Goal: Task Accomplishment & Management: Complete application form

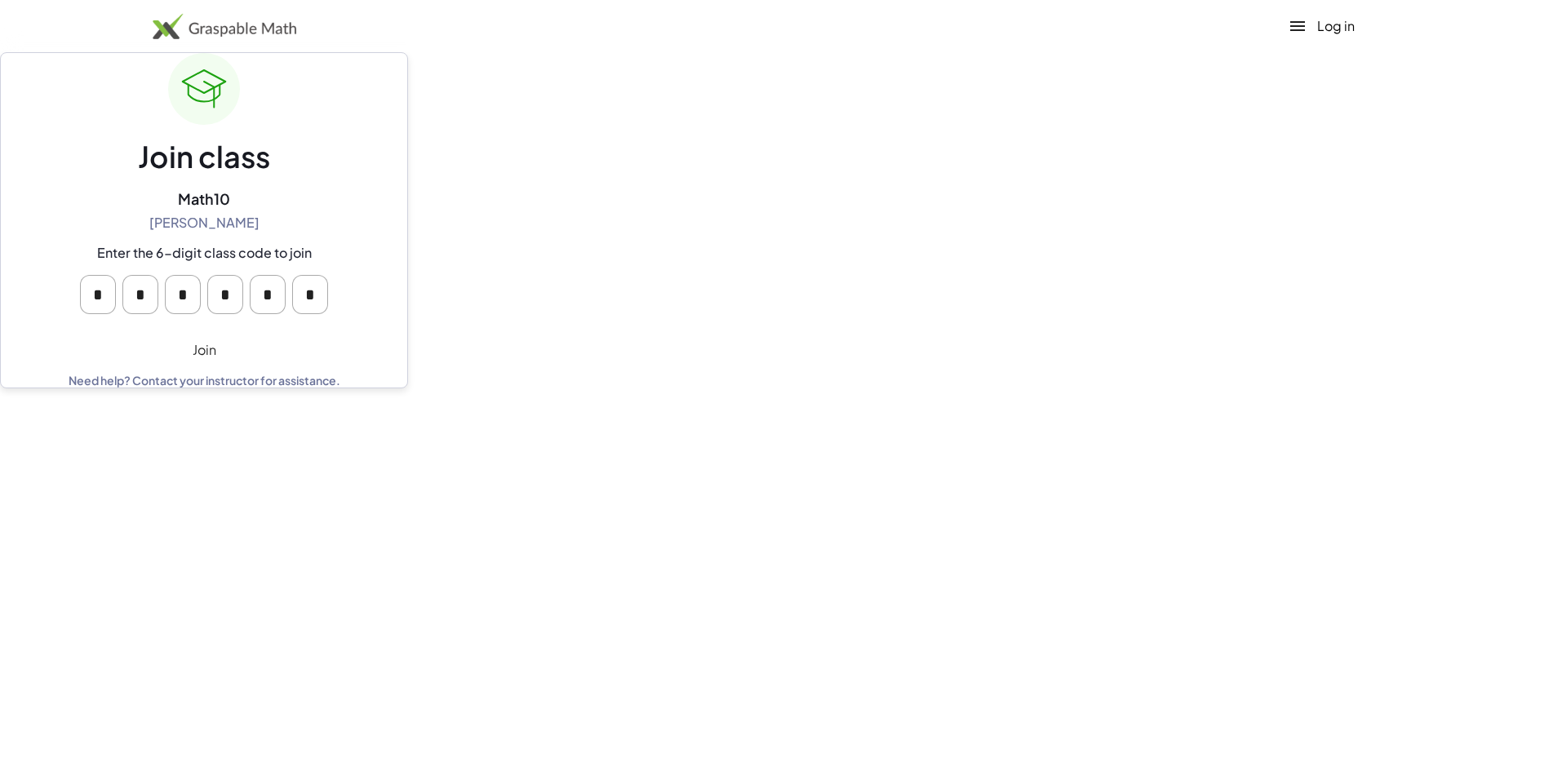
click at [22, 340] on button "Join" at bounding box center [204, 349] width 406 height 19
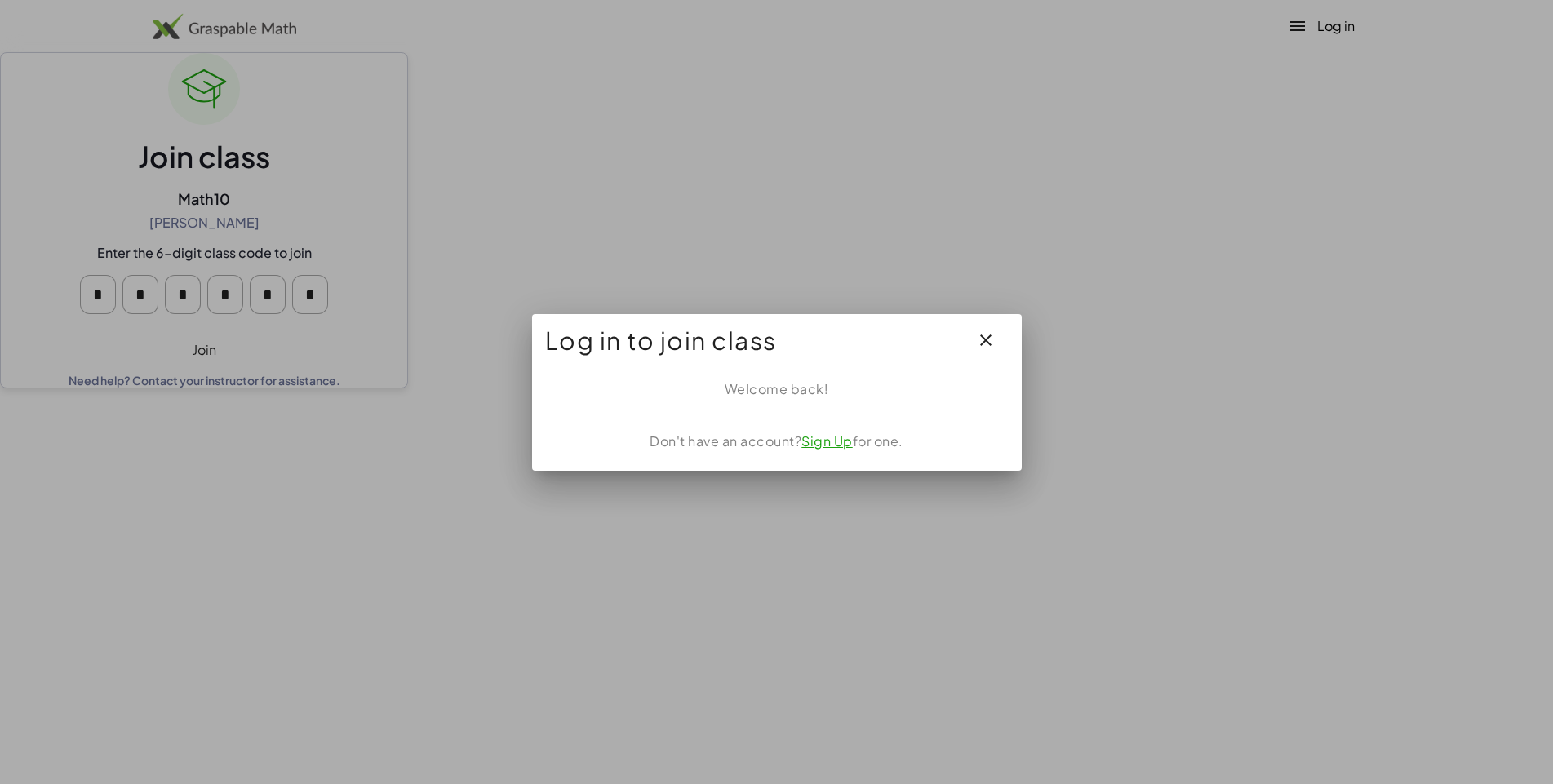
scroll to position [103, 0]
click at [19, 221] on div "Log in Sign up Learning Resources Teachers Schools and Districts Request PD Abo…" at bounding box center [776, 392] width 1553 height 784
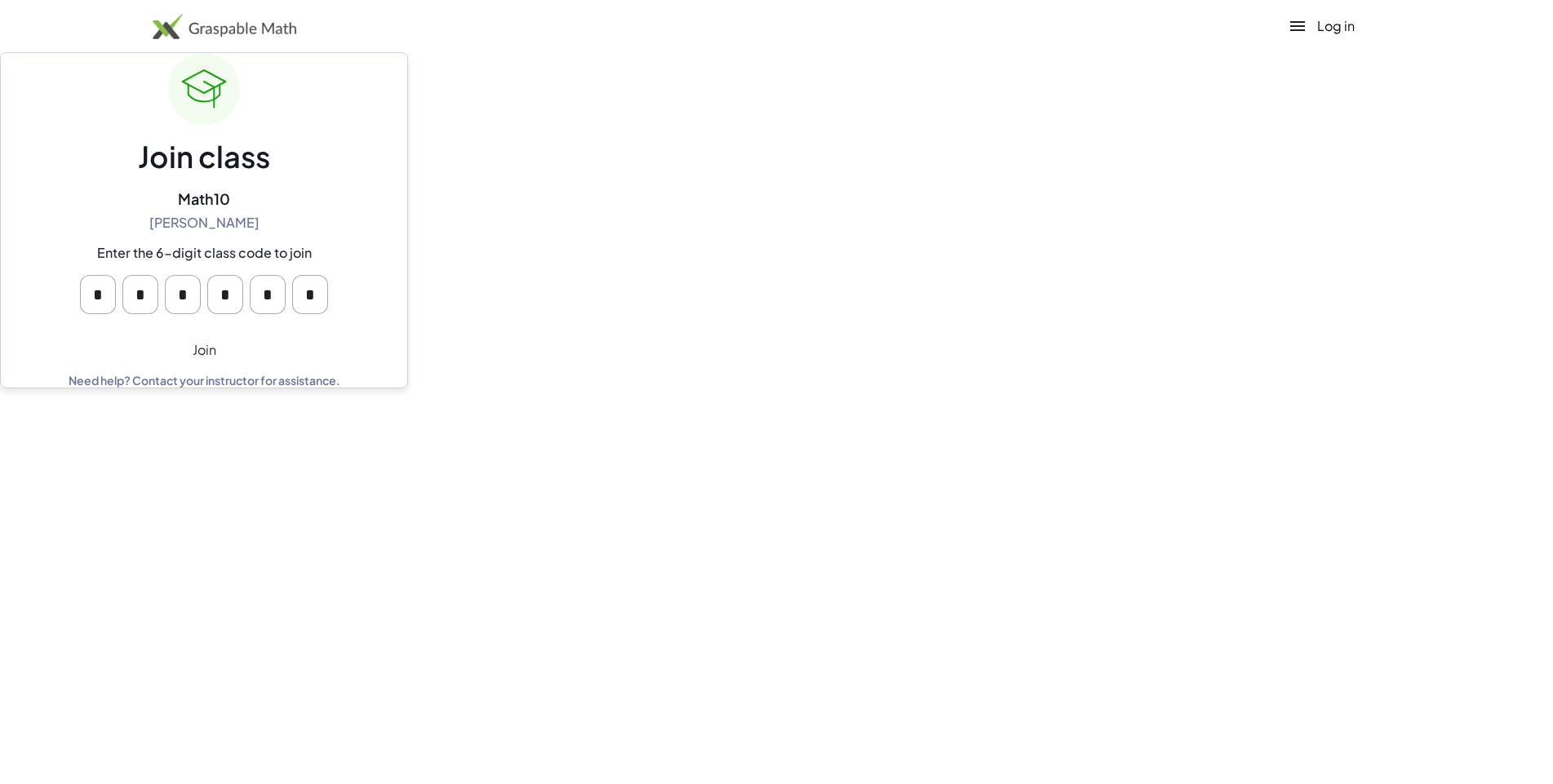
scroll to position [0, 0]
click at [19, 340] on button "Join" at bounding box center [204, 349] width 406 height 19
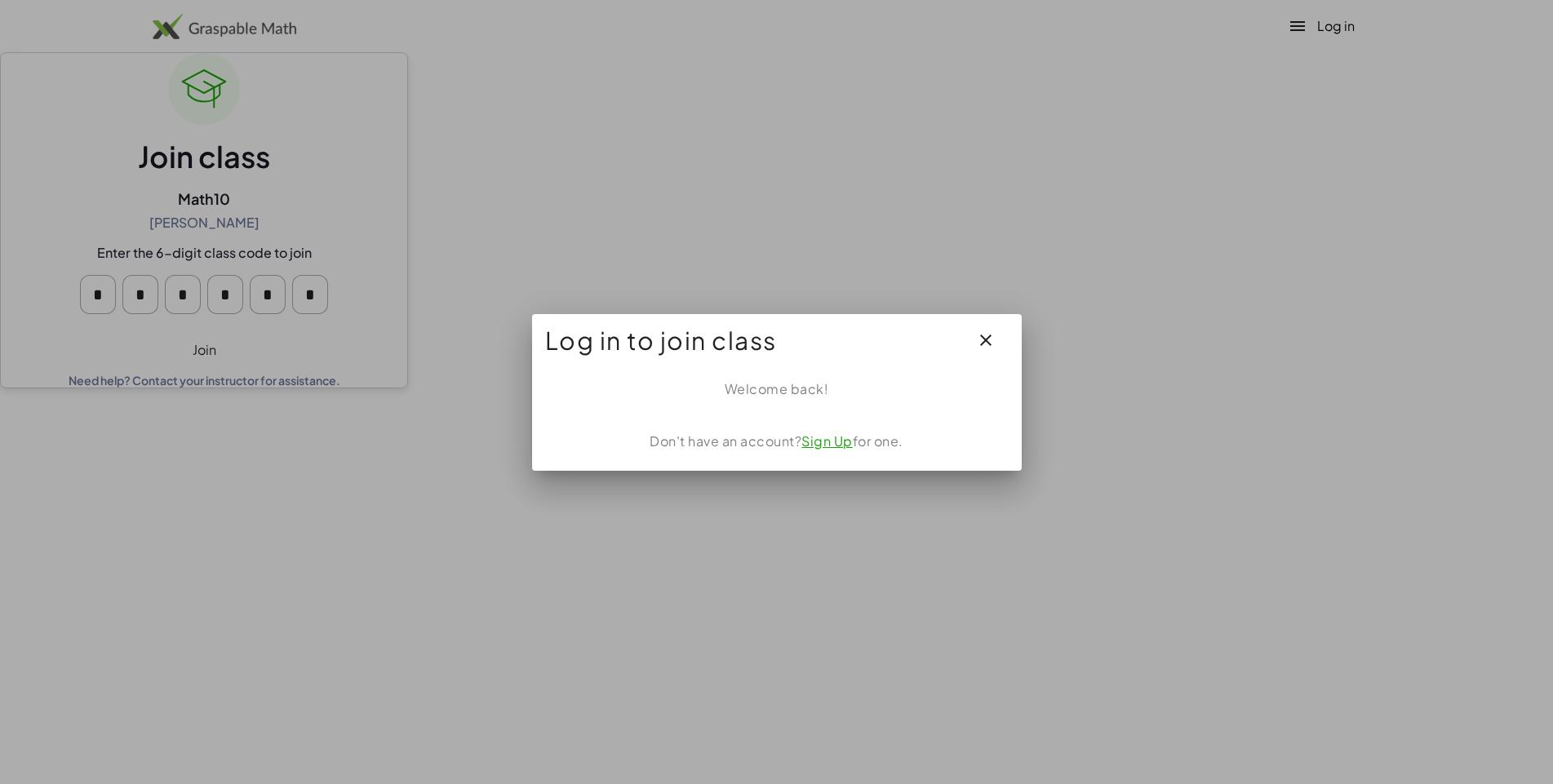
scroll to position [103, 0]
click at [19, 221] on div "Log in Sign up Learning Resources Teachers Schools and Districts Request PD Abo…" at bounding box center [776, 392] width 1553 height 784
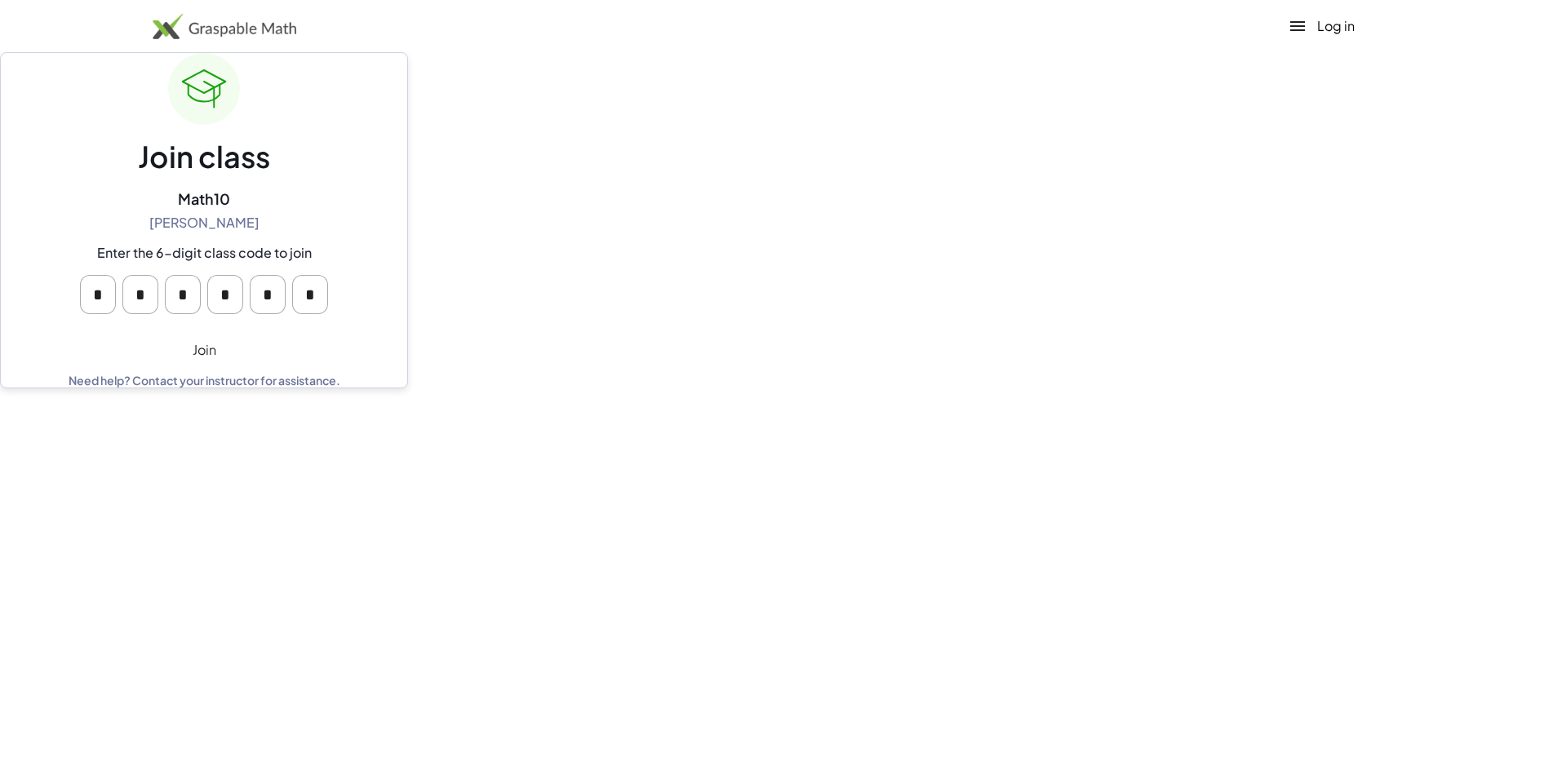
click at [19, 340] on button "Join" at bounding box center [204, 349] width 406 height 19
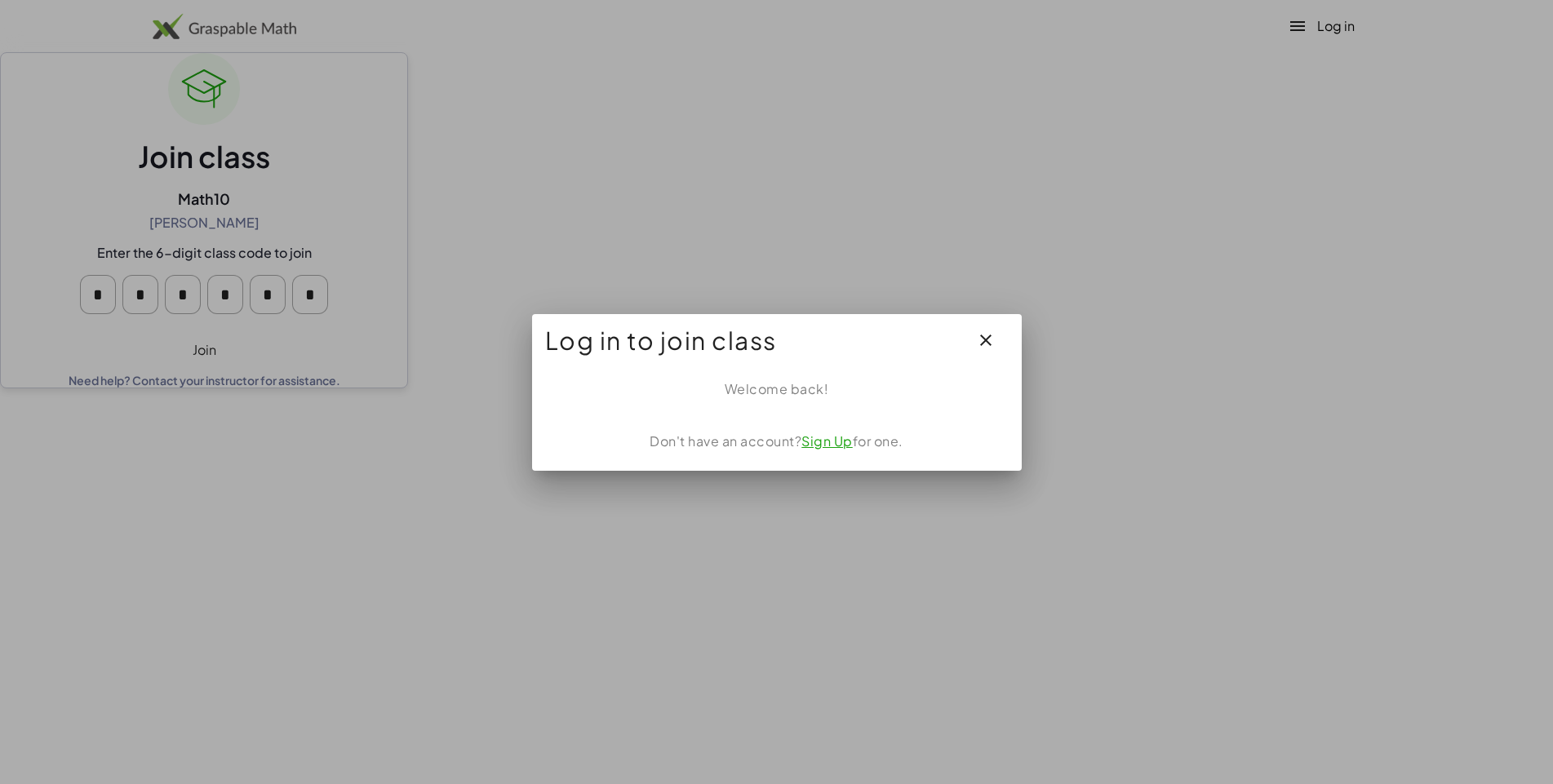
scroll to position [103, 0]
click at [30, 217] on div "Log in Sign up Learning Resources Teachers Schools and Districts Request PD Abo…" at bounding box center [776, 392] width 1553 height 784
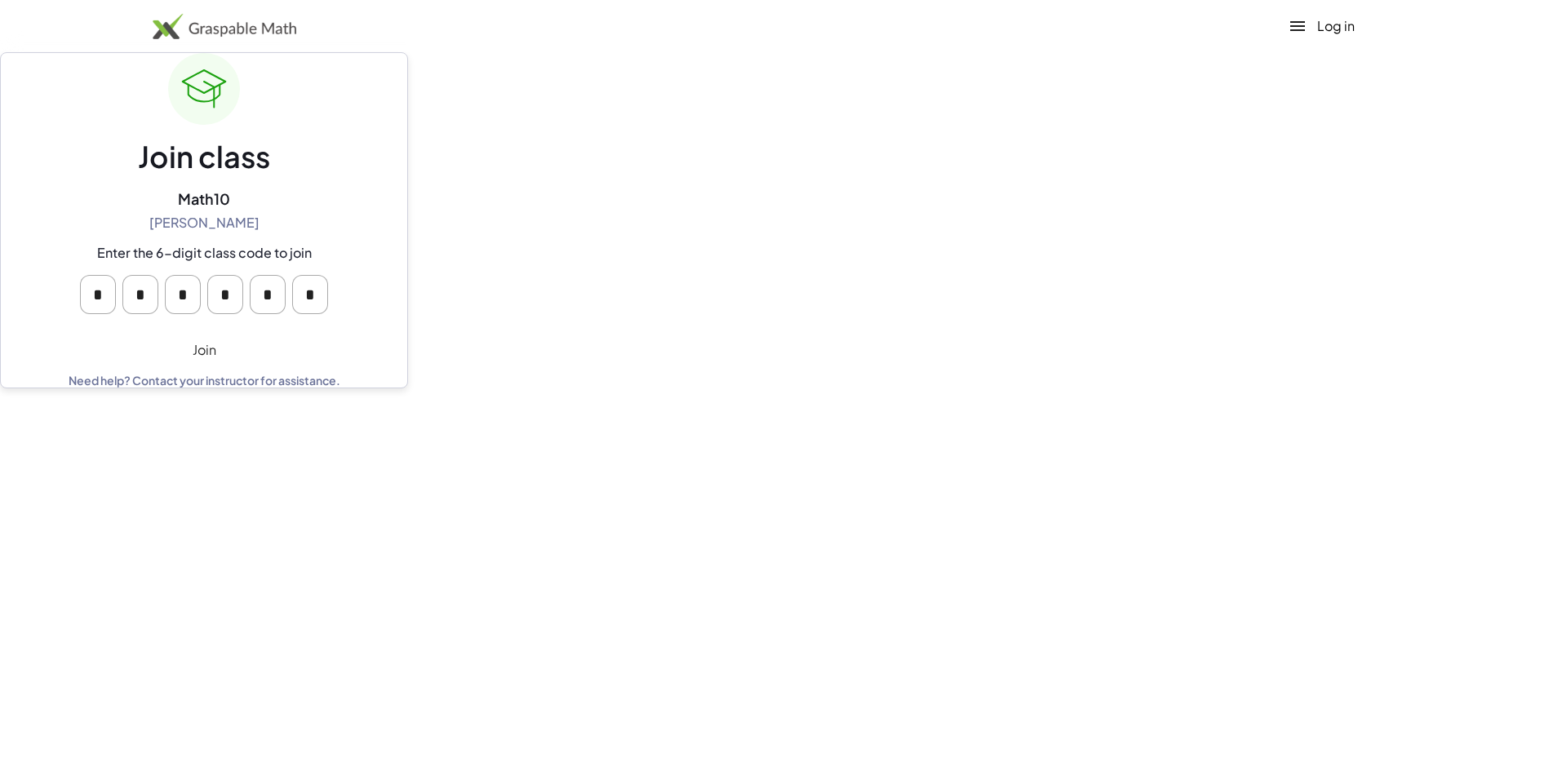
click at [30, 340] on button "Join" at bounding box center [204, 349] width 406 height 19
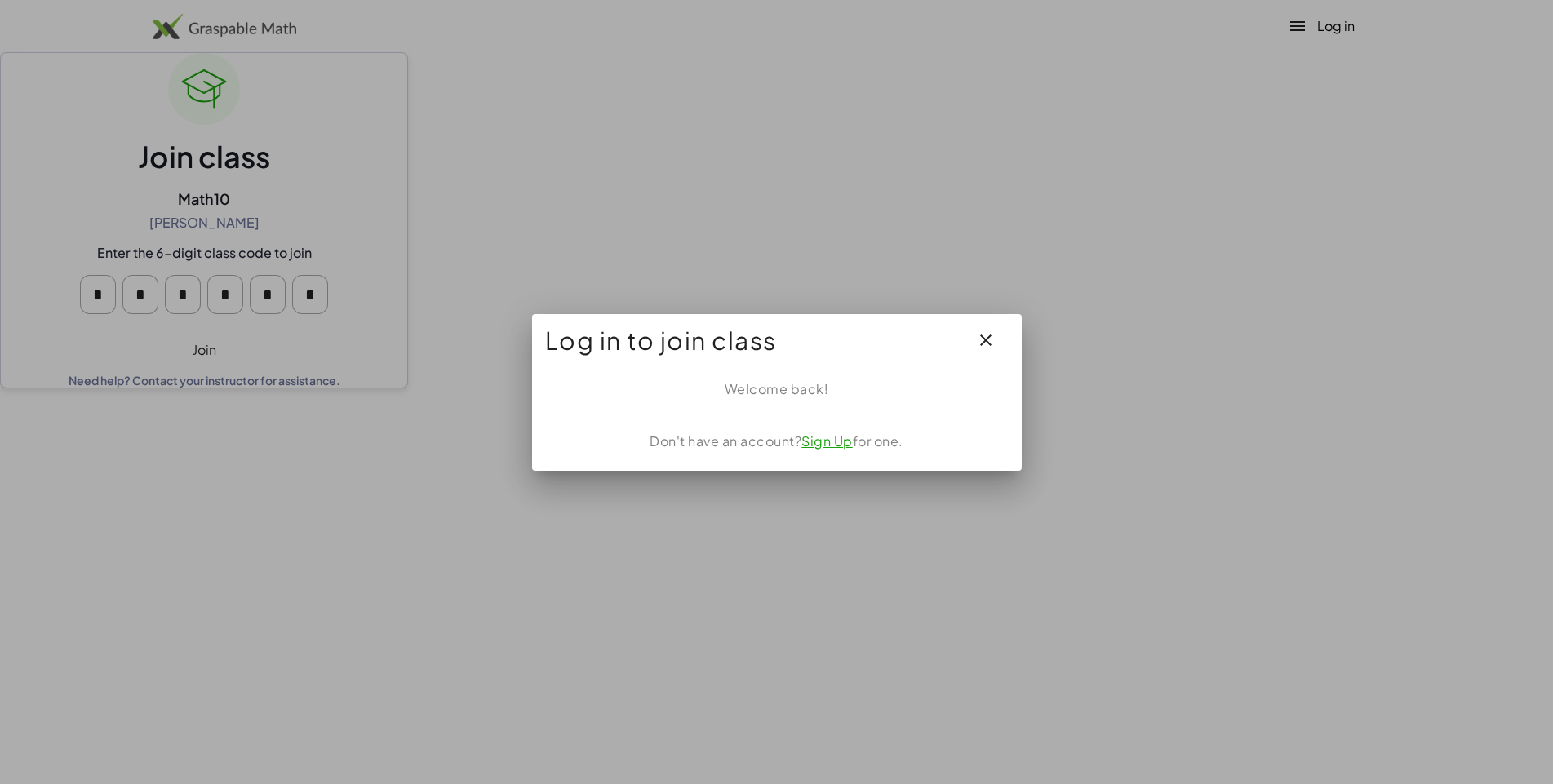
scroll to position [103, 0]
click at [30, 217] on div "Log in Sign up Learning Resources Teachers Schools and Districts Request PD Abo…" at bounding box center [776, 392] width 1553 height 784
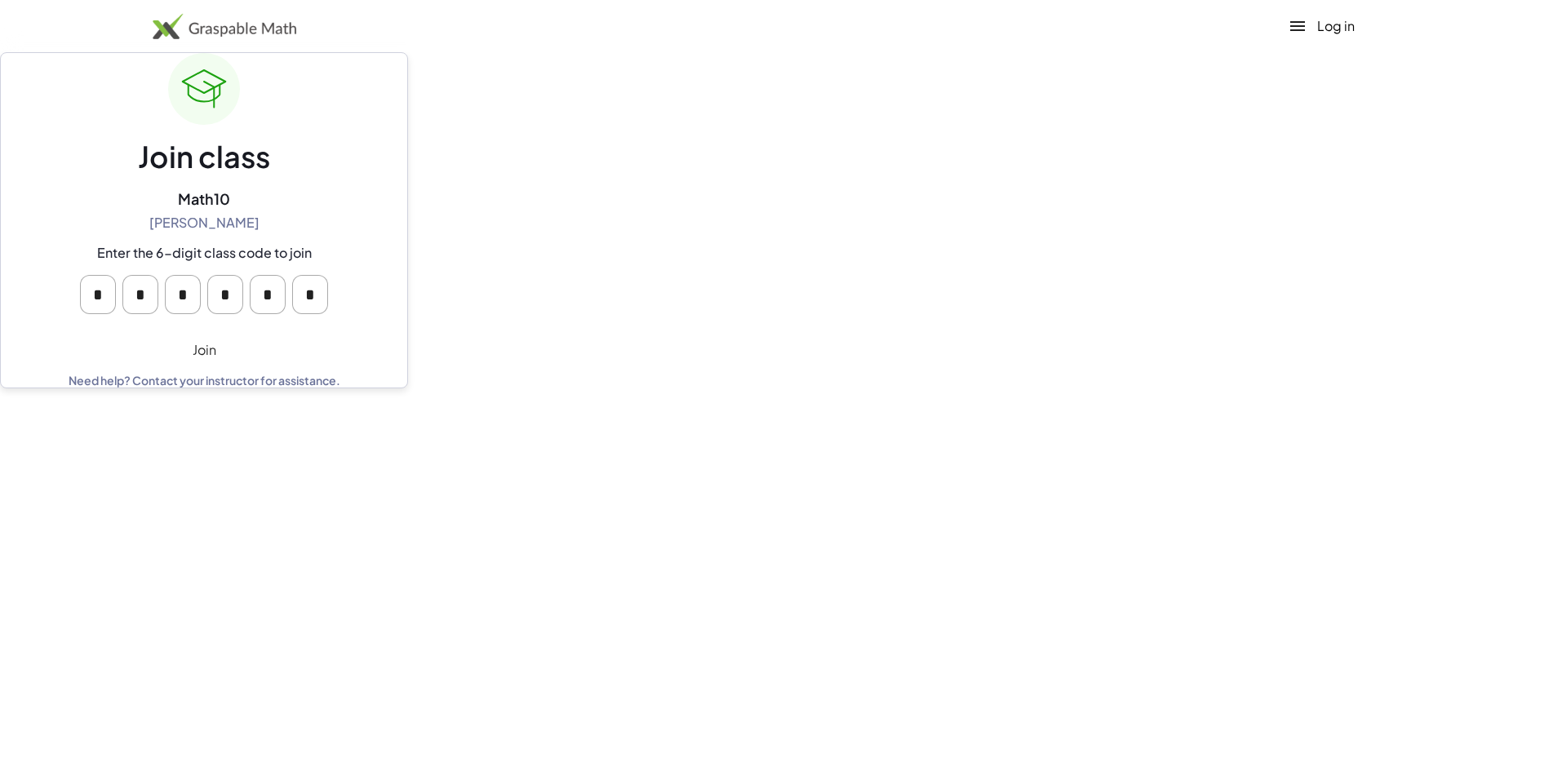
click at [30, 340] on button "Join" at bounding box center [204, 349] width 406 height 19
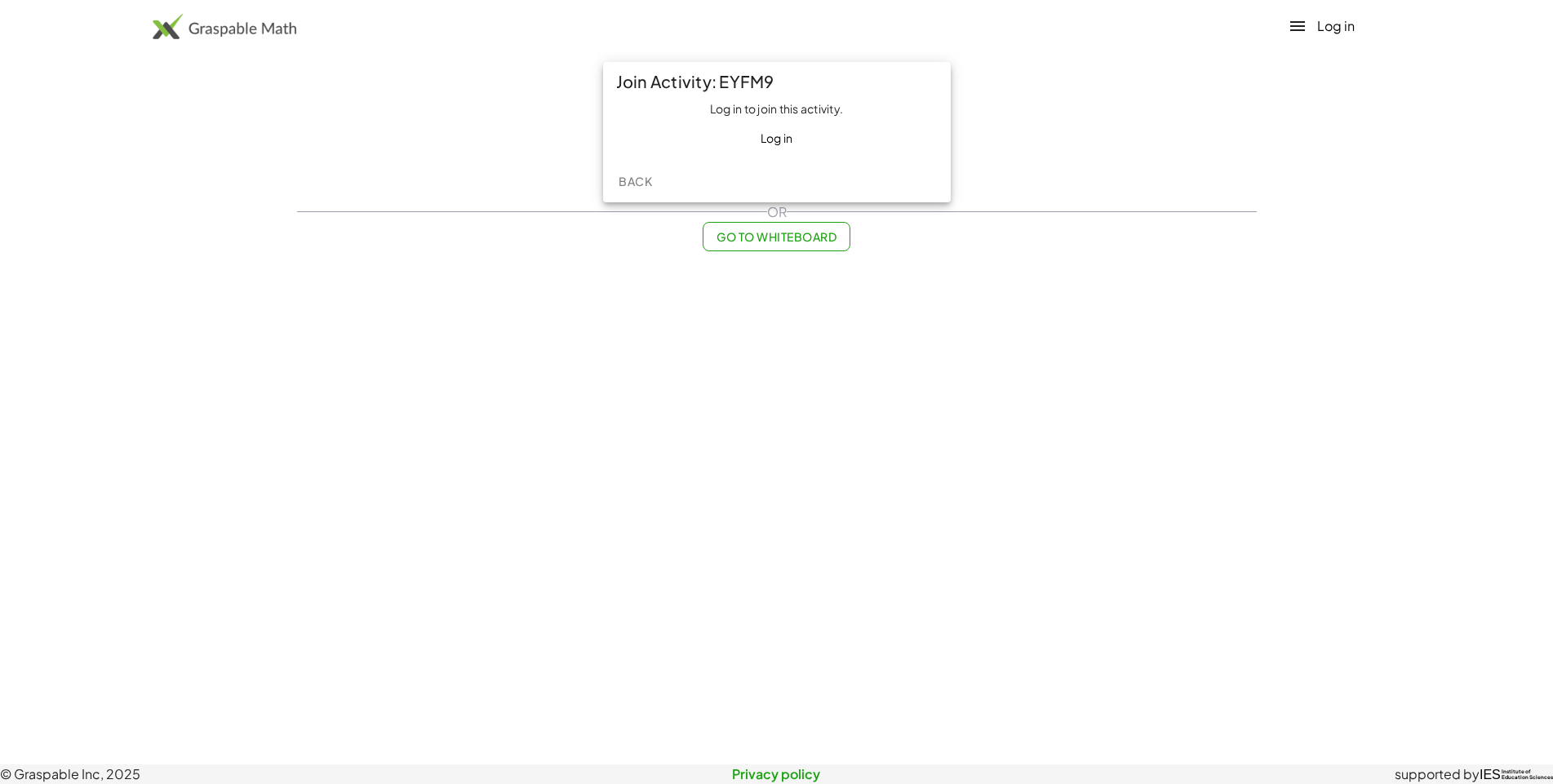
click at [1317, 36] on button "Log in" at bounding box center [1336, 25] width 37 height 19
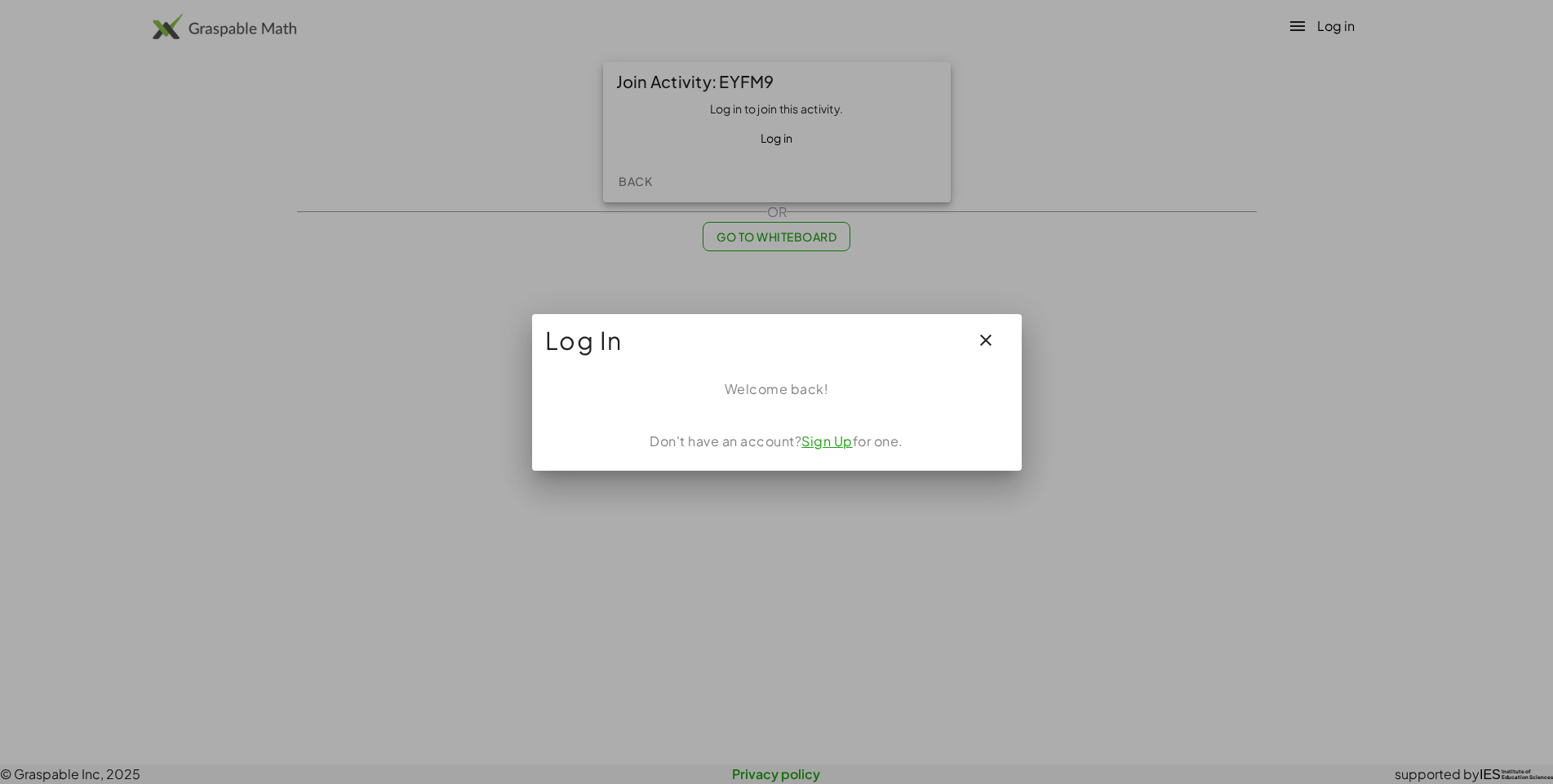
scroll to position [103, 0]
click at [1317, 36] on button "Log in" at bounding box center [1336, 25] width 37 height 19
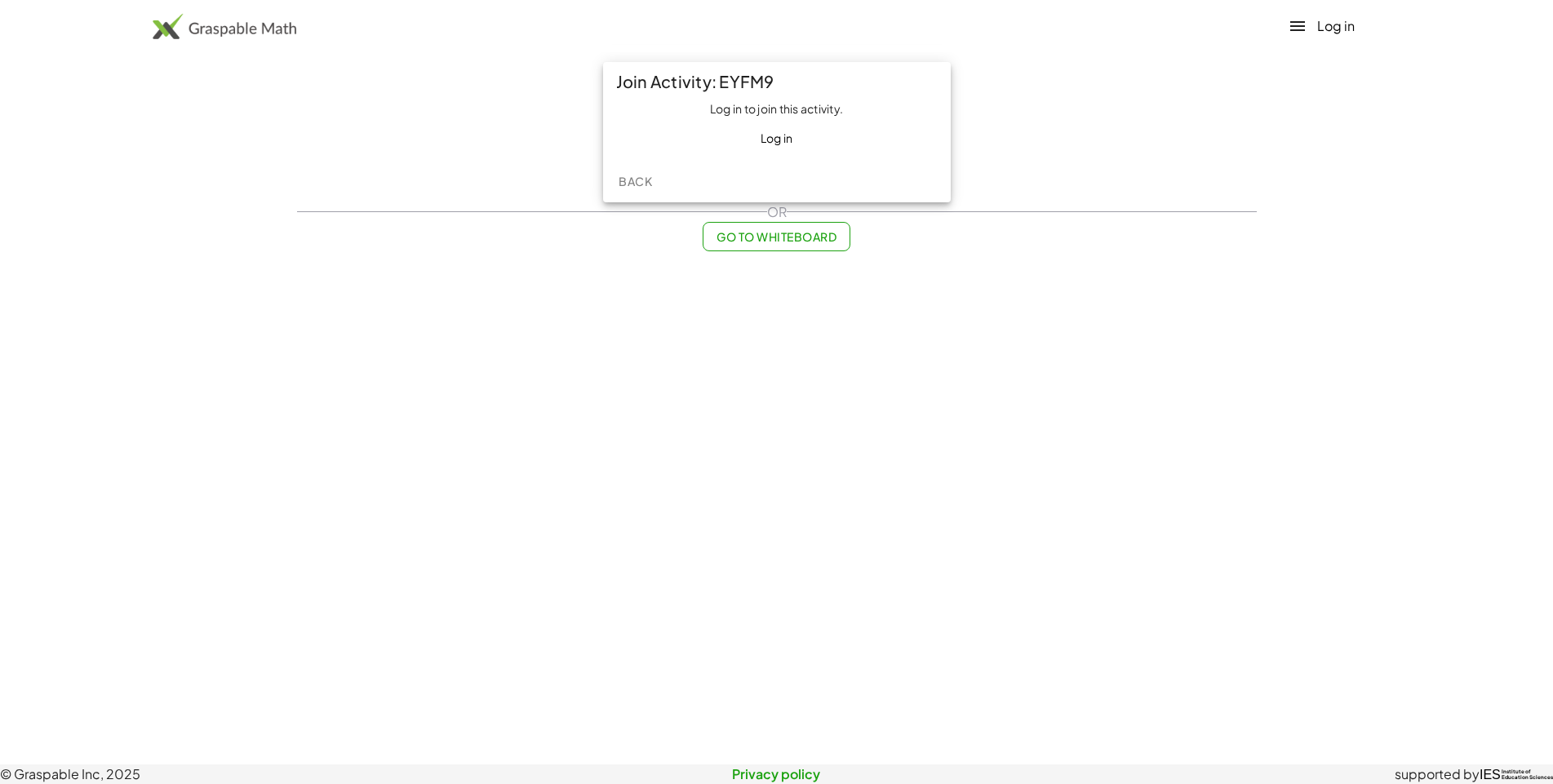
click at [1317, 36] on button "Log in" at bounding box center [1336, 25] width 37 height 19
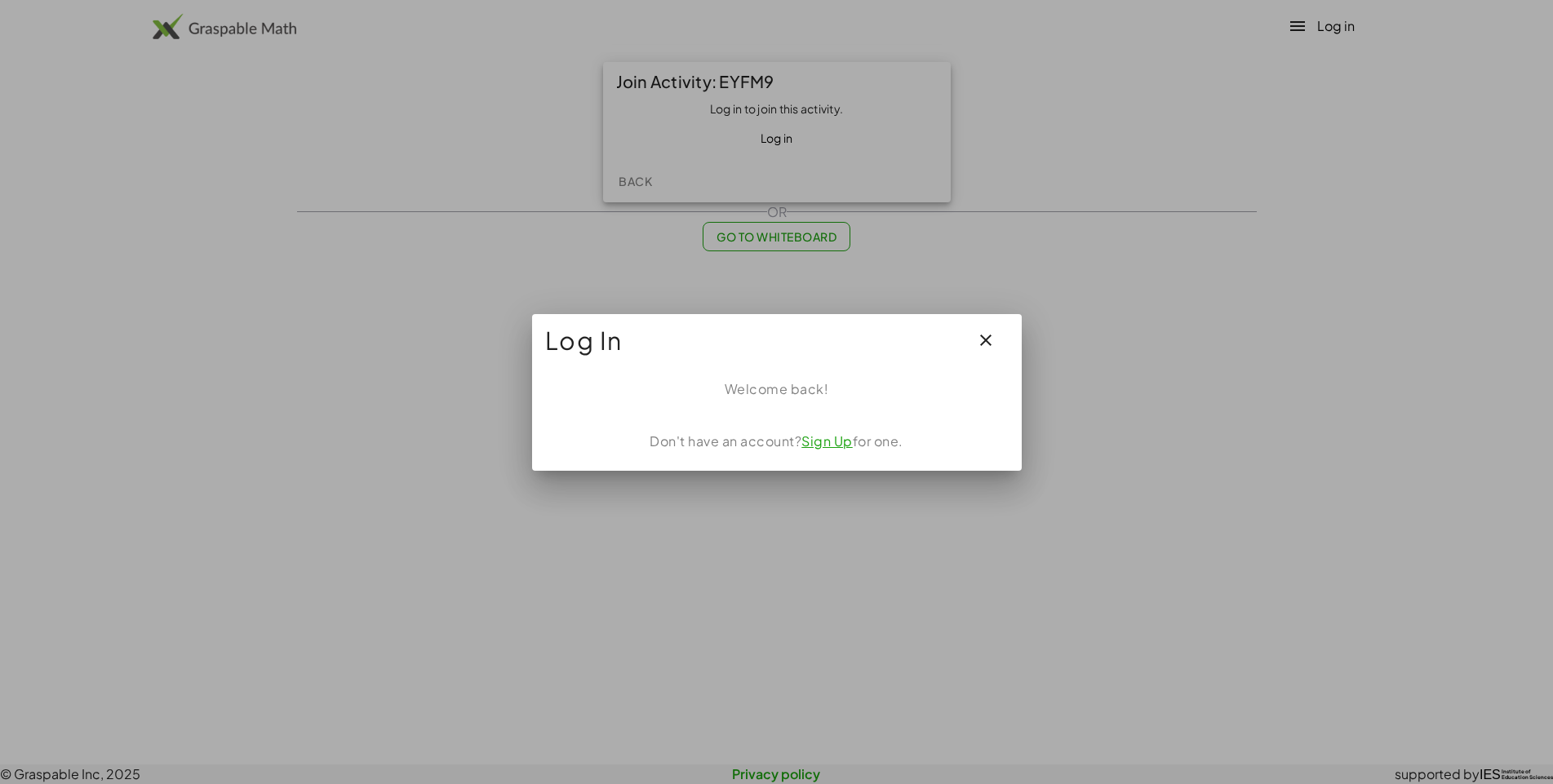
scroll to position [103, 0]
click at [1317, 36] on button "Log in" at bounding box center [1336, 25] width 37 height 19
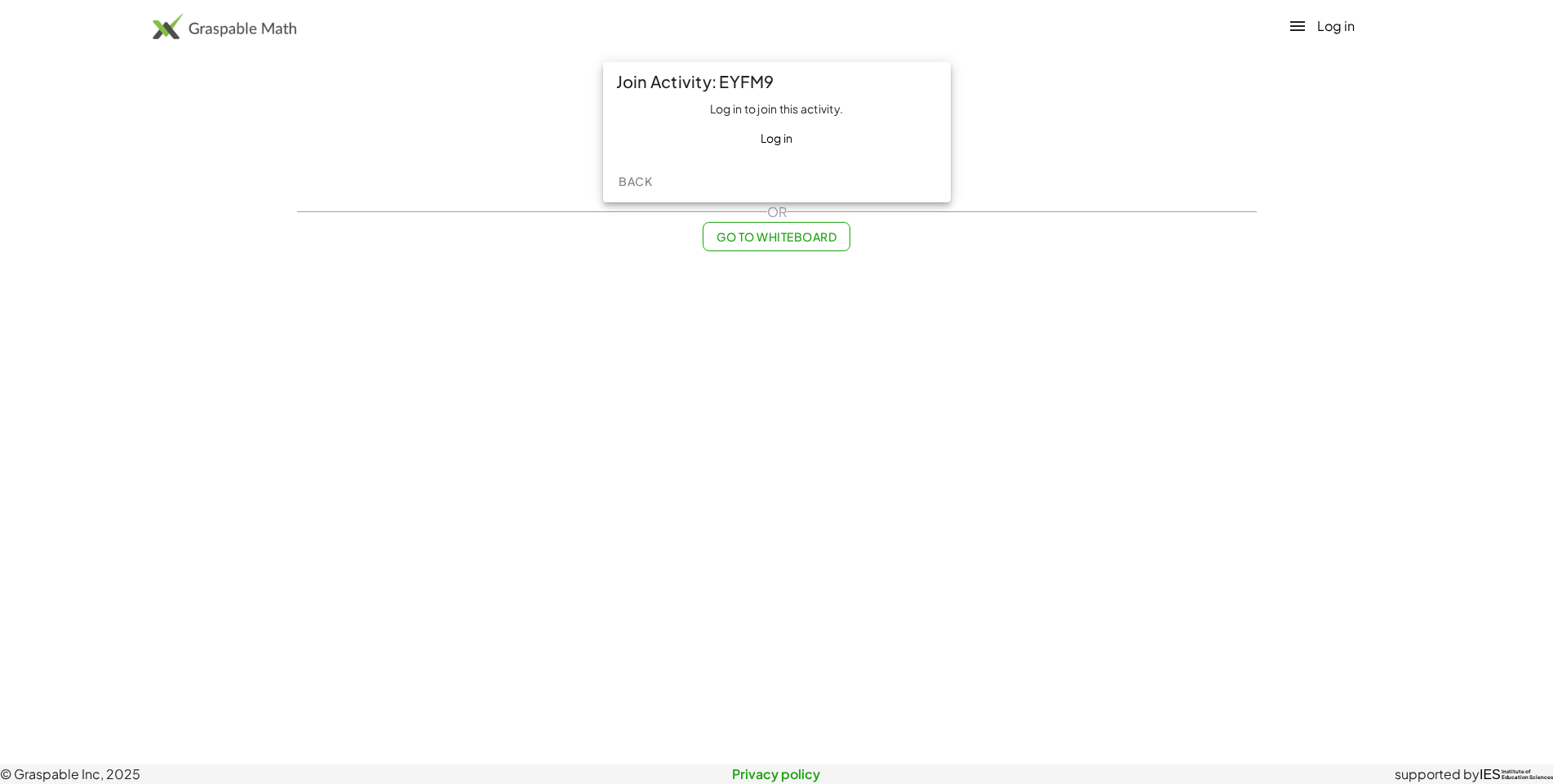
scroll to position [0, 0]
click at [1317, 36] on button "Log in" at bounding box center [1336, 25] width 37 height 19
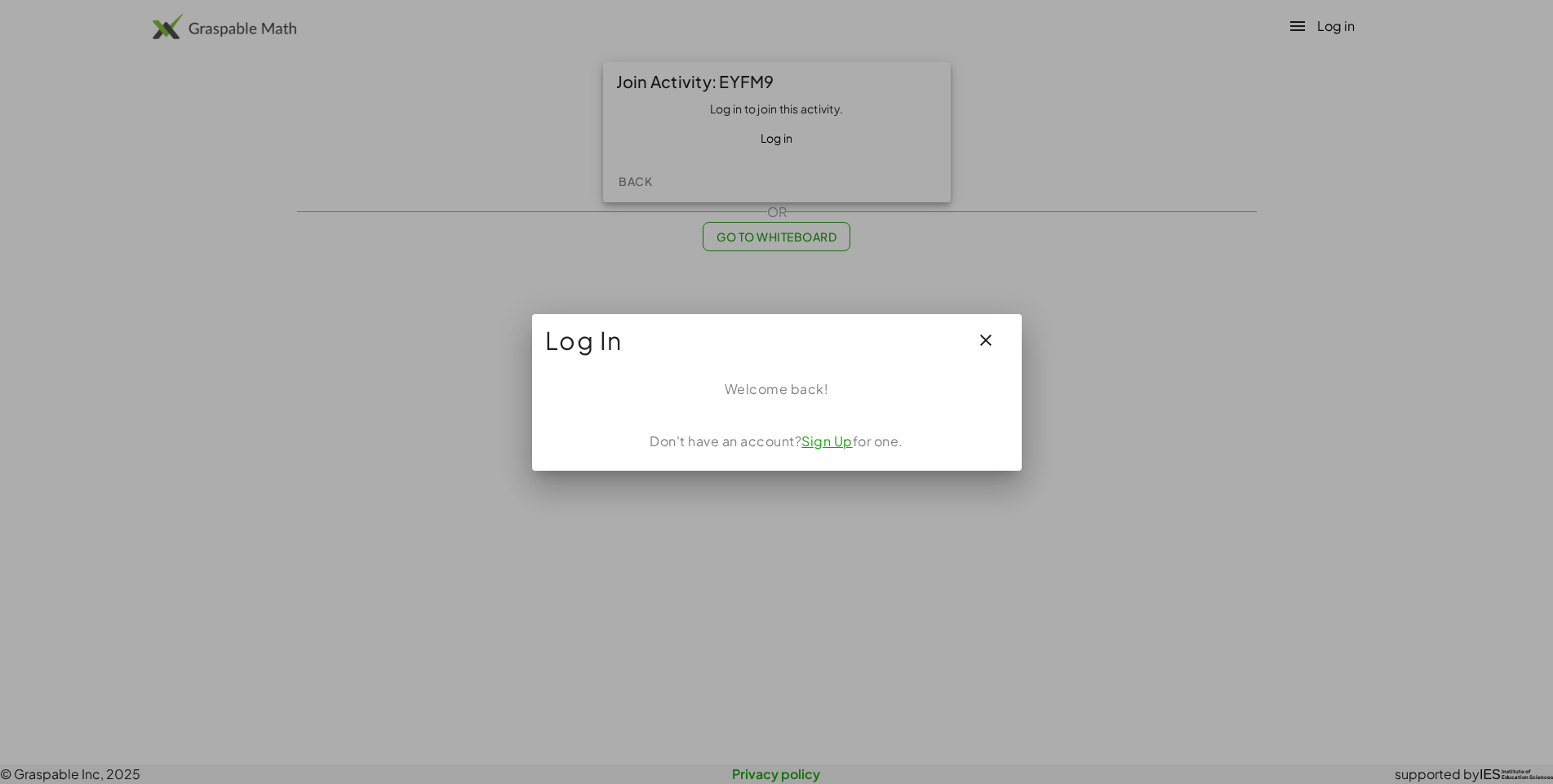
scroll to position [103, 0]
click at [1317, 36] on button "Log in" at bounding box center [1336, 25] width 37 height 19
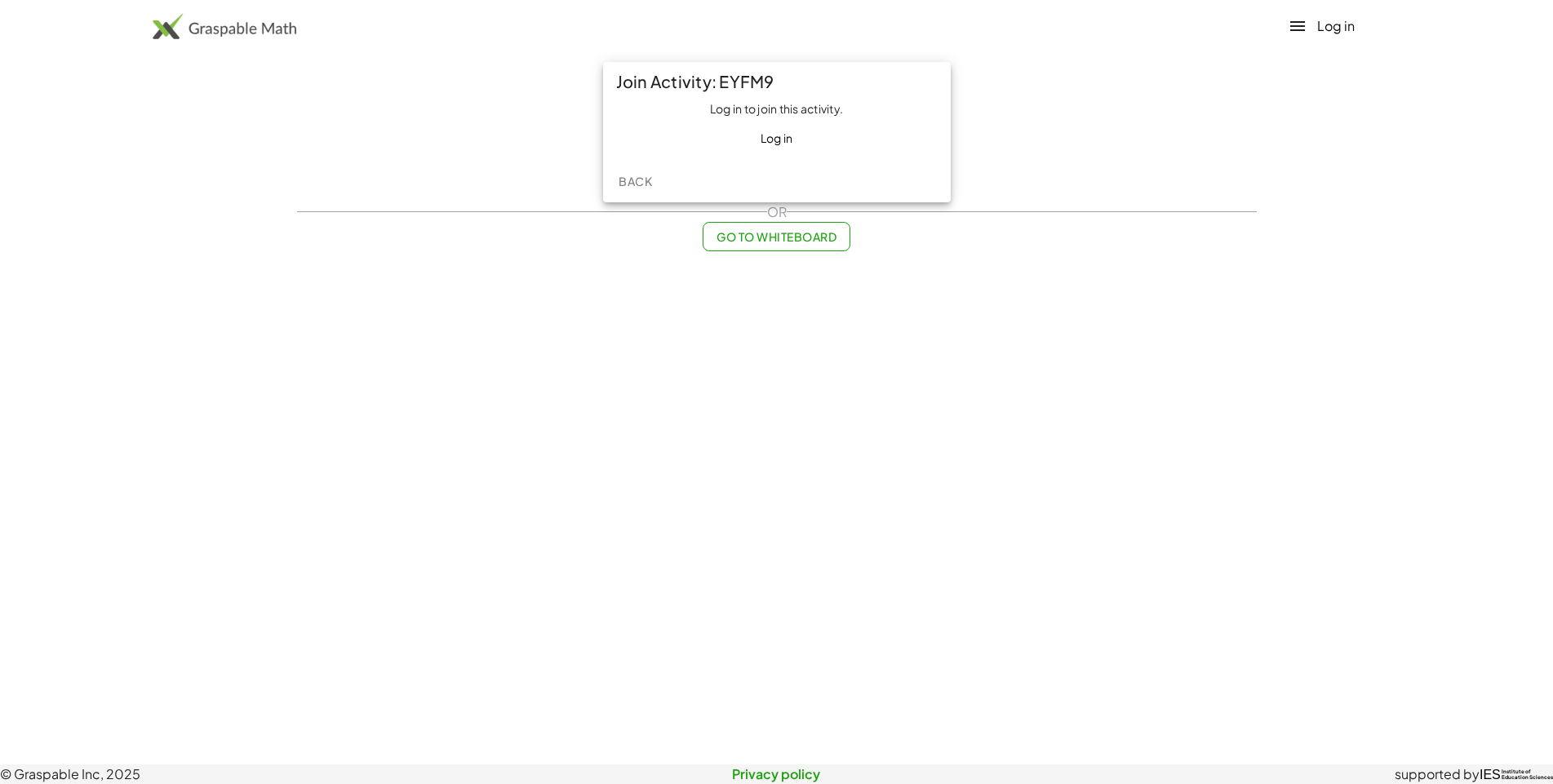
scroll to position [0, 0]
click at [1317, 36] on button "Log in" at bounding box center [1336, 25] width 37 height 19
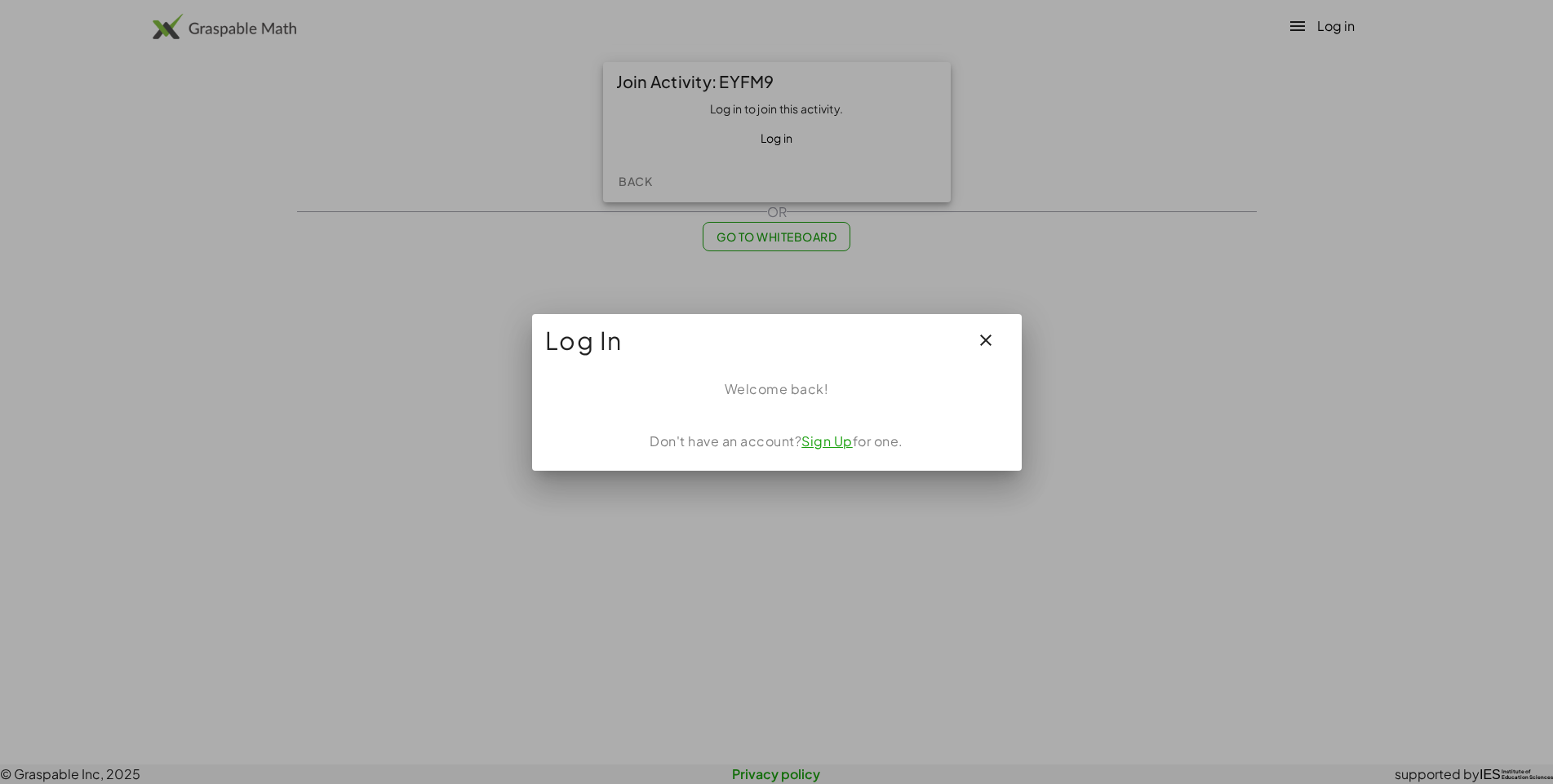
scroll to position [103, 0]
click at [1317, 36] on button "Log in" at bounding box center [1336, 25] width 37 height 19
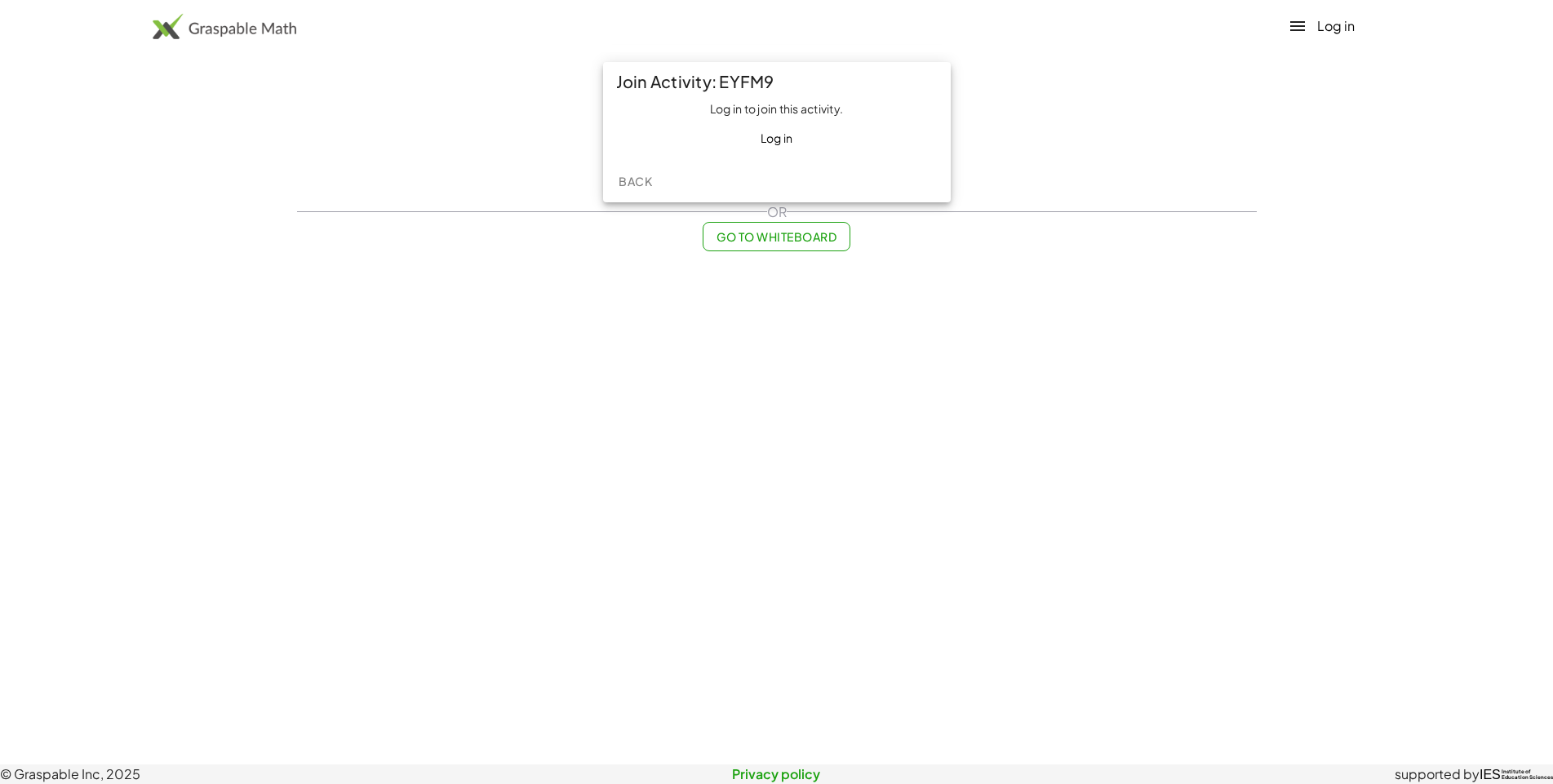
scroll to position [0, 0]
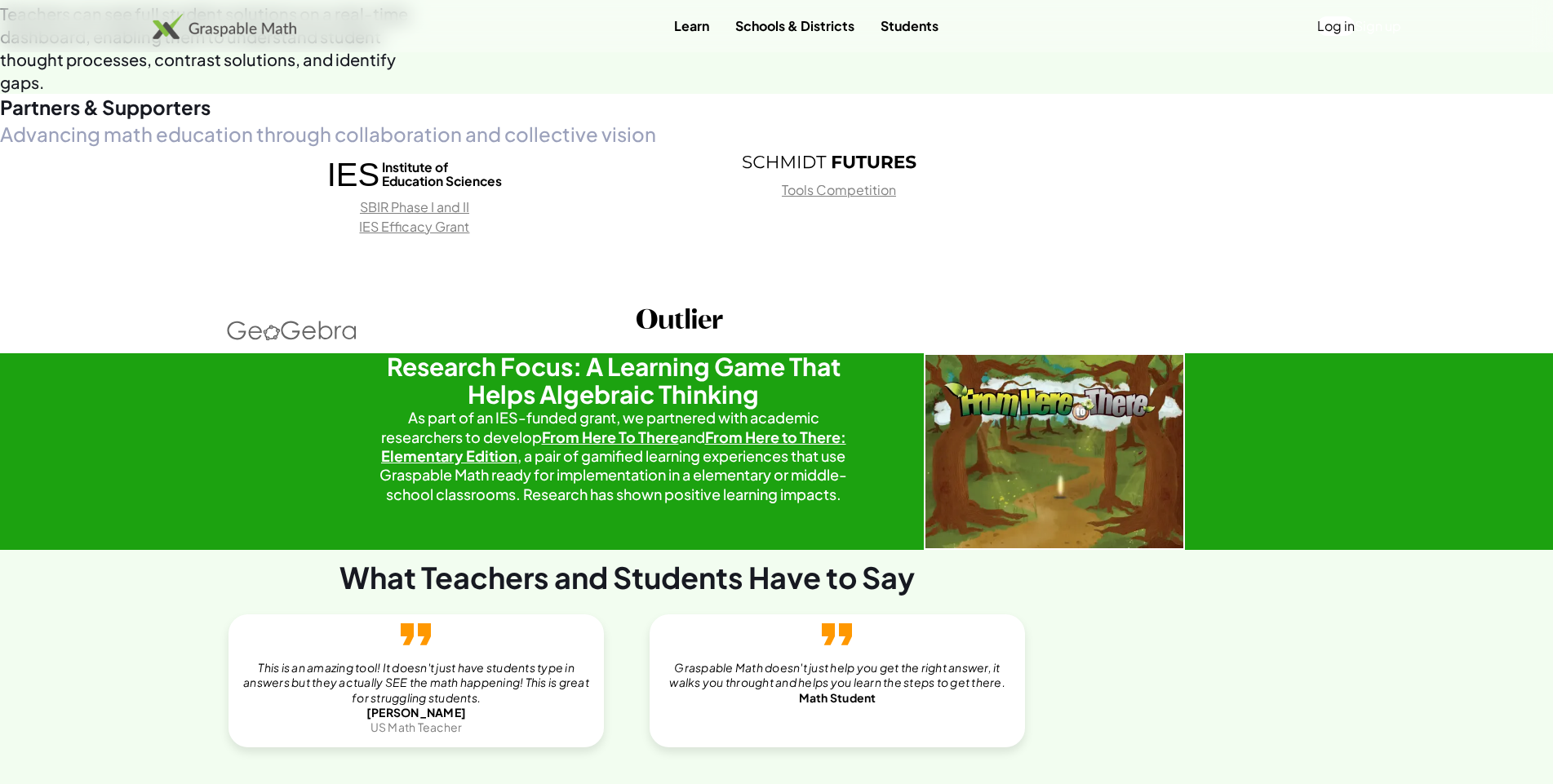
scroll to position [1282, 0]
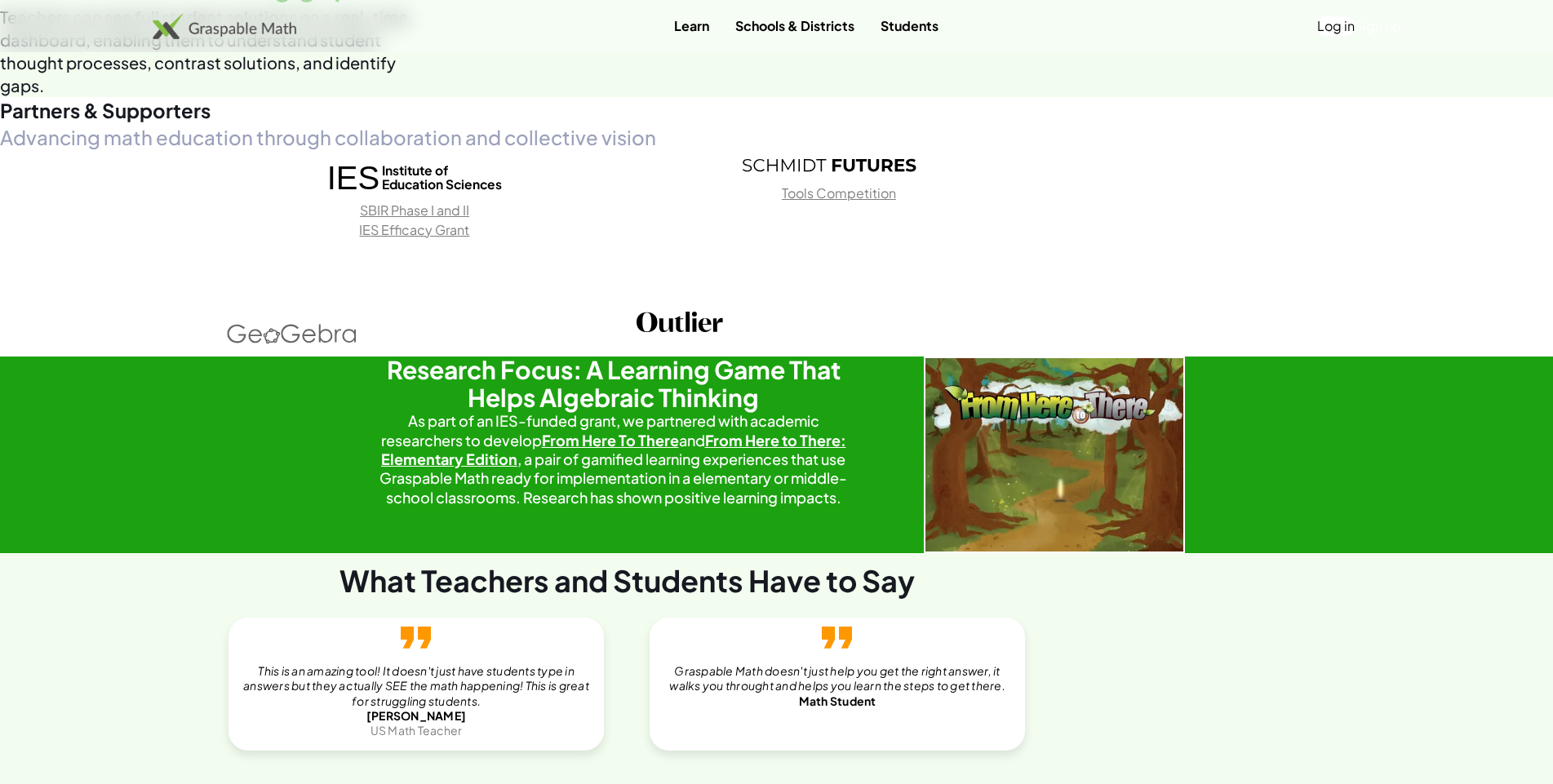
type input "******"
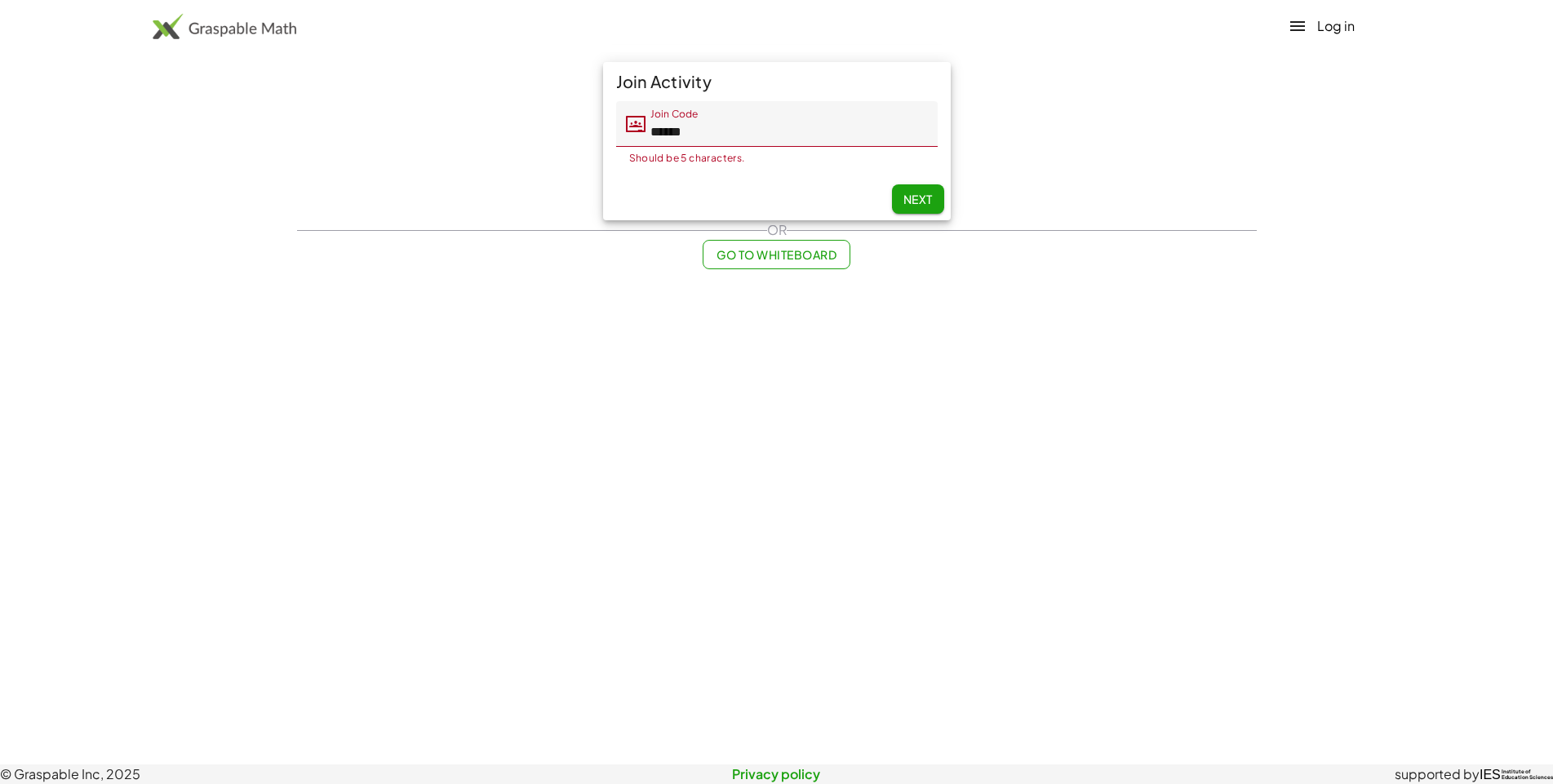
click at [903, 192] on span "Next" at bounding box center [917, 199] width 30 height 14
click at [1287, 36] on icon "button" at bounding box center [1297, 25] width 19 height 19
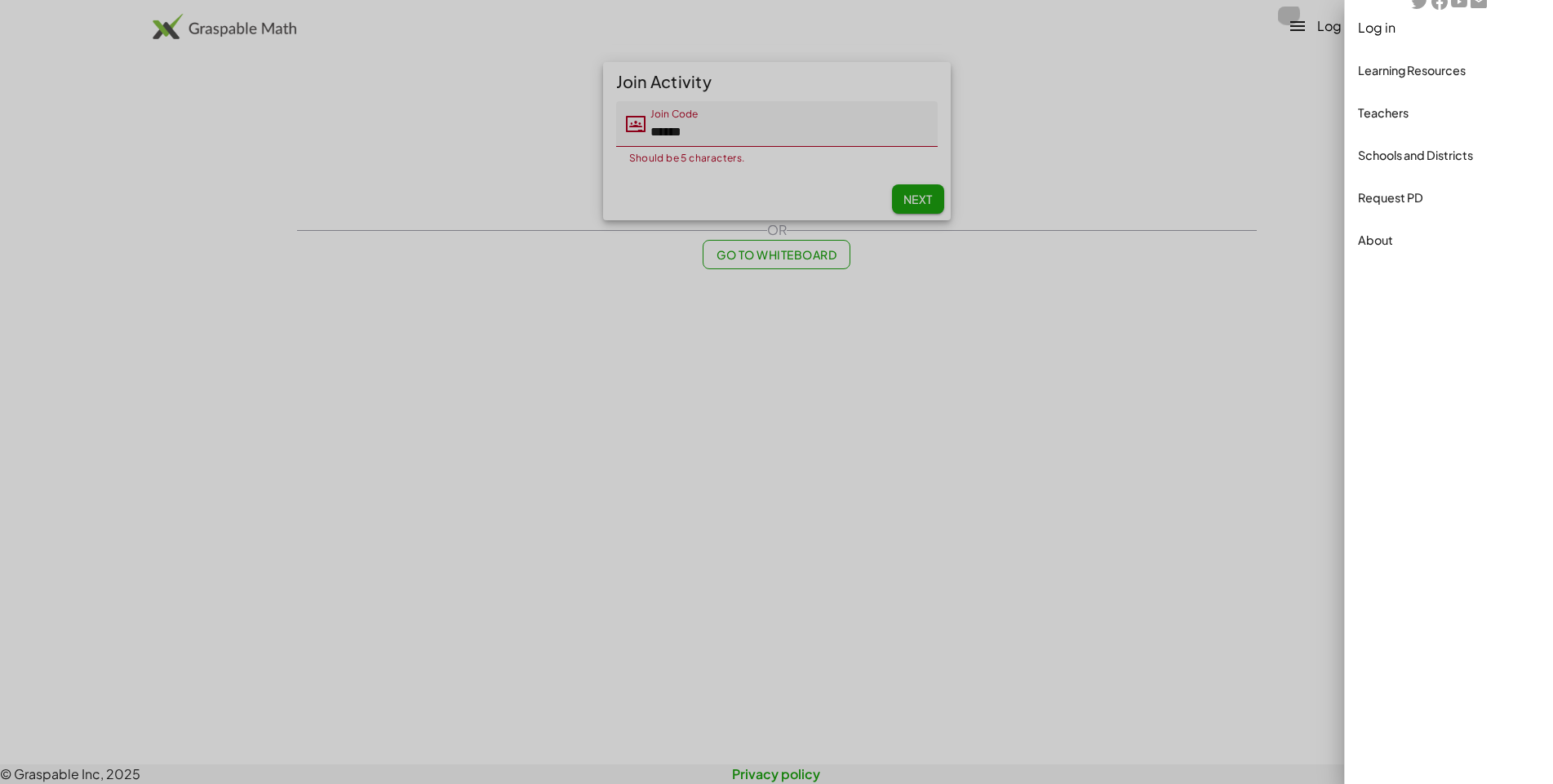
click at [1287, 36] on icon "button" at bounding box center [1297, 25] width 19 height 19
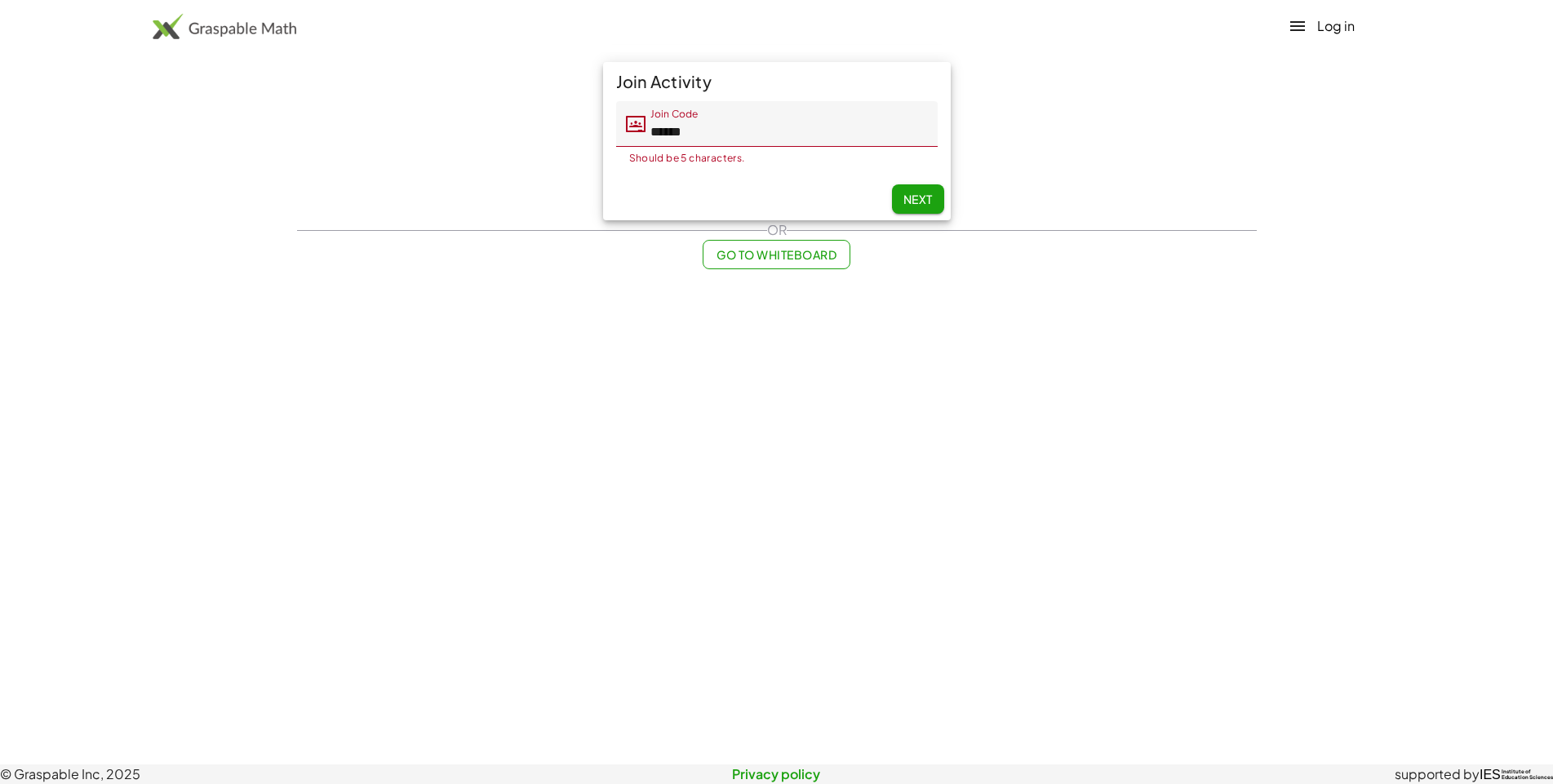
click at [903, 192] on span "Next" at bounding box center [917, 199] width 30 height 14
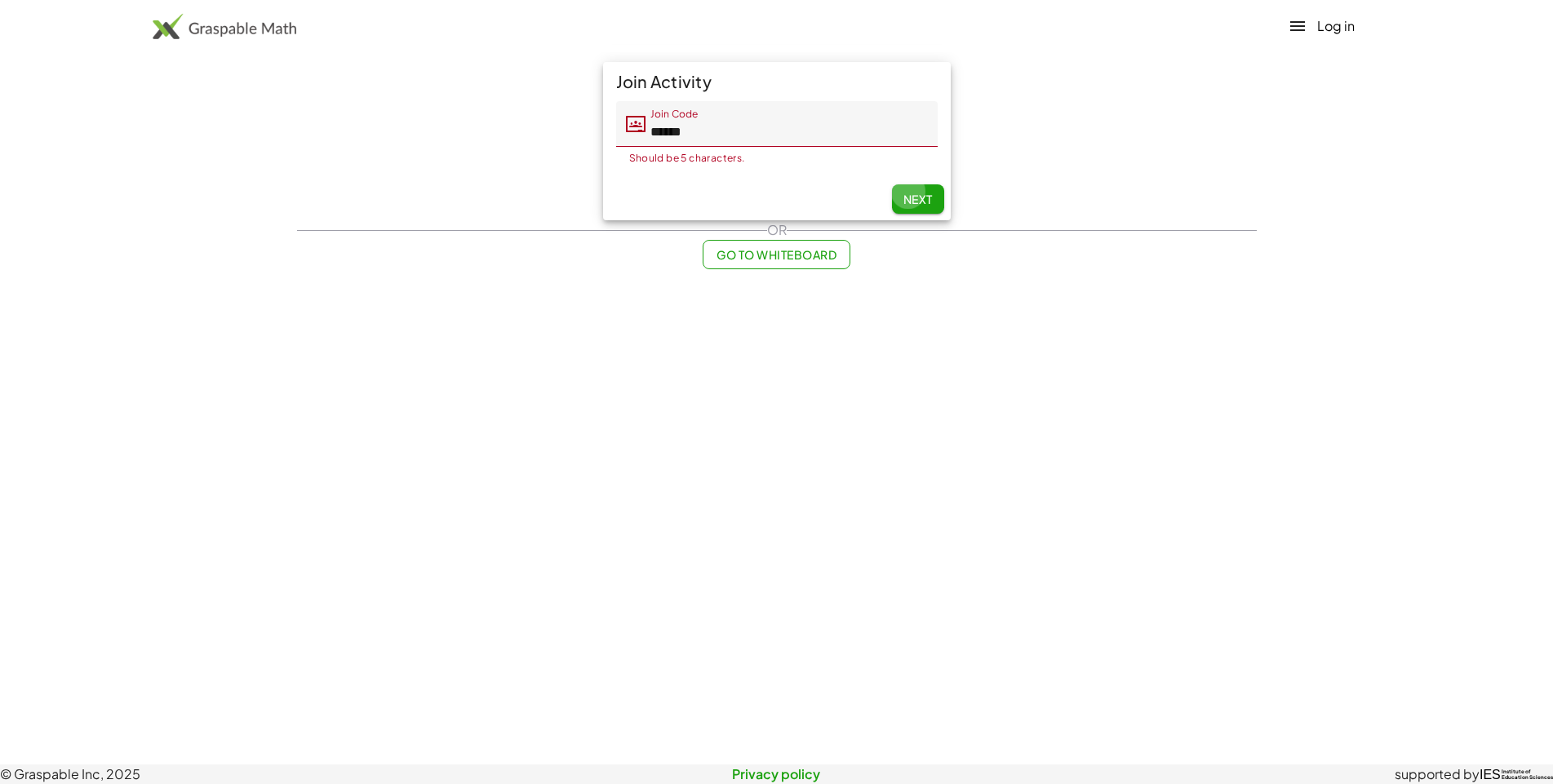
click at [903, 192] on span "Next" at bounding box center [917, 199] width 30 height 14
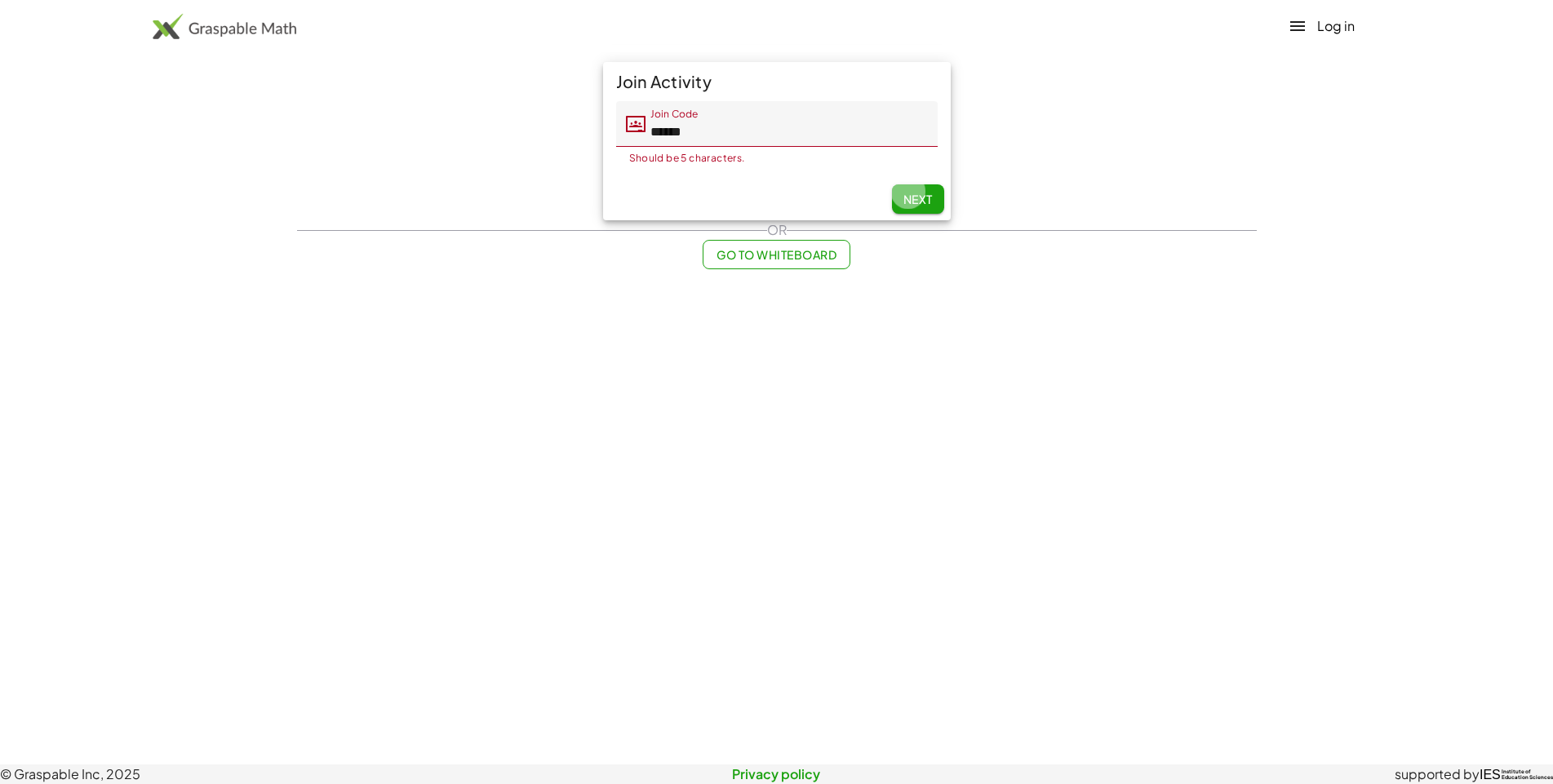
click at [903, 192] on span "Next" at bounding box center [917, 199] width 30 height 14
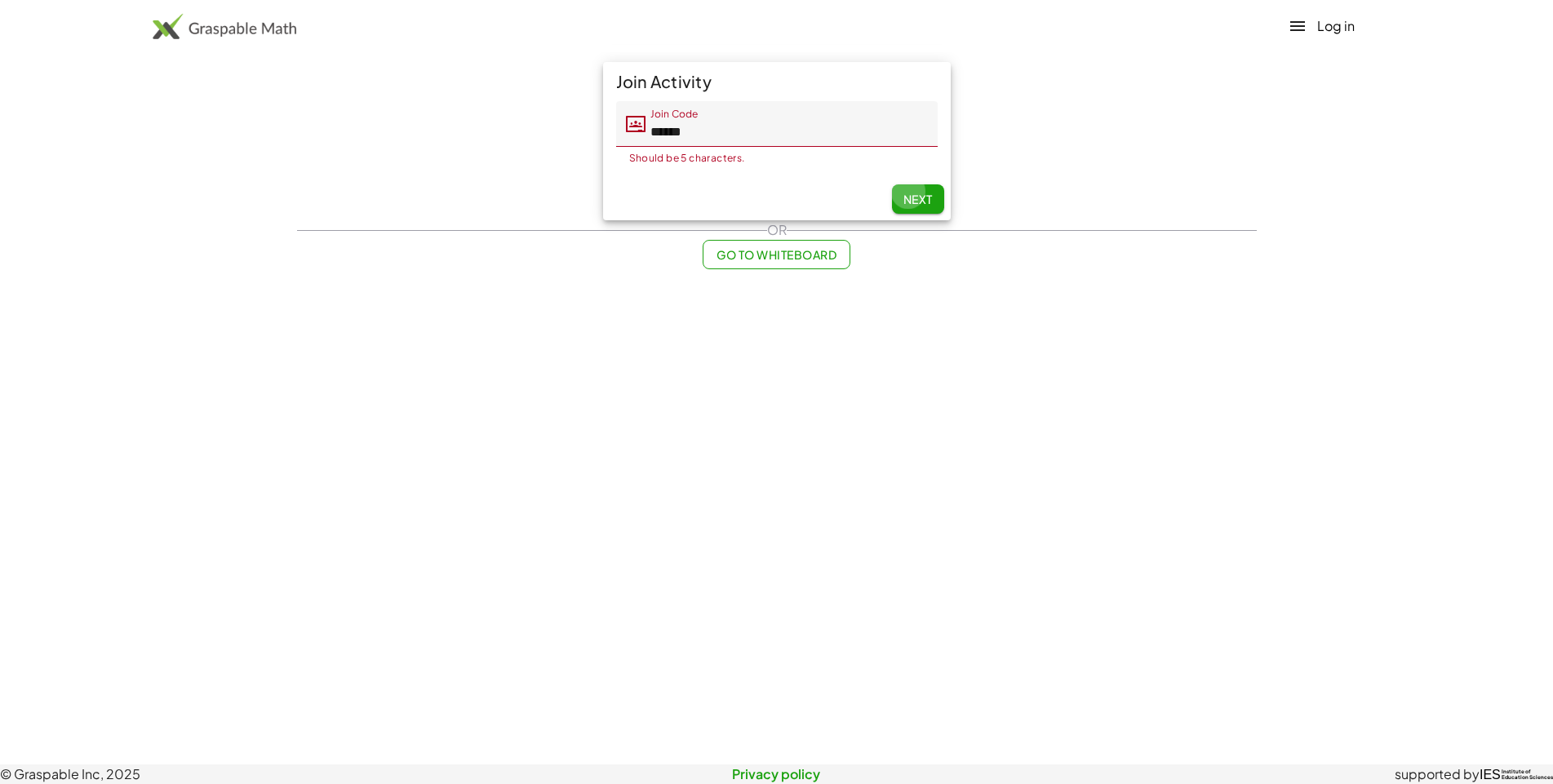
click at [903, 192] on span "Next" at bounding box center [917, 199] width 30 height 14
drag, startPoint x: 28, startPoint y: 74, endPoint x: 131, endPoint y: 55, distance: 104.7
click at [131, 55] on div "Log in Sign up Learning Resources Teachers Schools and Districts Request PD Abo…" at bounding box center [776, 392] width 1553 height 784
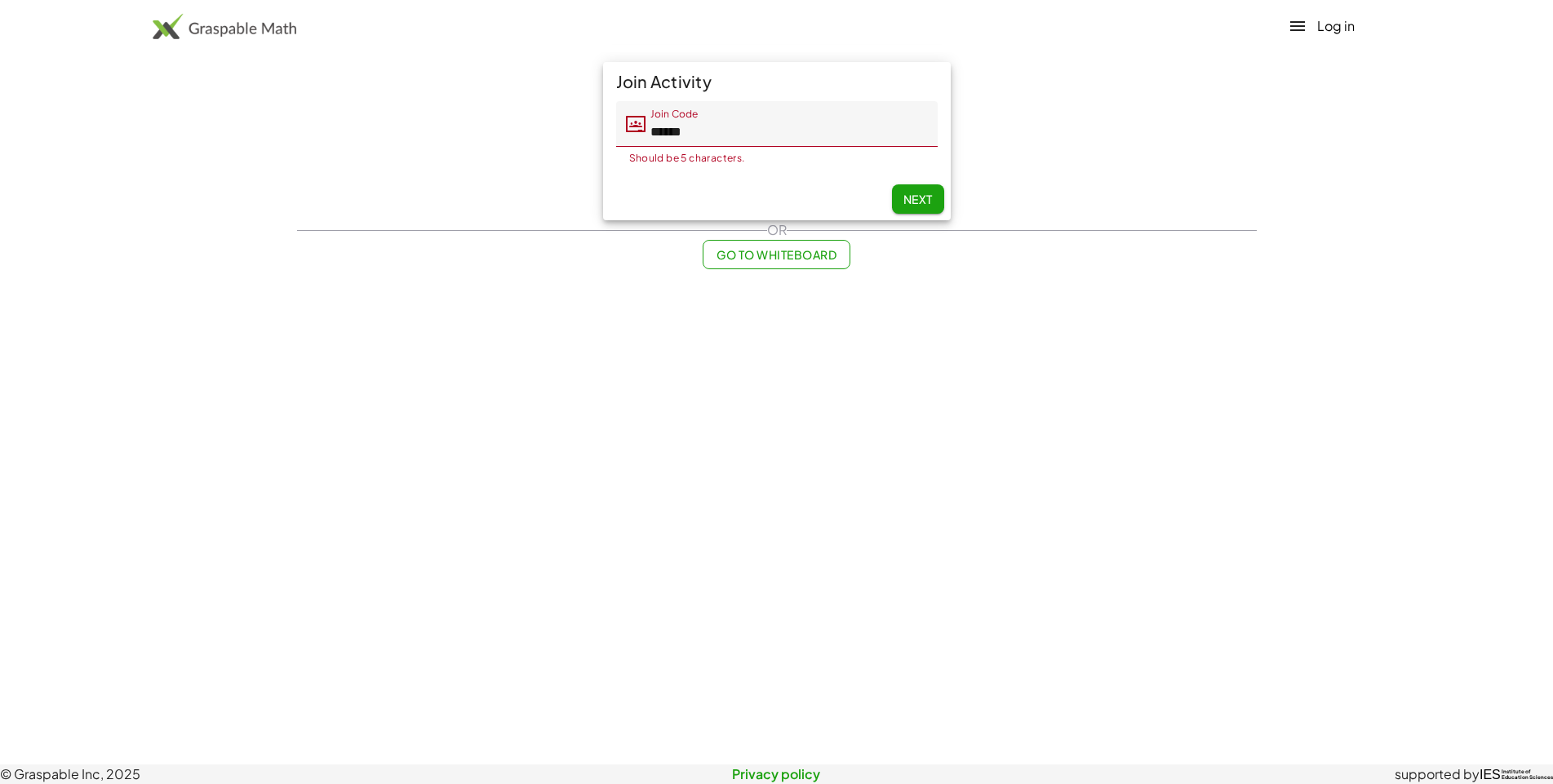
drag, startPoint x: 131, startPoint y: 55, endPoint x: 120, endPoint y: 199, distance: 144.4
click at [120, 199] on div "Log in Sign up Learning Resources Teachers Schools and Districts Request PD Abo…" at bounding box center [776, 392] width 1553 height 784
click at [117, 206] on div "Log in Sign up Learning Resources Teachers Schools and Districts Request PD Abo…" at bounding box center [776, 392] width 1553 height 784
click at [297, 220] on div "OR" at bounding box center [776, 229] width 959 height 19
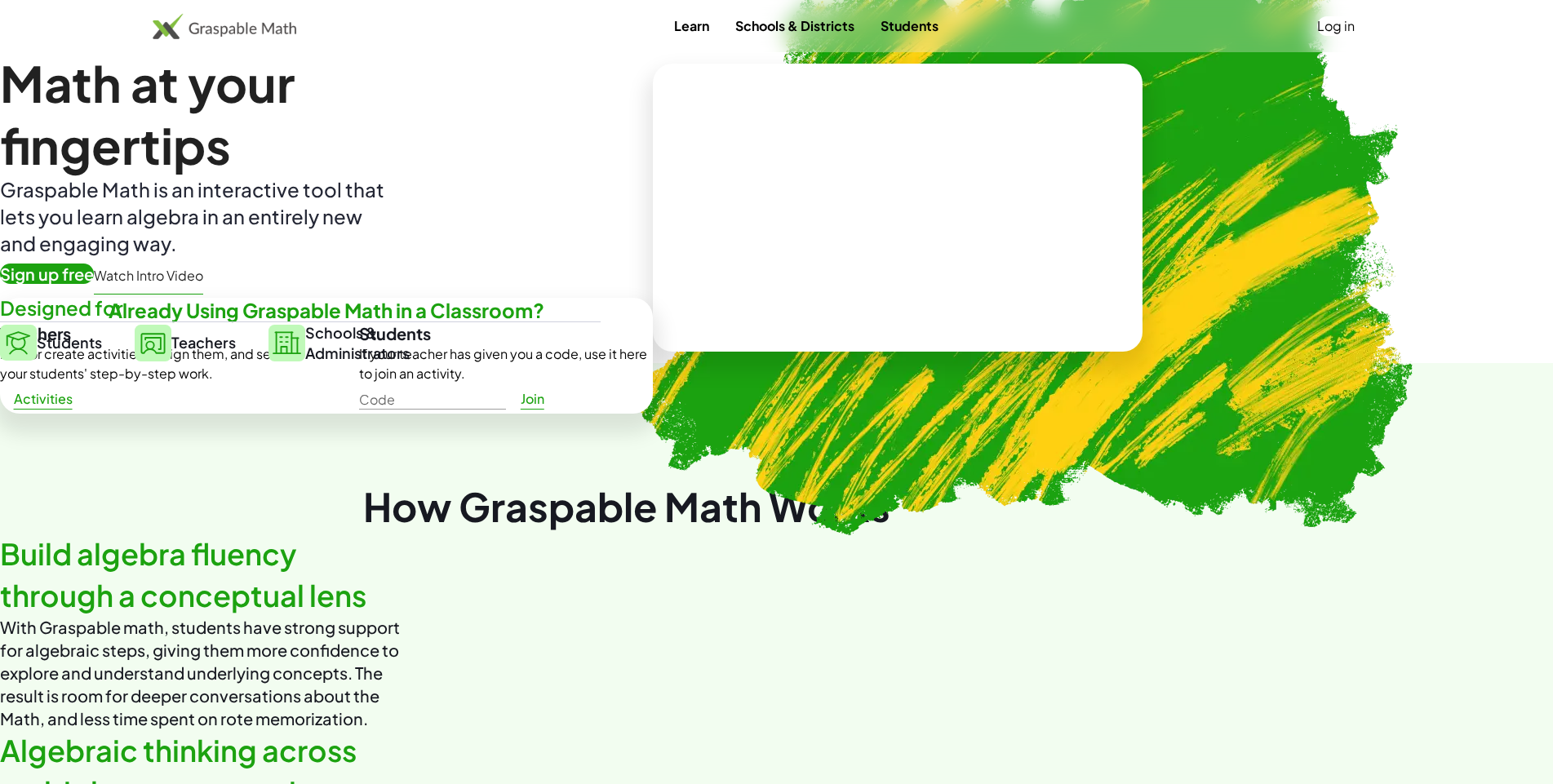
click at [1354, 36] on button "Sign up" at bounding box center [1377, 25] width 47 height 19
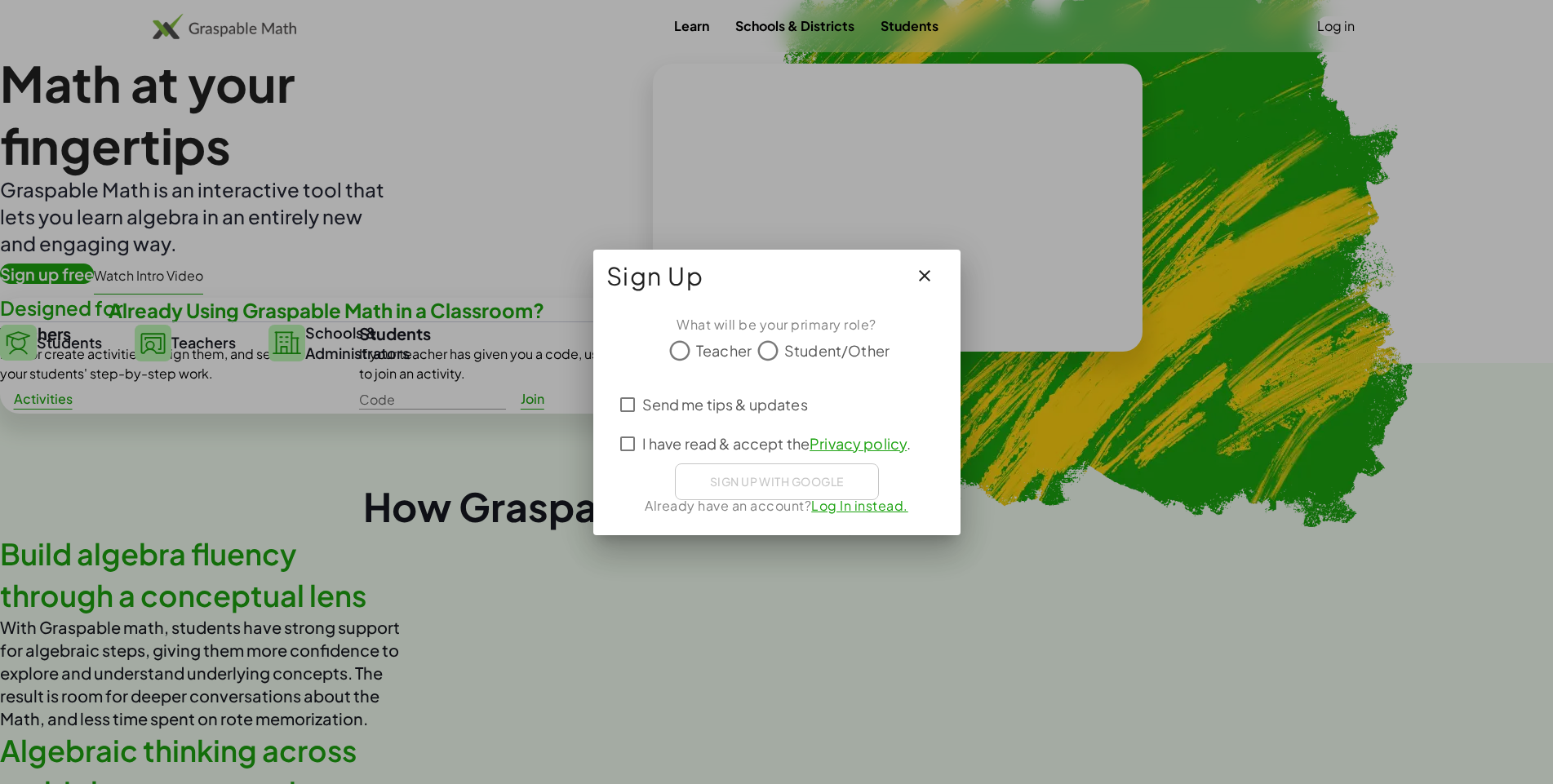
scroll to position [2355, 0]
click at [1354, 36] on button "Sign up" at bounding box center [1377, 25] width 47 height 19
click at [755, 363] on icon at bounding box center [767, 350] width 25 height 25
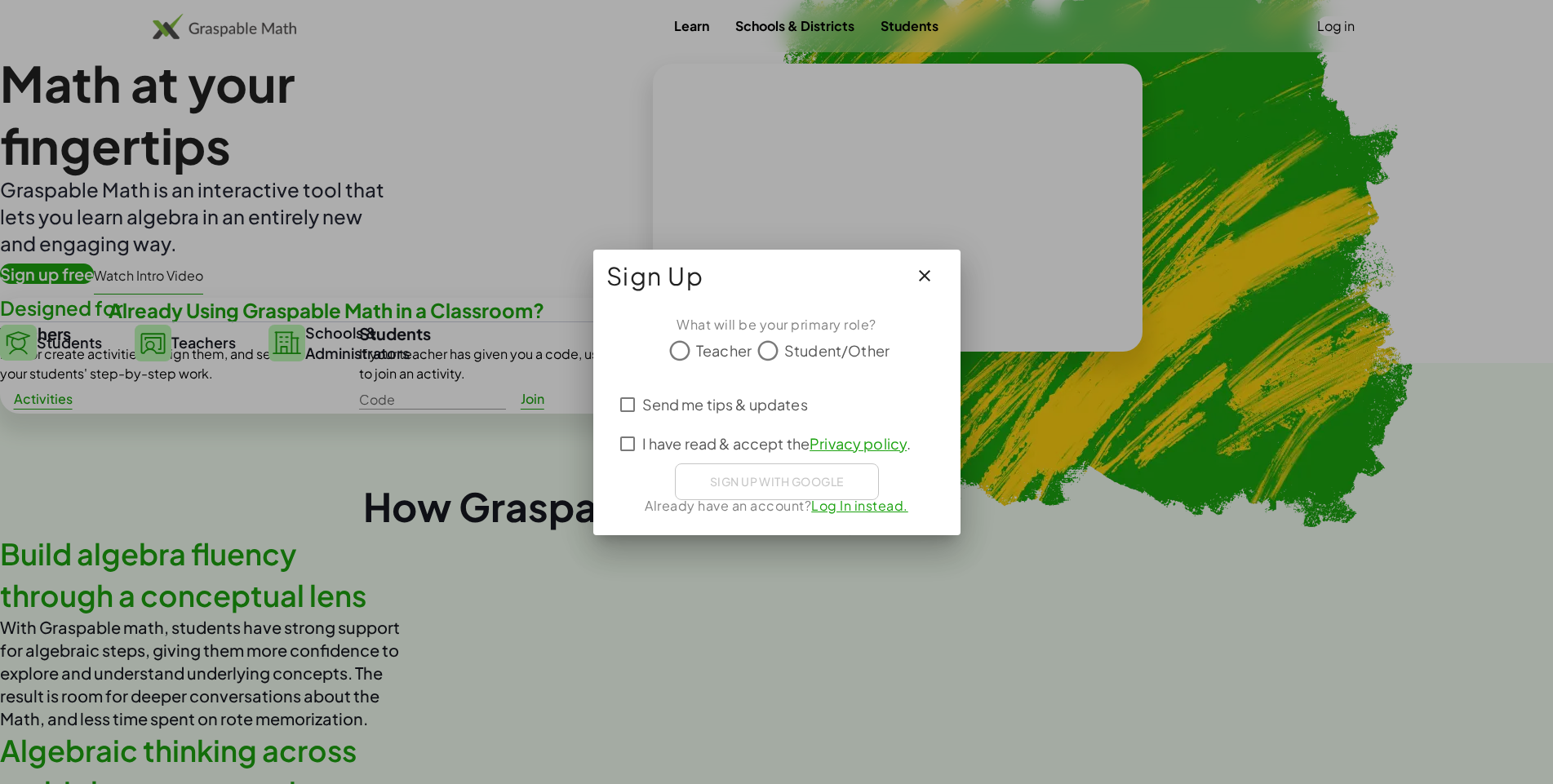
click at [755, 363] on icon at bounding box center [767, 350] width 25 height 25
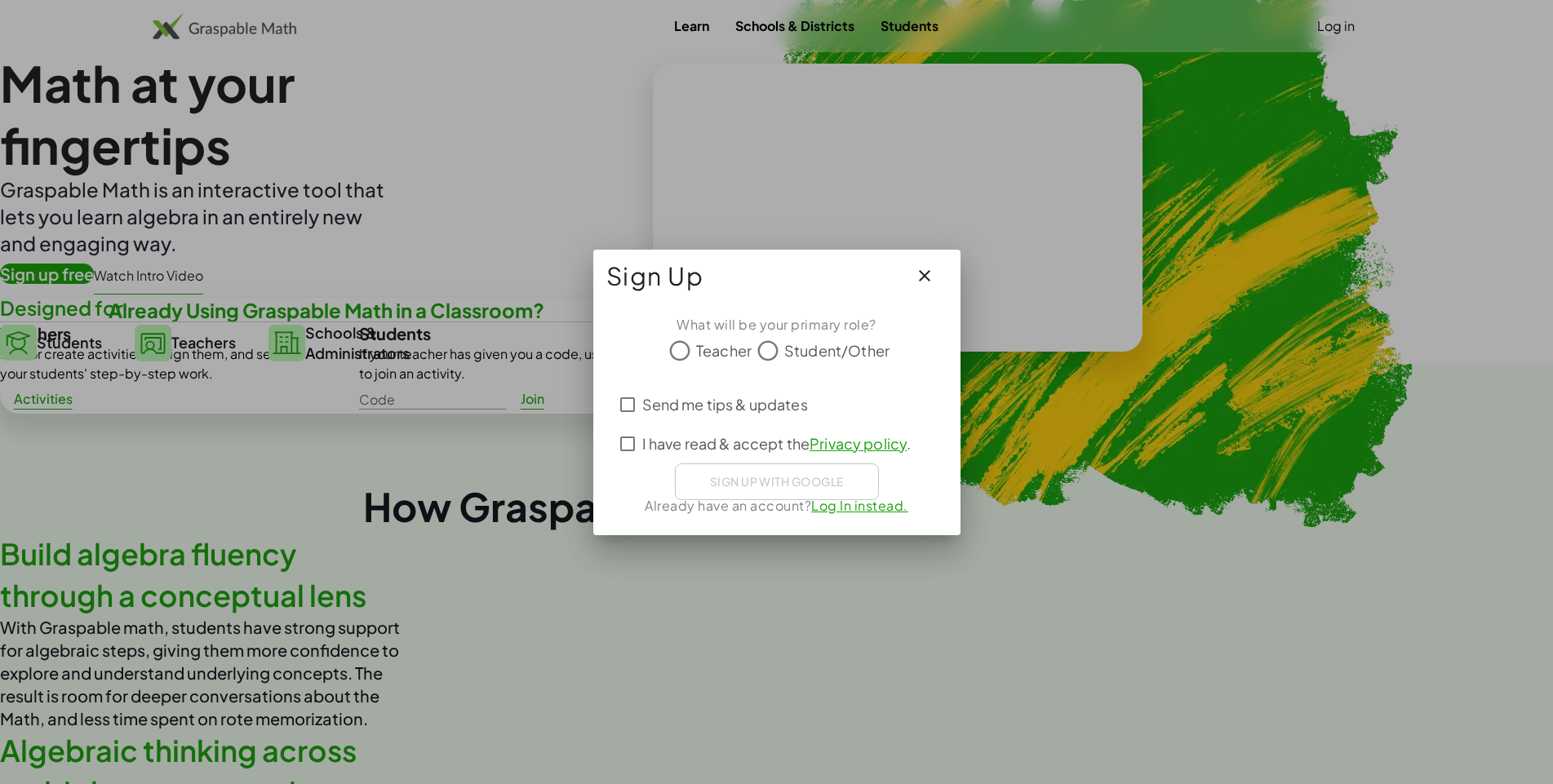
drag, startPoint x: 14, startPoint y: 623, endPoint x: 72, endPoint y: 563, distance: 83.5
click at [2, 584] on html "Log in Sign up Learning Resources Teachers Schools and Districts Request PD Abo…" at bounding box center [776, 392] width 1553 height 784
click at [755, 363] on icon at bounding box center [767, 350] width 25 height 25
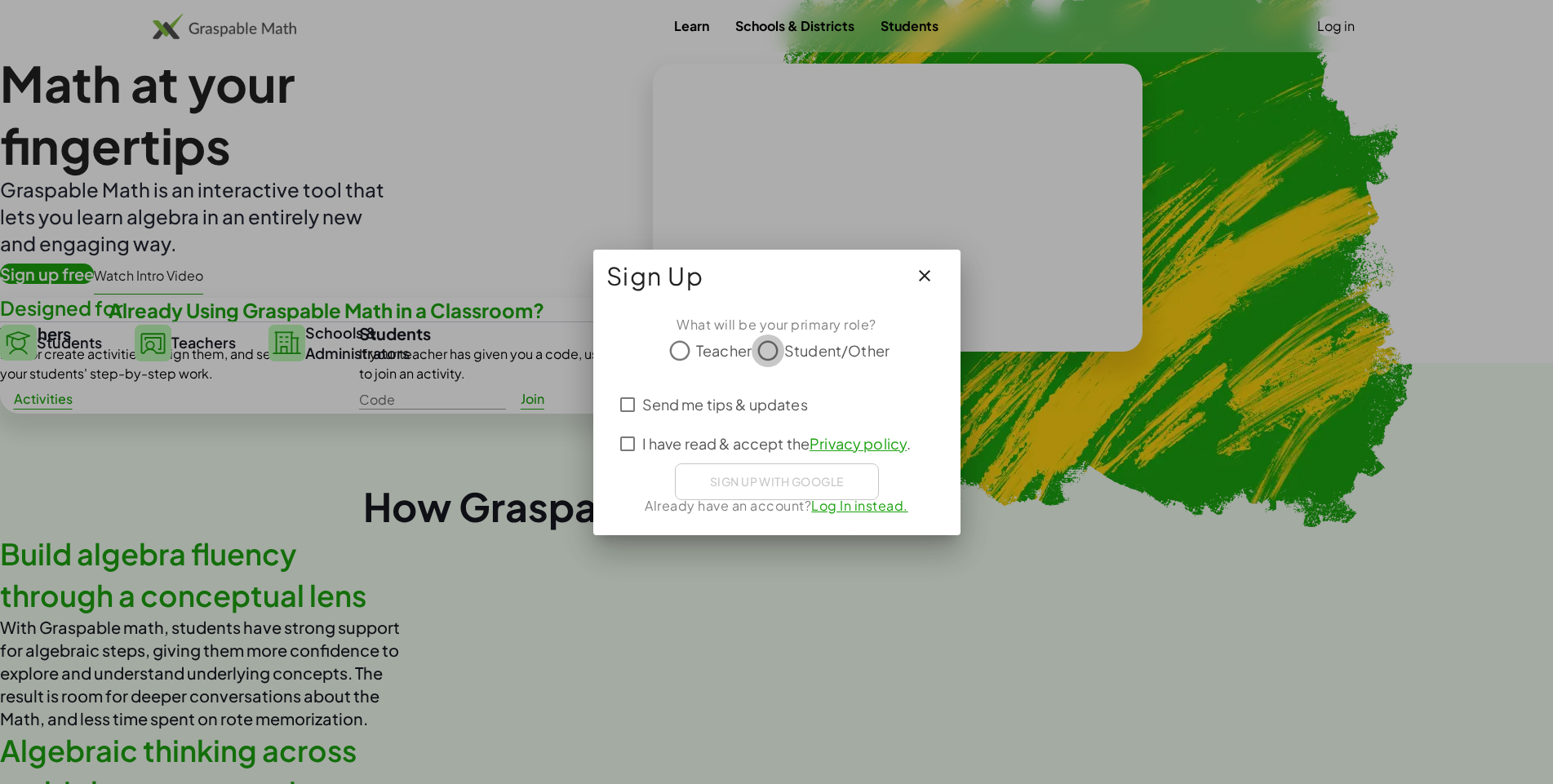
click at [755, 363] on icon at bounding box center [767, 350] width 25 height 25
drag, startPoint x: 14, startPoint y: 629, endPoint x: 9, endPoint y: 665, distance: 36.3
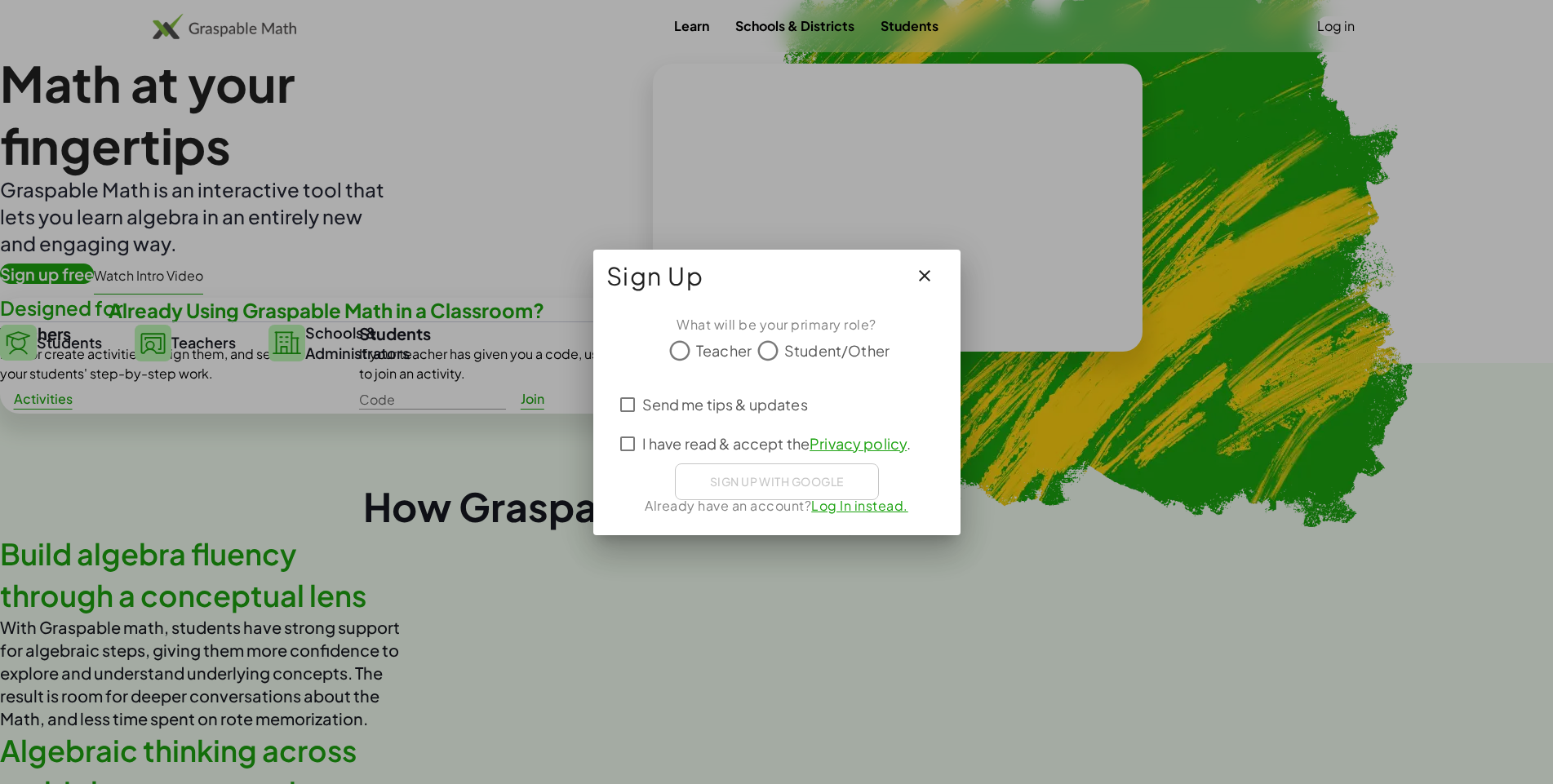
click at [593, 535] on div "What will be your primary role? Teacher Student/Other Send me tips & updates I …" at bounding box center [776, 419] width 367 height 233
click at [617, 414] on icon at bounding box center [627, 404] width 19 height 19
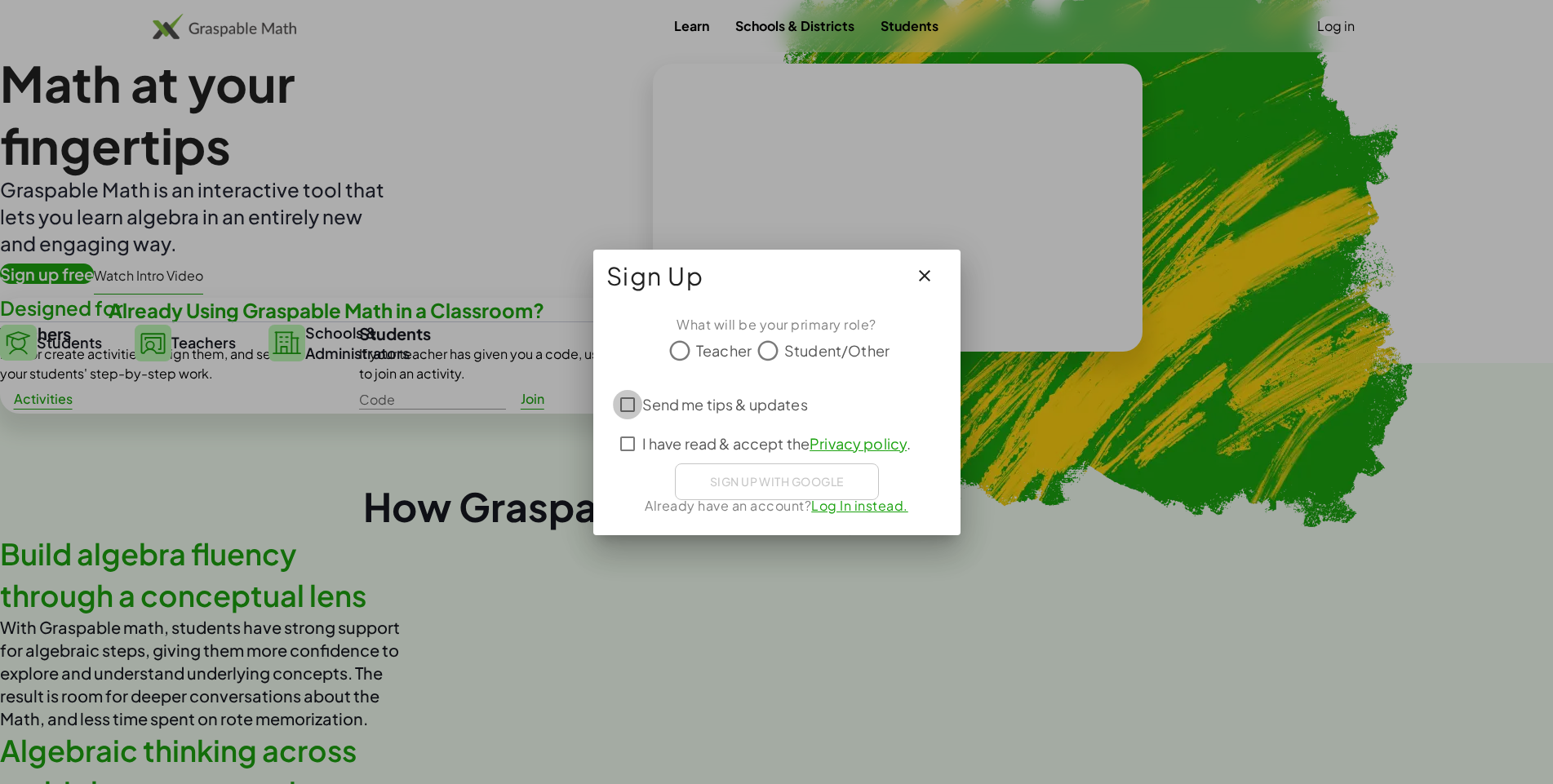
click at [617, 414] on icon at bounding box center [627, 404] width 19 height 19
click at [612, 419] on div at bounding box center [627, 404] width 30 height 30
click at [709, 489] on span "Sign up with Google" at bounding box center [776, 480] width 134 height 14
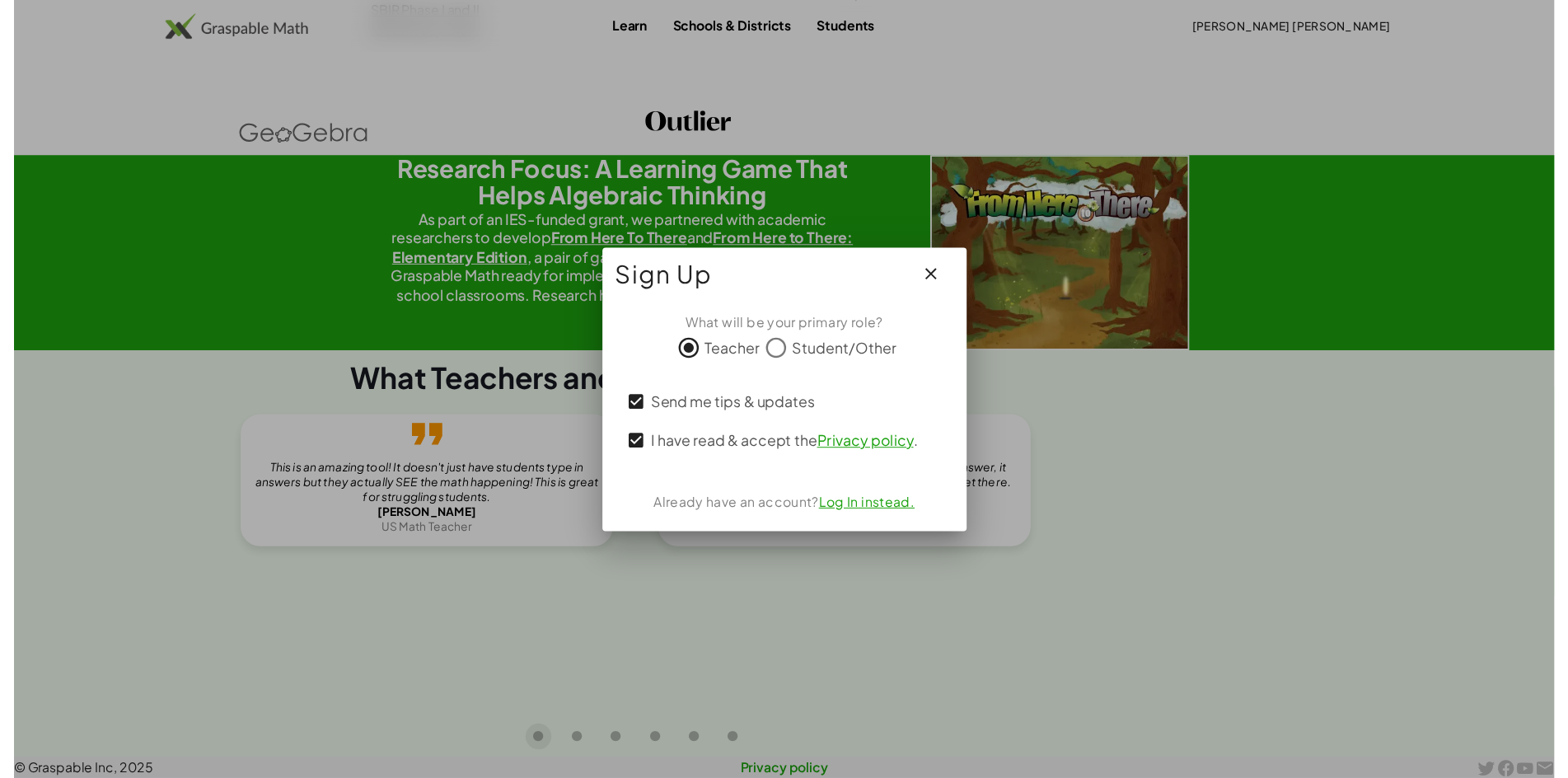
scroll to position [0, 0]
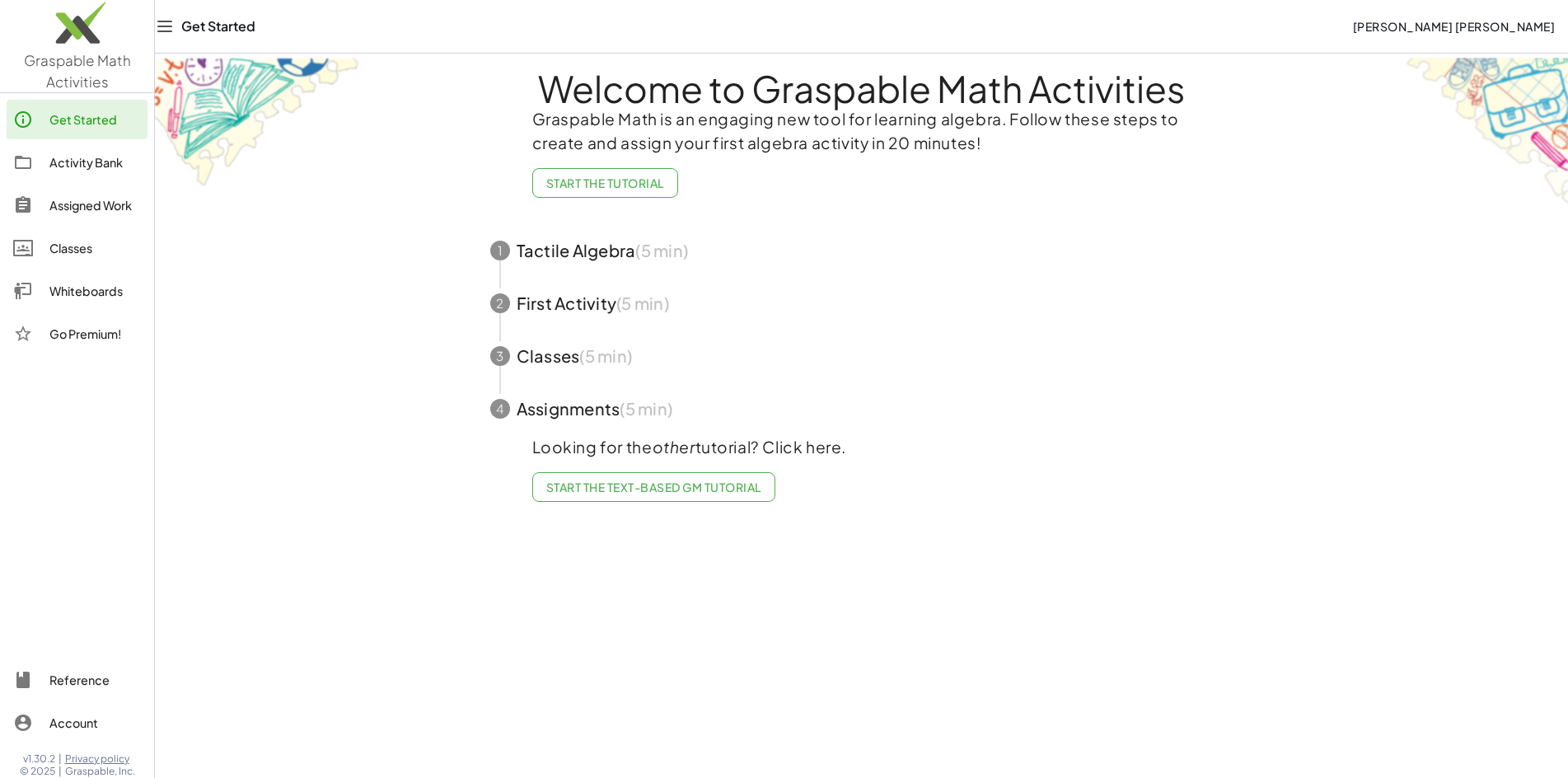
click at [50, 238] on div "Classes" at bounding box center [95, 248] width 91 height 20
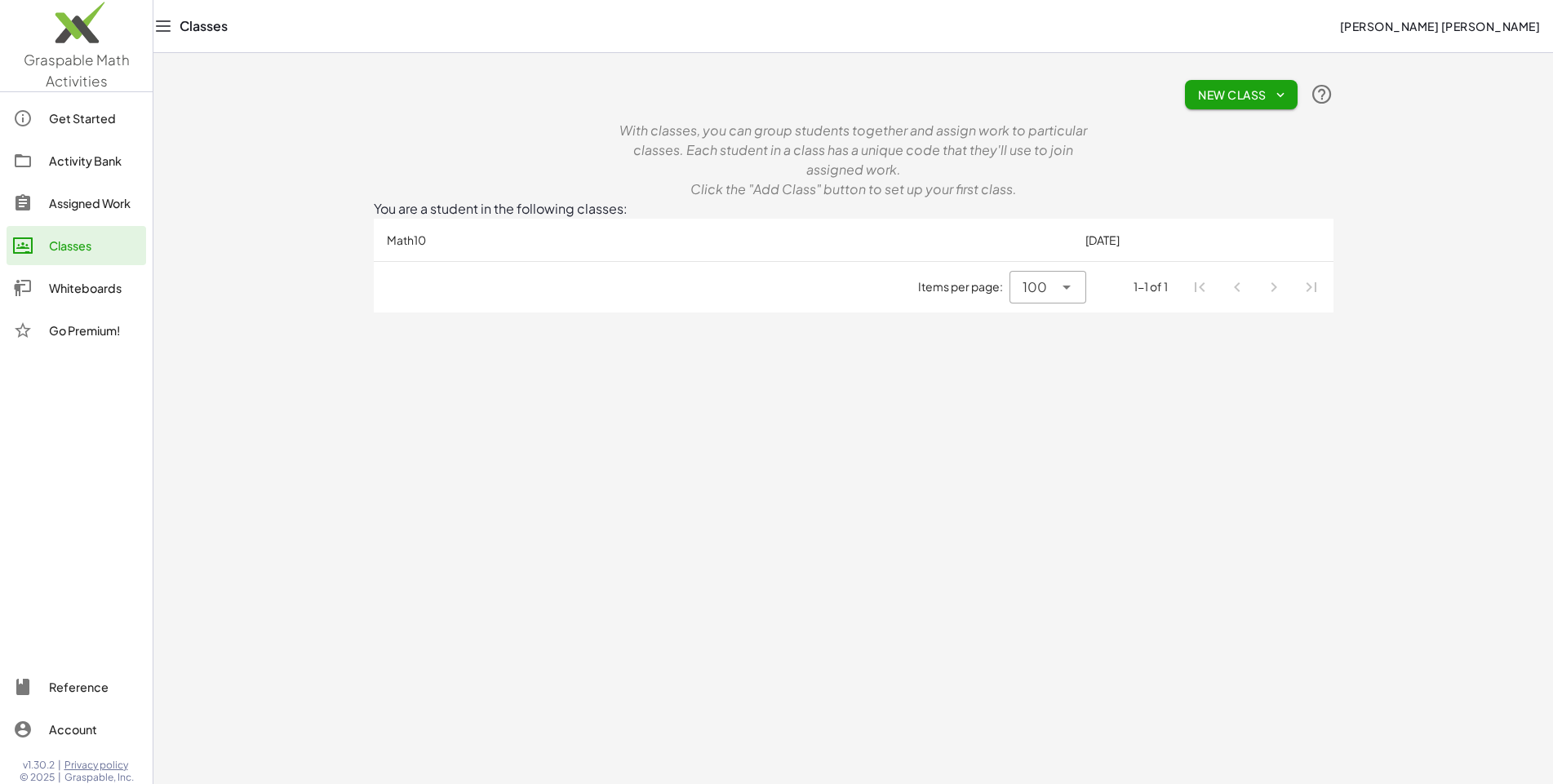
scroll to position [492, 0]
click at [1181, 306] on ul "Pagination Navigation" at bounding box center [1255, 287] width 149 height 37
drag, startPoint x: 200, startPoint y: 310, endPoint x: 667, endPoint y: 165, distance: 489.0
click at [604, 219] on div "Math10 [DATE] Items per page: 100 *** 1-1 of 1" at bounding box center [853, 266] width 959 height 94
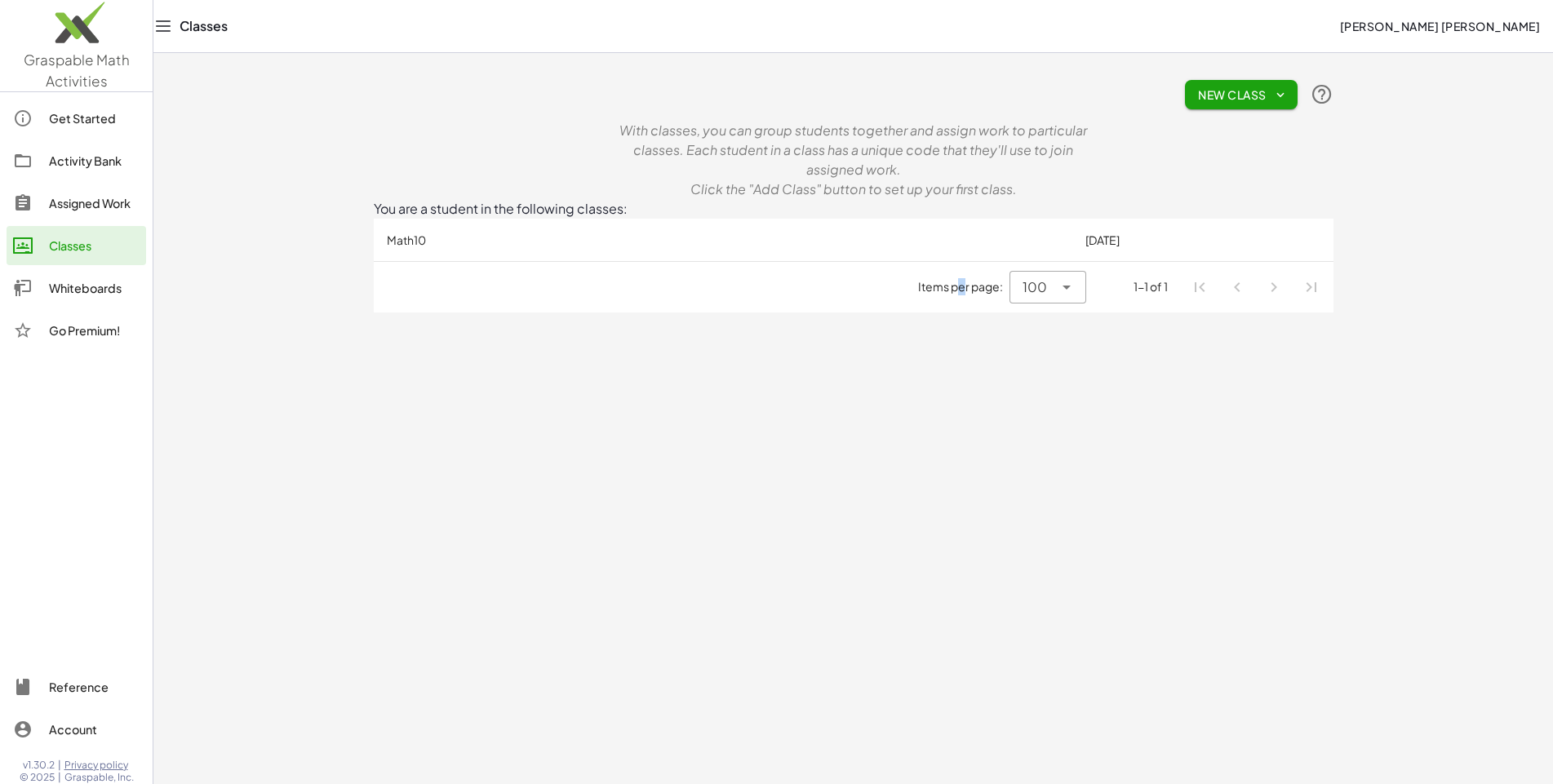
click at [918, 295] on span "Items per page:" at bounding box center [963, 287] width 91 height 17
click at [1023, 297] on input "***" at bounding box center [1045, 287] width 44 height 19
click at [1056, 297] on icon at bounding box center [1066, 287] width 19 height 19
click at [155, 414] on div "Graspable Math Activities Get Started Activity Bank Assigned Work Classes White…" at bounding box center [776, 392] width 1553 height 784
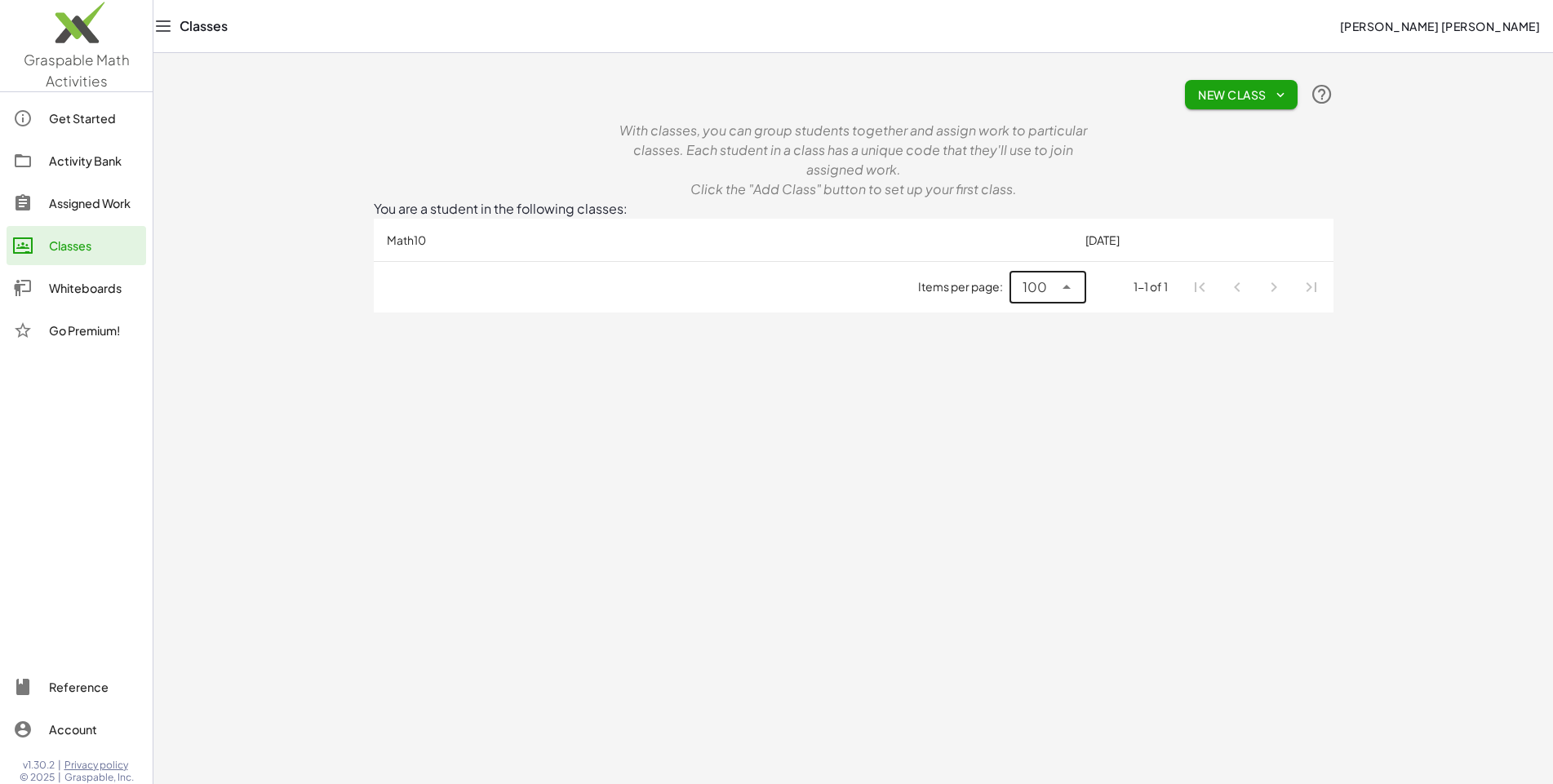
click at [1023, 297] on div "100" at bounding box center [1034, 287] width 25 height 19
drag, startPoint x: 1451, startPoint y: 228, endPoint x: 1462, endPoint y: 223, distance: 12.1
click at [1333, 121] on div "New Class" at bounding box center [853, 95] width 959 height 52
click at [1198, 102] on span "New Class" at bounding box center [1241, 94] width 86 height 14
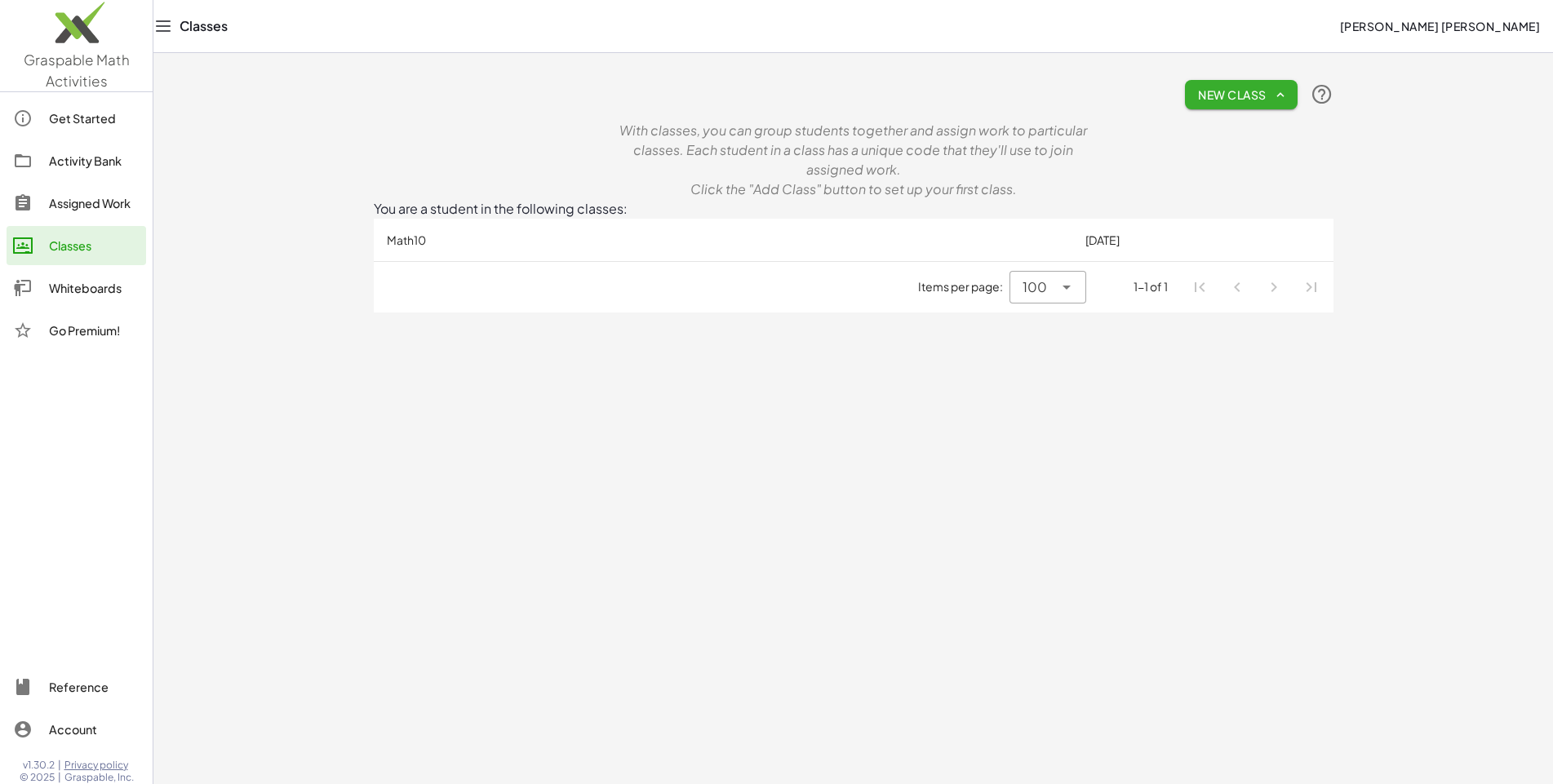
click at [1198, 102] on span "New Class" at bounding box center [1241, 94] width 86 height 14
click at [21, 346] on div "Graspable Math Activities Get Started Activity Bank Assigned Work Classes White…" at bounding box center [776, 392] width 1553 height 784
click at [49, 153] on div "Activity Bank" at bounding box center [94, 160] width 91 height 19
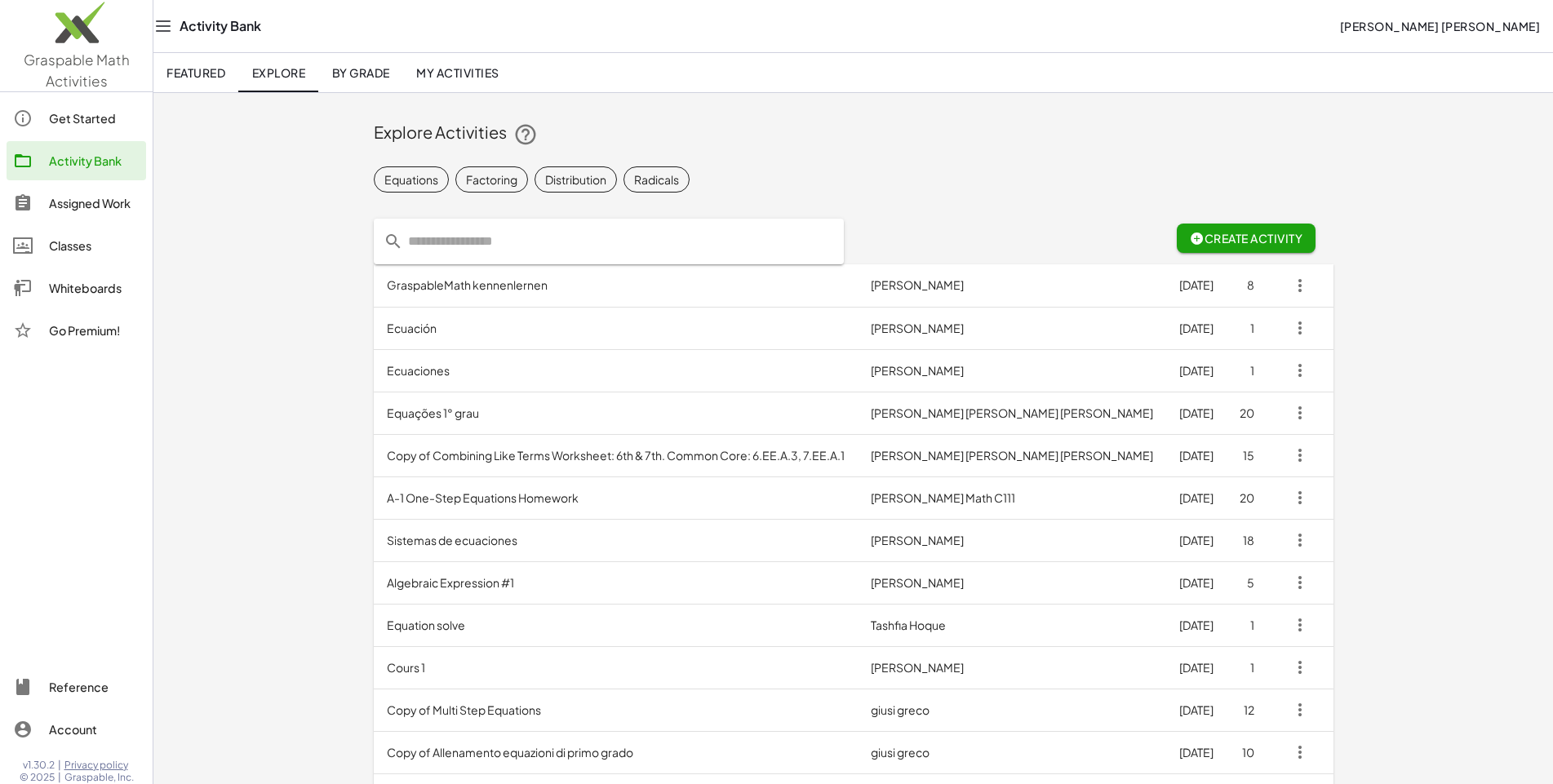
click at [50, 194] on div "Assigned Work" at bounding box center [94, 203] width 91 height 19
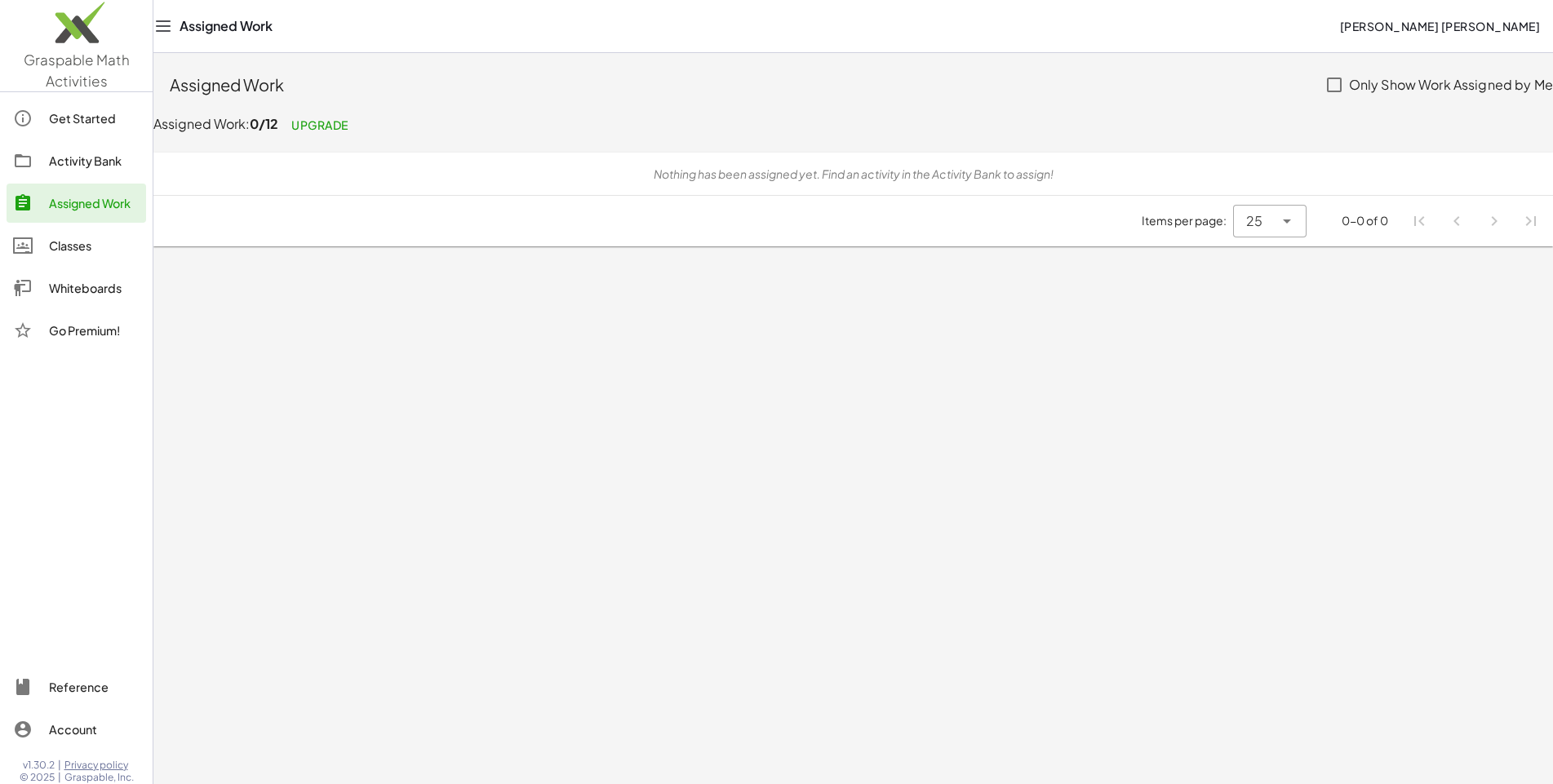
scroll to position [492, 0]
click at [291, 118] on span "Upgrade" at bounding box center [320, 124] width 58 height 14
click at [49, 236] on div "Classes" at bounding box center [94, 245] width 91 height 19
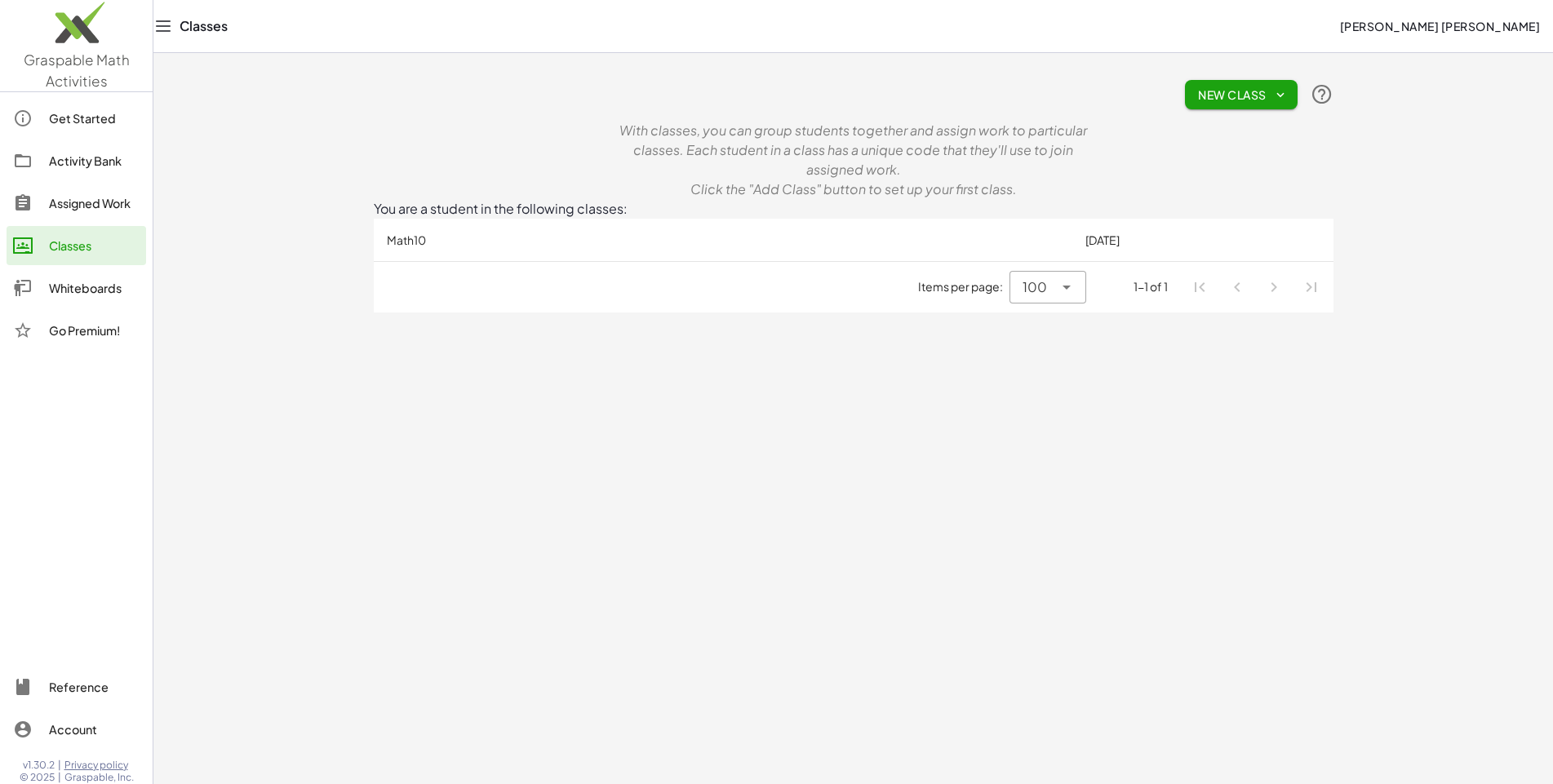
scroll to position [492, 0]
drag, startPoint x: 210, startPoint y: 146, endPoint x: 242, endPoint y: 161, distance: 35.3
click at [871, 219] on td "[DATE]" at bounding box center [1101, 240] width 461 height 42
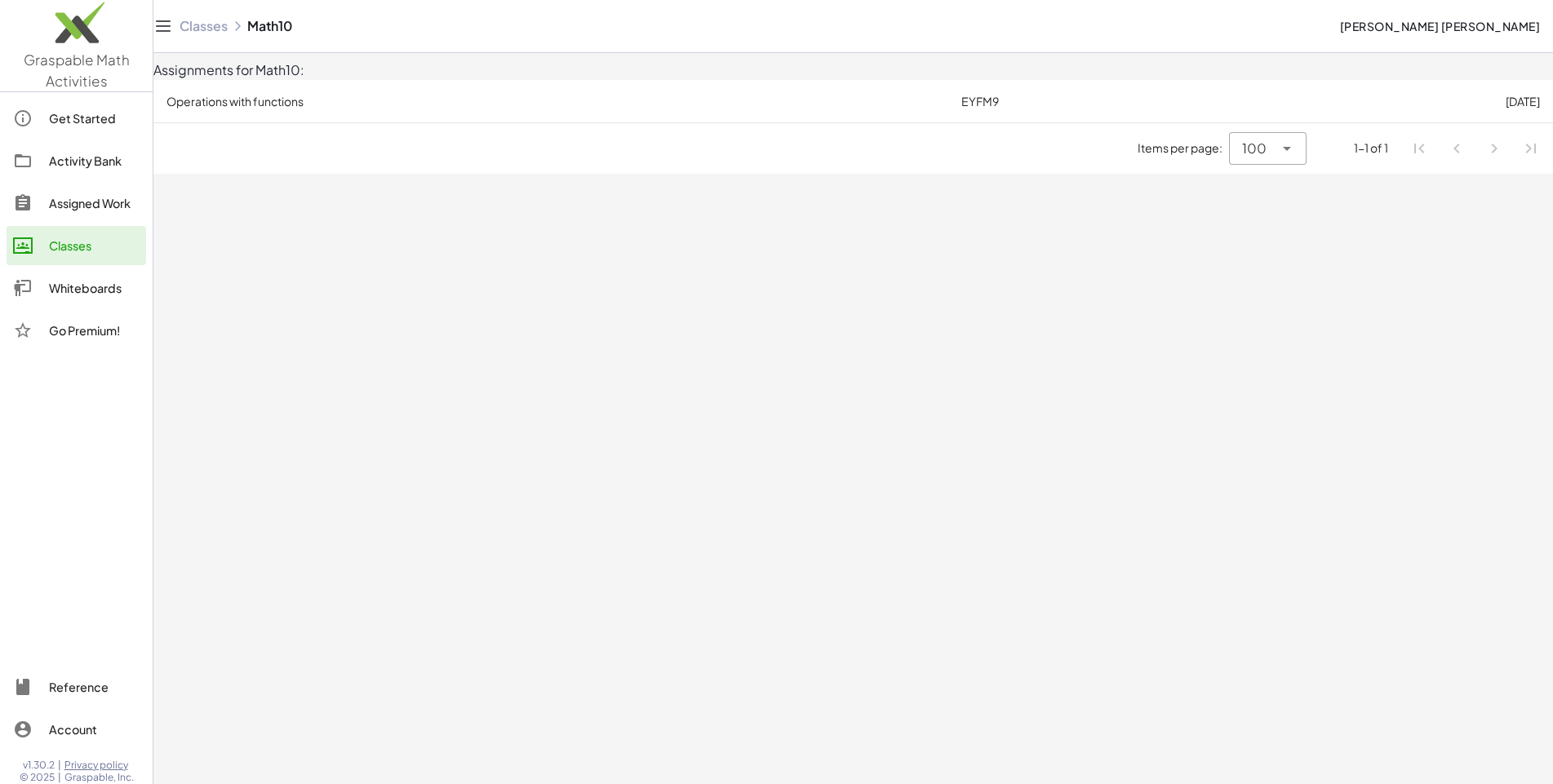
scroll to position [481, 0]
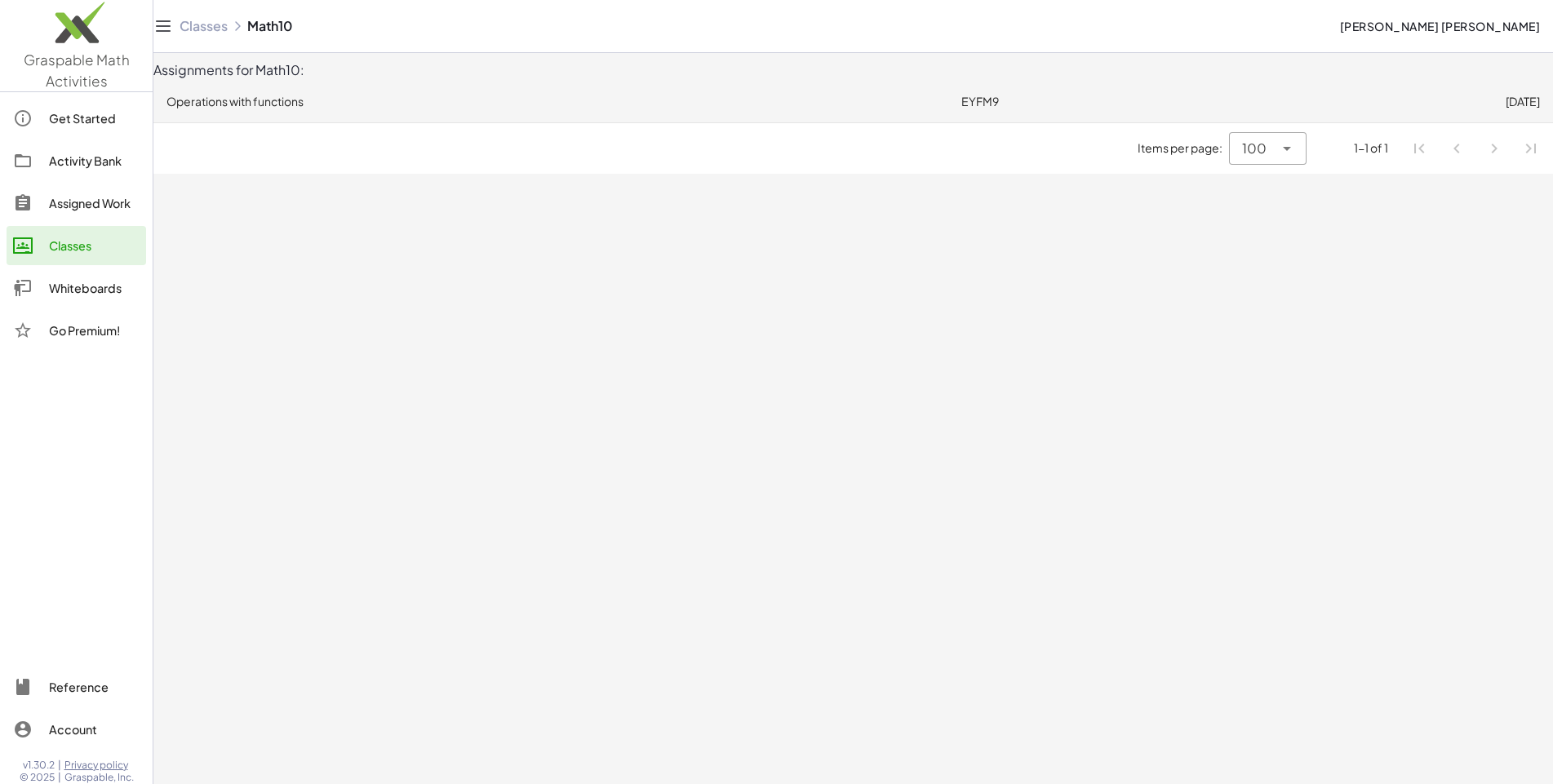
click at [219, 80] on td "Operations with functions" at bounding box center [550, 101] width 794 height 42
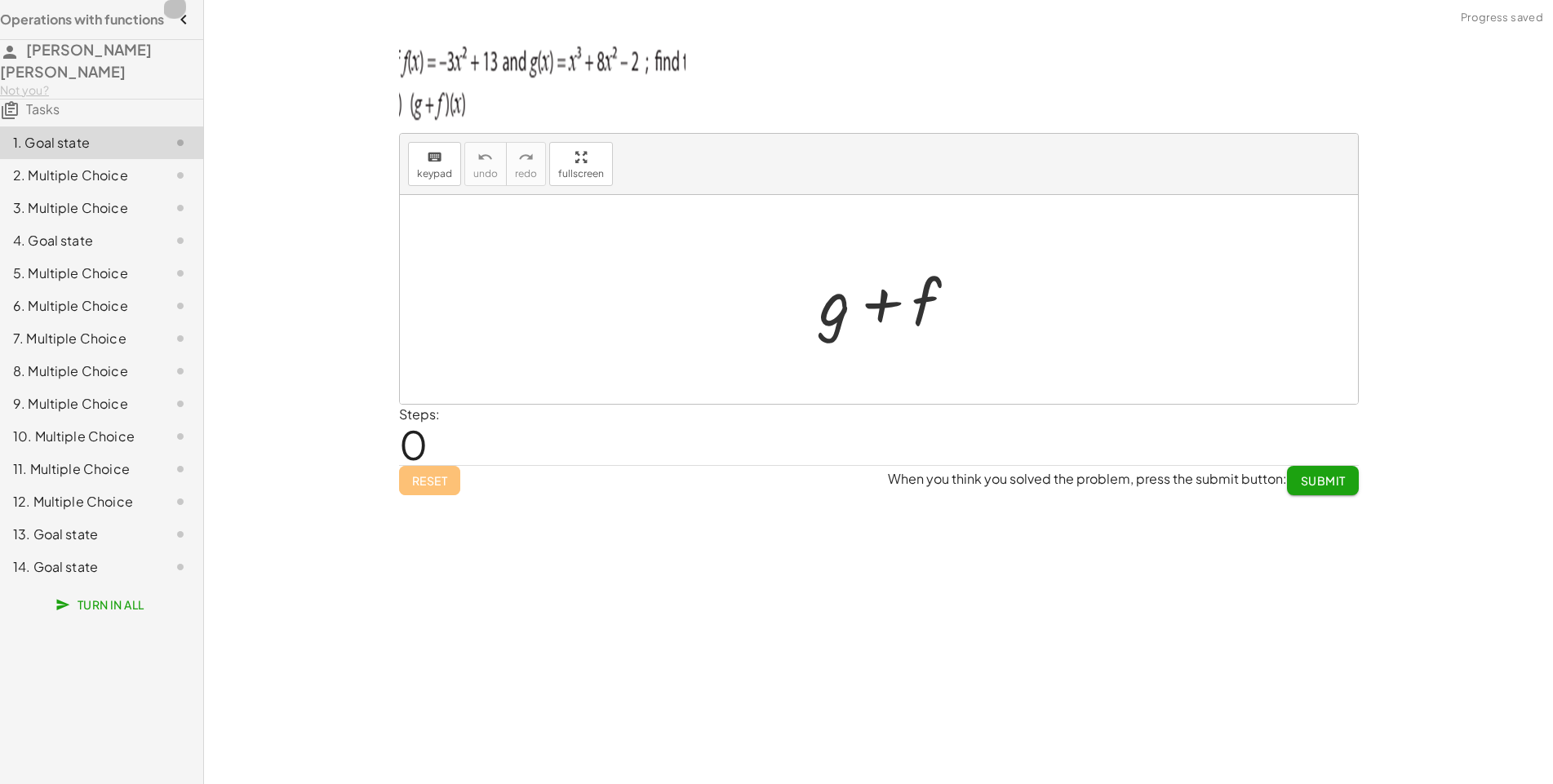
click at [199, 20] on button "button" at bounding box center [184, 19] width 39 height 39
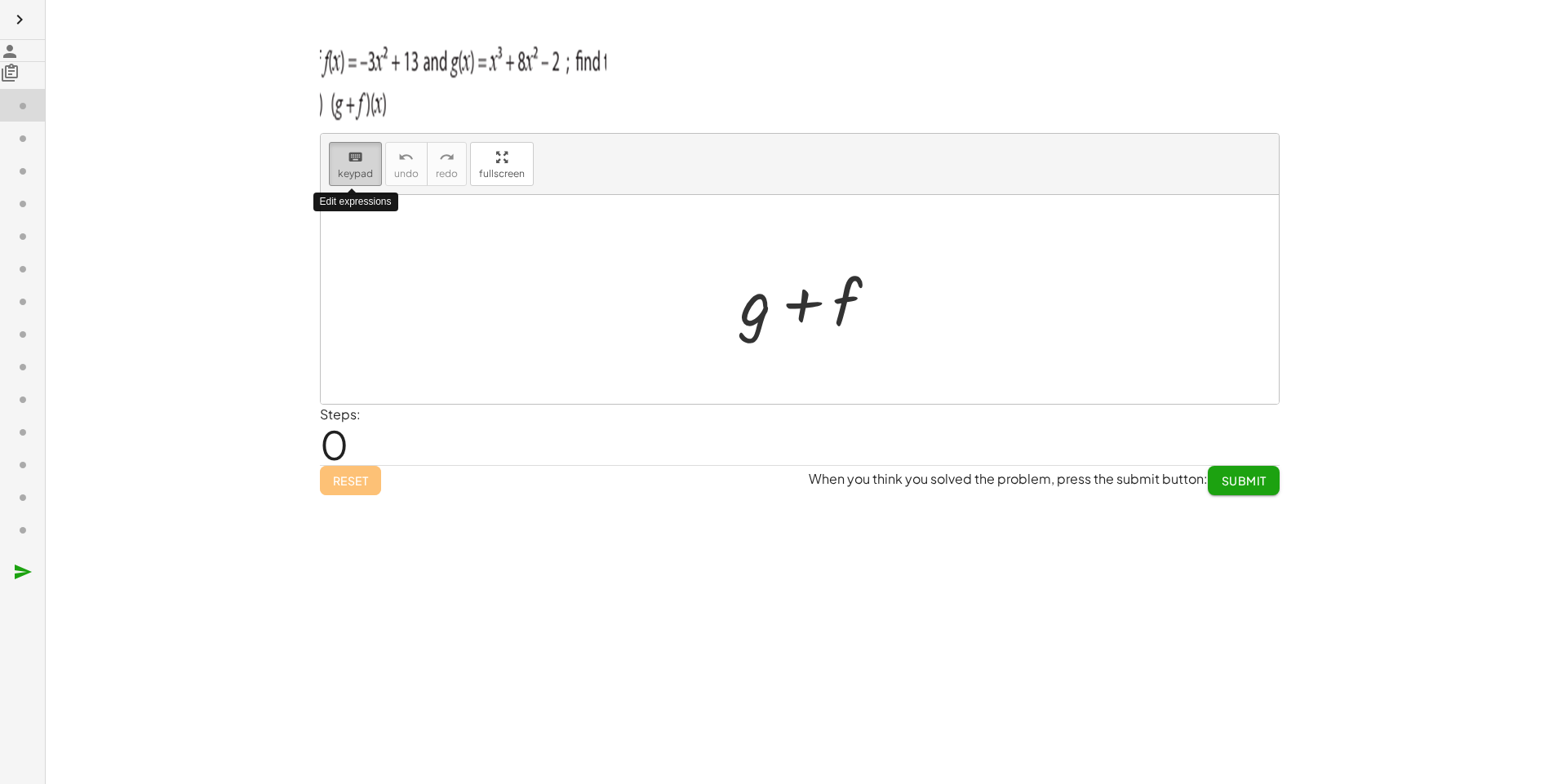
click at [329, 162] on button "keyboard keypad" at bounding box center [355, 164] width 53 height 44
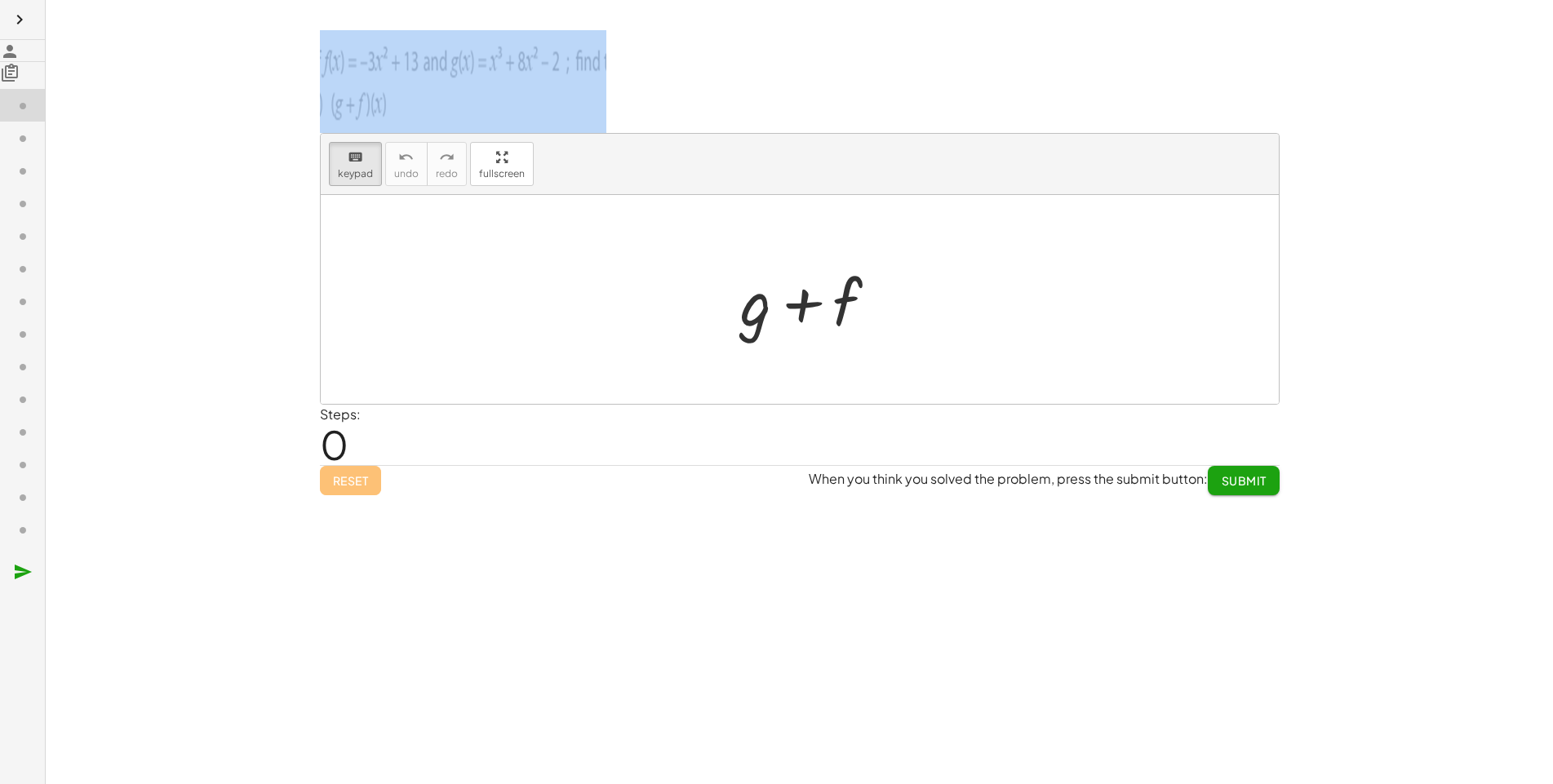
drag, startPoint x: 33, startPoint y: 13, endPoint x: 85, endPoint y: 22, distance: 52.8
click at [102, 47] on main "keyboard keypad undo undo redo redo fullscreen + g + f × Steps: 0 Reset When yo…" at bounding box center [776, 392] width 1553 height 784
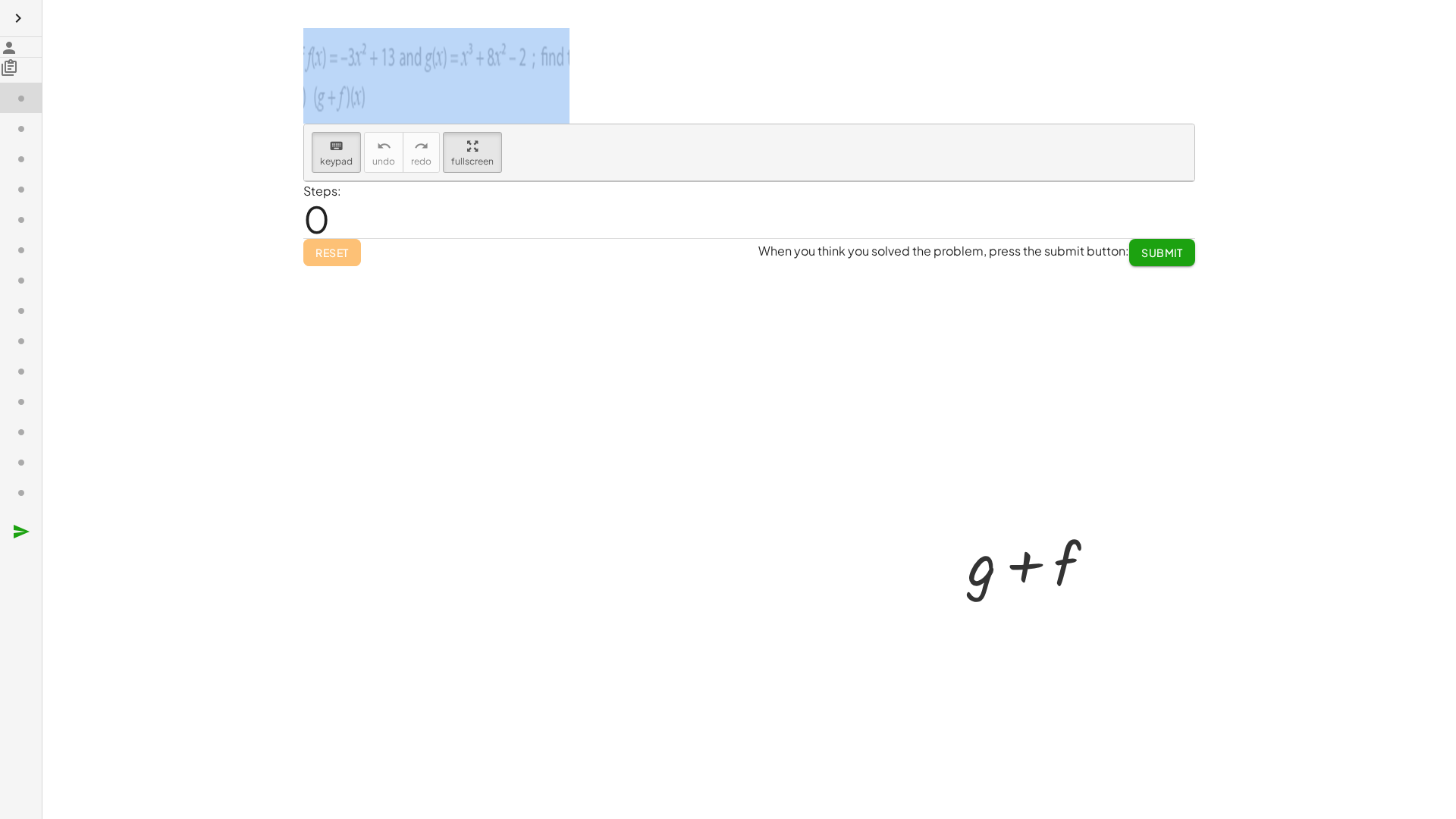
drag, startPoint x: 155, startPoint y: 160, endPoint x: 155, endPoint y: 215, distance: 55.0
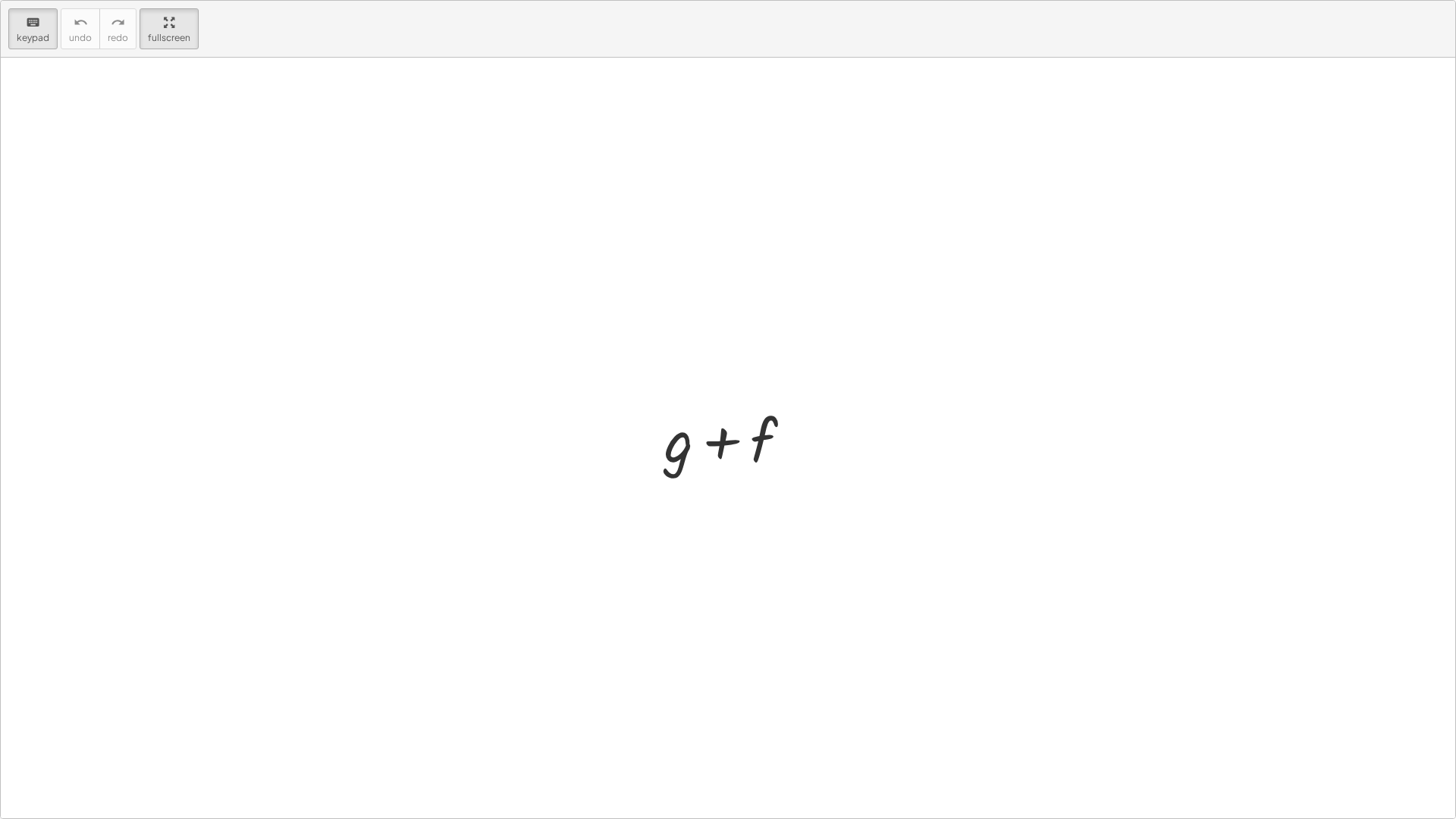
click at [155, 215] on div "keyboard keypad undo undo redo redo fullscreen + g + f ×" at bounding box center [728, 410] width 1454 height 817
click at [32, 25] on icon "keyboard" at bounding box center [33, 22] width 14 height 18
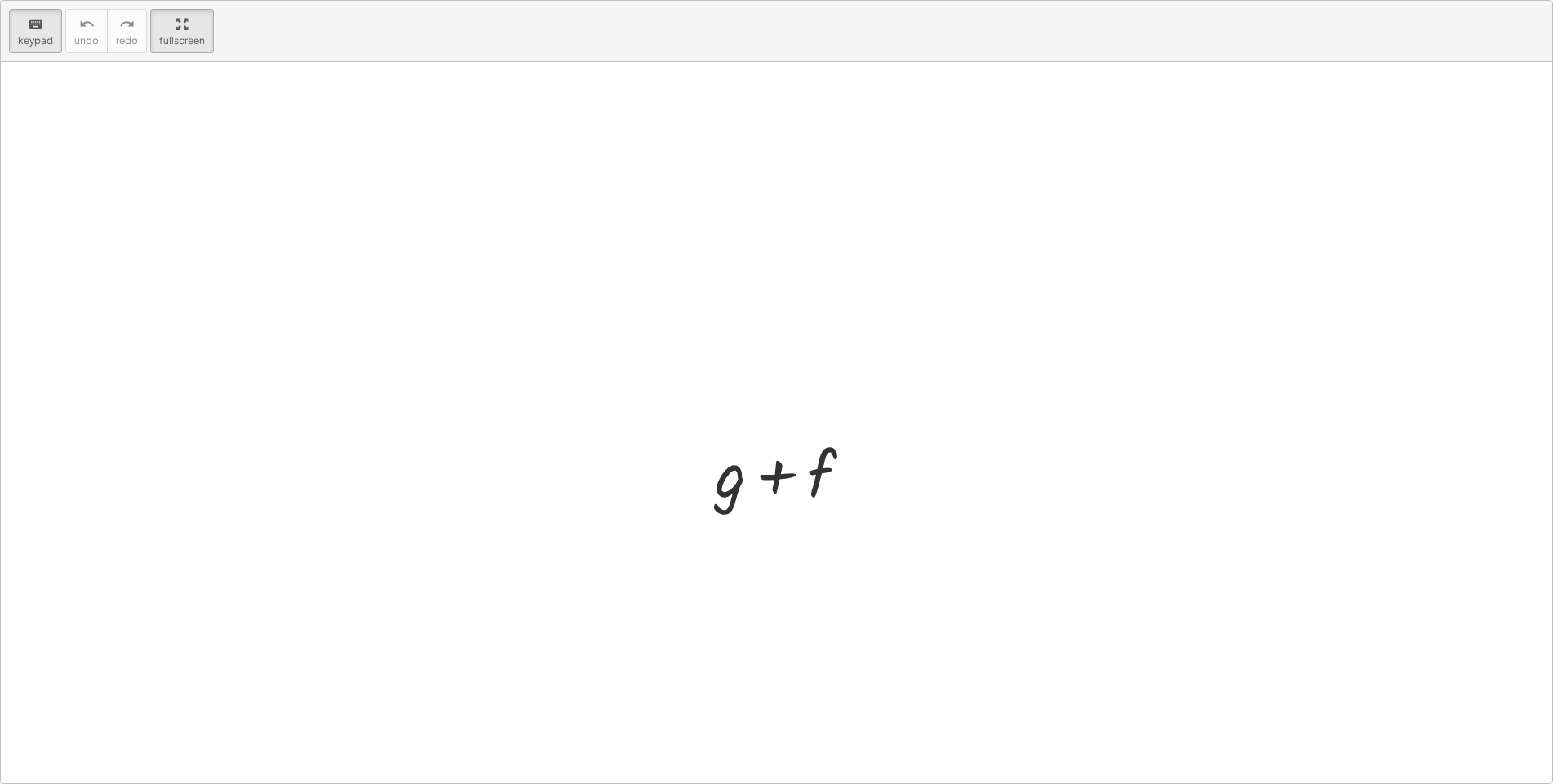
drag, startPoint x: 173, startPoint y: 31, endPoint x: 173, endPoint y: -27, distance: 58.0
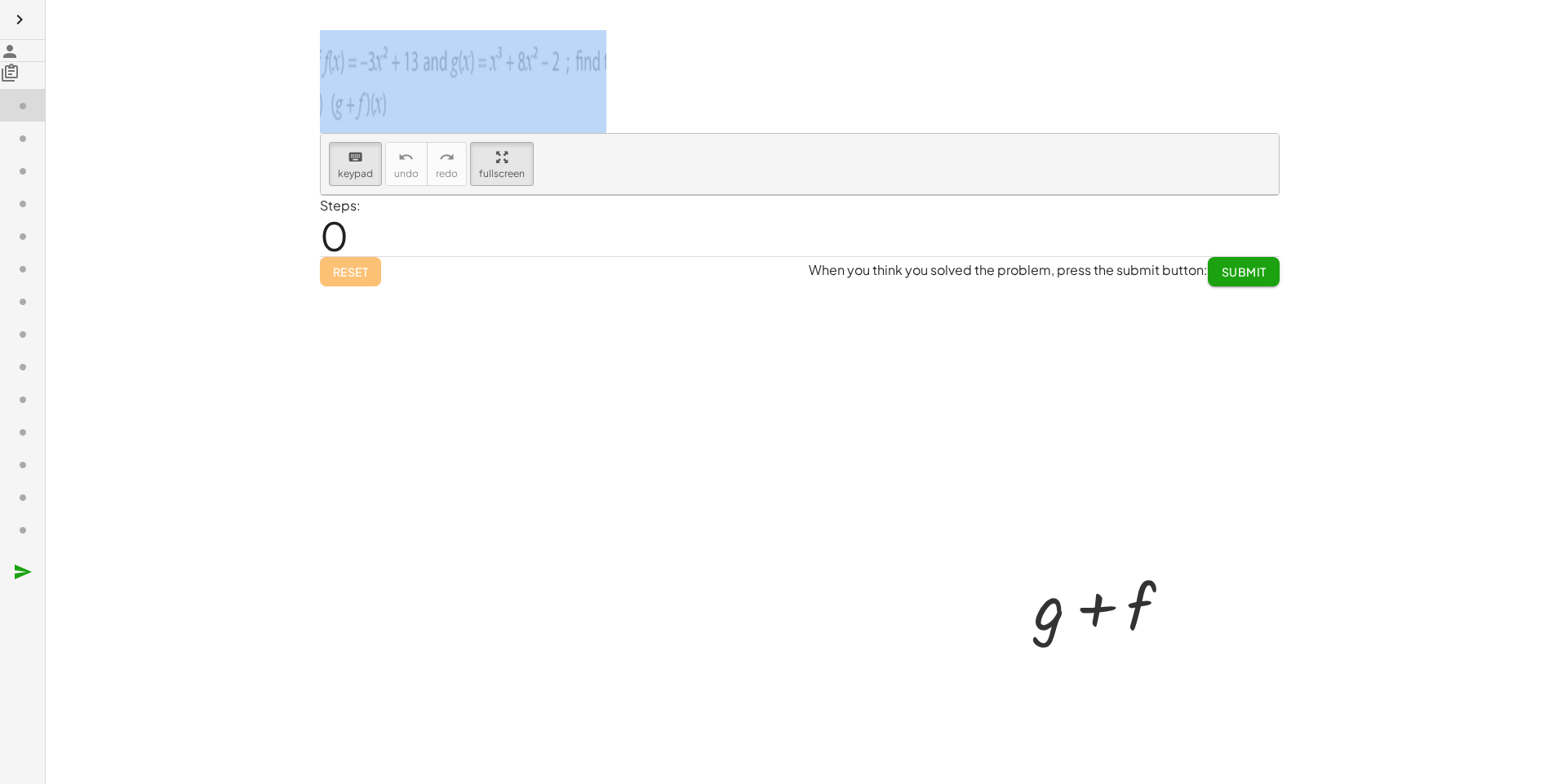
click at [173, 0] on html "keyboard keypad undo undo redo redo fullscreen + g + f × x y ⬚ 2 ⬚ n 7 8 9 + – …" at bounding box center [776, 392] width 1553 height 784
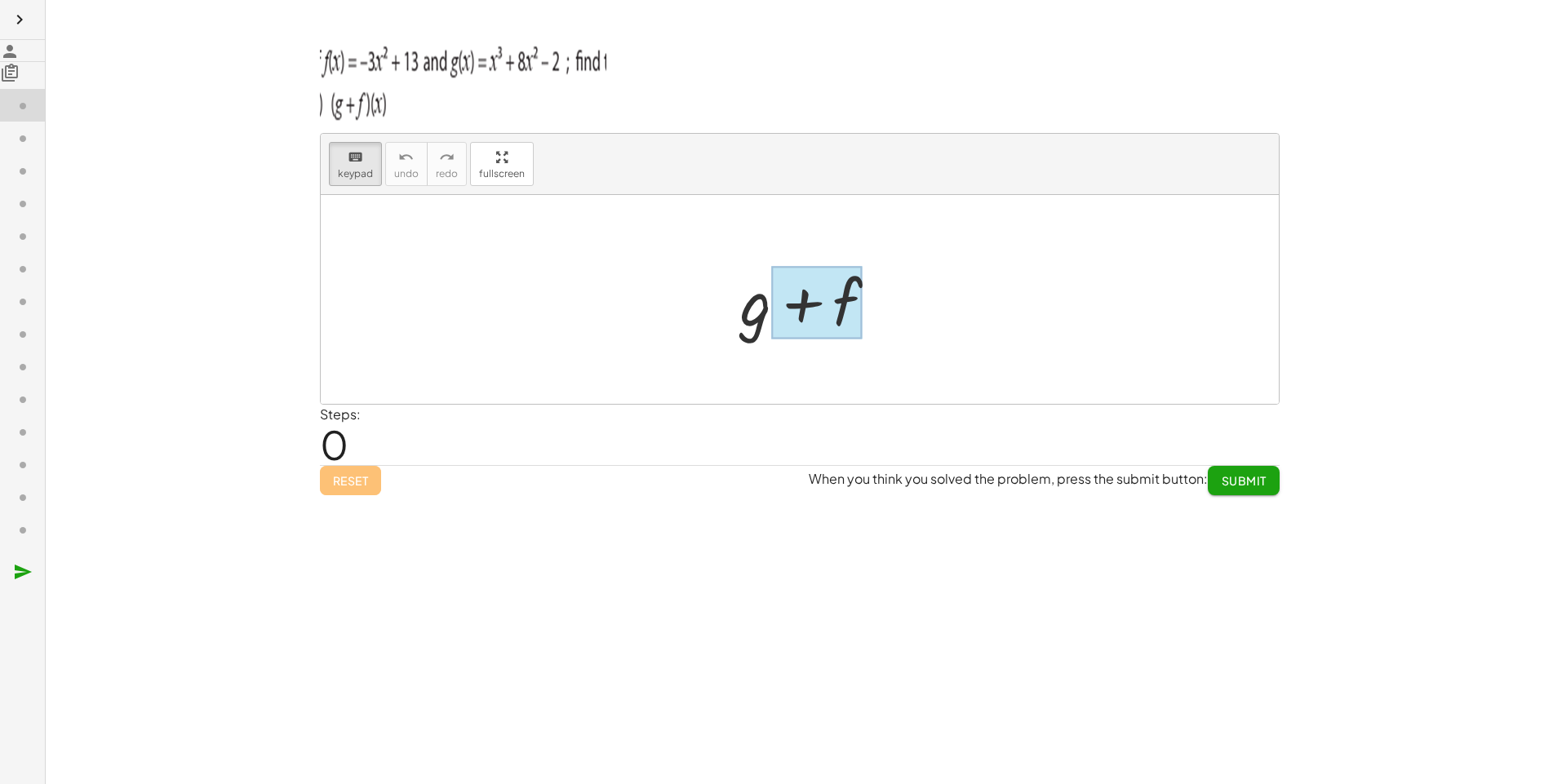
click at [771, 299] on div at bounding box center [816, 303] width 91 height 73
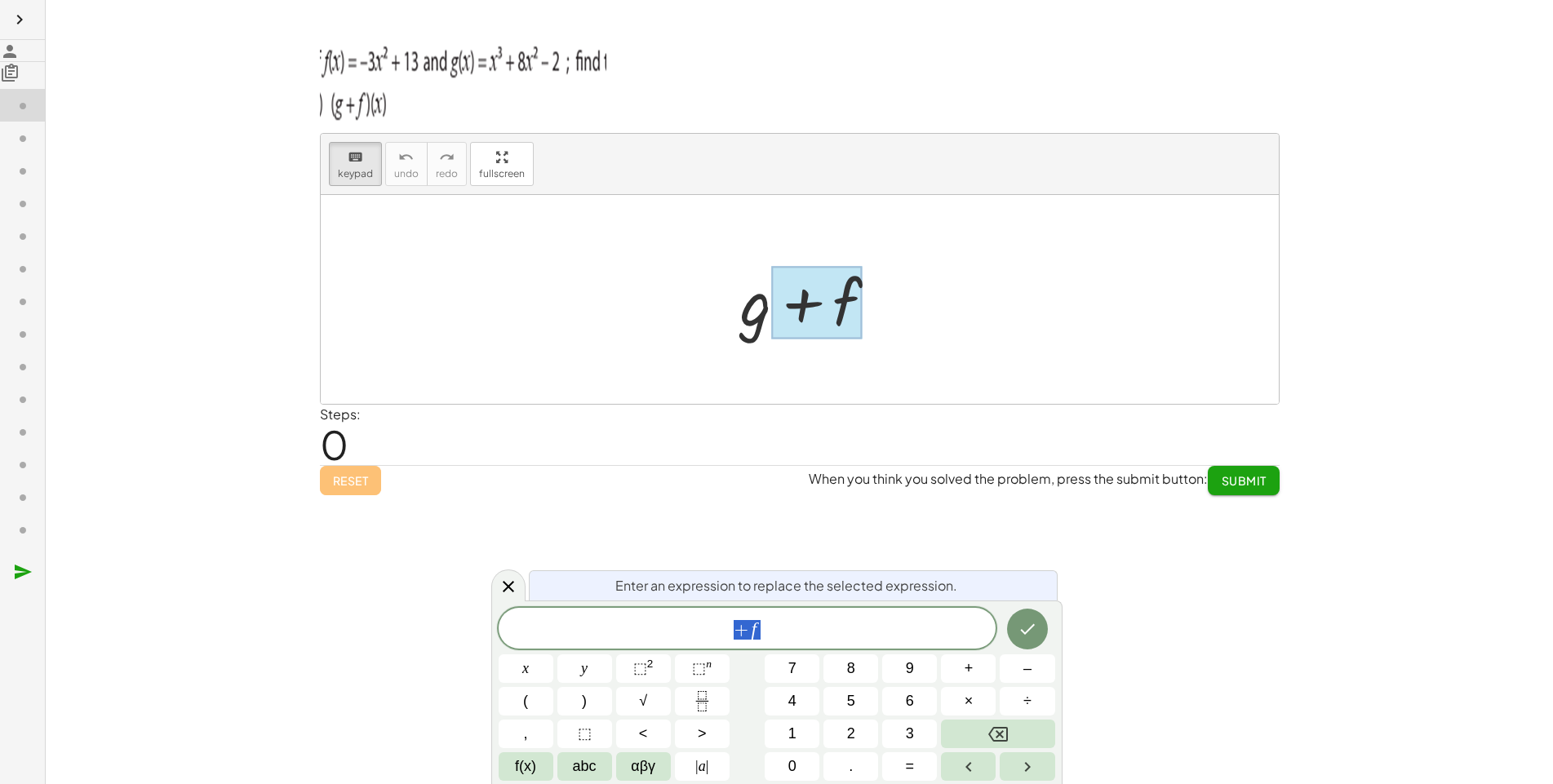
drag, startPoint x: 480, startPoint y: 308, endPoint x: 507, endPoint y: 299, distance: 28.5
click at [771, 299] on div at bounding box center [816, 303] width 91 height 73
click at [733, 308] on div at bounding box center [815, 299] width 167 height 84
click at [733, 304] on div at bounding box center [815, 299] width 167 height 84
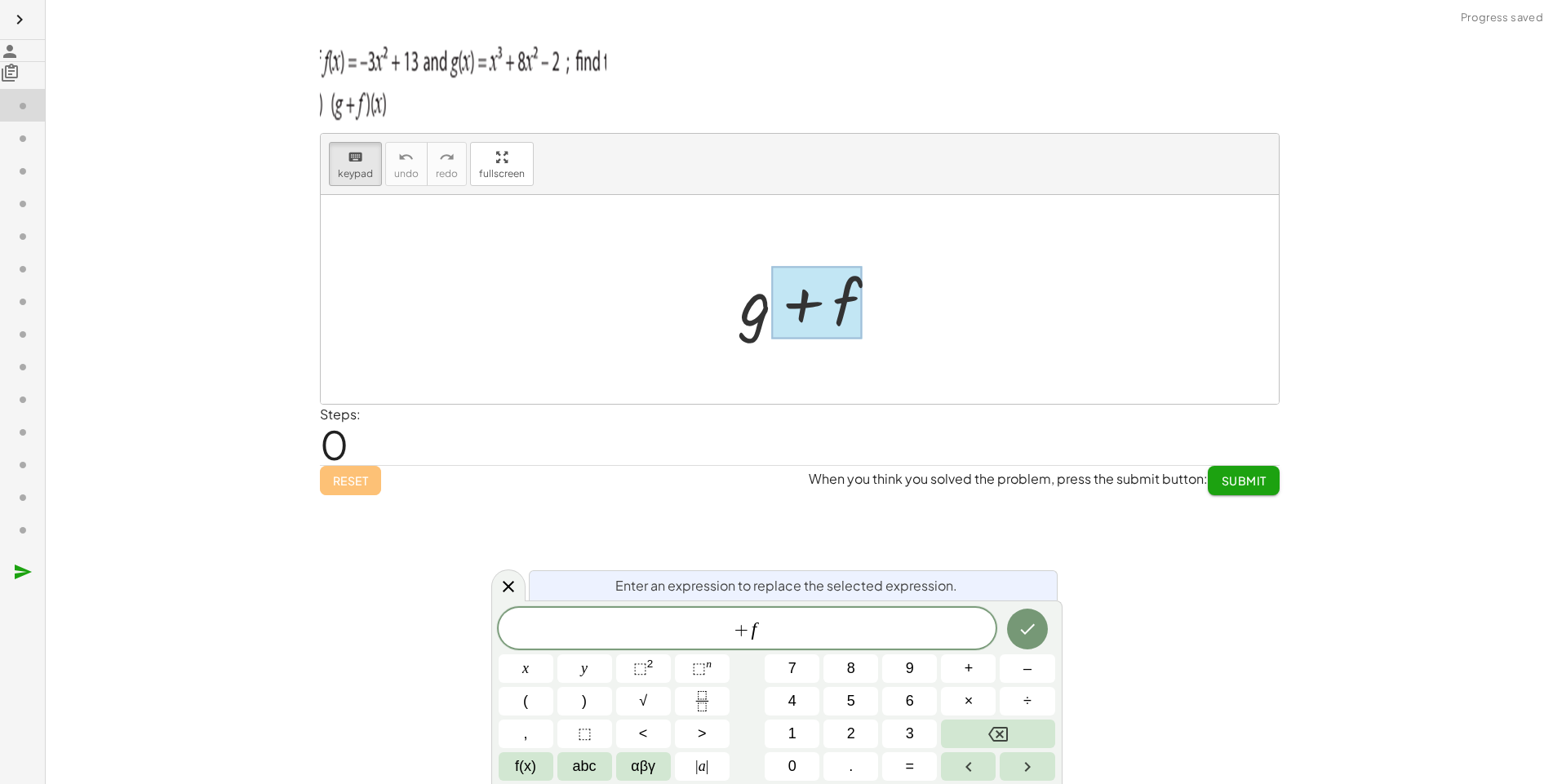
click at [733, 304] on div at bounding box center [815, 299] width 167 height 84
drag, startPoint x: 429, startPoint y: 304, endPoint x: 649, endPoint y: 316, distance: 220.3
click at [649, 316] on div "+ g + f" at bounding box center [799, 299] width 958 height 209
click at [649, 316] on div at bounding box center [799, 299] width 958 height 209
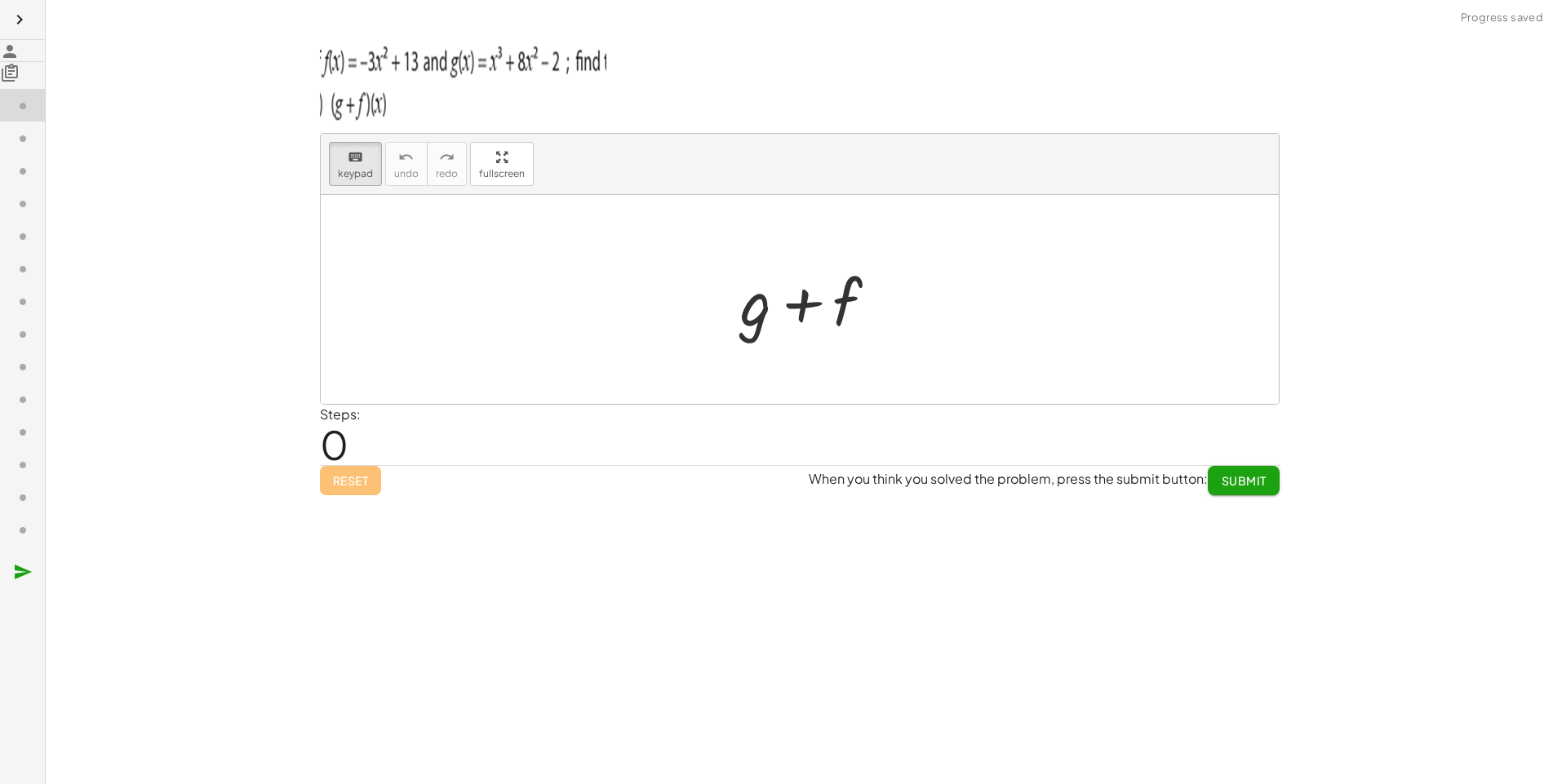
click at [649, 316] on div at bounding box center [799, 299] width 958 height 209
click at [320, 123] on img at bounding box center [463, 79] width 287 height 98
click at [771, 276] on div at bounding box center [816, 303] width 91 height 73
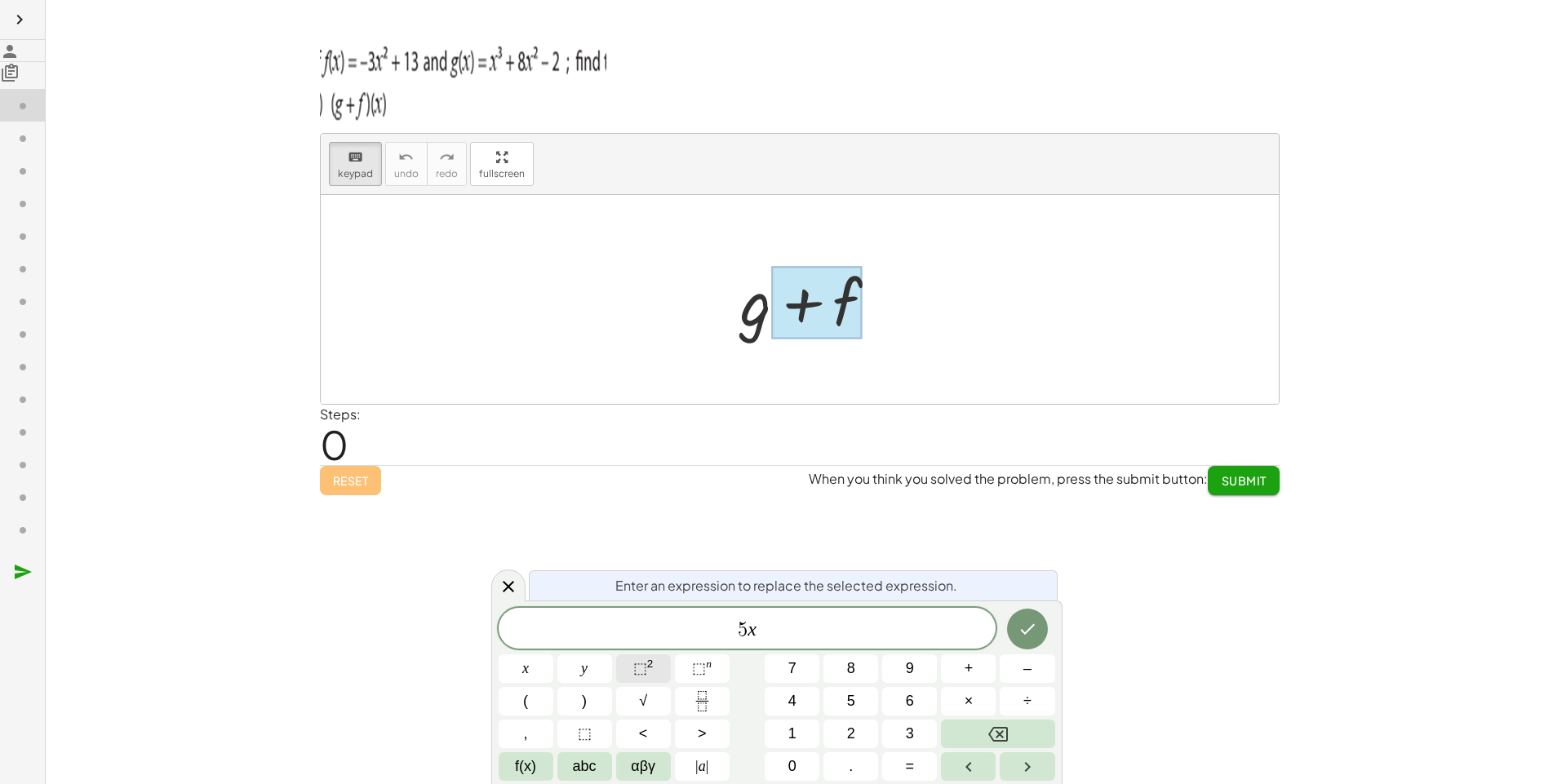
click at [647, 670] on sup "2" at bounding box center [650, 663] width 7 height 12
click at [974, 667] on span "+" at bounding box center [969, 668] width 9 height 22
click at [1037, 622] on icon "Done" at bounding box center [1027, 625] width 19 height 19
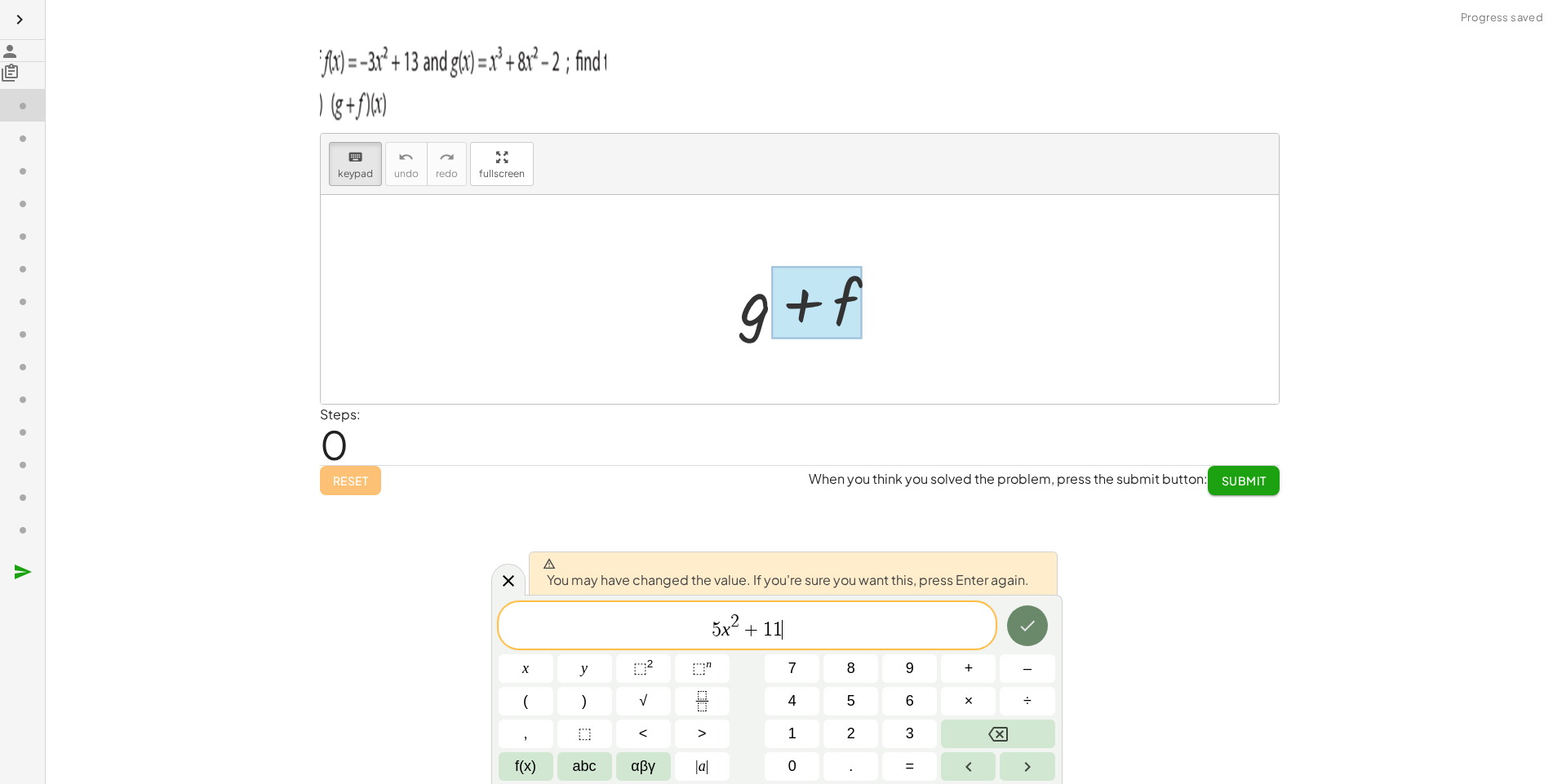
click at [1037, 622] on icon "Done" at bounding box center [1027, 625] width 19 height 19
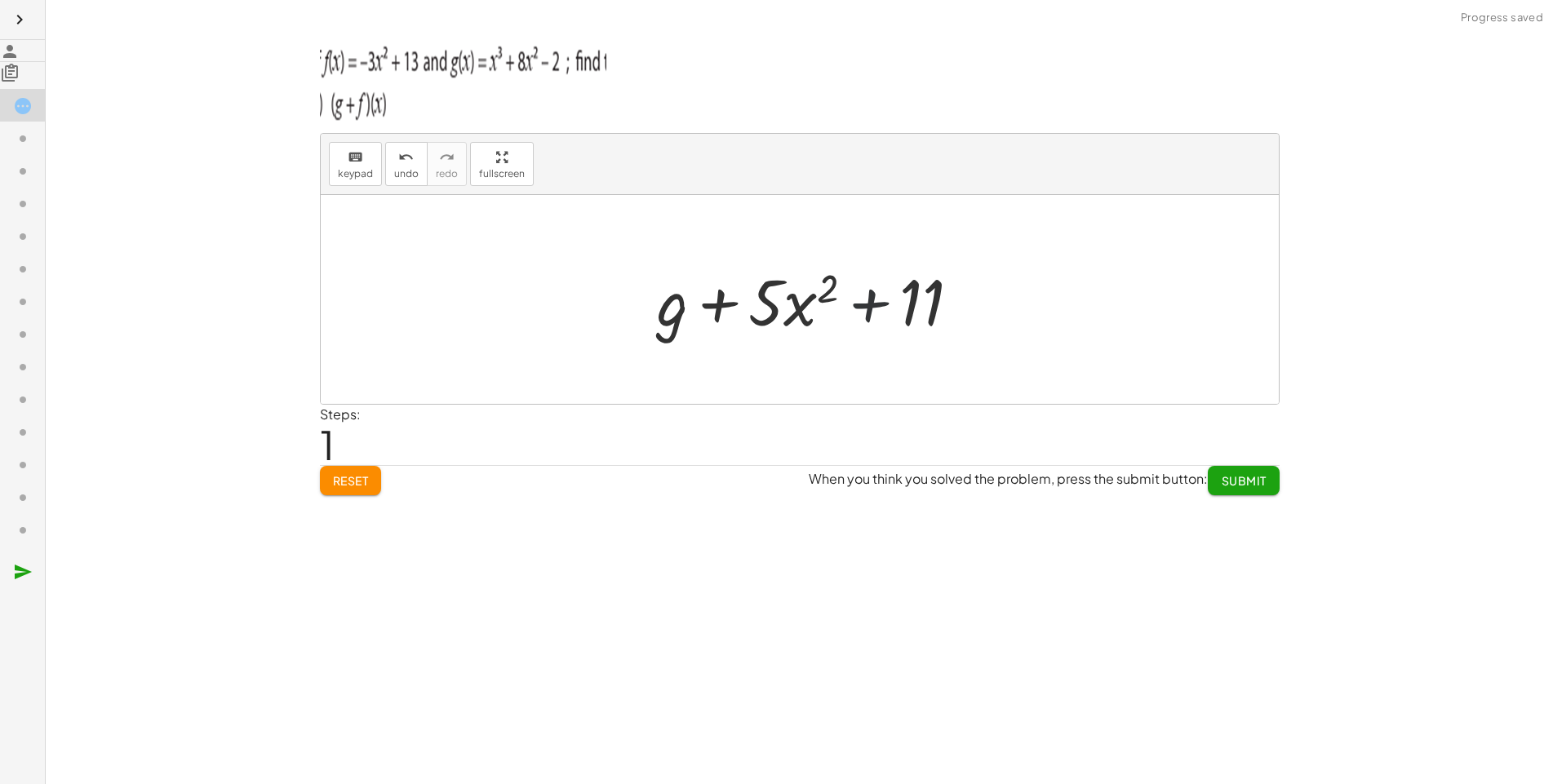
click at [649, 277] on div at bounding box center [815, 299] width 333 height 84
click at [649, 287] on div at bounding box center [815, 299] width 333 height 84
click at [649, 303] on div at bounding box center [815, 299] width 333 height 84
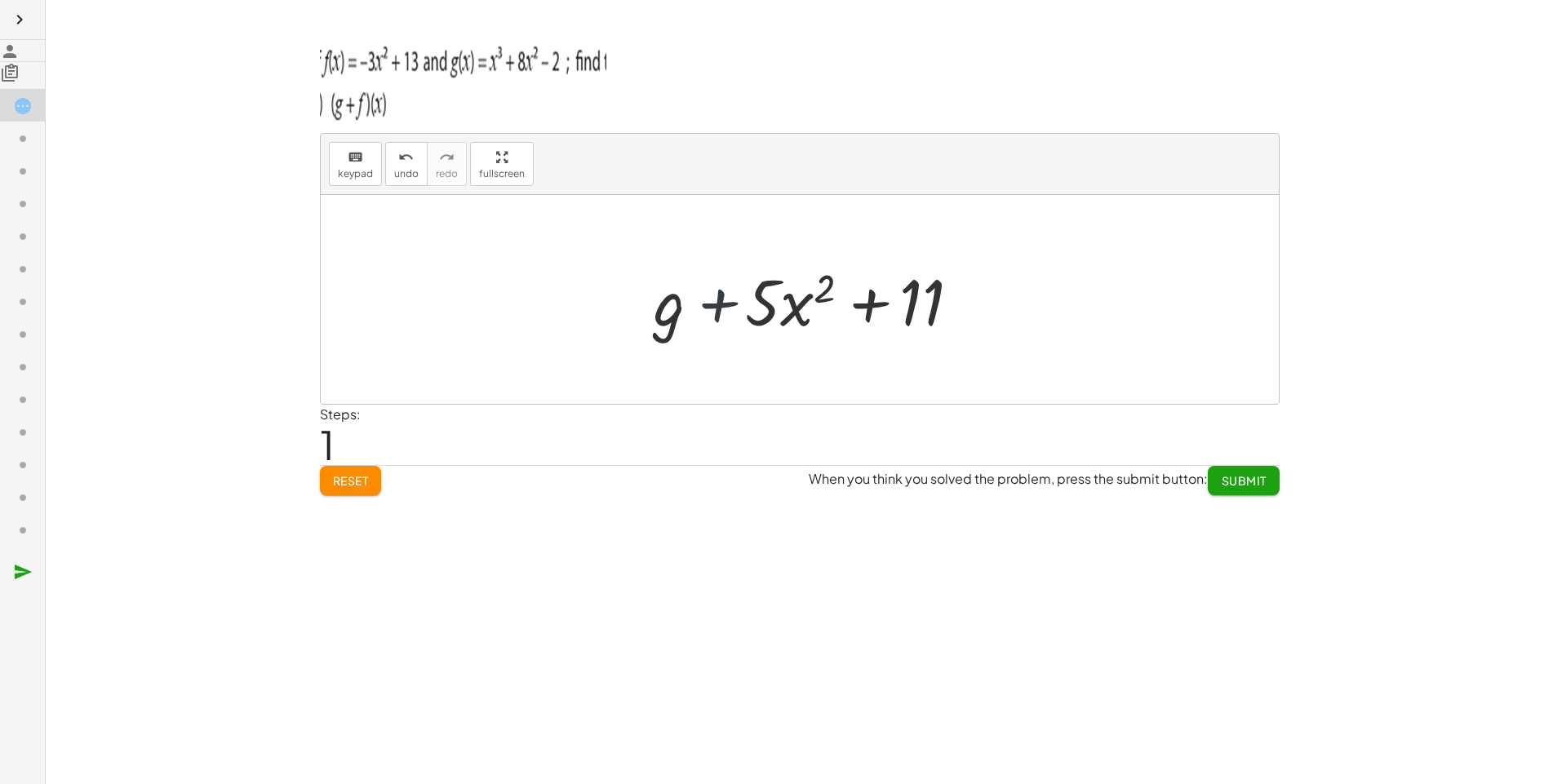
drag, startPoint x: 382, startPoint y: 303, endPoint x: 463, endPoint y: 316, distance: 82.0
click at [649, 316] on div at bounding box center [815, 299] width 333 height 84
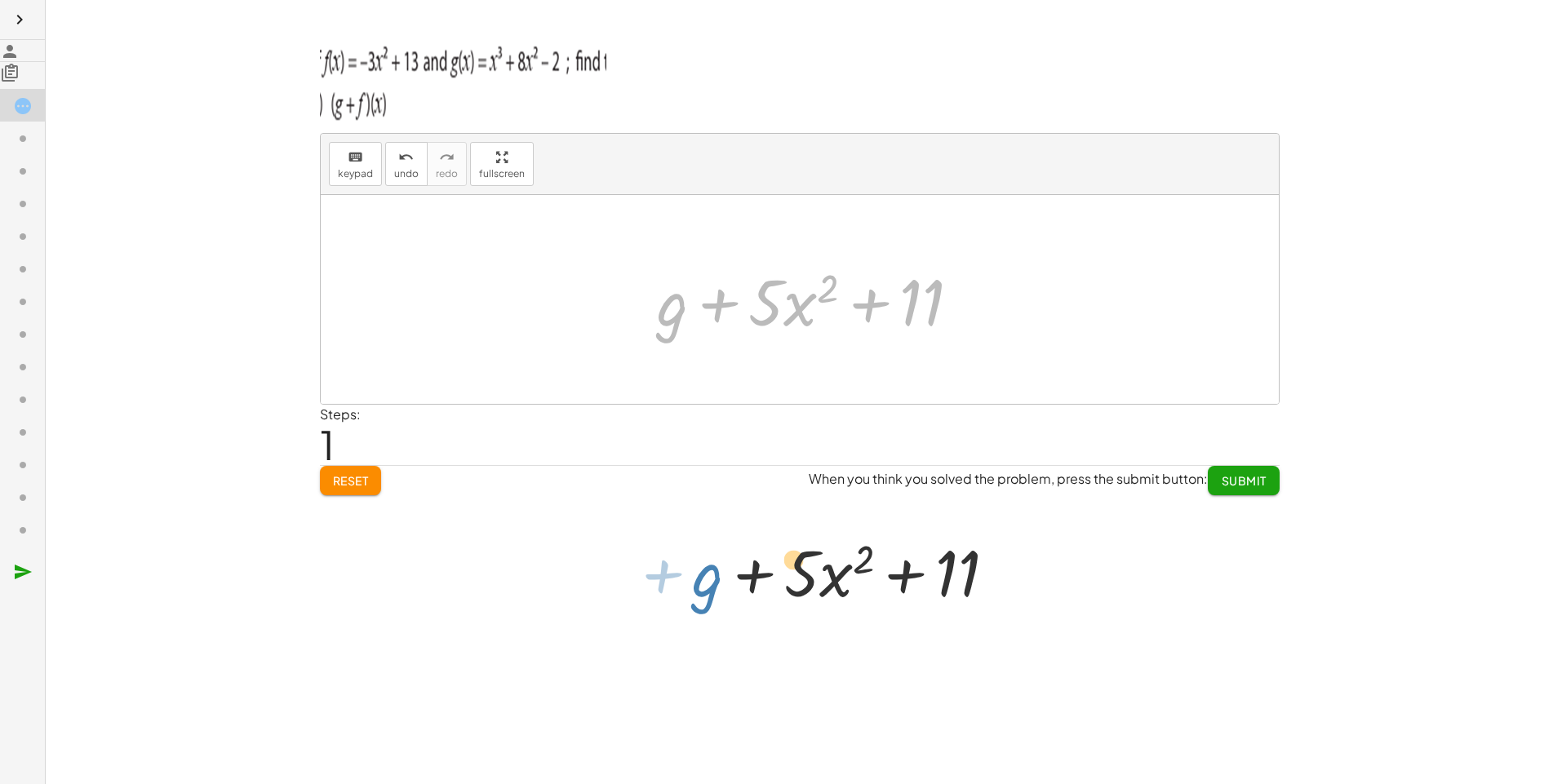
drag, startPoint x: 359, startPoint y: 307, endPoint x: 414, endPoint y: 642, distance: 339.5
click at [414, 642] on div "keyboard keypad undo undo redo redo fullscreen + g + f + g + · 5 · x 2 + 11 + g…" at bounding box center [799, 392] width 1507 height 784
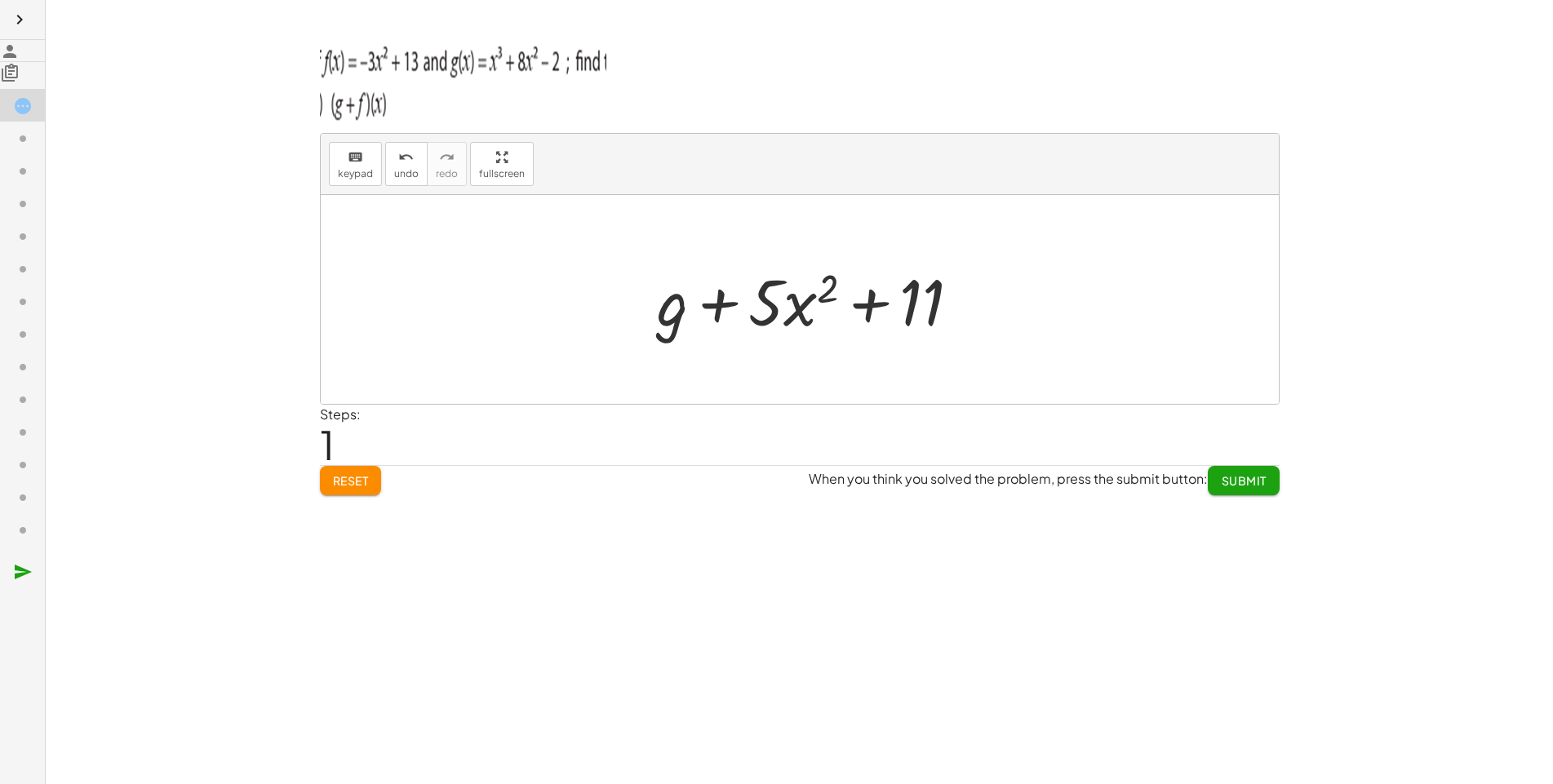
click at [649, 325] on div at bounding box center [815, 299] width 333 height 84
click at [649, 297] on div at bounding box center [815, 299] width 333 height 84
click at [649, 307] on div at bounding box center [815, 299] width 333 height 84
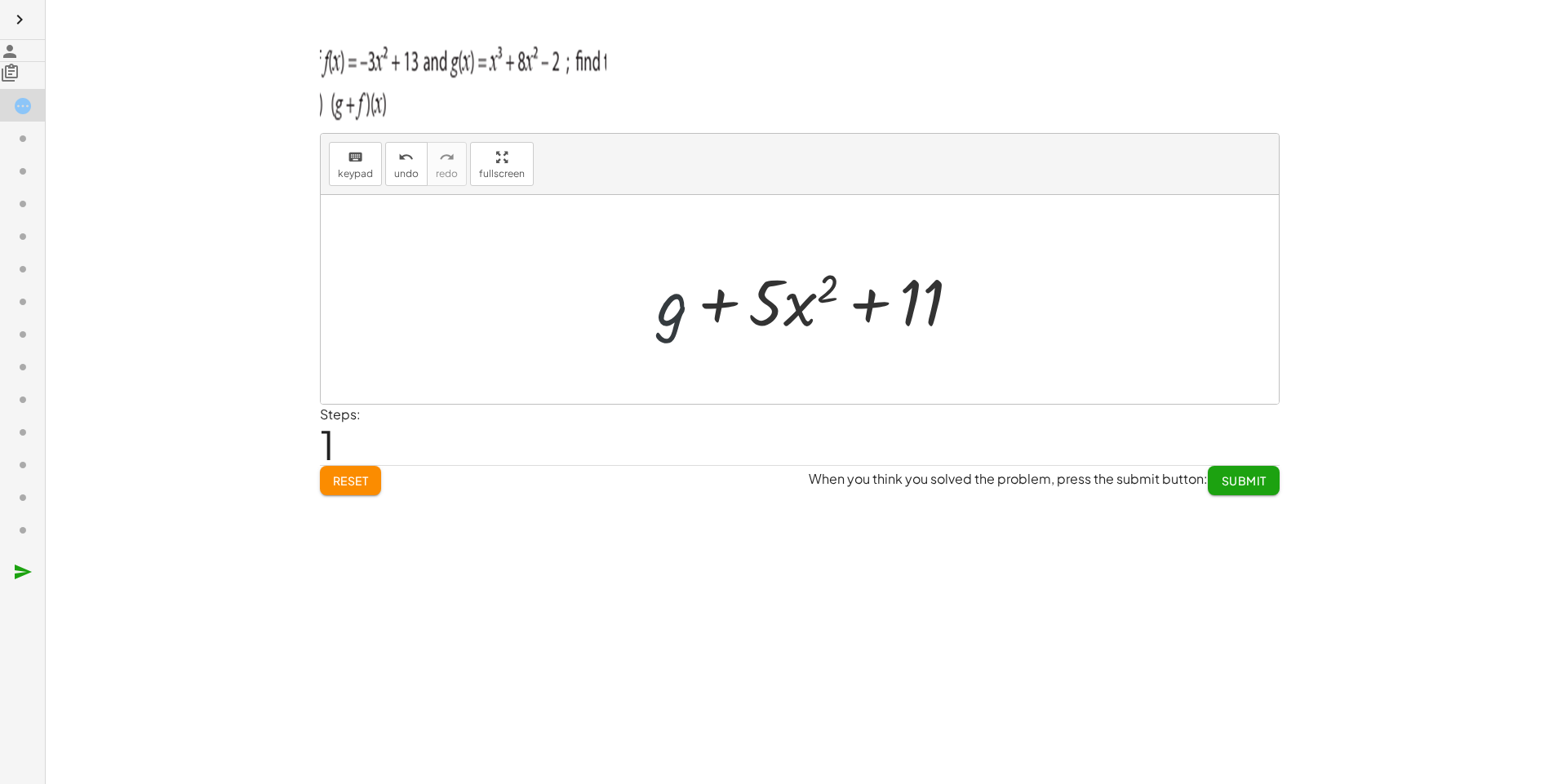
click at [649, 307] on div at bounding box center [815, 299] width 333 height 84
drag, startPoint x: 359, startPoint y: 307, endPoint x: 357, endPoint y: 265, distance: 42.0
click at [649, 265] on div at bounding box center [815, 299] width 333 height 84
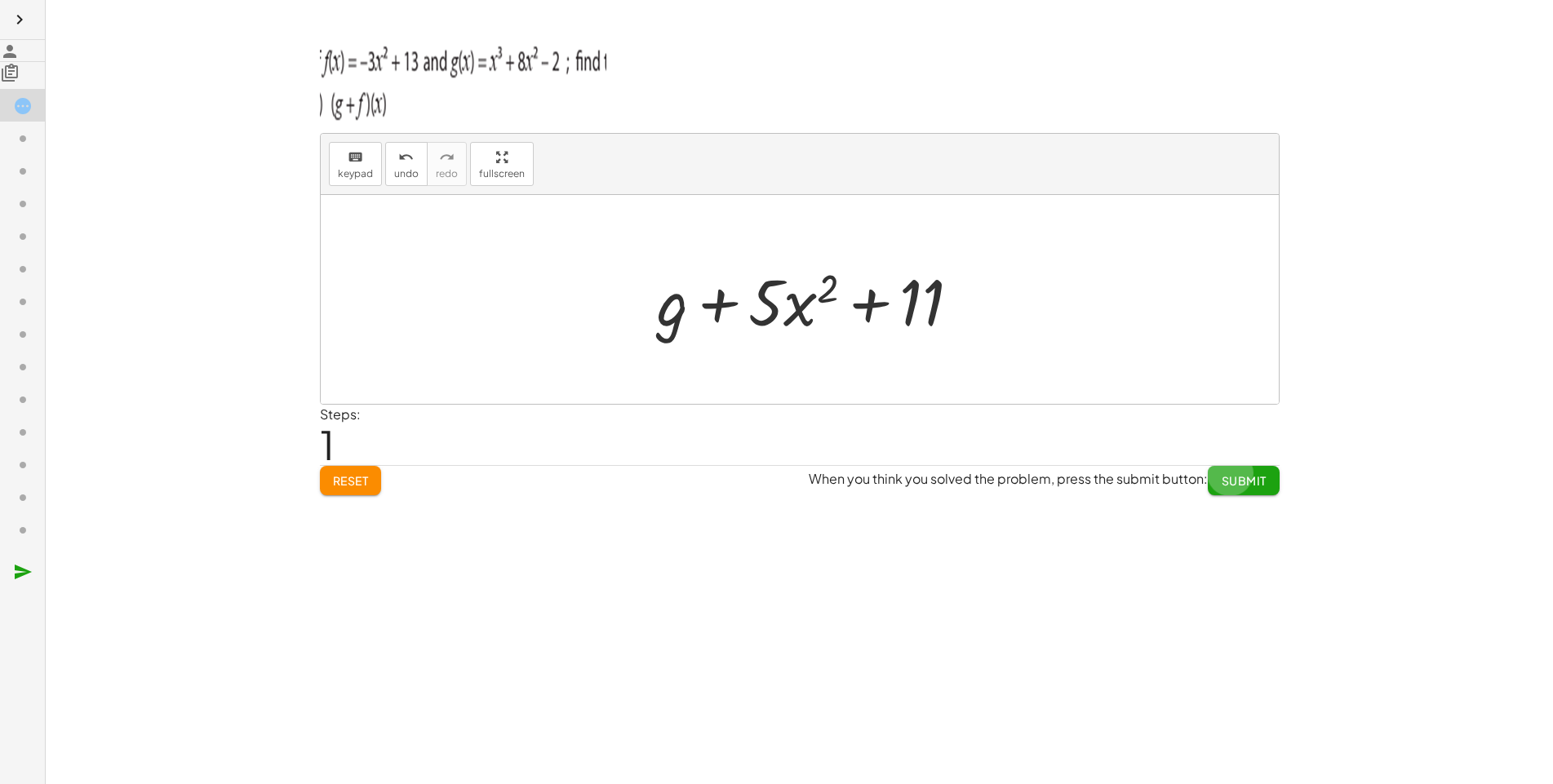
click at [1221, 473] on span "Submit" at bounding box center [1243, 480] width 45 height 14
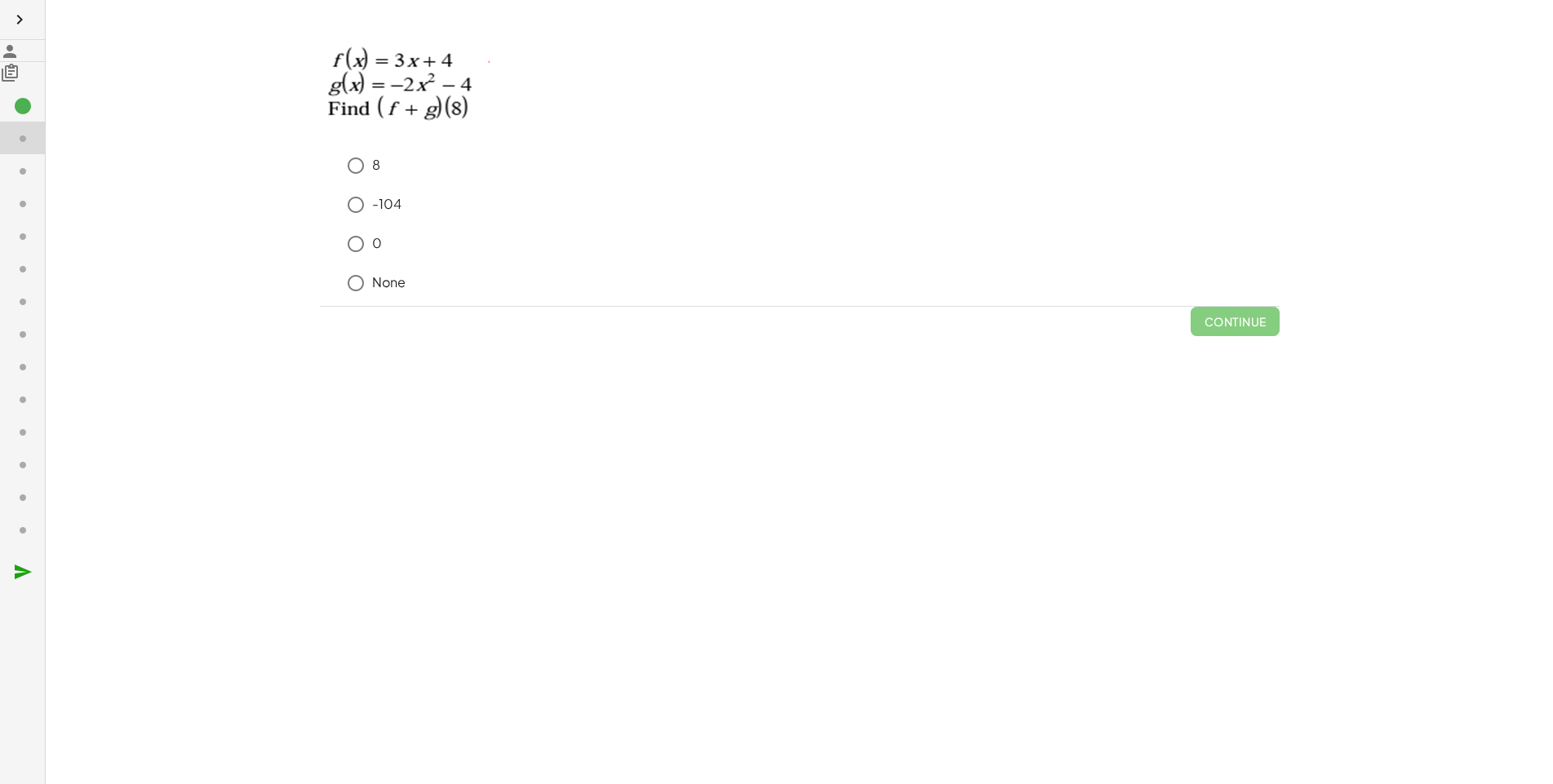
scroll to position [13, 0]
click at [746, 534] on div "keyboard keypad undo undo redo redo fullscreen + g + f + g + · 5 · x 2 + 11 × S…" at bounding box center [799, 392] width 1507 height 784
click at [518, 539] on div "keyboard keypad undo undo redo redo fullscreen + g + f + g + · 5 · x 2 + 11 × S…" at bounding box center [799, 392] width 1507 height 784
click at [320, 269] on div "8 -104 0 None" at bounding box center [799, 228] width 959 height 156
click at [320, 161] on div "8 -104 0 None" at bounding box center [799, 228] width 959 height 156
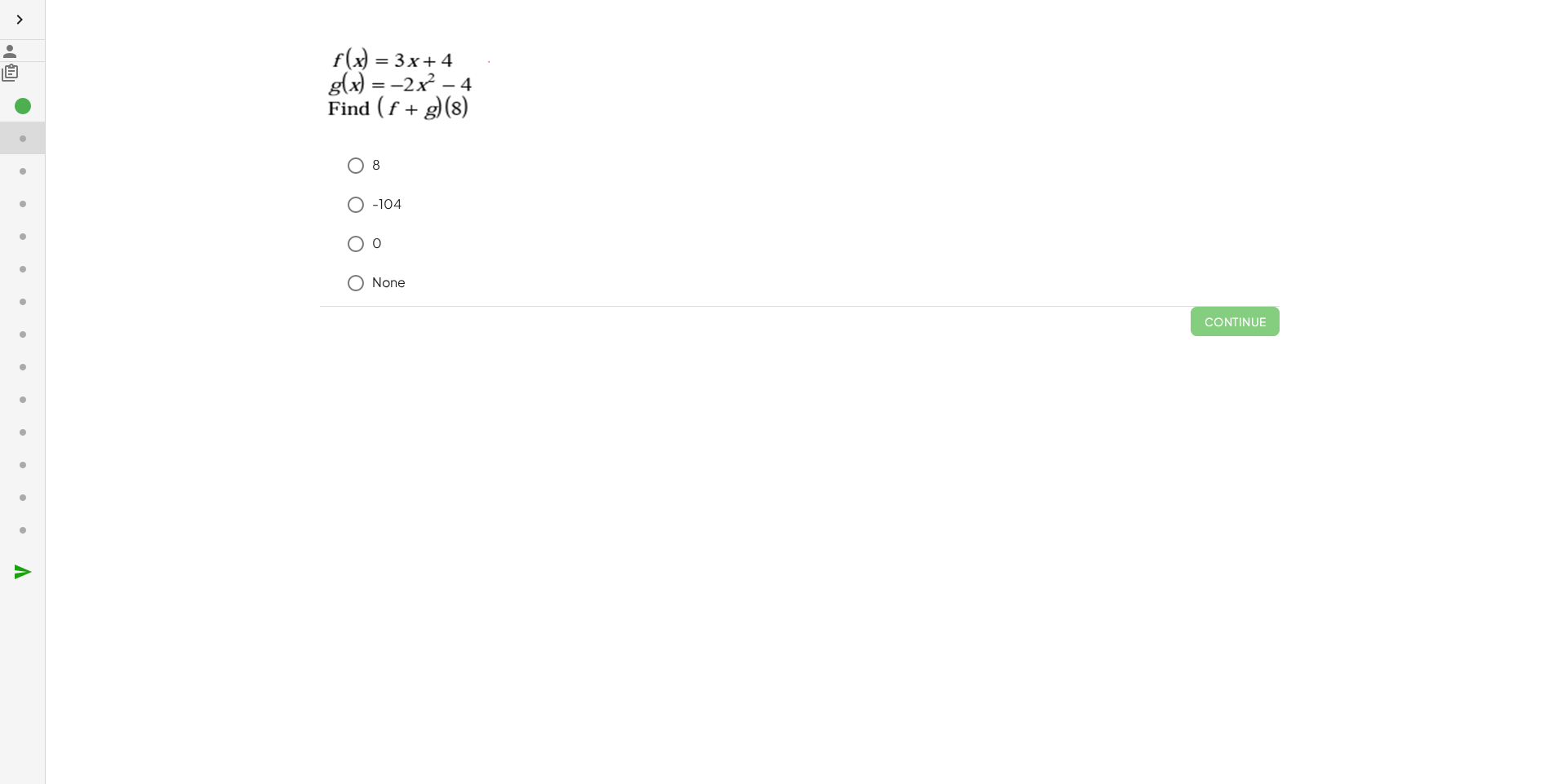
drag, startPoint x: 513, startPoint y: 363, endPoint x: 1566, endPoint y: 348, distance: 1053.1
click at [1552, 348] on html "keyboard keypad undo undo redo redo fullscreen + g + f + g + · 5 · x 2 + 11 × S…" at bounding box center [776, 392] width 1553 height 784
drag, startPoint x: 69, startPoint y: 182, endPoint x: 51, endPoint y: 139, distance: 46.6
click at [320, 180] on div "8 -104 0 None" at bounding box center [799, 228] width 959 height 156
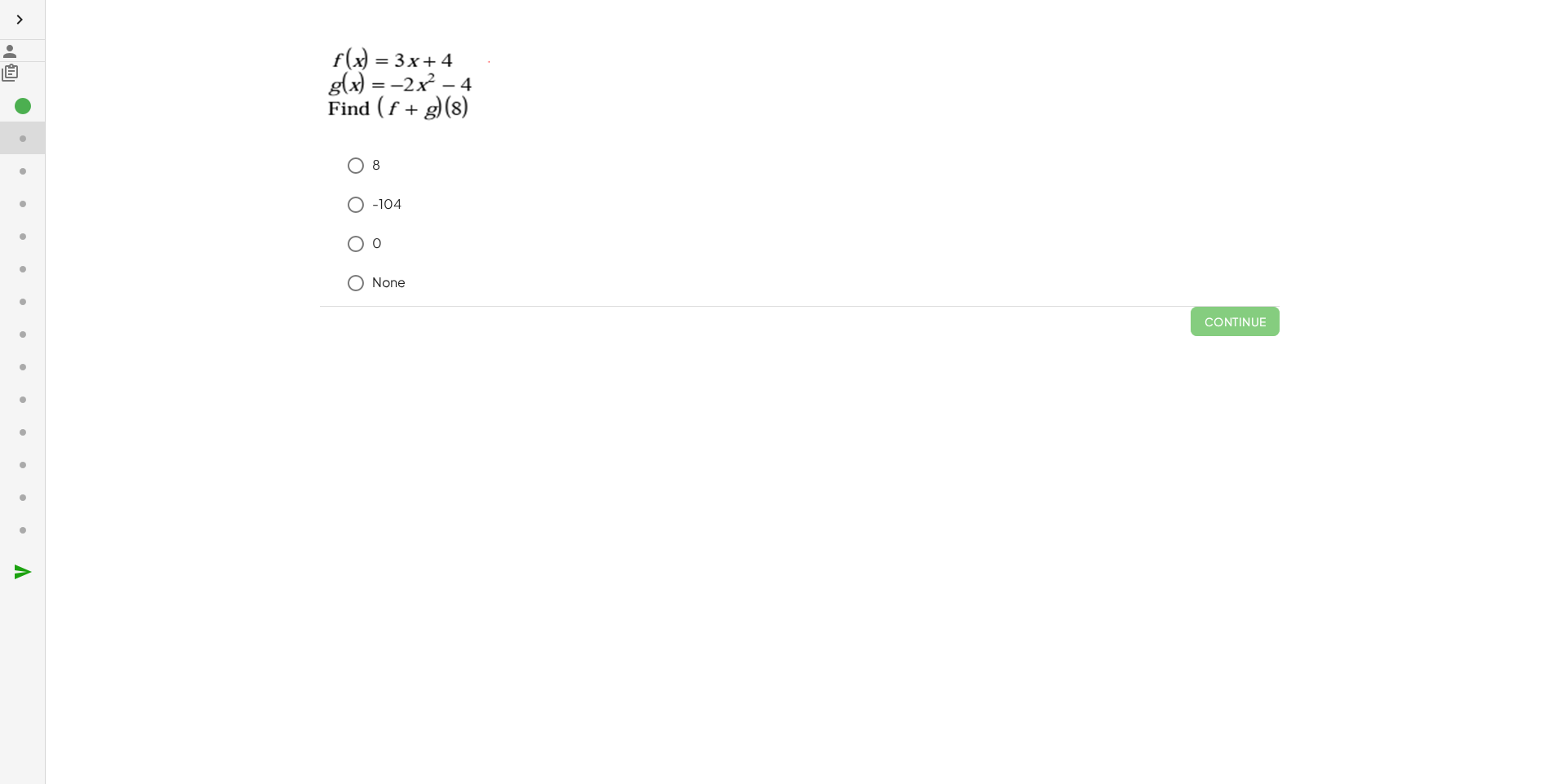
click at [1204, 317] on span "Continue" at bounding box center [1234, 321] width 62 height 14
drag, startPoint x: 54, startPoint y: 317, endPoint x: 128, endPoint y: 353, distance: 82.3
click at [134, 365] on div "keyboard keypad undo undo redo redo fullscreen + g + f + g + · 5 · x 2 + 11 × S…" at bounding box center [799, 392] width 1507 height 784
click at [13, 140] on icon at bounding box center [22, 138] width 19 height 19
click at [13, 148] on icon at bounding box center [22, 138] width 19 height 19
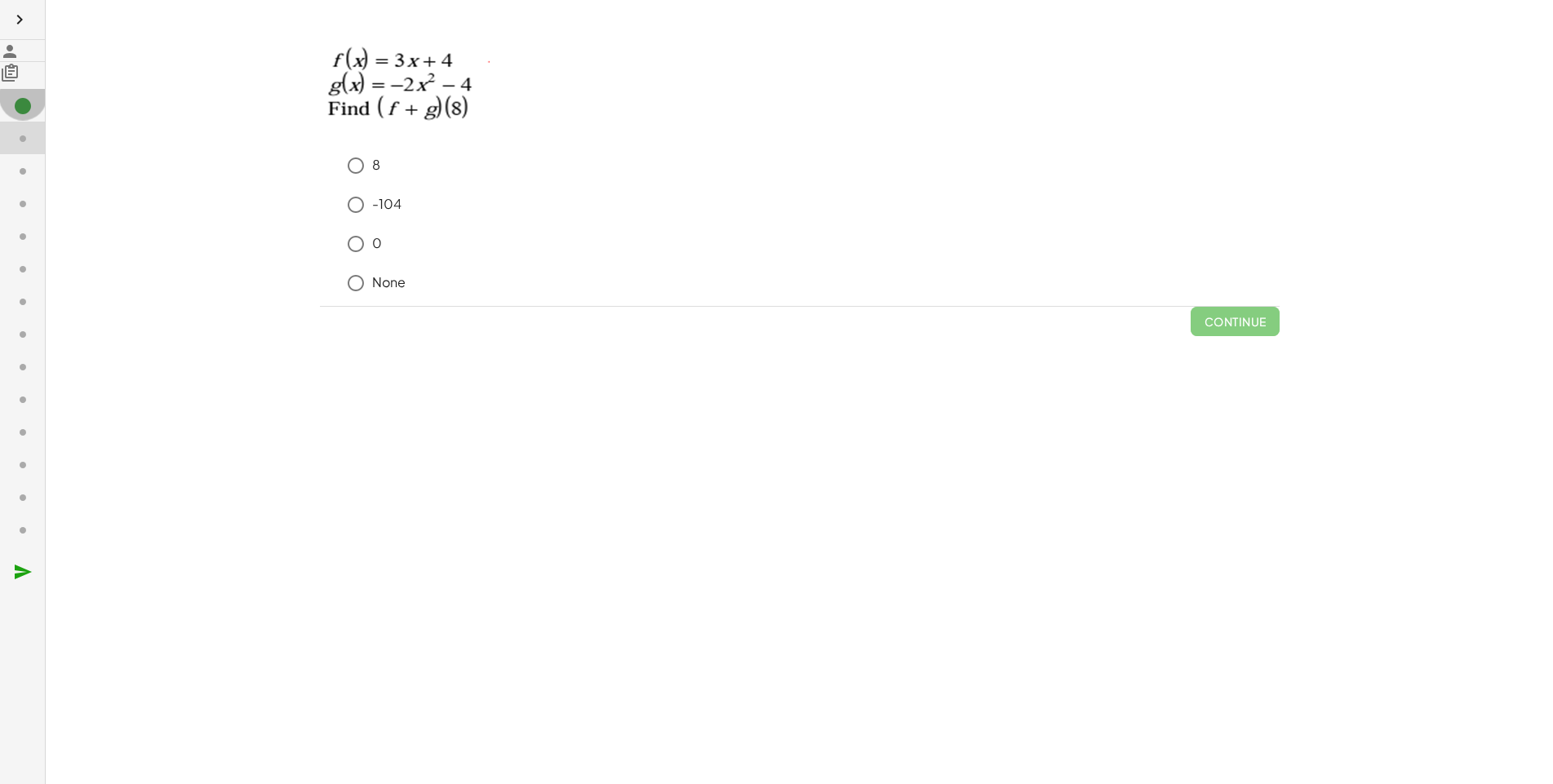
click at [13, 116] on icon at bounding box center [22, 106] width 19 height 19
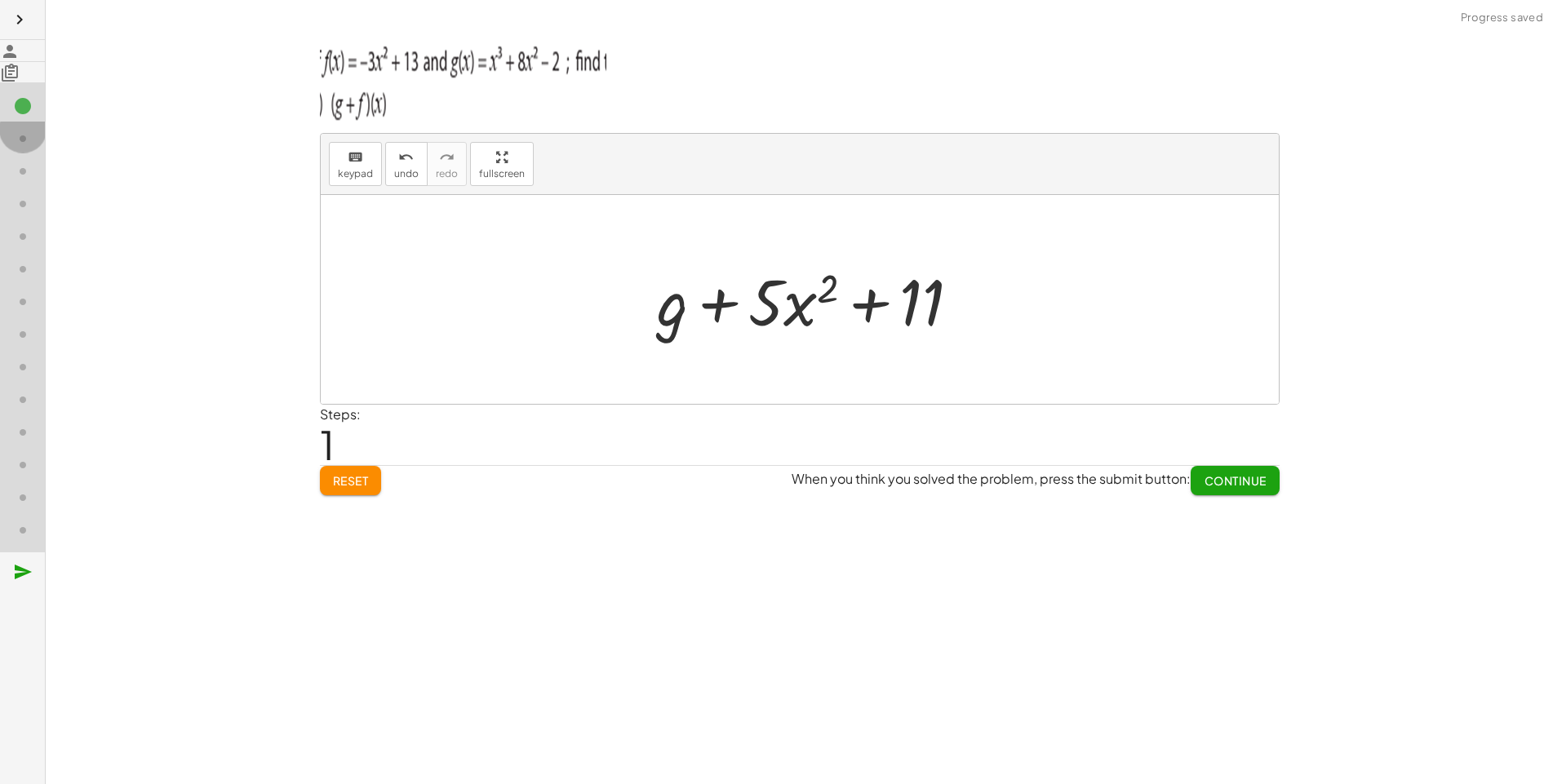
click at [28, 145] on div at bounding box center [29, 138] width 33 height 21
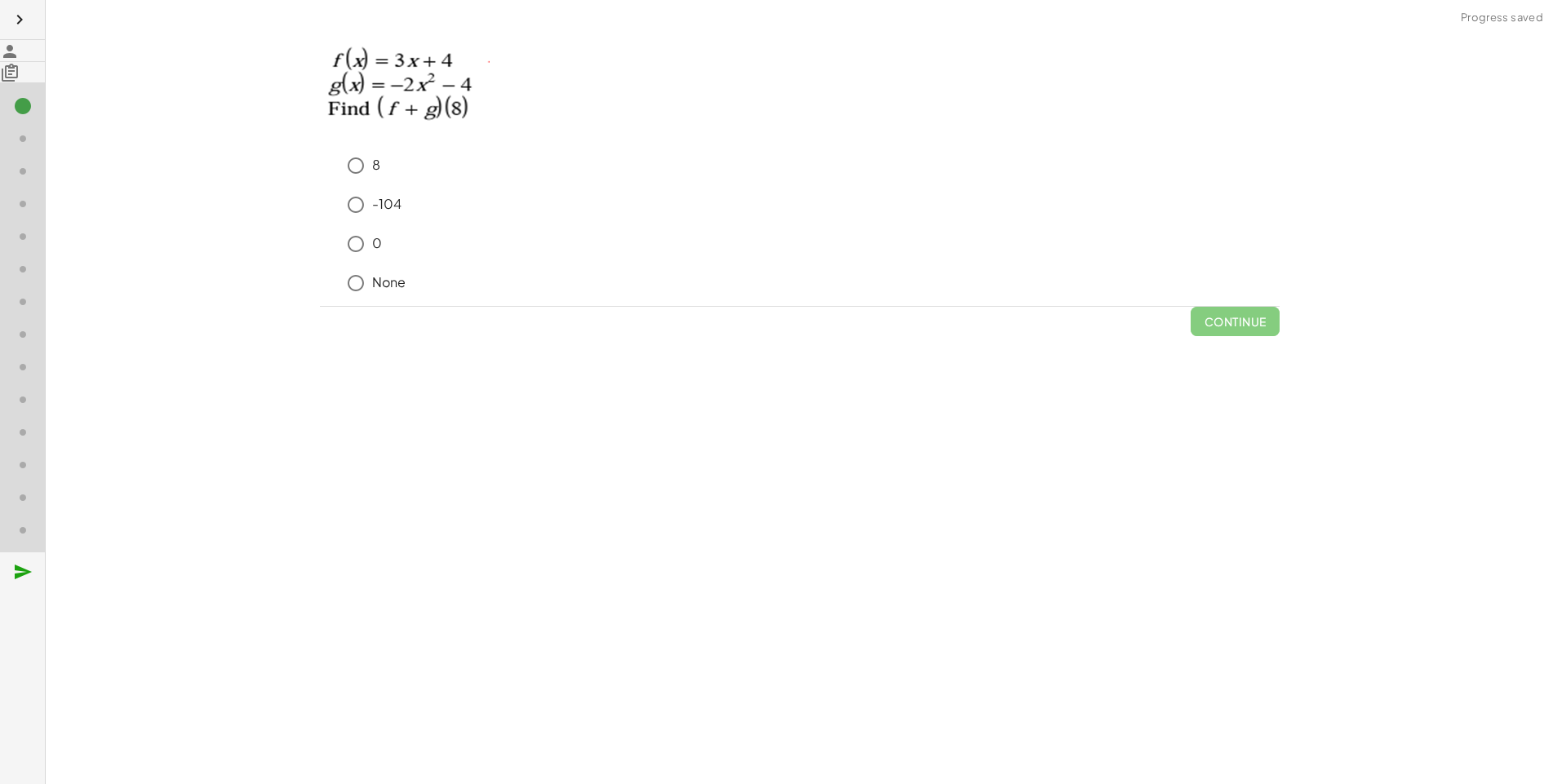
click at [147, 370] on div "keyboard keypad undo undo redo redo fullscreen + g + f + g + · 5 · x 2 + 11 × S…" at bounding box center [799, 392] width 1507 height 784
drag, startPoint x: 147, startPoint y: 370, endPoint x: 1000, endPoint y: 394, distance: 853.3
click at [1000, 394] on div "keyboard keypad undo undo redo redo fullscreen + g + f + g + · 5 · x 2 + 11 × S…" at bounding box center [799, 392] width 1507 height 784
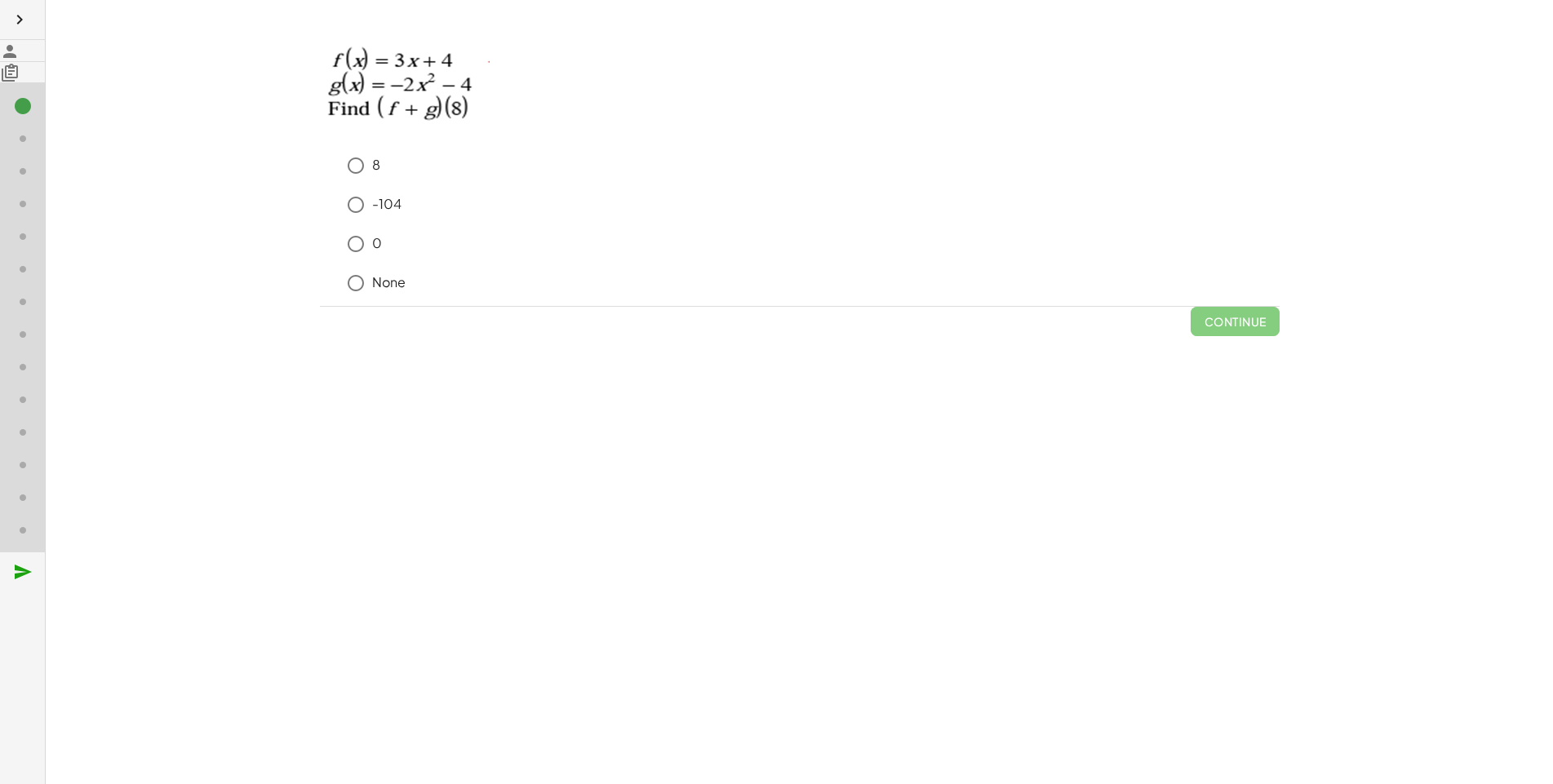
click at [320, 162] on div "8 -104 0 None" at bounding box center [799, 228] width 959 height 156
drag, startPoint x: 242, startPoint y: 162, endPoint x: 259, endPoint y: 403, distance: 241.6
click at [259, 403] on div "keyboard keypad undo undo redo redo fullscreen + g + f + g + · 5 · x 2 + 11 × S…" at bounding box center [799, 392] width 1507 height 784
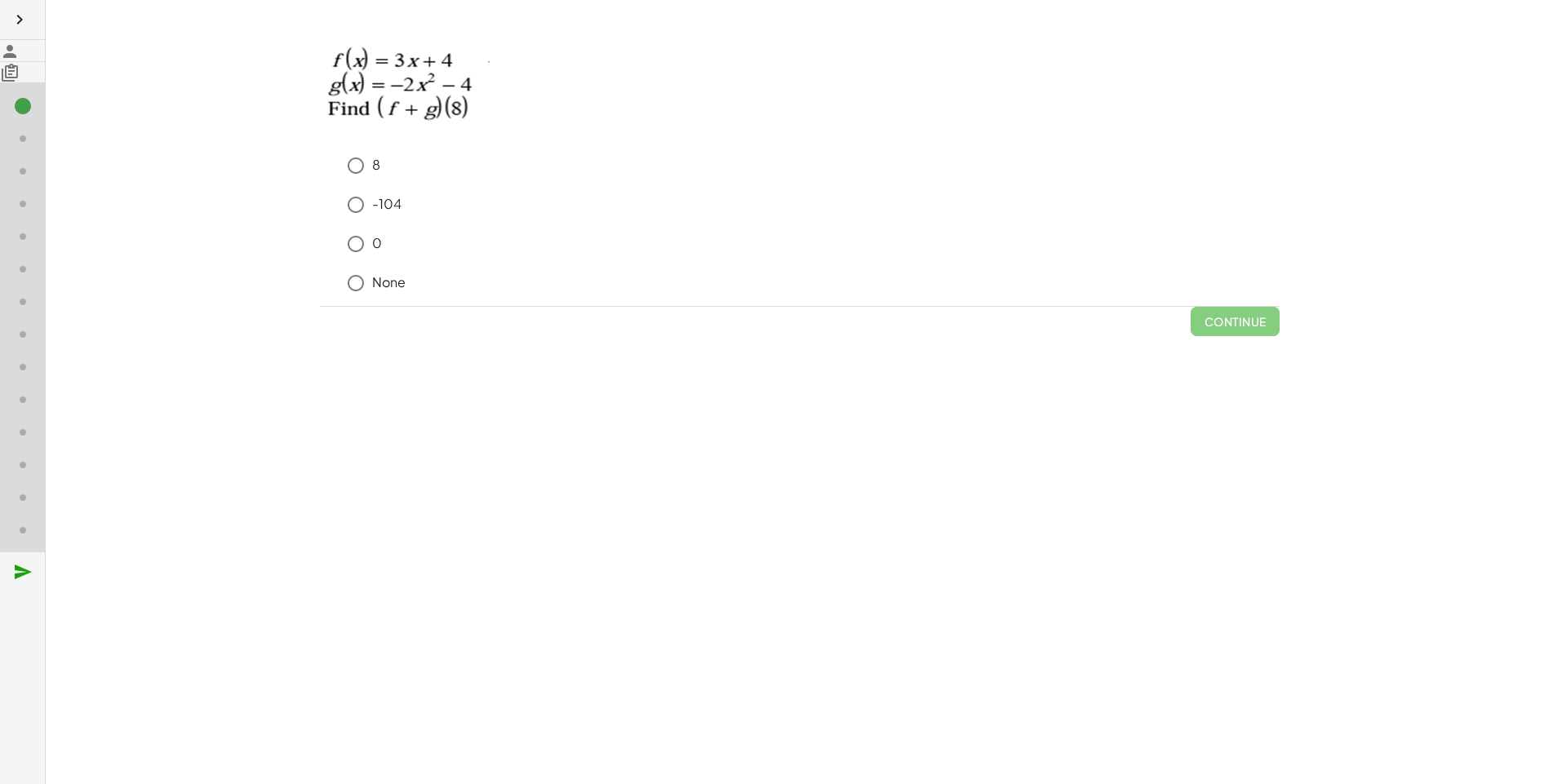
click at [259, 403] on div "keyboard keypad undo undo redo redo fullscreen + g + f + g + · 5 · x 2 + 11 × S…" at bounding box center [799, 392] width 1507 height 784
drag, startPoint x: 259, startPoint y: 403, endPoint x: 190, endPoint y: 169, distance: 244.0
click at [190, 169] on div "keyboard keypad undo undo redo redo fullscreen + g + f + g + · 5 · x 2 + 11 × S…" at bounding box center [799, 392] width 1507 height 784
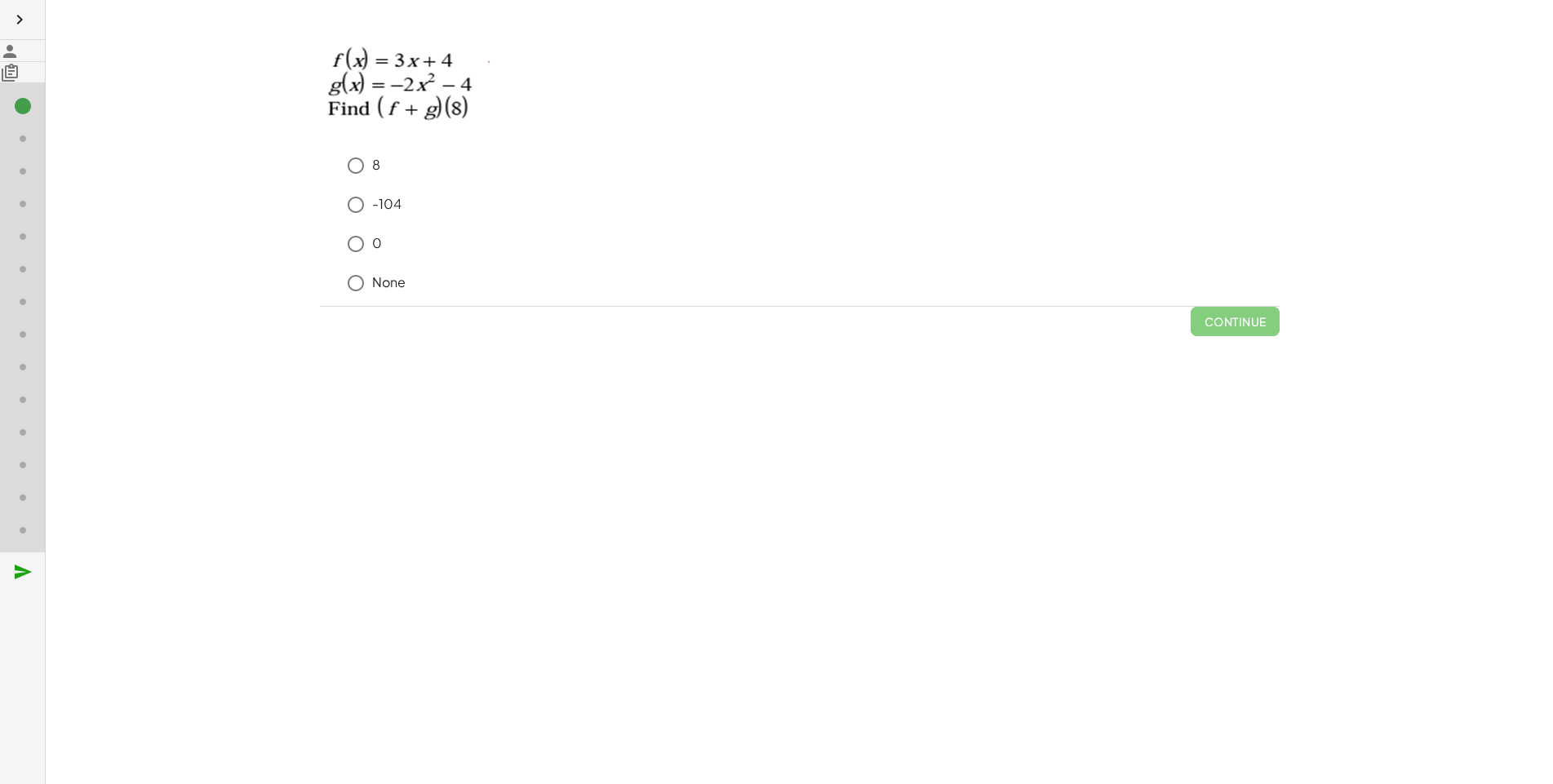
click at [320, 169] on div "8 -104 0 None" at bounding box center [799, 228] width 959 height 156
drag, startPoint x: 190, startPoint y: 169, endPoint x: 51, endPoint y: 109, distance: 151.4
click at [320, 129] on div "8 -104 0 None" at bounding box center [799, 168] width 959 height 276
drag, startPoint x: 325, startPoint y: 446, endPoint x: 321, endPoint y: 438, distance: 8.9
click at [321, 438] on div "keyboard keypad undo undo redo redo fullscreen + g + f + g + · 5 · x 2 + 11 × S…" at bounding box center [799, 392] width 1507 height 784
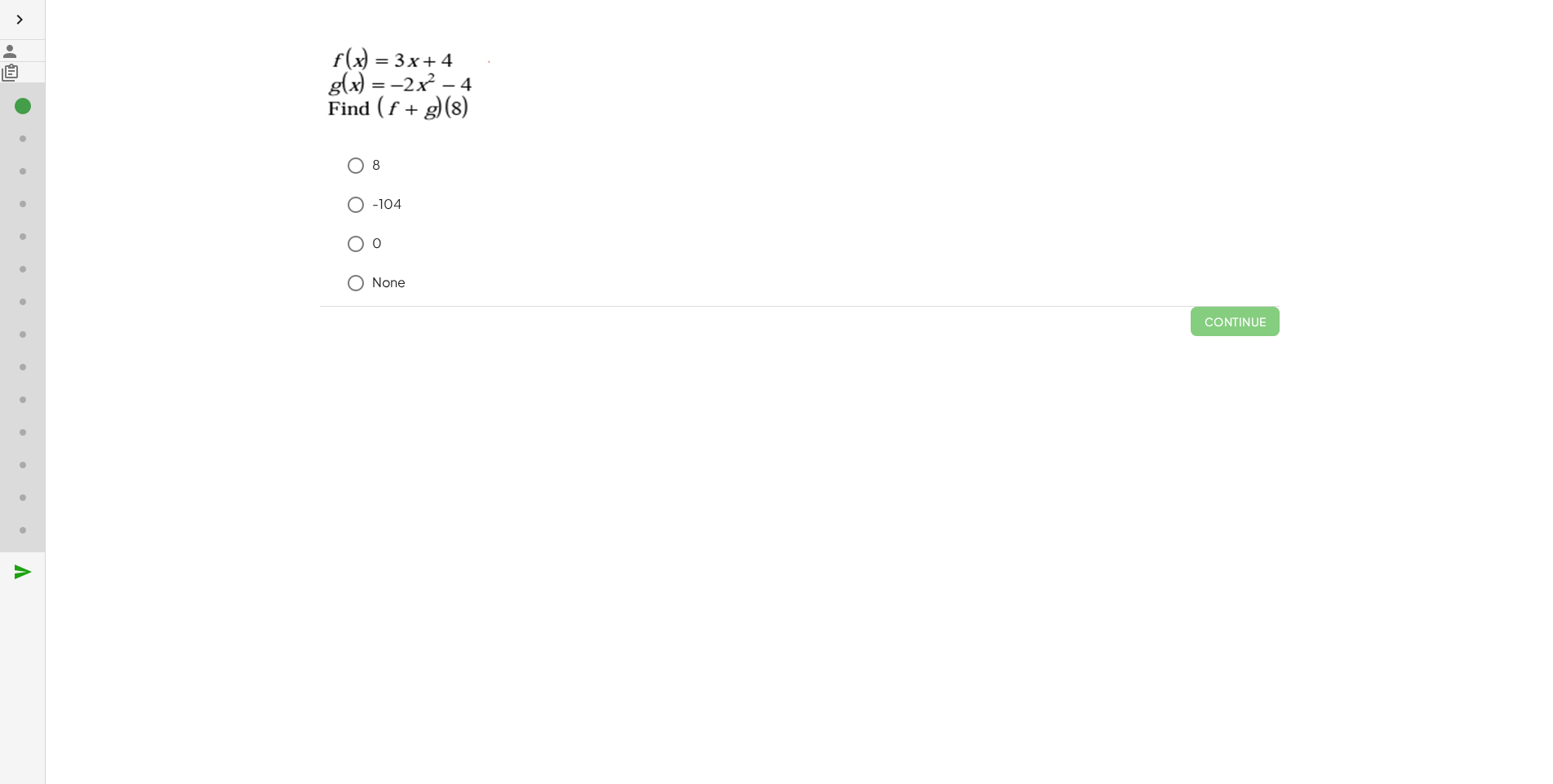
click at [321, 438] on div "keyboard keypad undo undo redo redo fullscreen + g + f + g + · 5 · x 2 + 11 × S…" at bounding box center [799, 392] width 1507 height 784
click at [320, 167] on div "8 -104 0 None" at bounding box center [799, 228] width 959 height 156
click at [320, 317] on div "Continue" at bounding box center [799, 321] width 959 height 30
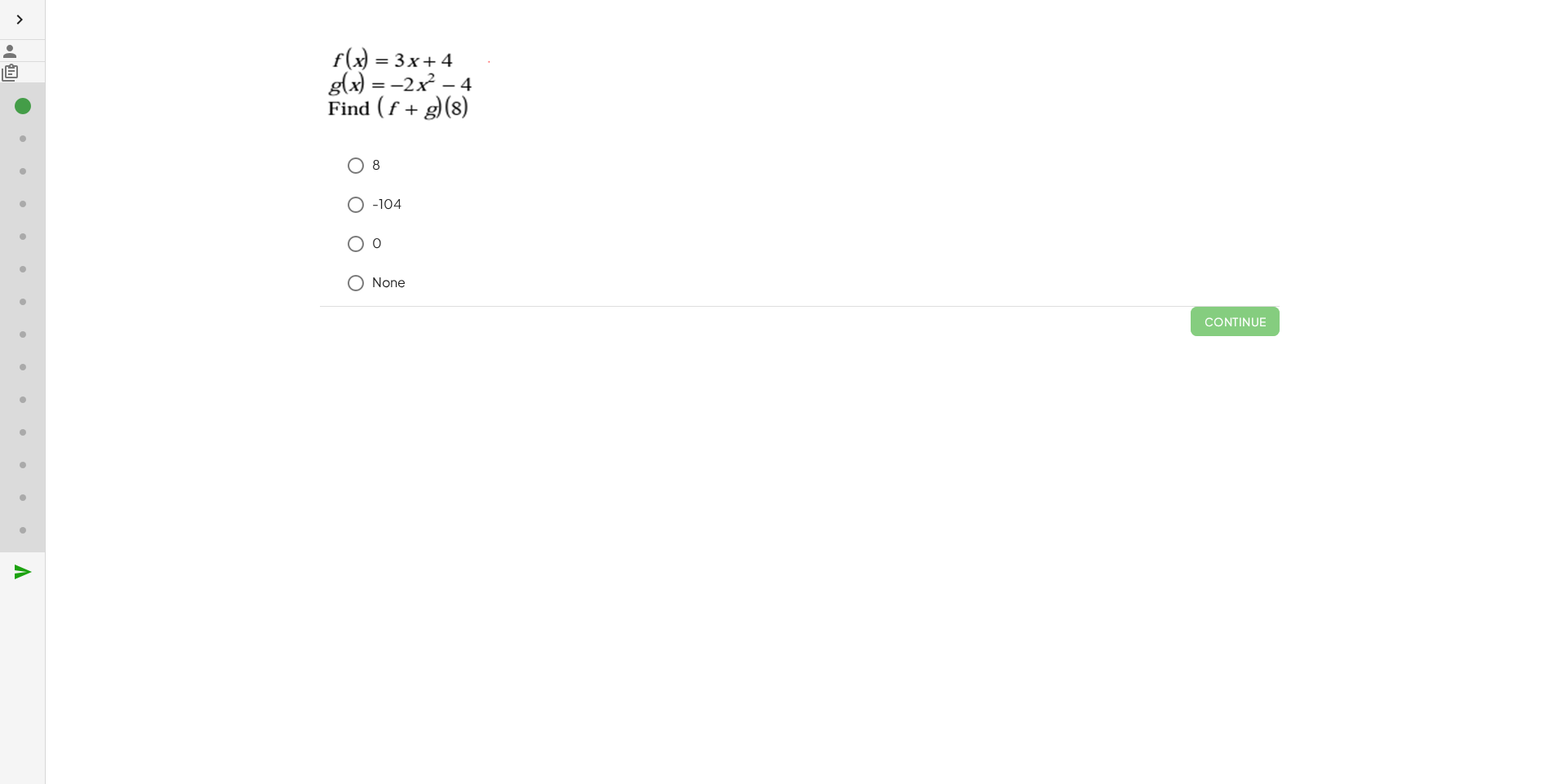
click at [267, 412] on div "keyboard keypad undo undo redo redo fullscreen + g + f + g + · 5 · x 2 + 11 × S…" at bounding box center [799, 392] width 1507 height 784
click at [266, 408] on div "keyboard keypad undo undo redo redo fullscreen + g + f + g + · 5 · x 2 + 11 × S…" at bounding box center [799, 392] width 1507 height 784
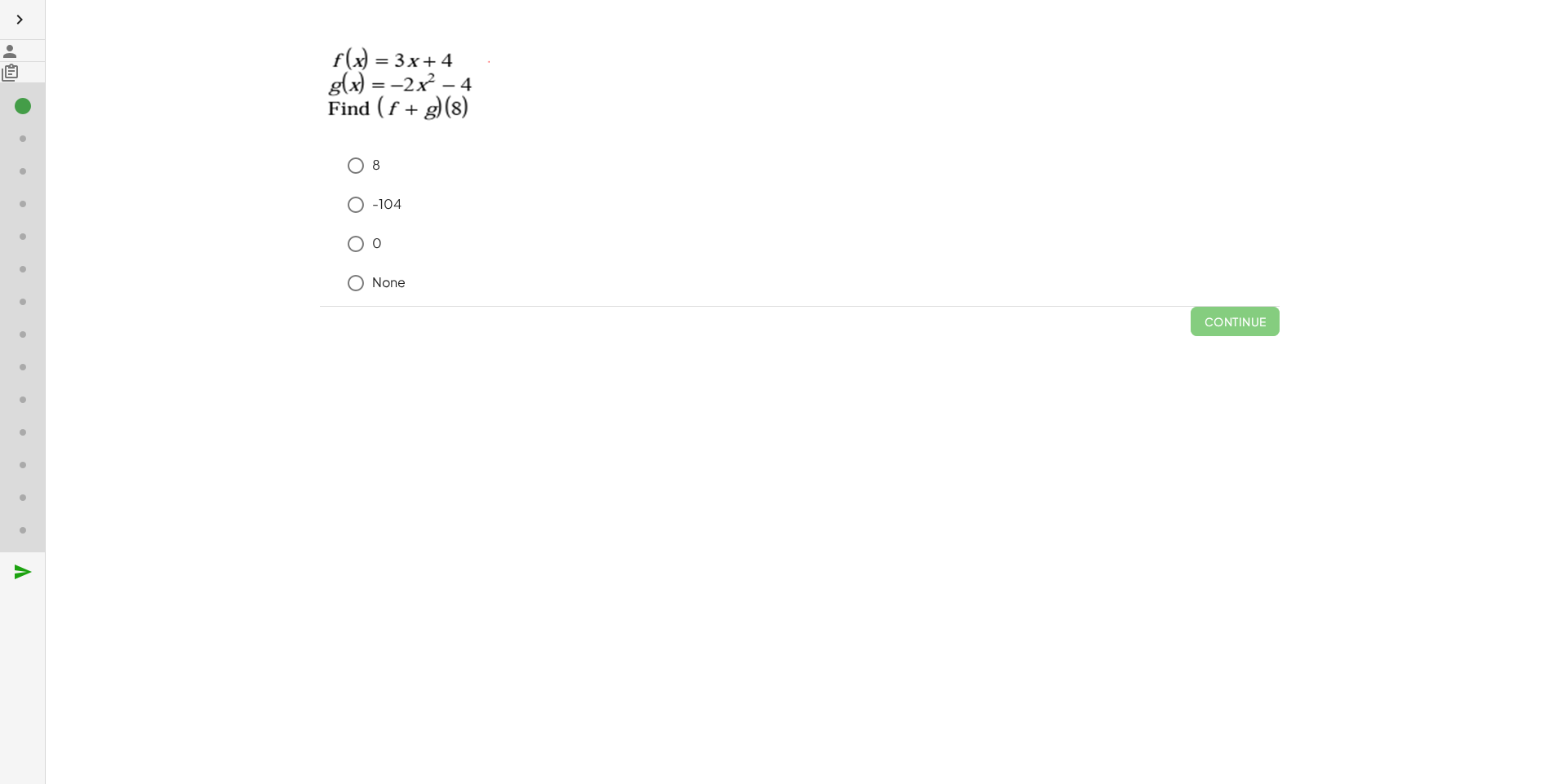
drag, startPoint x: 201, startPoint y: 166, endPoint x: 248, endPoint y: 255, distance: 100.6
click at [320, 306] on div "8 -104 0 None" at bounding box center [799, 228] width 959 height 156
click at [320, 99] on p at bounding box center [799, 90] width 959 height 119
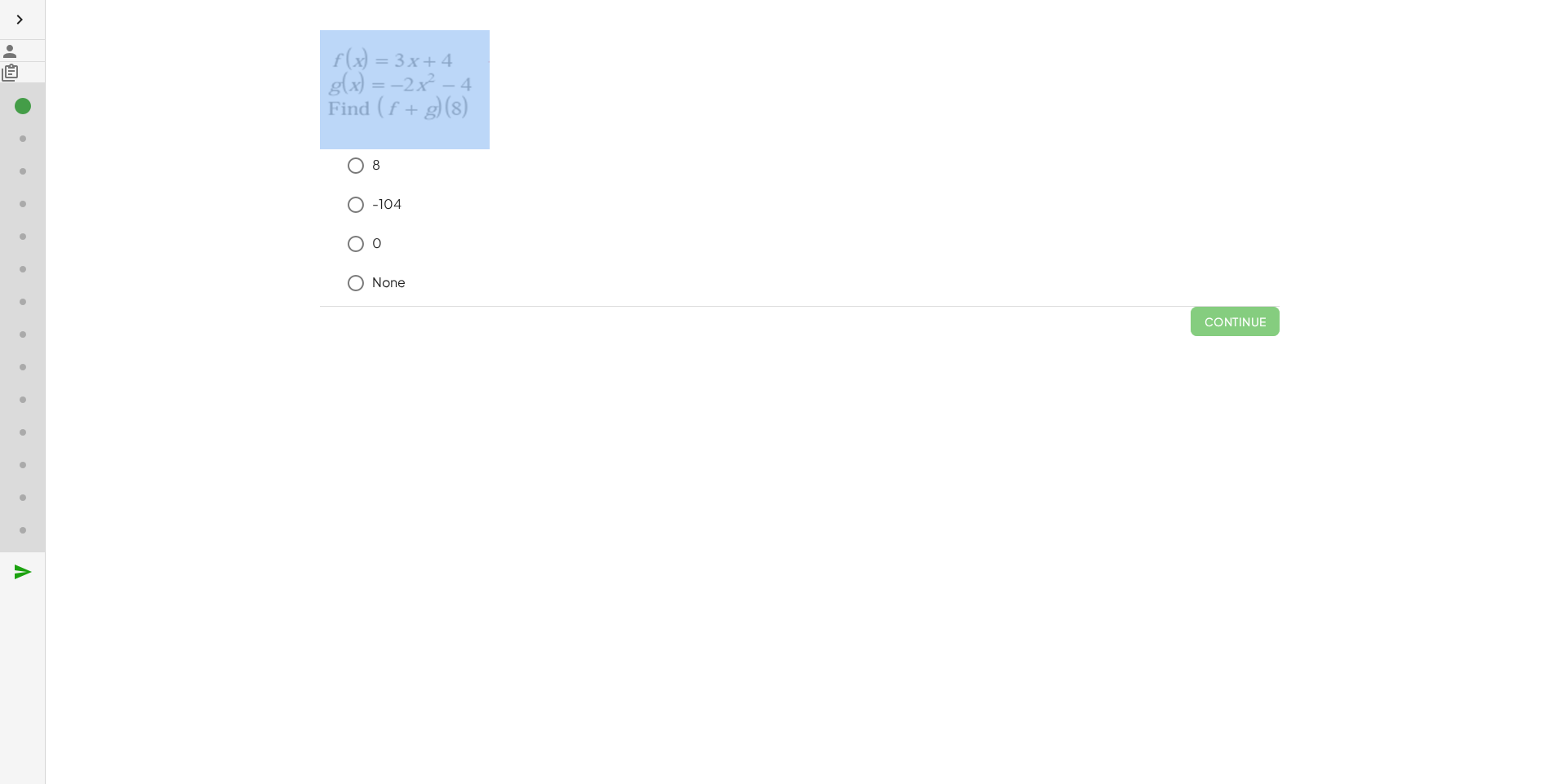
click at [320, 99] on p at bounding box center [799, 90] width 959 height 119
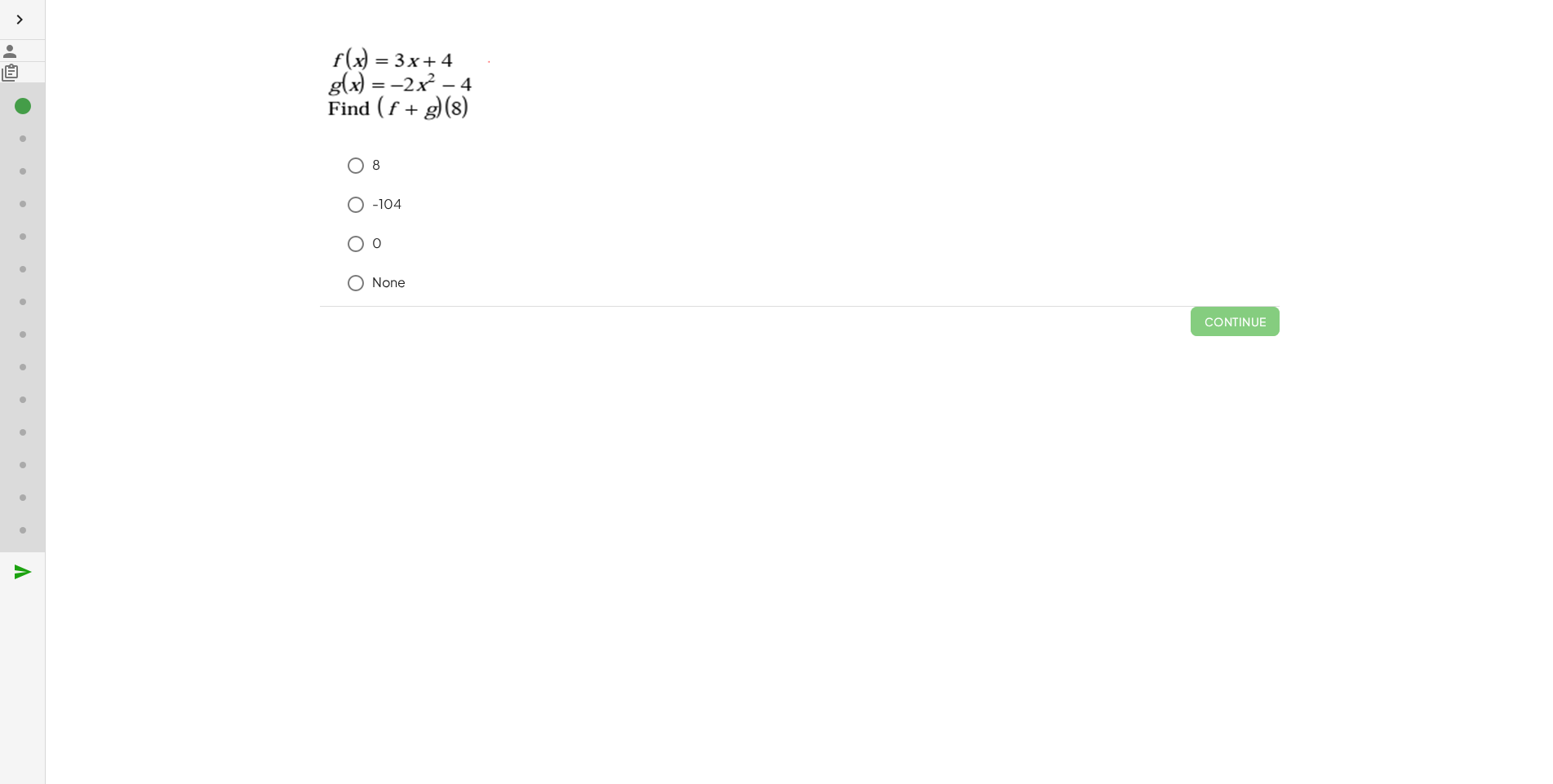
drag, startPoint x: 1398, startPoint y: 421, endPoint x: 1380, endPoint y: 203, distance: 218.7
click at [1385, 230] on div "keyboard keypad undo undo redo redo fullscreen + g + f + g + · 5 · x 2 + 11 × S…" at bounding box center [799, 392] width 1507 height 784
drag, startPoint x: 1544, startPoint y: 213, endPoint x: 1495, endPoint y: 231, distance: 52.2
click at [1490, 279] on div "keyboard keypad undo undo redo redo fullscreen + g + f + g + · 5 · x 2 + 11 × S…" at bounding box center [799, 392] width 1507 height 784
drag, startPoint x: 20, startPoint y: 336, endPoint x: 36, endPoint y: 183, distance: 153.8
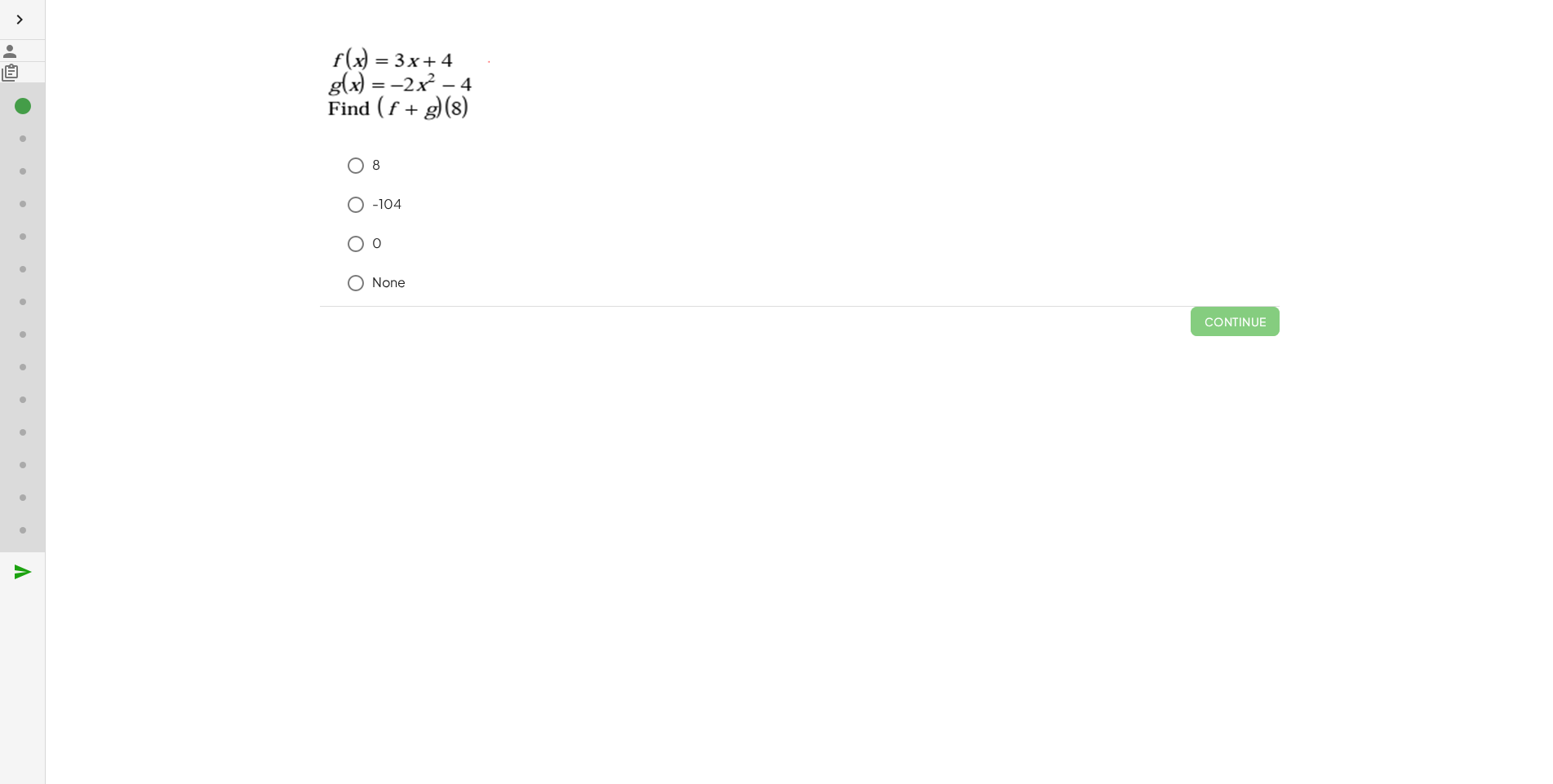
click at [36, 219] on div at bounding box center [22, 392] width 45 height 784
click at [320, 85] on p at bounding box center [799, 90] width 959 height 119
drag, startPoint x: 240, startPoint y: 254, endPoint x: 235, endPoint y: 158, distance: 96.1
click at [320, 196] on div "8 -104 0 None" at bounding box center [799, 228] width 959 height 156
drag, startPoint x: 237, startPoint y: 154, endPoint x: 312, endPoint y: 482, distance: 336.5
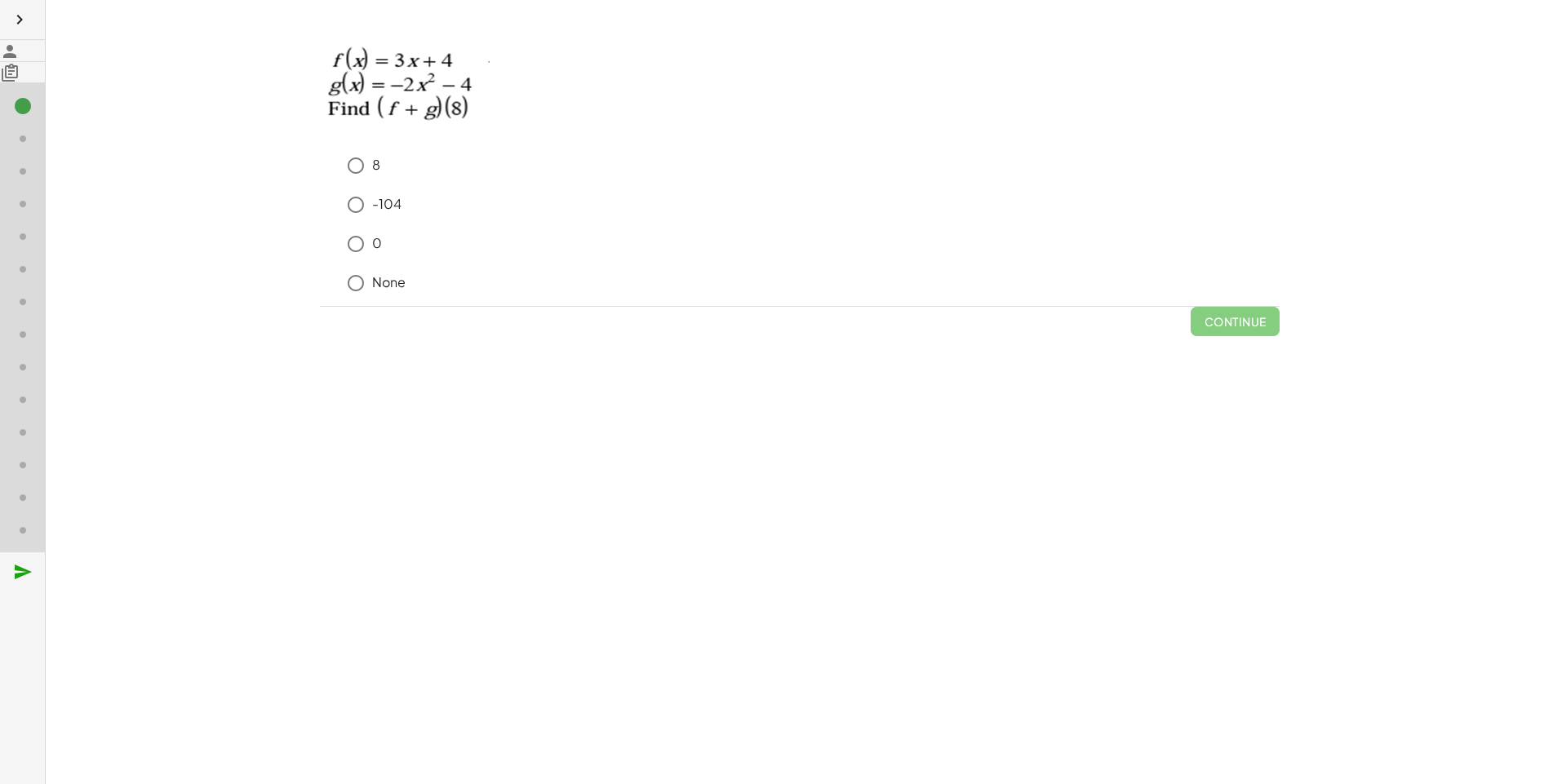
click at [320, 258] on div "8 -104 0 None" at bounding box center [799, 228] width 959 height 156
drag, startPoint x: 312, startPoint y: 482, endPoint x: 278, endPoint y: 394, distance: 94.3
click at [311, 480] on div "keyboard keypad undo undo redo redo fullscreen + g + f + g + · 5 · x 2 + 11 × S…" at bounding box center [799, 392] width 1507 height 784
click at [278, 394] on div "keyboard keypad undo undo redo redo fullscreen + g + f + g + · 5 · x 2 + 11 × S…" at bounding box center [799, 392] width 1507 height 784
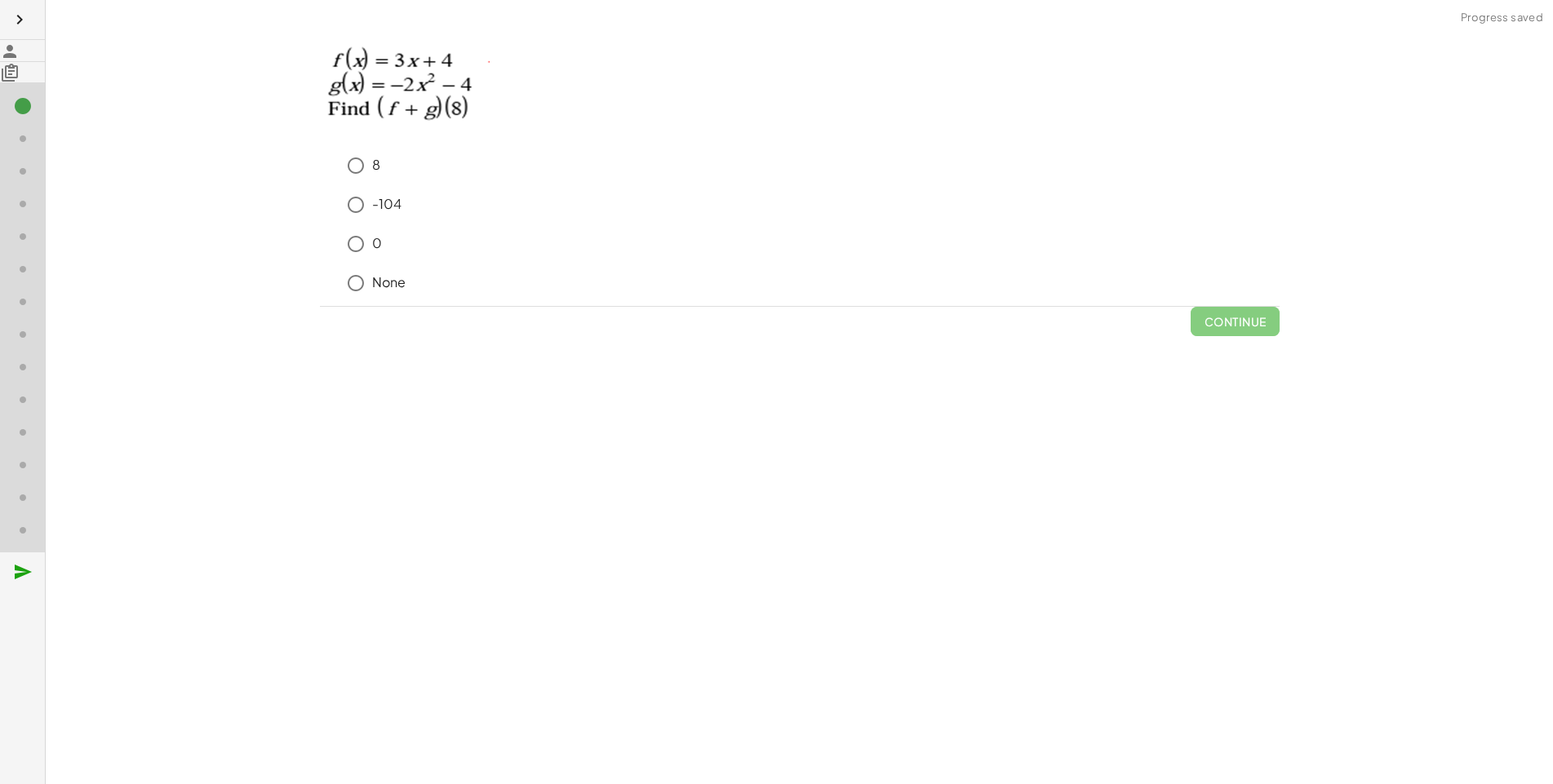
click at [278, 394] on div "keyboard keypad undo undo redo redo fullscreen + g + f + g + · 5 · x 2 + 11 × S…" at bounding box center [799, 392] width 1507 height 784
click at [216, 350] on div "keyboard keypad undo undo redo redo fullscreen + g + f + g + · 5 · x 2 + 11 × S…" at bounding box center [799, 392] width 1507 height 784
click at [320, 140] on p at bounding box center [799, 90] width 959 height 119
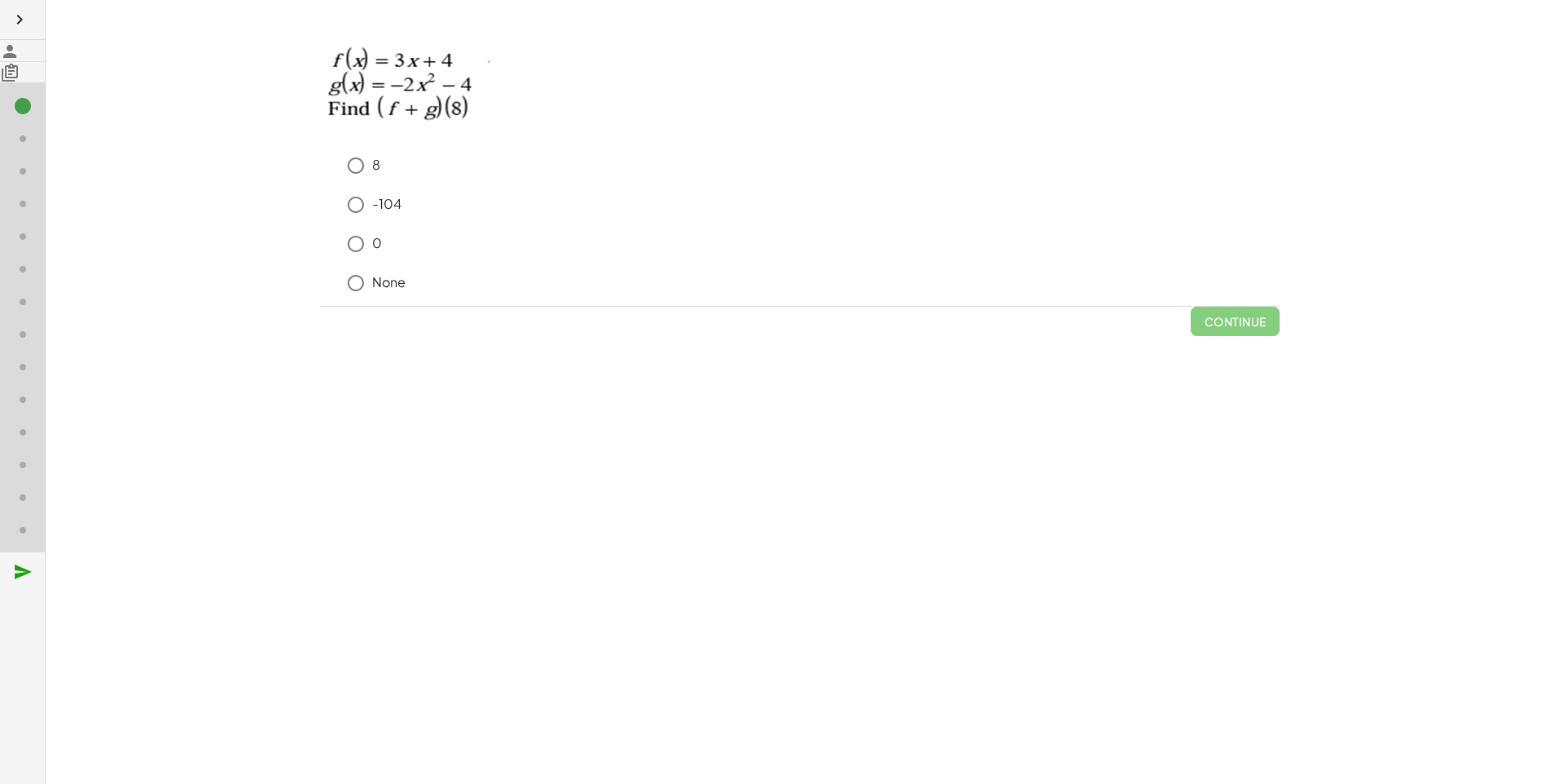
click at [320, 135] on p at bounding box center [799, 90] width 959 height 119
drag, startPoint x: 216, startPoint y: 135, endPoint x: 223, endPoint y: 143, distance: 10.6
click at [320, 143] on p at bounding box center [799, 90] width 959 height 119
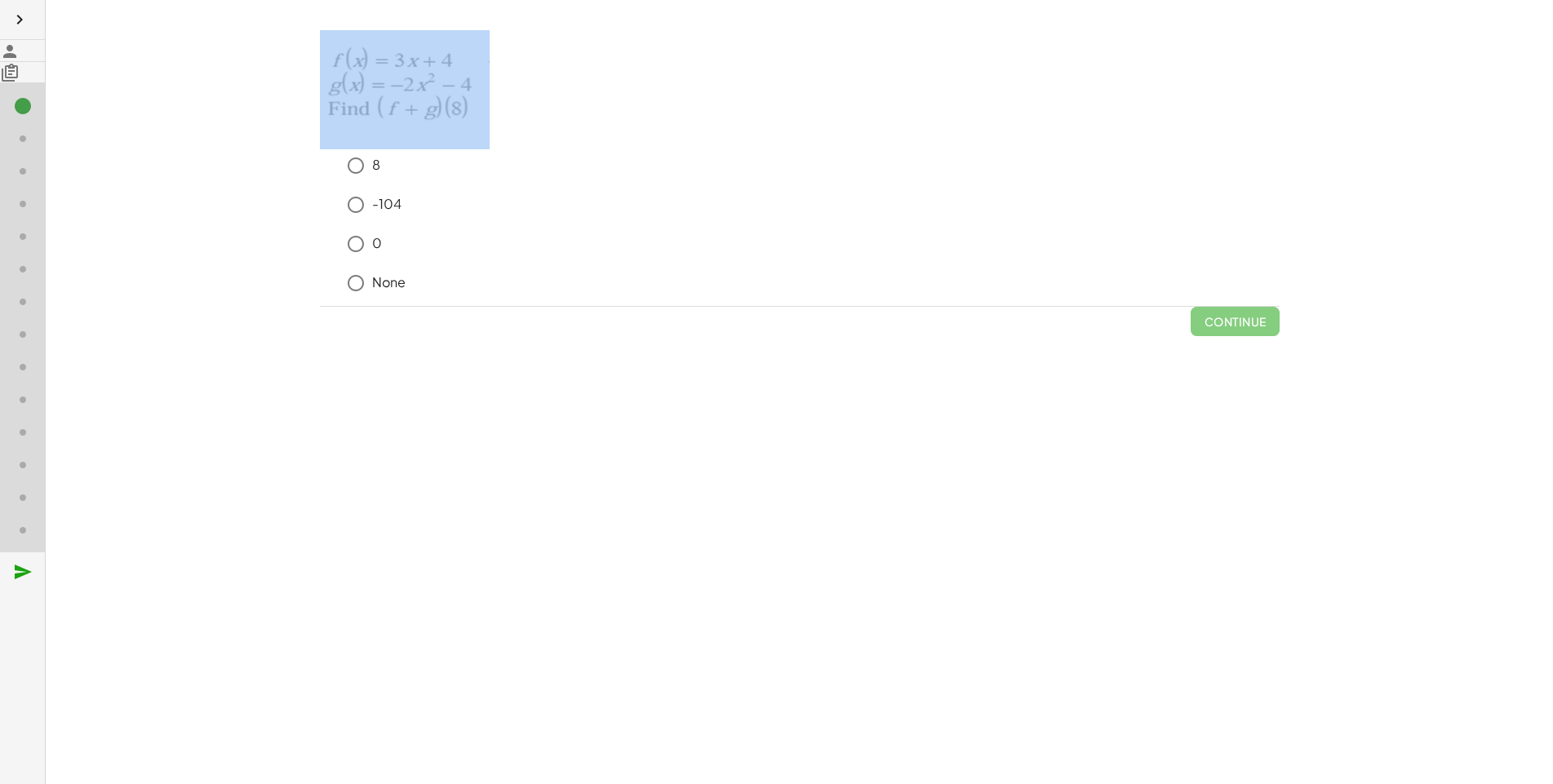
click at [320, 143] on p at bounding box center [799, 90] width 959 height 119
click at [400, 30] on p at bounding box center [799, 90] width 959 height 119
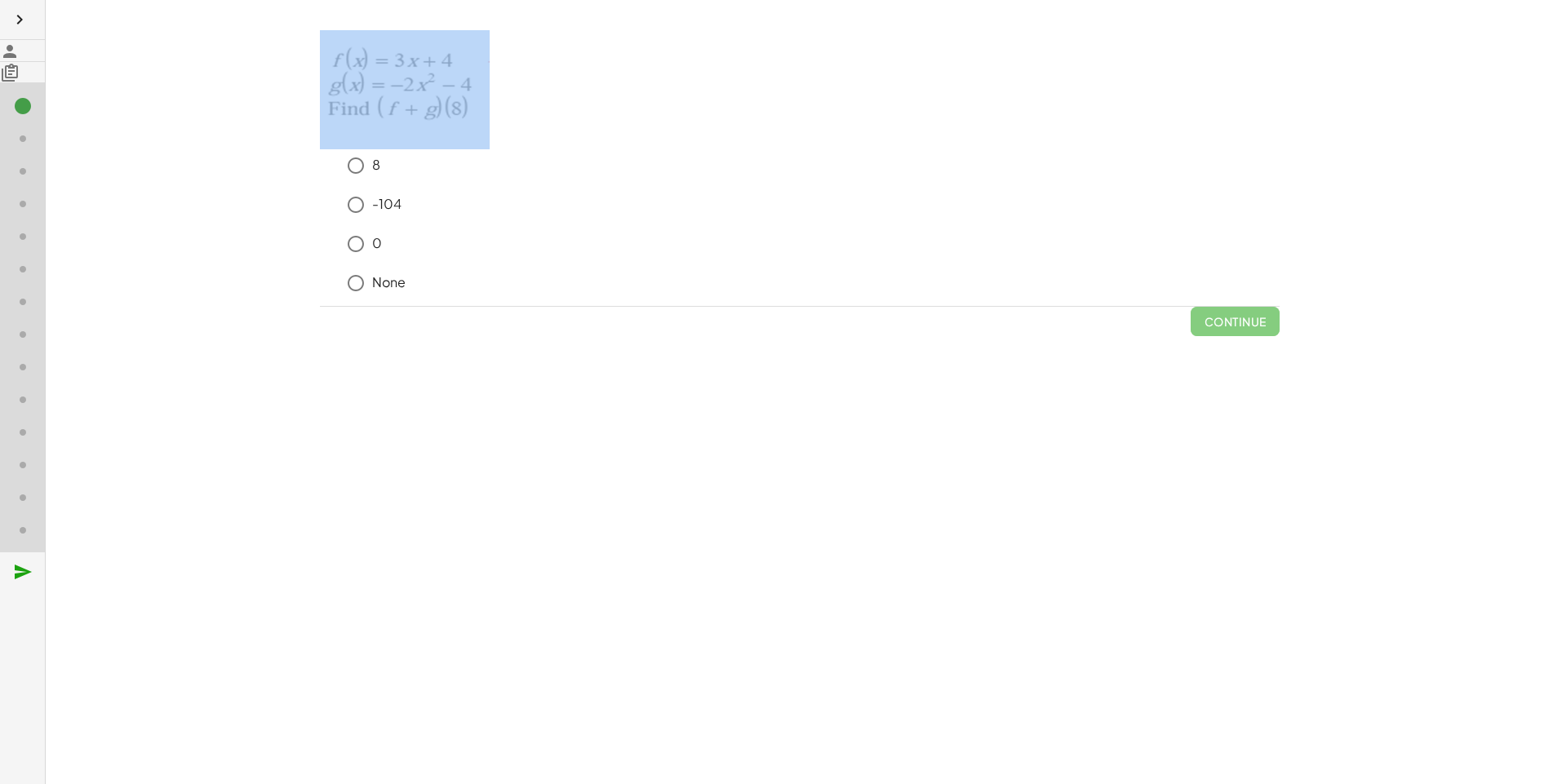
drag, startPoint x: 400, startPoint y: 30, endPoint x: 84, endPoint y: 107, distance: 325.2
click at [320, 107] on p at bounding box center [799, 90] width 959 height 119
click at [459, 132] on p at bounding box center [799, 90] width 959 height 119
drag, startPoint x: 459, startPoint y: 132, endPoint x: 107, endPoint y: 58, distance: 359.7
click at [320, 58] on p at bounding box center [799, 90] width 959 height 119
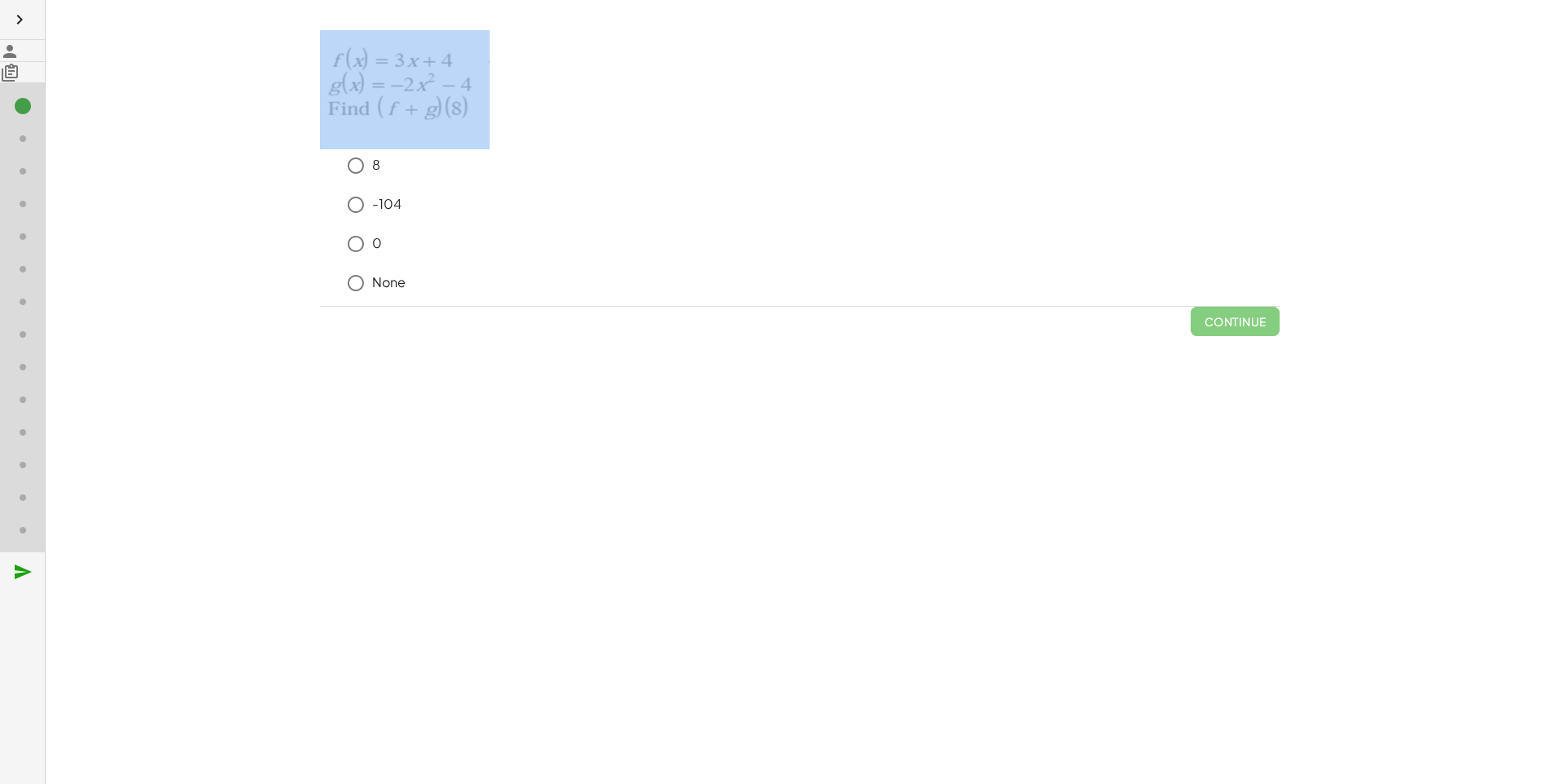
click at [337, 123] on p at bounding box center [799, 90] width 959 height 119
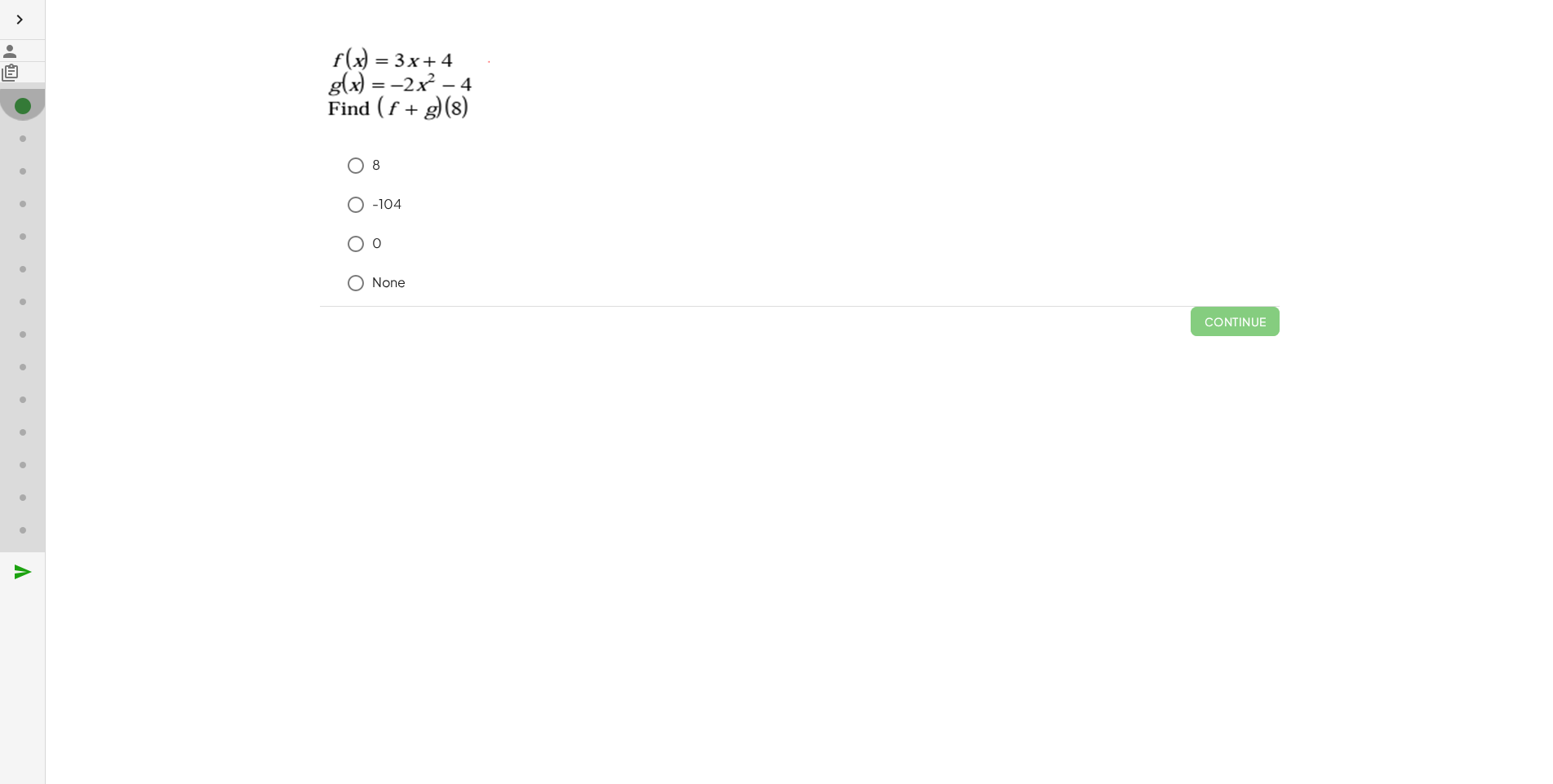
click at [13, 116] on icon at bounding box center [22, 106] width 19 height 19
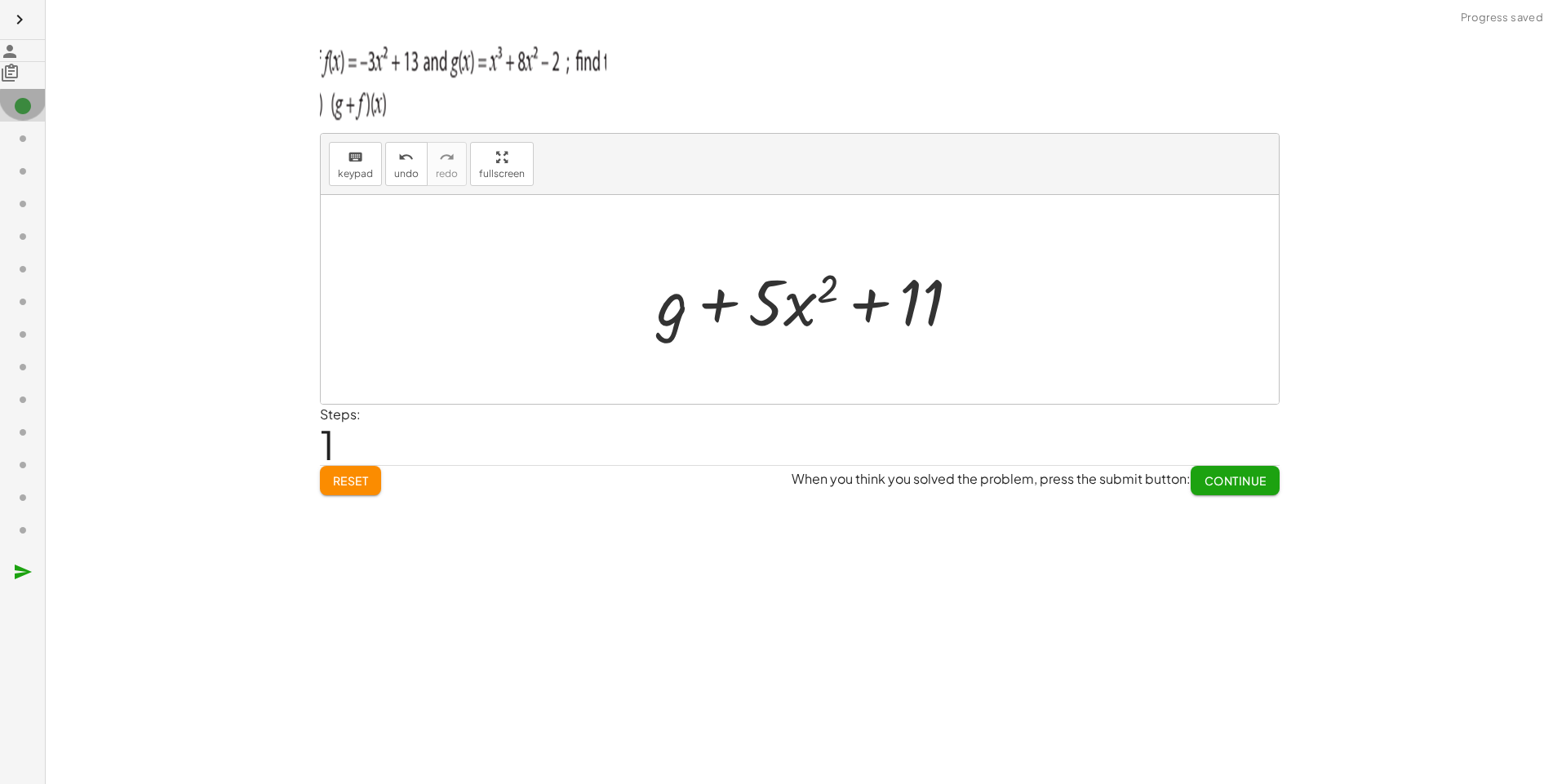
click at [13, 116] on icon at bounding box center [22, 106] width 19 height 19
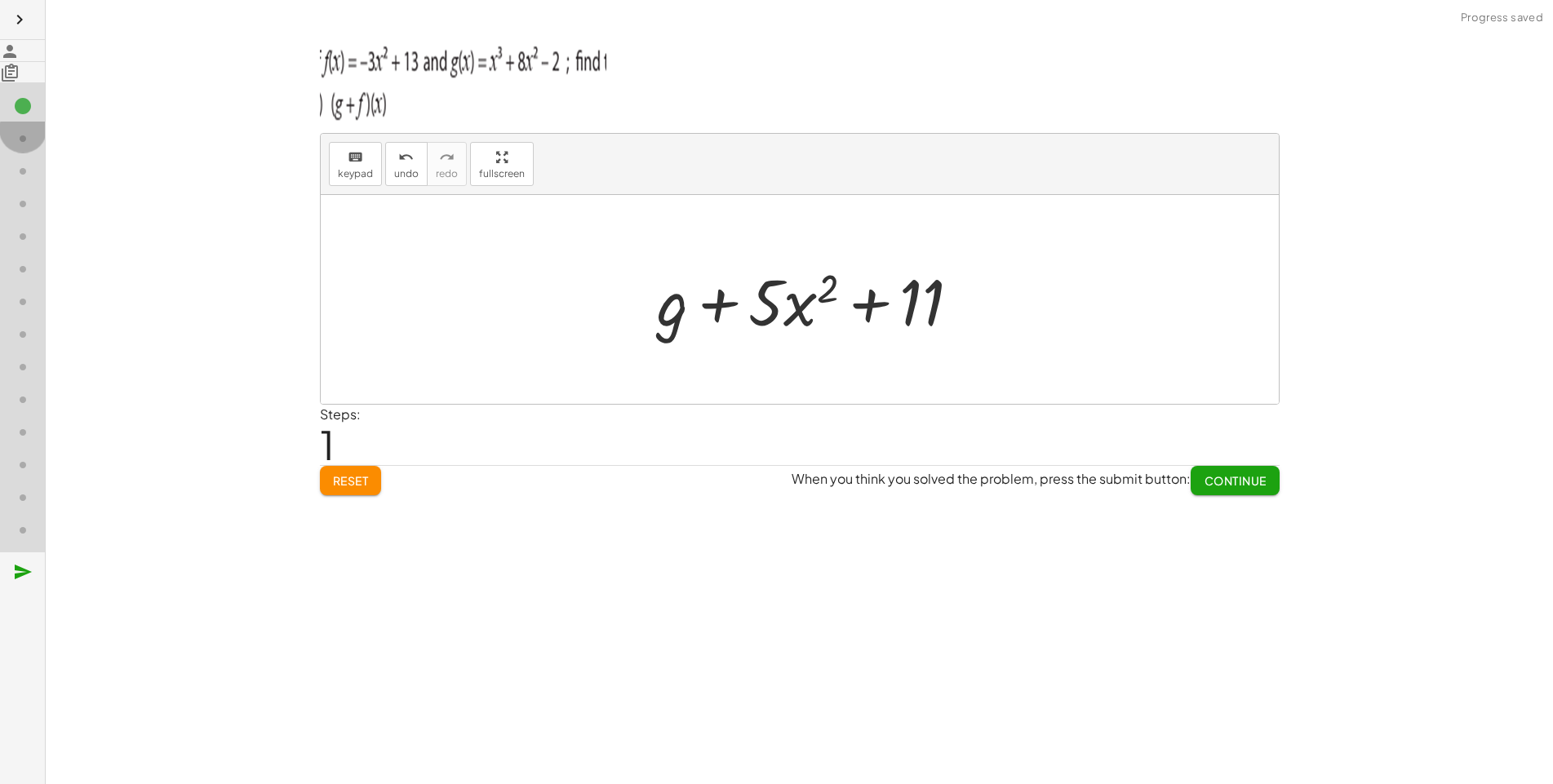
click at [13, 149] on icon at bounding box center [22, 138] width 19 height 19
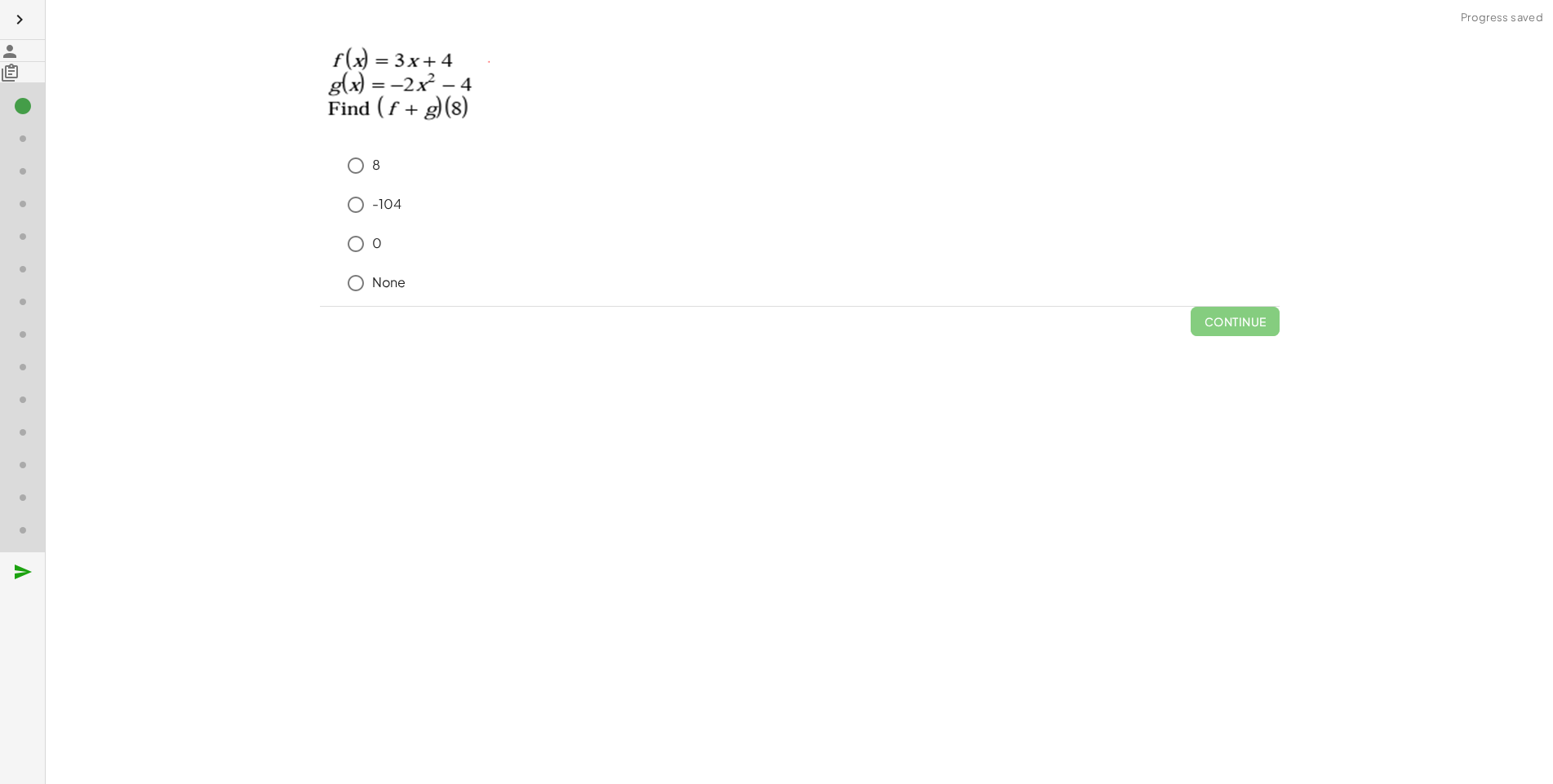
click at [320, 137] on img at bounding box center [404, 87] width 170 height 114
click at [264, 354] on div "keyboard keypad undo undo redo redo fullscreen + g + f + g + · 5 · x 2 + 11 × S…" at bounding box center [799, 392] width 1507 height 784
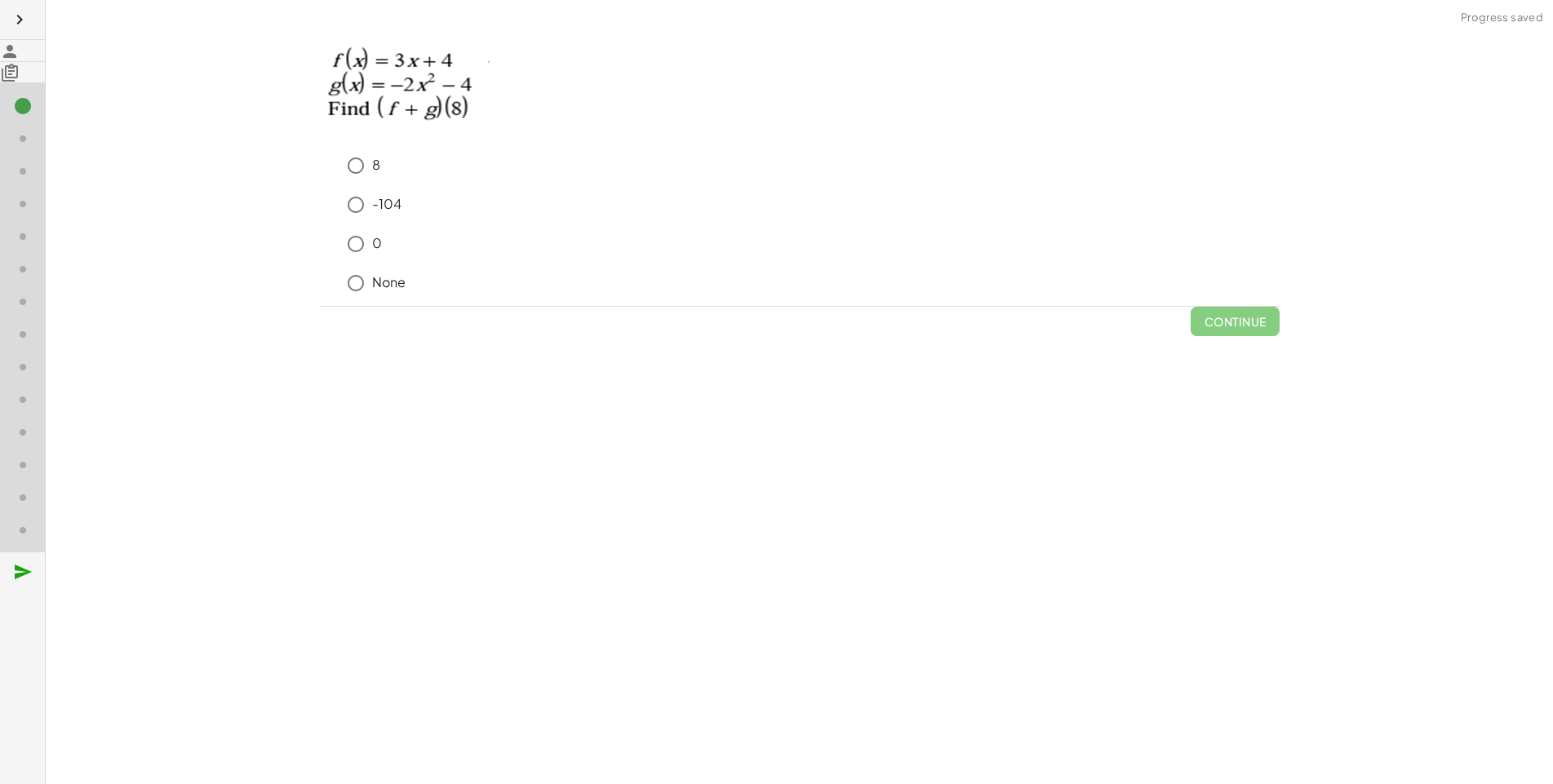
click at [264, 354] on div "keyboard keypad undo undo redo redo fullscreen + g + f + g + · 5 · x 2 + 11 × S…" at bounding box center [799, 392] width 1507 height 784
drag, startPoint x: 264, startPoint y: 354, endPoint x: 304, endPoint y: 187, distance: 171.7
click at [305, 188] on div "keyboard keypad undo undo redo redo fullscreen + g + f + g + · 5 · x 2 + 11 × S…" at bounding box center [799, 392] width 1507 height 784
click at [220, 362] on div "keyboard keypad undo undo redo redo fullscreen + g + f + g + · 5 · x 2 + 11 × S…" at bounding box center [799, 392] width 1507 height 784
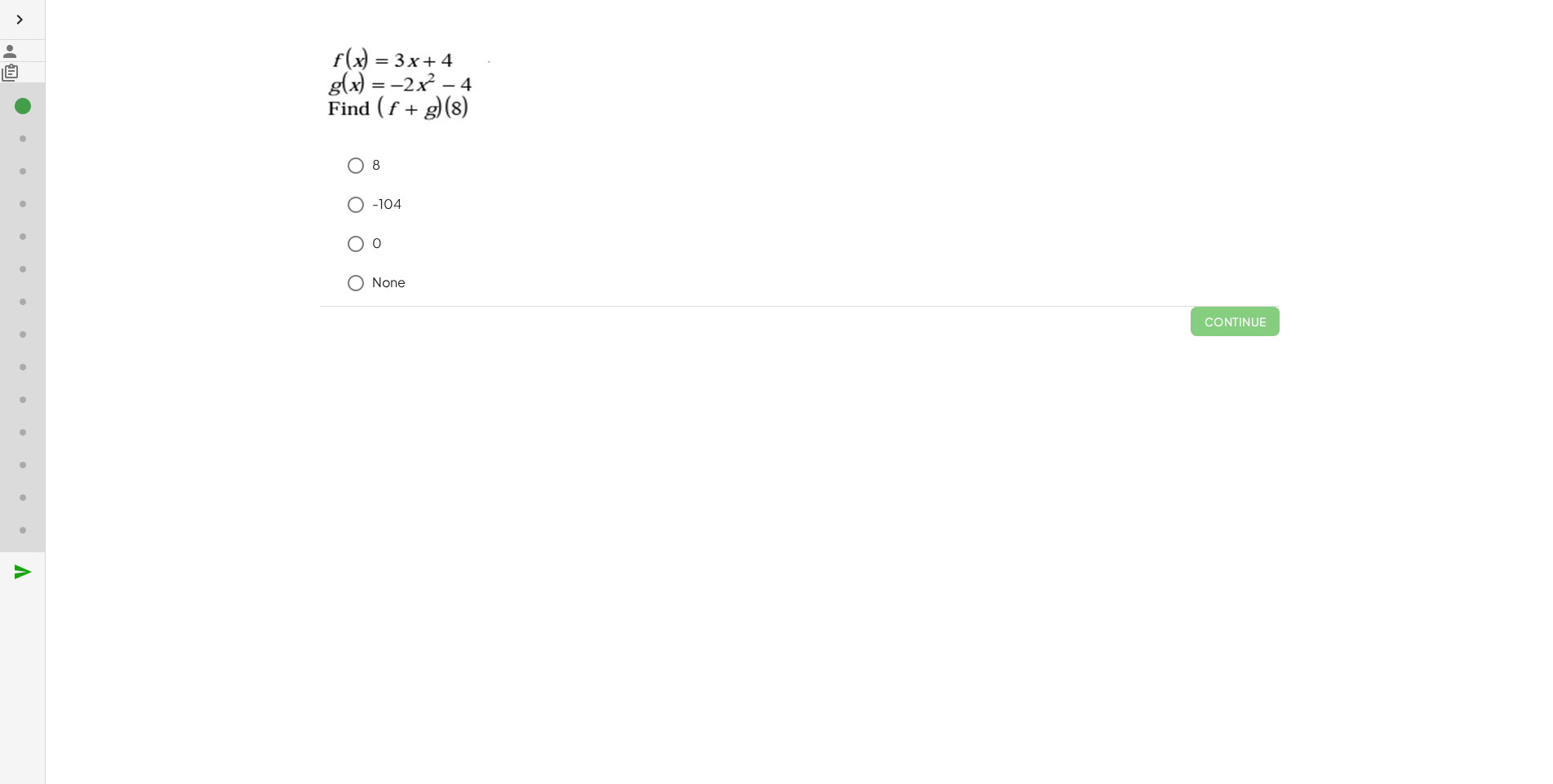
click at [220, 362] on div "keyboard keypad undo undo redo redo fullscreen + g + f + g + · 5 · x 2 + 11 × S…" at bounding box center [799, 392] width 1507 height 784
click at [320, 172] on div "8 -104 0 None" at bounding box center [799, 228] width 959 height 156
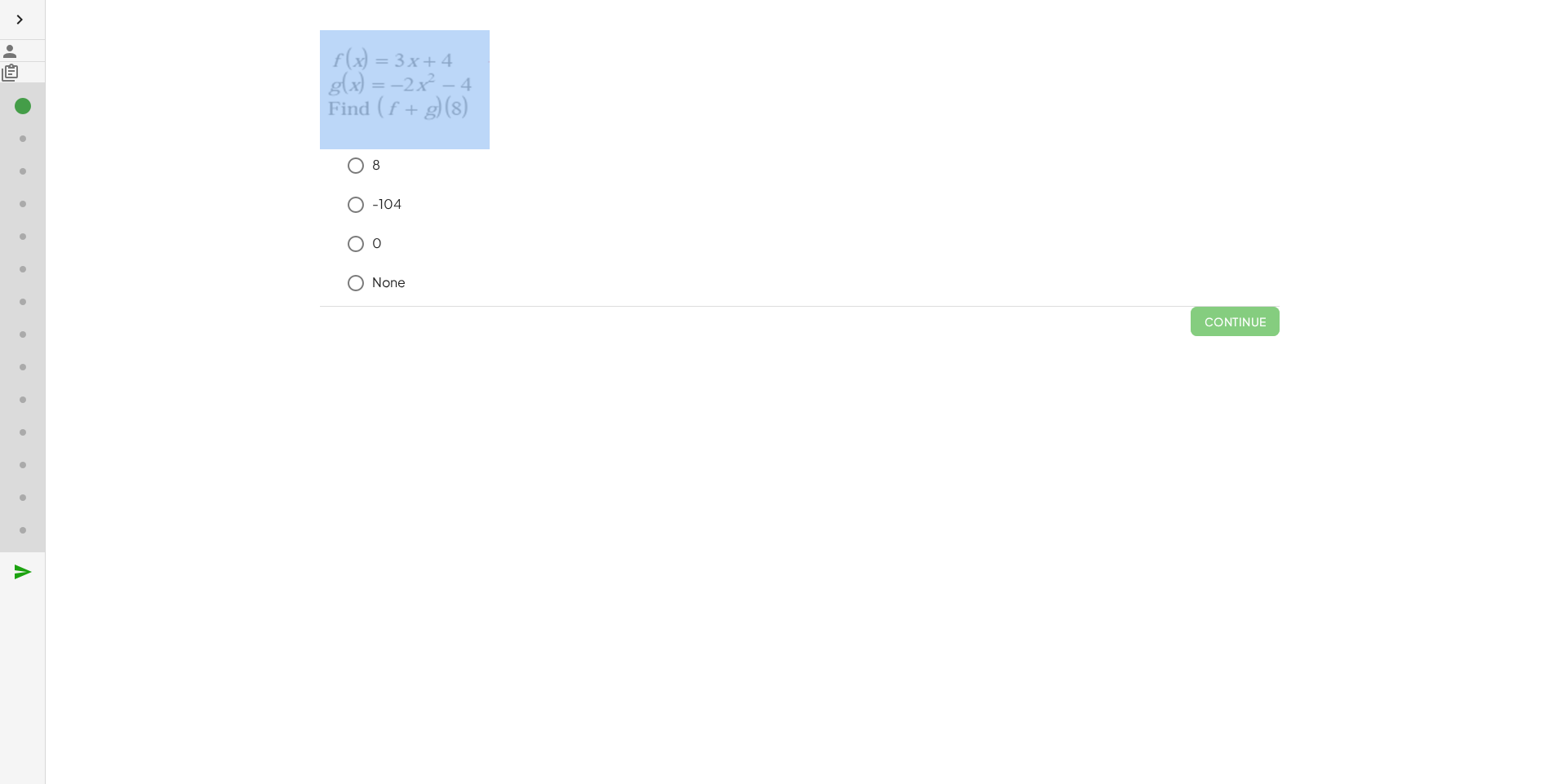
drag, startPoint x: 241, startPoint y: 172, endPoint x: 14, endPoint y: 156, distance: 227.6
click at [14, 156] on main "keyboard keypad undo undo redo redo fullscreen + g + f + g + · 5 · x 2 + 11 × S…" at bounding box center [776, 392] width 1553 height 784
click at [369, 143] on p at bounding box center [799, 90] width 959 height 119
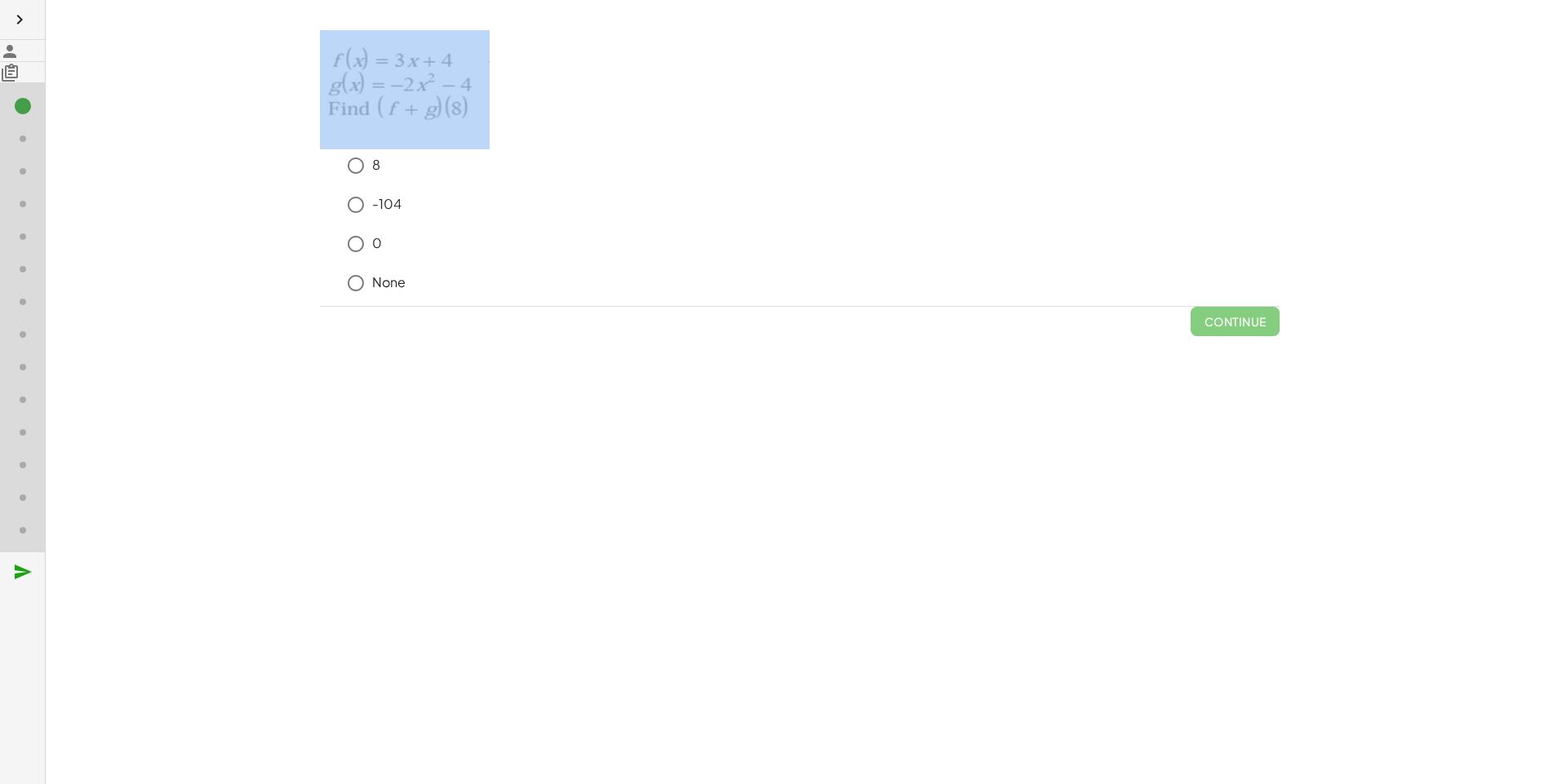
click at [369, 143] on p at bounding box center [799, 90] width 959 height 119
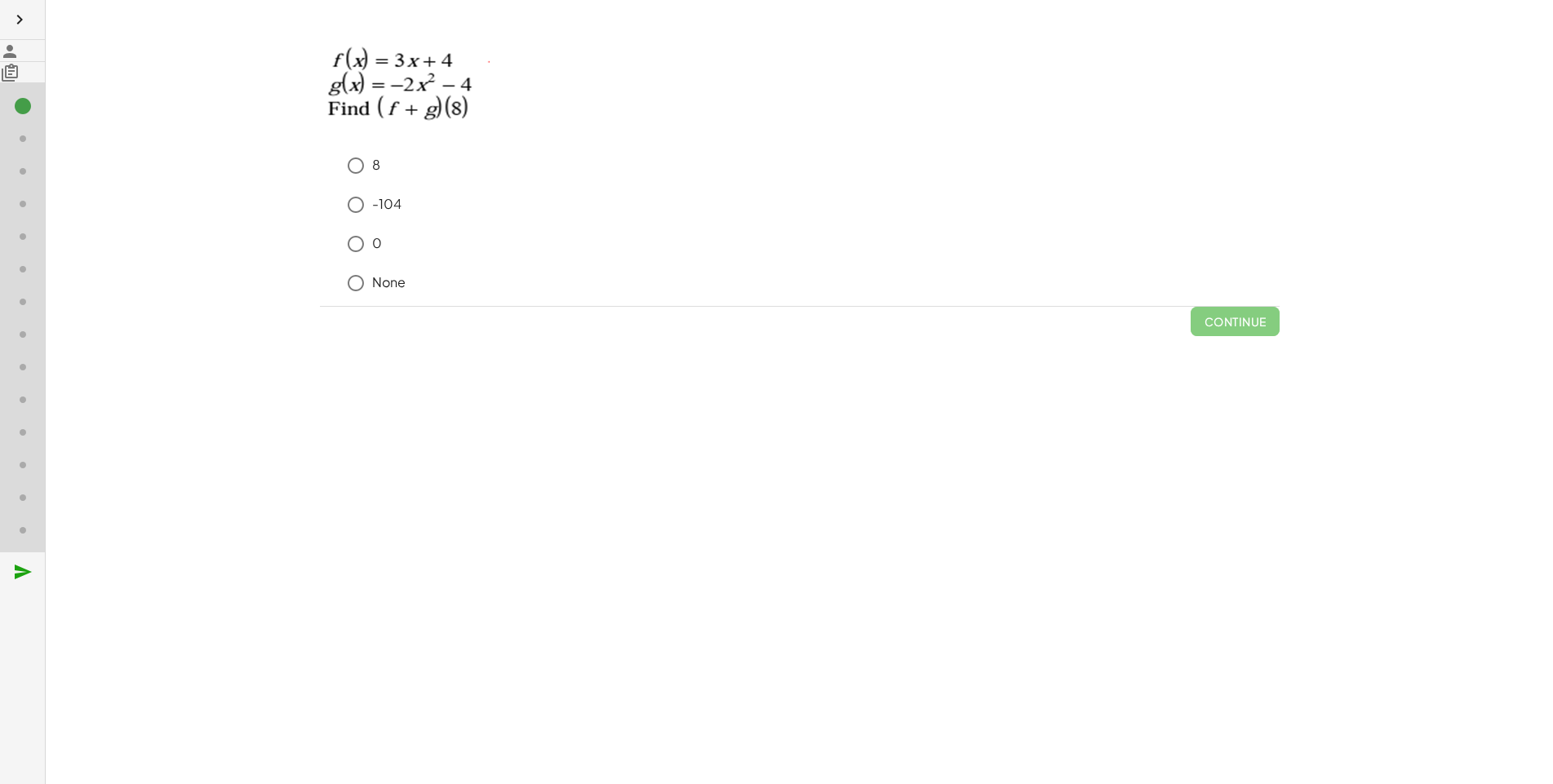
click at [320, 293] on div "8 -104 0 None" at bounding box center [799, 228] width 959 height 156
drag, startPoint x: 173, startPoint y: 293, endPoint x: 271, endPoint y: 390, distance: 137.9
click at [271, 390] on div "keyboard keypad undo undo redo redo fullscreen + g + f + g + · 5 · x 2 + 11 × S…" at bounding box center [799, 392] width 1507 height 784
drag, startPoint x: 117, startPoint y: 77, endPoint x: 62, endPoint y: 328, distance: 257.0
click at [62, 328] on div "keyboard keypad undo undo redo redo fullscreen + g + f + g + · 5 · x 2 + 11 × S…" at bounding box center [799, 392] width 1507 height 784
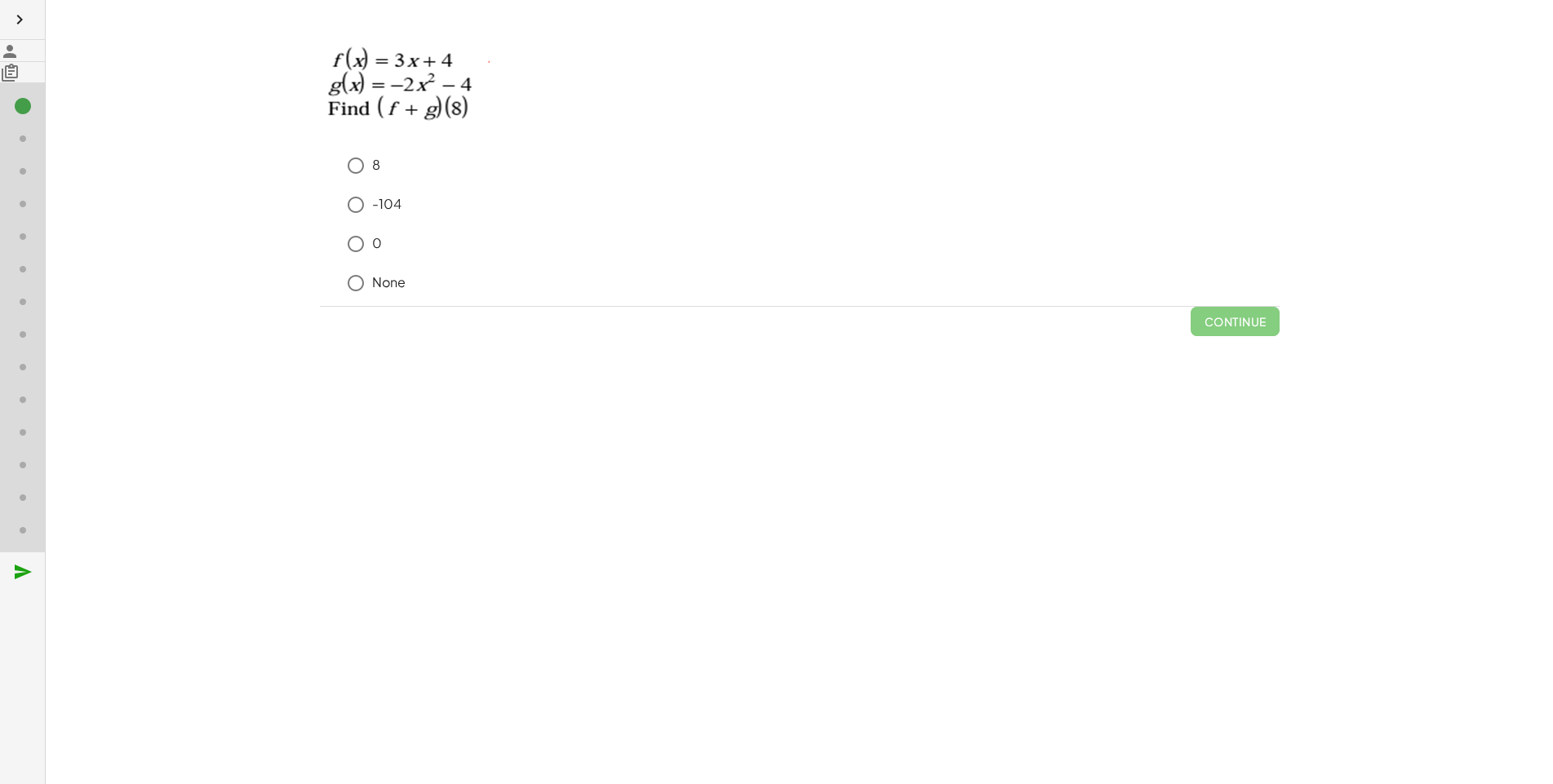
drag, startPoint x: 103, startPoint y: 321, endPoint x: 749, endPoint y: 482, distance: 665.8
click at [749, 482] on div "keyboard keypad undo undo redo redo fullscreen + g + f + g + · 5 · x 2 + 11 × S…" at bounding box center [799, 392] width 1507 height 784
click at [25, 346] on nav at bounding box center [23, 392] width 46 height 784
click at [23, 562] on icon "button" at bounding box center [22, 572] width 19 height 19
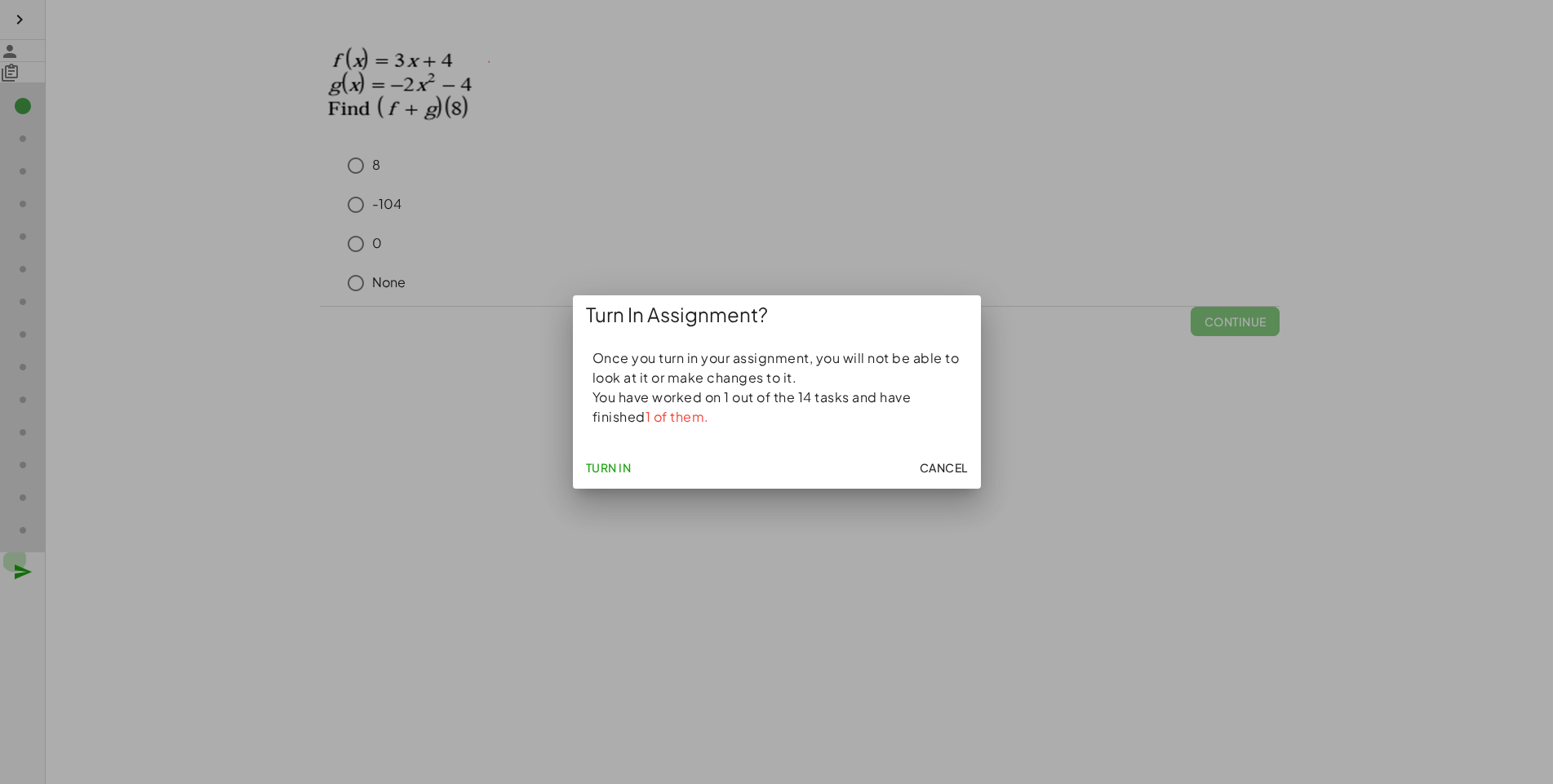
scroll to position [145, 0]
click at [23, 562] on icon "button" at bounding box center [22, 572] width 19 height 19
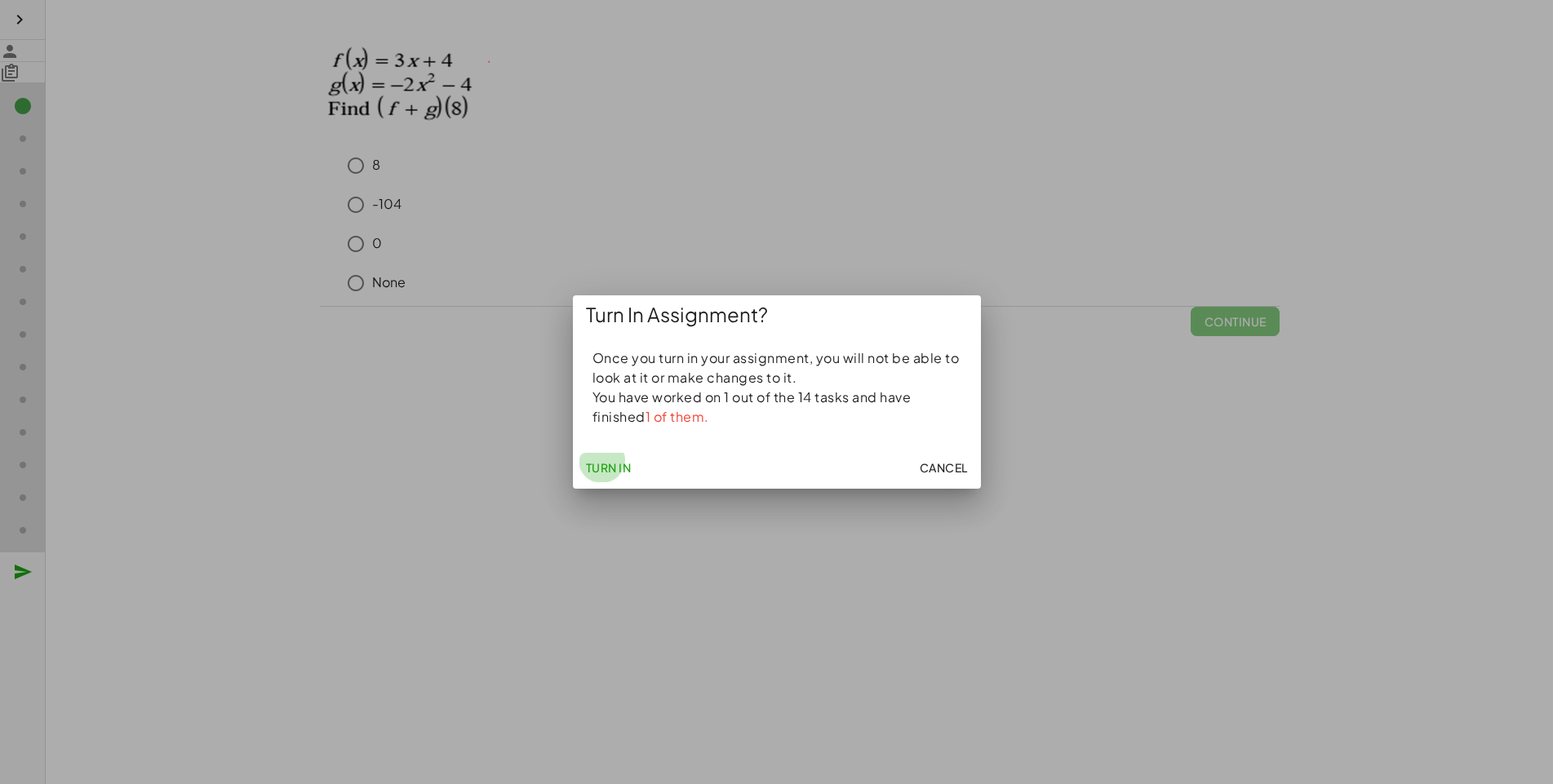
click at [579, 482] on button "Turn In" at bounding box center [608, 467] width 58 height 30
click at [912, 482] on button "Cancel" at bounding box center [942, 467] width 61 height 30
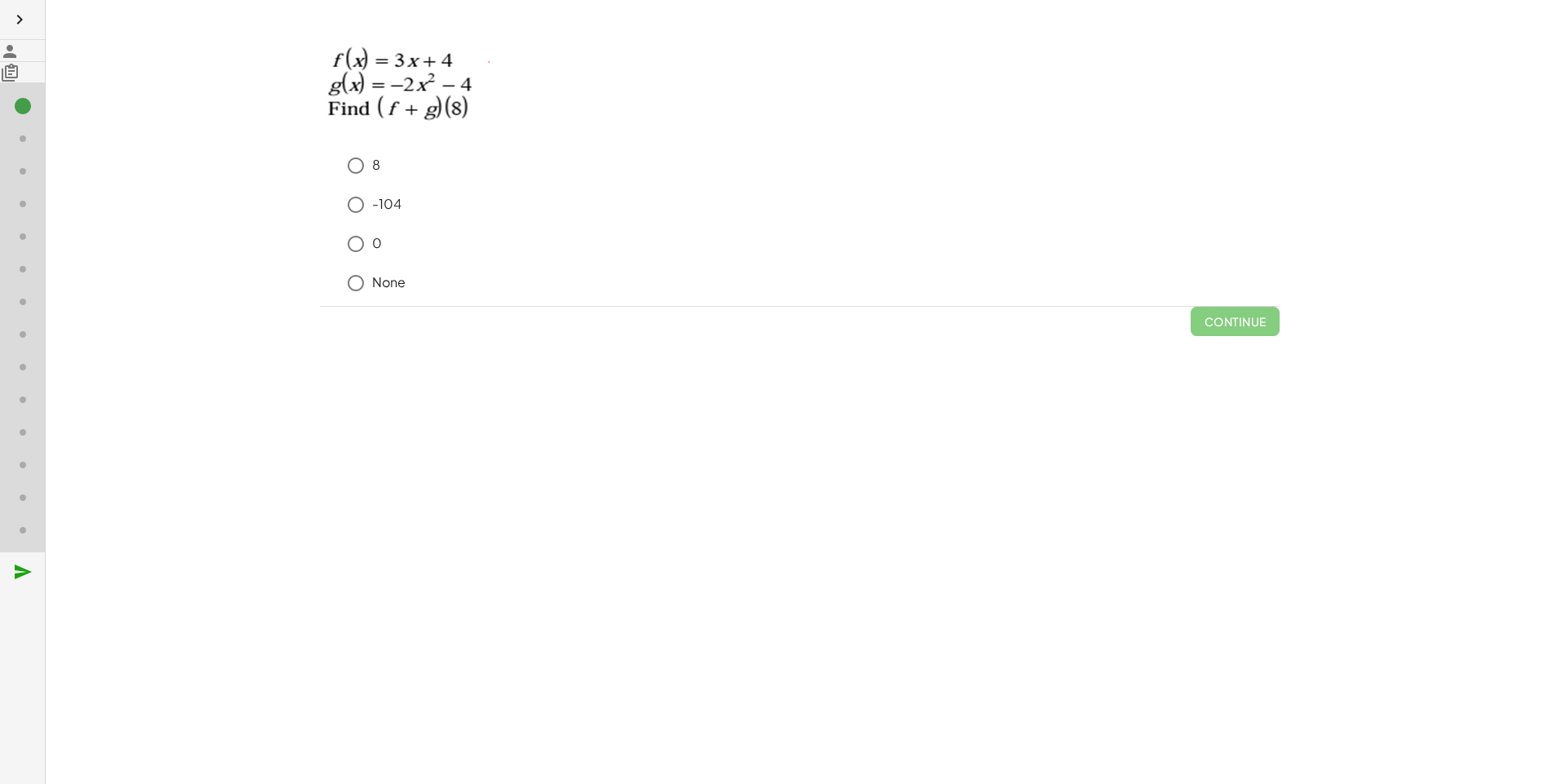
scroll to position [0, 0]
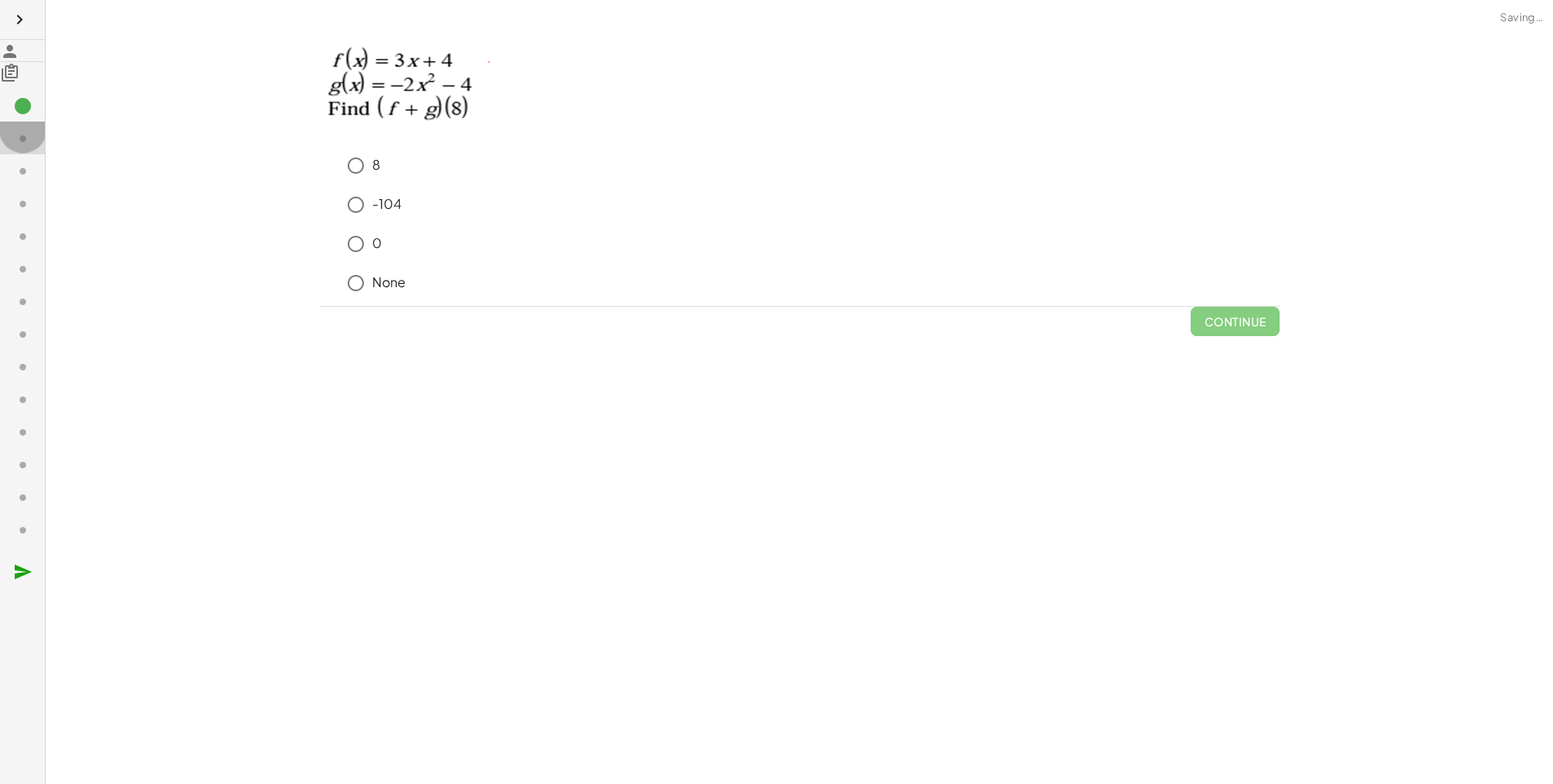
click at [13, 147] on icon at bounding box center [22, 138] width 19 height 19
drag, startPoint x: 7, startPoint y: 143, endPoint x: 3, endPoint y: 129, distance: 14.6
click at [13, 143] on icon at bounding box center [22, 138] width 19 height 19
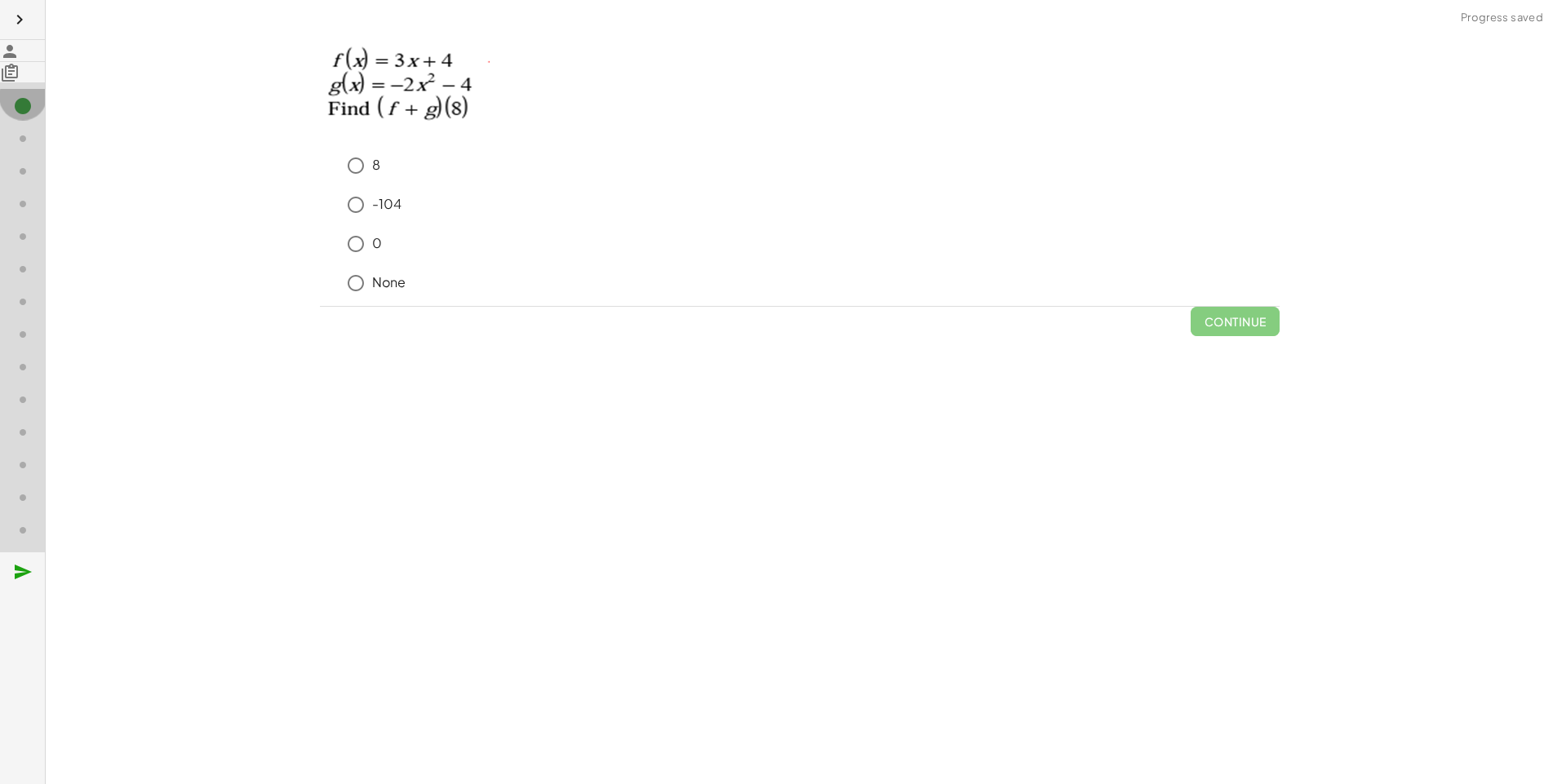
drag, startPoint x: 3, startPoint y: 129, endPoint x: 13, endPoint y: 142, distance: 16.4
click at [13, 116] on icon at bounding box center [22, 106] width 19 height 19
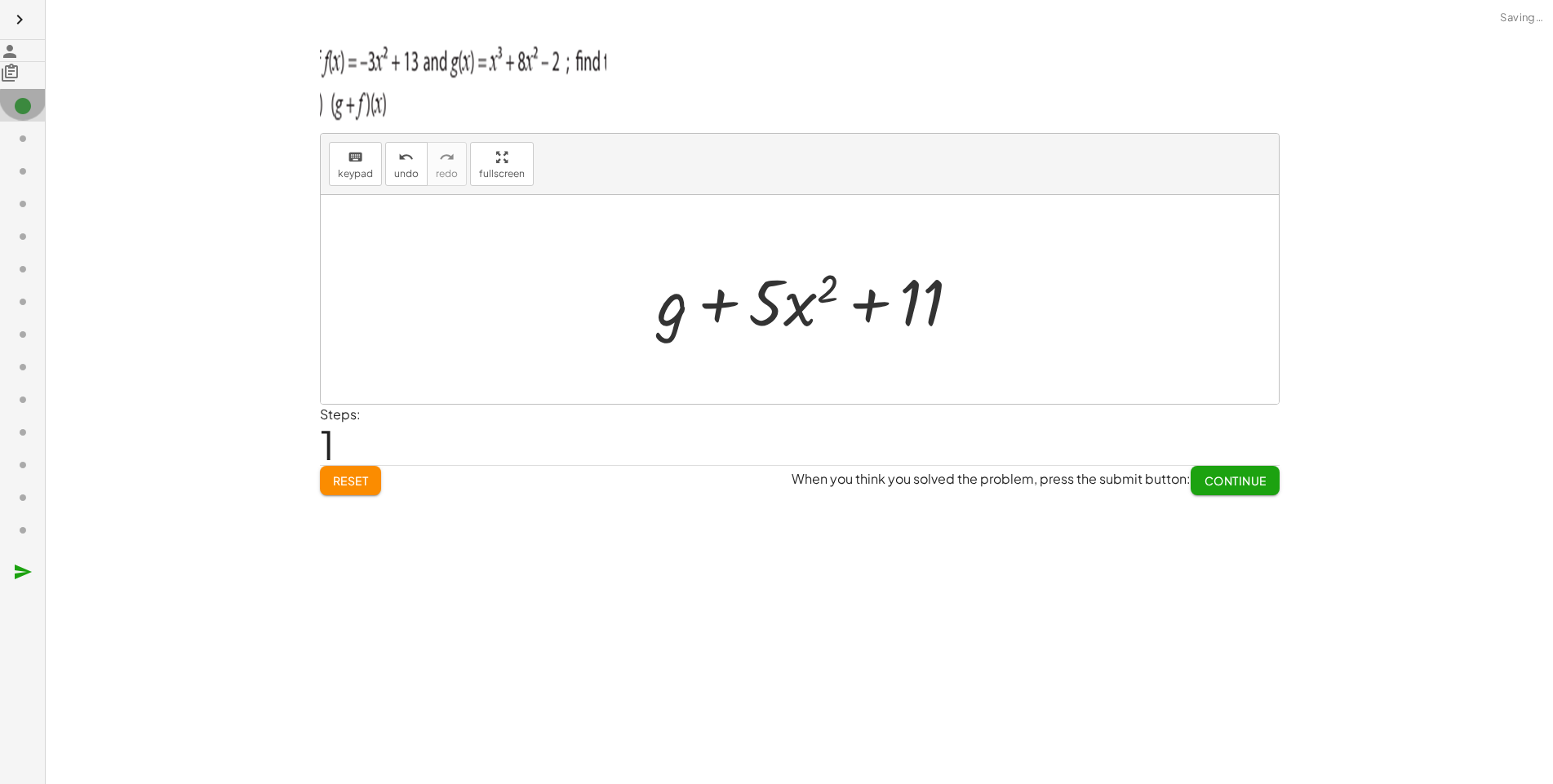
click at [13, 116] on icon at bounding box center [22, 106] width 19 height 19
click at [14, 142] on div at bounding box center [29, 138] width 33 height 21
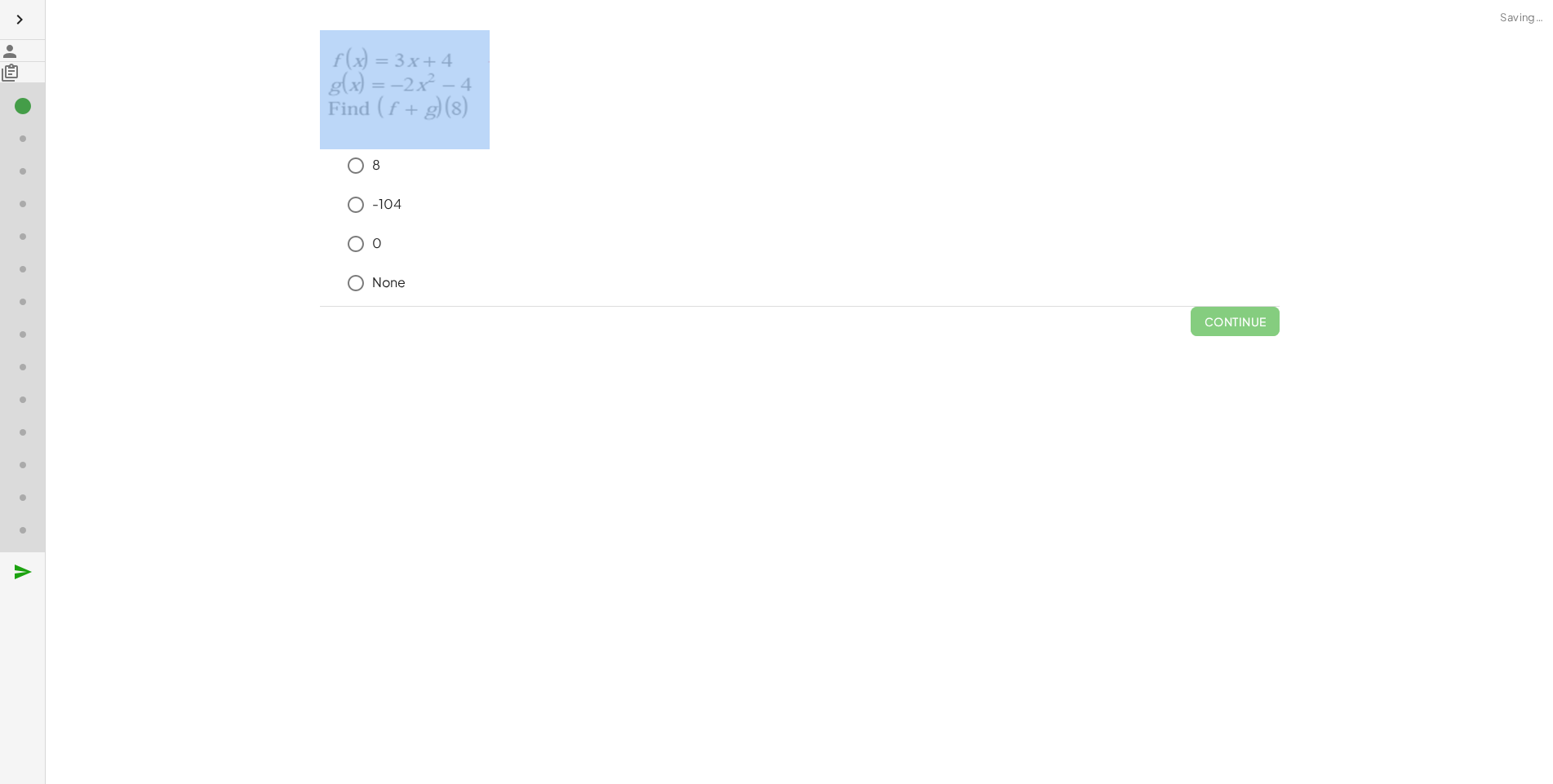
drag, startPoint x: 177, startPoint y: 107, endPoint x: 133, endPoint y: 117, distance: 45.1
click at [320, 141] on p at bounding box center [799, 90] width 959 height 119
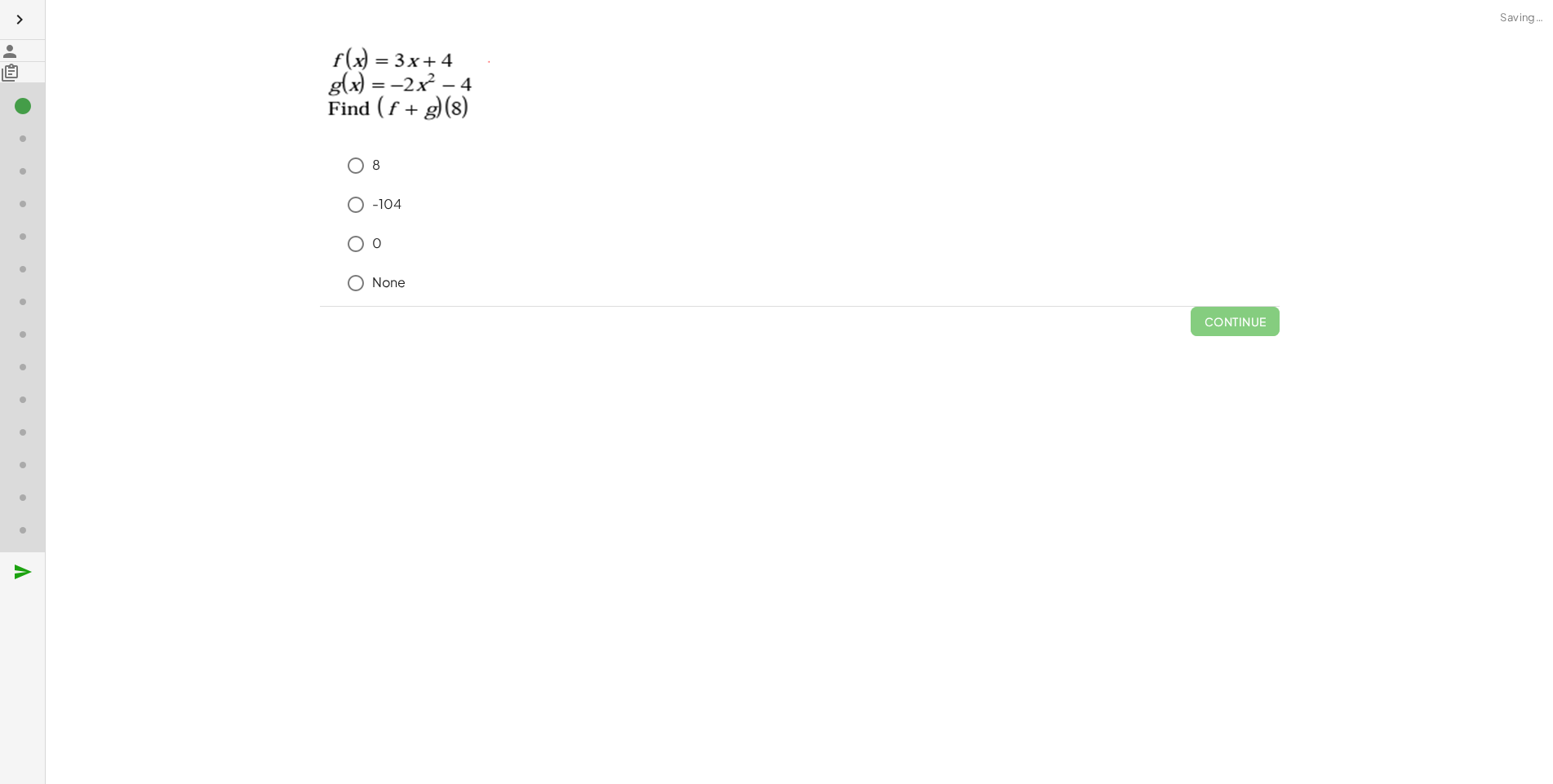
drag, startPoint x: 52, startPoint y: 299, endPoint x: 47, endPoint y: 275, distance: 24.5
click at [320, 293] on div "8 -104 0 None" at bounding box center [799, 228] width 959 height 156
click at [320, 265] on div "8 -104 0 None" at bounding box center [799, 228] width 959 height 156
drag, startPoint x: 64, startPoint y: 284, endPoint x: 233, endPoint y: 348, distance: 180.7
click at [156, 334] on div "keyboard keypad undo undo redo redo fullscreen + g + f + g + · 5 · x 2 + 11 × S…" at bounding box center [799, 392] width 1507 height 784
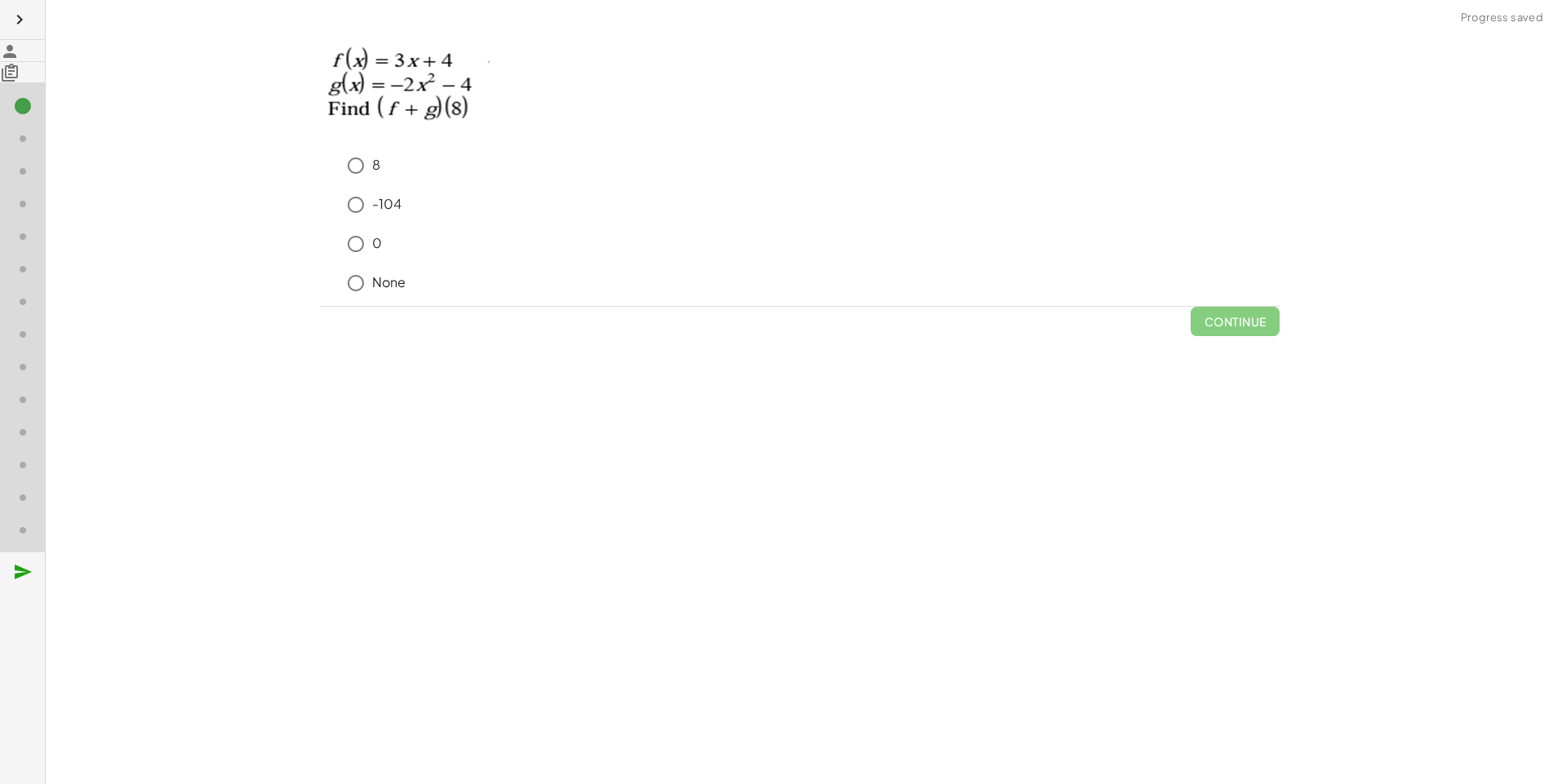
drag, startPoint x: 352, startPoint y: 321, endPoint x: 382, endPoint y: 317, distance: 30.3
click at [374, 317] on div "keyboard keypad undo undo redo redo fullscreen + g + f + g + · 5 · x 2 + 11 × S…" at bounding box center [799, 392] width 1507 height 784
click at [382, 317] on div "Continue" at bounding box center [799, 321] width 959 height 30
drag, startPoint x: 382, startPoint y: 317, endPoint x: 72, endPoint y: 275, distance: 312.8
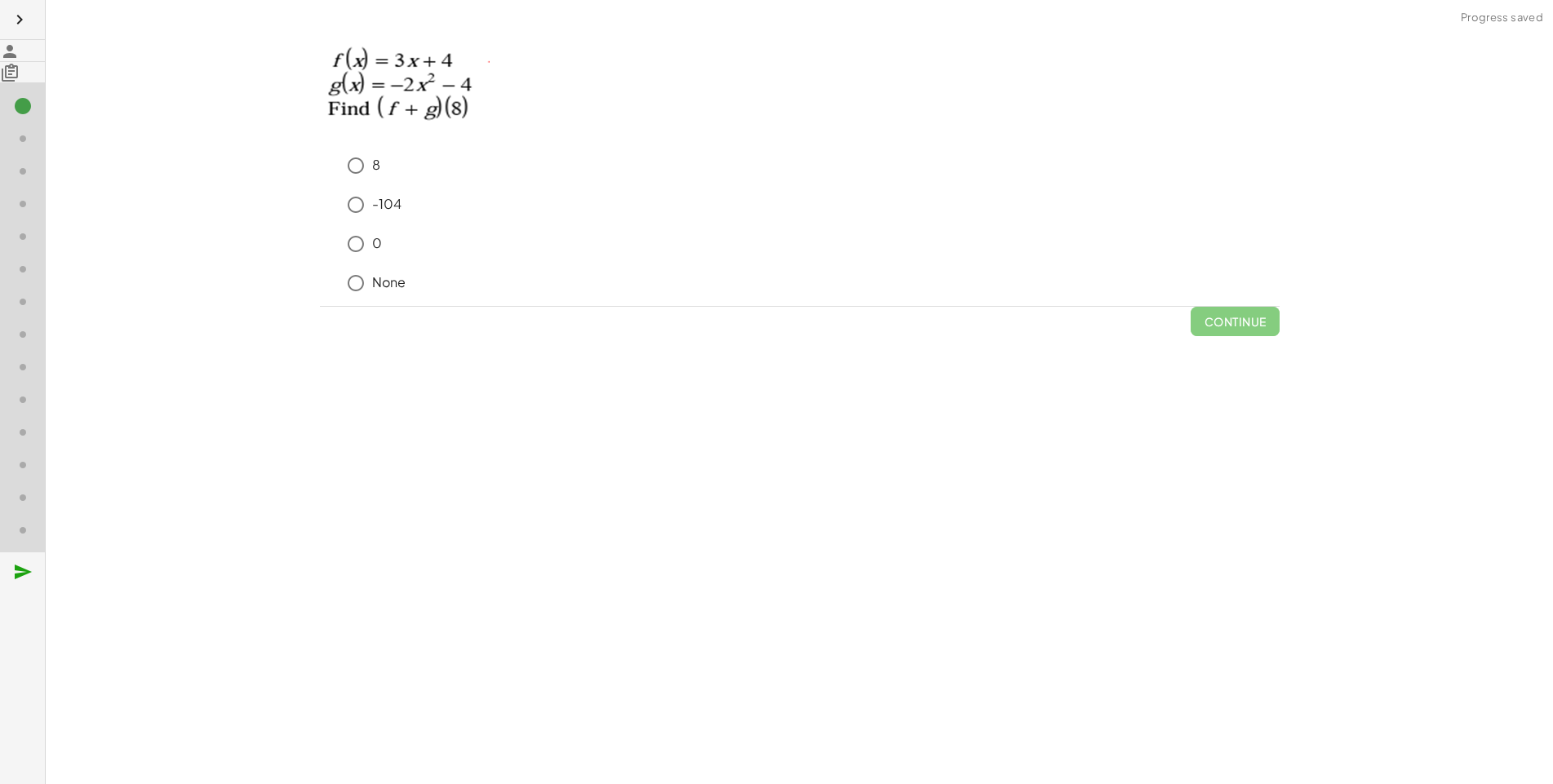
click at [0, 0] on div "8 -104 0 None Continue" at bounding box center [0, 0] width 0 height 0
click at [320, 275] on div "8 -104 0 None" at bounding box center [799, 228] width 959 height 156
click at [320, 179] on div "8 -104 0 None" at bounding box center [799, 228] width 959 height 156
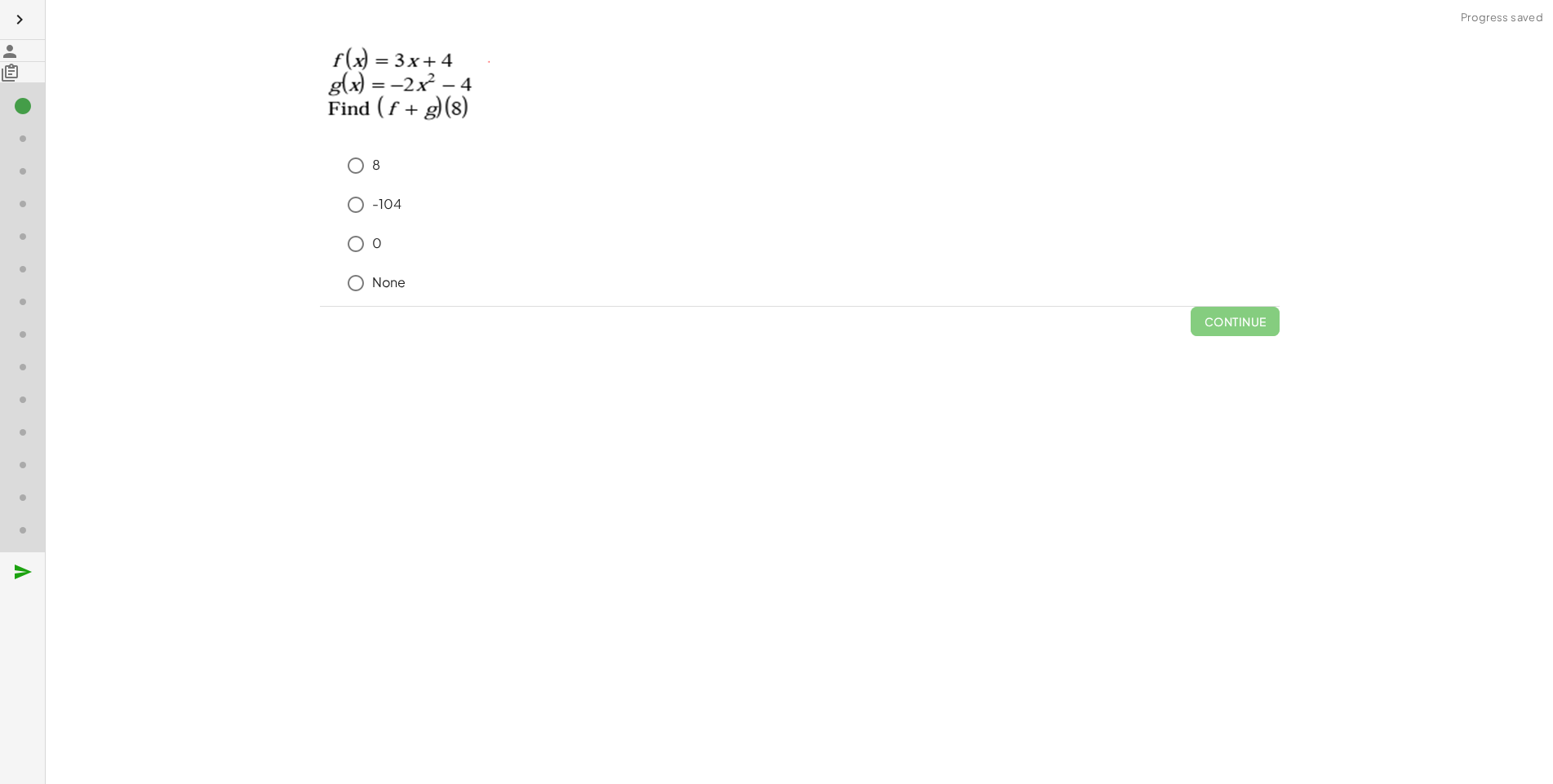
click at [320, 179] on div "8 -104 0 None" at bounding box center [799, 228] width 959 height 156
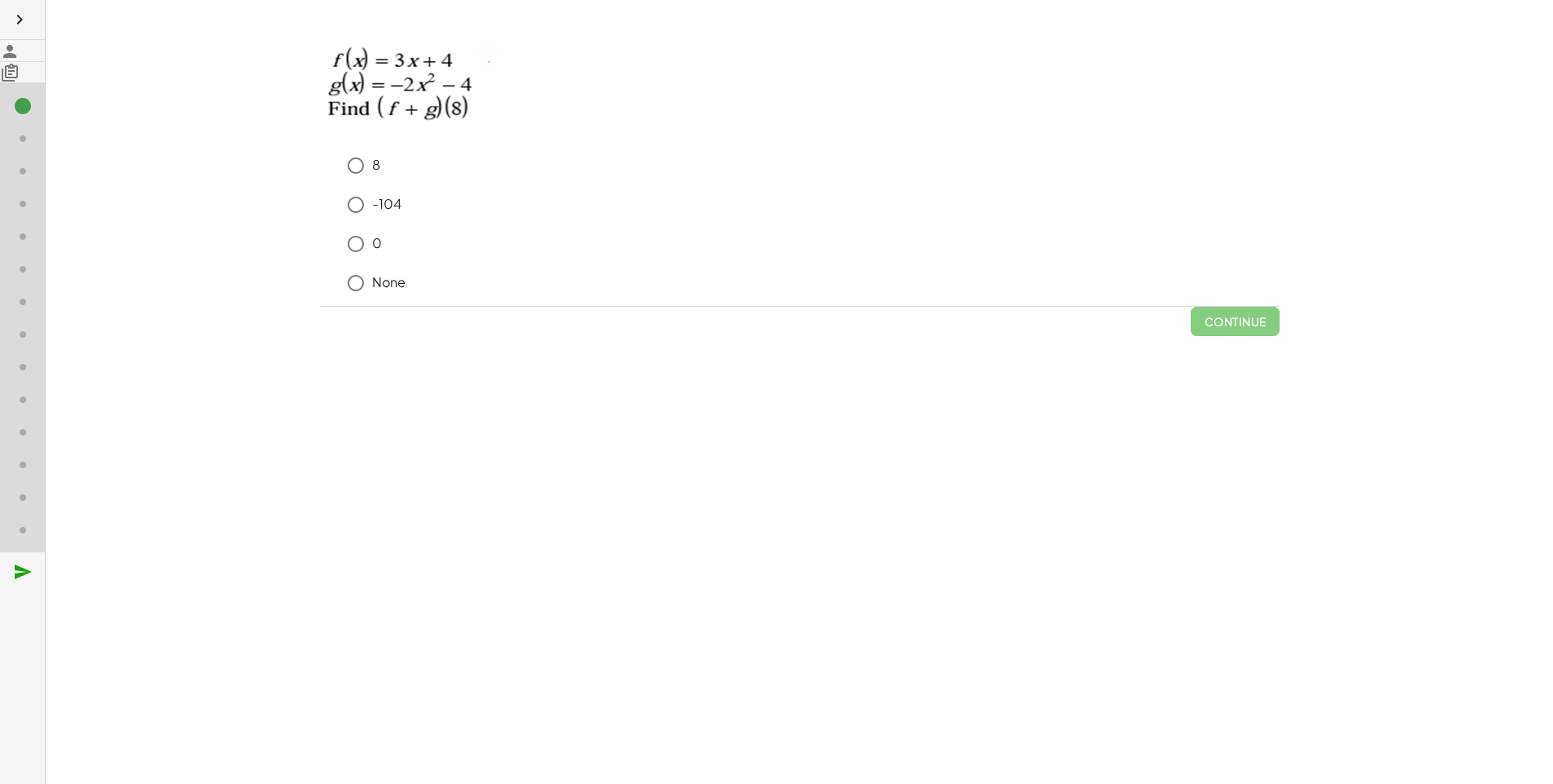
click at [320, 179] on div "8 -104 0 None" at bounding box center [799, 228] width 959 height 156
click at [320, 130] on img at bounding box center [404, 87] width 170 height 114
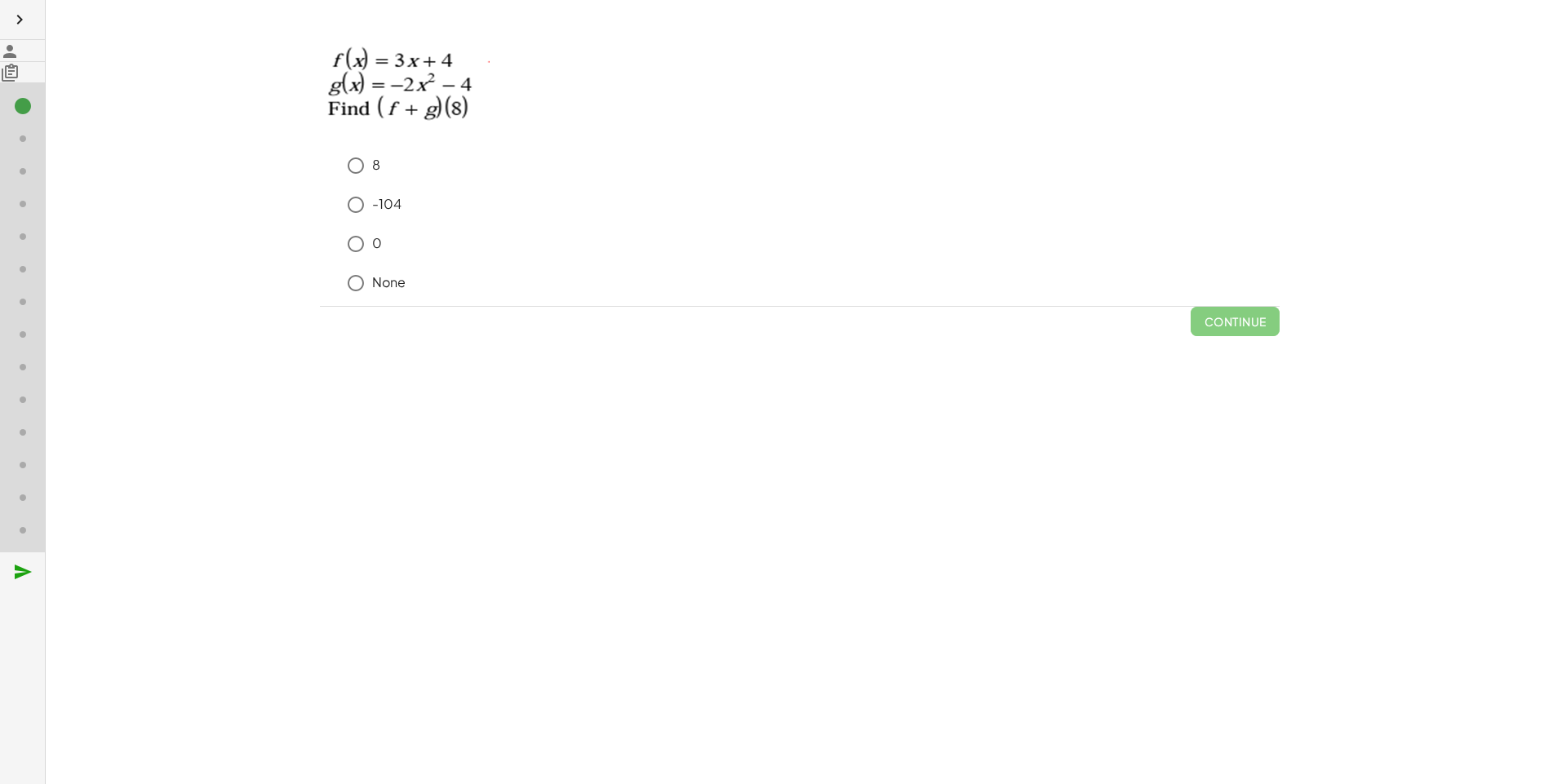
click at [320, 130] on img at bounding box center [404, 87] width 170 height 114
drag, startPoint x: 73, startPoint y: 130, endPoint x: 60, endPoint y: 357, distance: 227.4
click at [60, 357] on div "keyboard keypad undo undo redo redo fullscreen + g + f + g + · 5 · x 2 + 11 × S…" at bounding box center [799, 392] width 1507 height 784
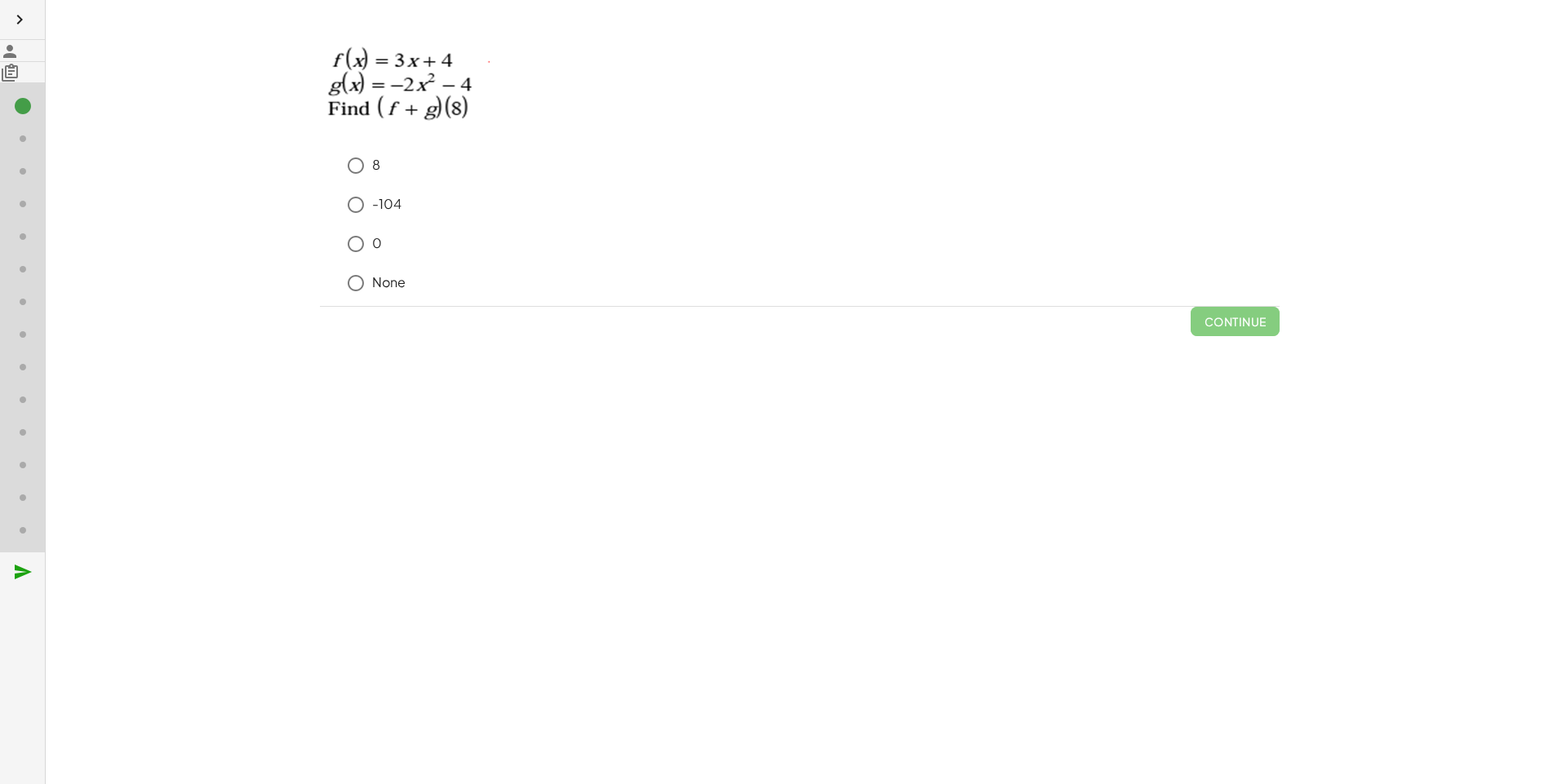
click at [57, 311] on div "keyboard keypad undo undo redo redo fullscreen + g + f + g + · 5 · x 2 + 11 × S…" at bounding box center [799, 392] width 1507 height 784
click at [68, 361] on div "keyboard keypad undo undo redo redo fullscreen + g + f + g + · 5 · x 2 + 11 × S…" at bounding box center [799, 392] width 1507 height 784
drag, startPoint x: 68, startPoint y: 361, endPoint x: 68, endPoint y: 343, distance: 18.0
click at [68, 343] on div "keyboard keypad undo undo redo redo fullscreen + g + f + g + · 5 · x 2 + 11 × S…" at bounding box center [799, 392] width 1507 height 784
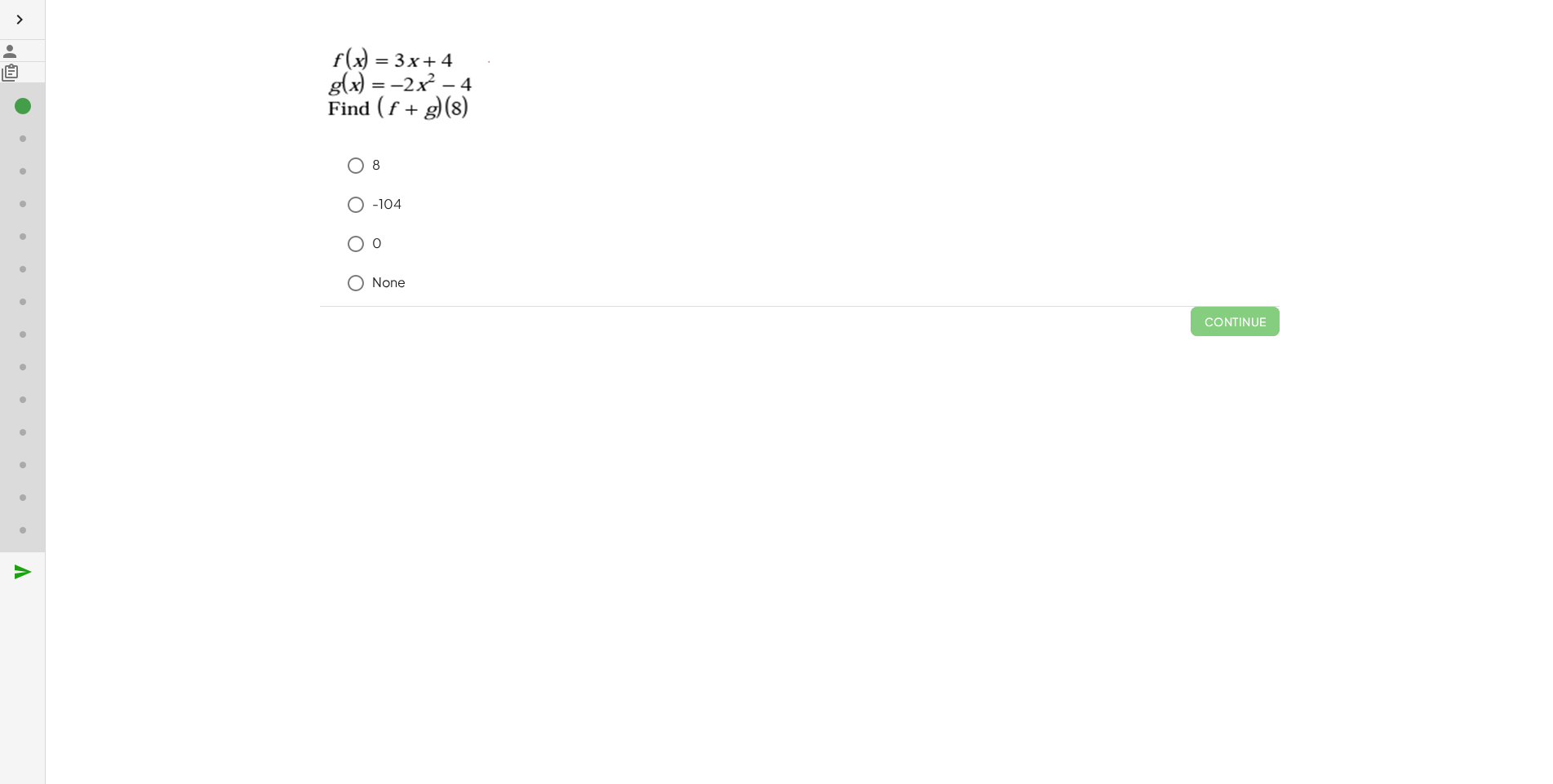
click at [320, 299] on div "8 -104 0 None" at bounding box center [799, 228] width 959 height 156
click at [63, 329] on div "keyboard keypad undo undo redo redo fullscreen + g + f + g + · 5 · x 2 + 11 × S…" at bounding box center [799, 392] width 1507 height 784
click at [62, 320] on div "keyboard keypad undo undo redo redo fullscreen + g + f + g + · 5 · x 2 + 11 × S…" at bounding box center [799, 392] width 1507 height 784
drag, startPoint x: 60, startPoint y: 259, endPoint x: 133, endPoint y: 343, distance: 111.3
click at [133, 343] on div "keyboard keypad undo undo redo redo fullscreen + g + f + g + · 5 · x 2 + 11 × S…" at bounding box center [799, 392] width 1507 height 784
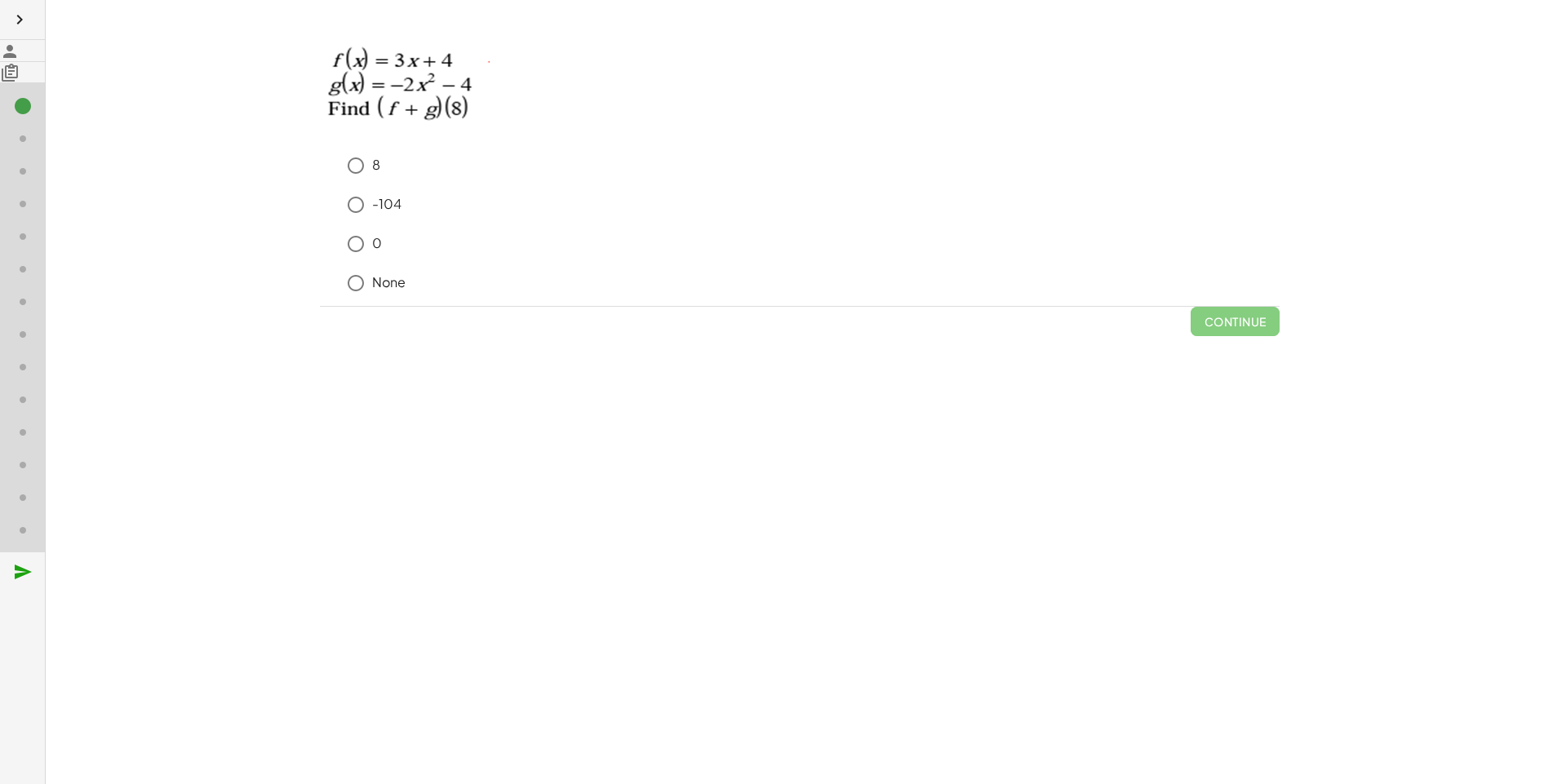
click at [14, 10] on icon "button" at bounding box center [19, 19] width 19 height 19
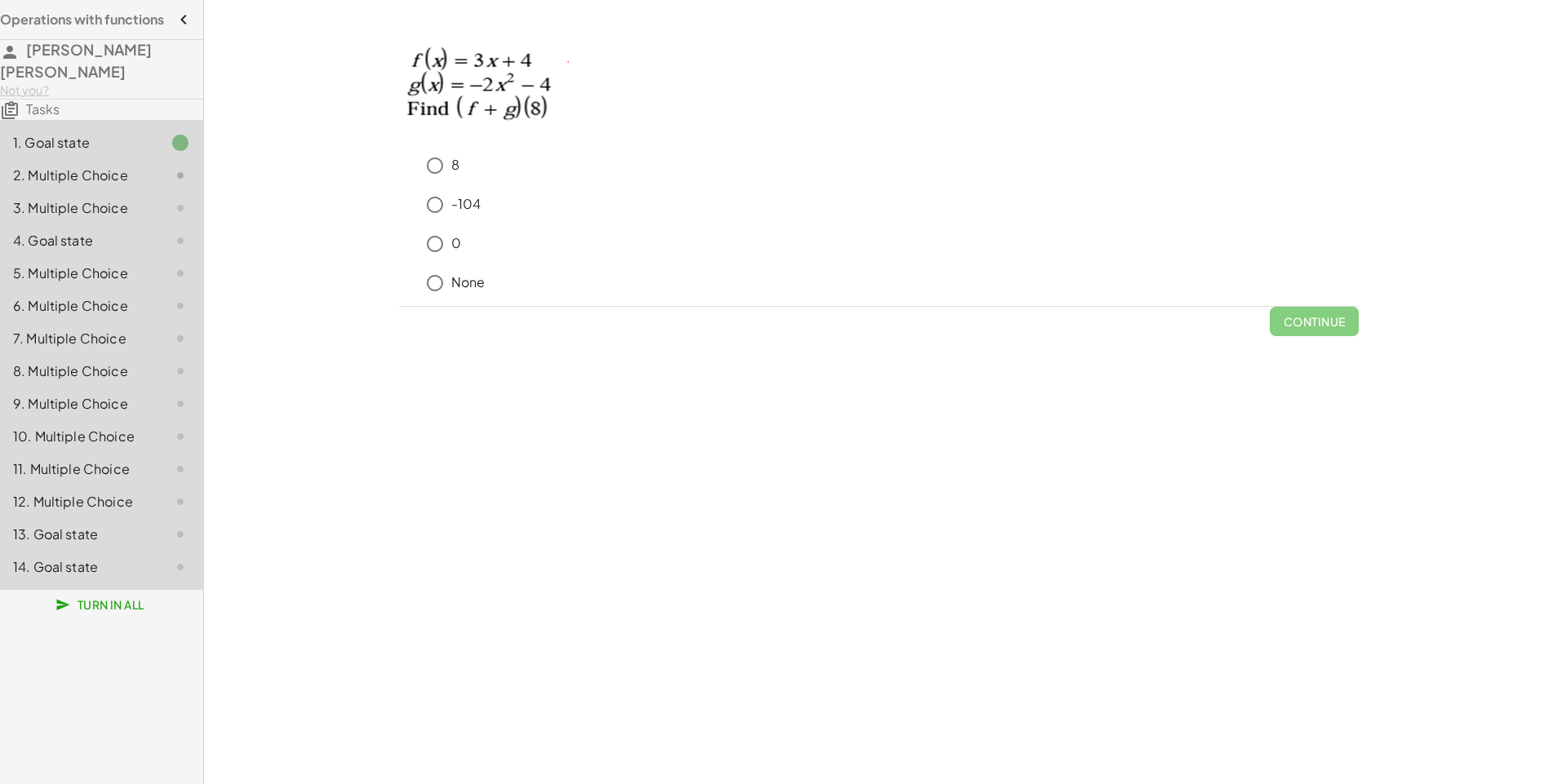
drag, startPoint x: 195, startPoint y: 23, endPoint x: 187, endPoint y: 27, distance: 8.9
click at [189, 25] on div at bounding box center [184, 19] width 39 height 39
click at [185, 27] on button "button" at bounding box center [184, 19] width 39 height 39
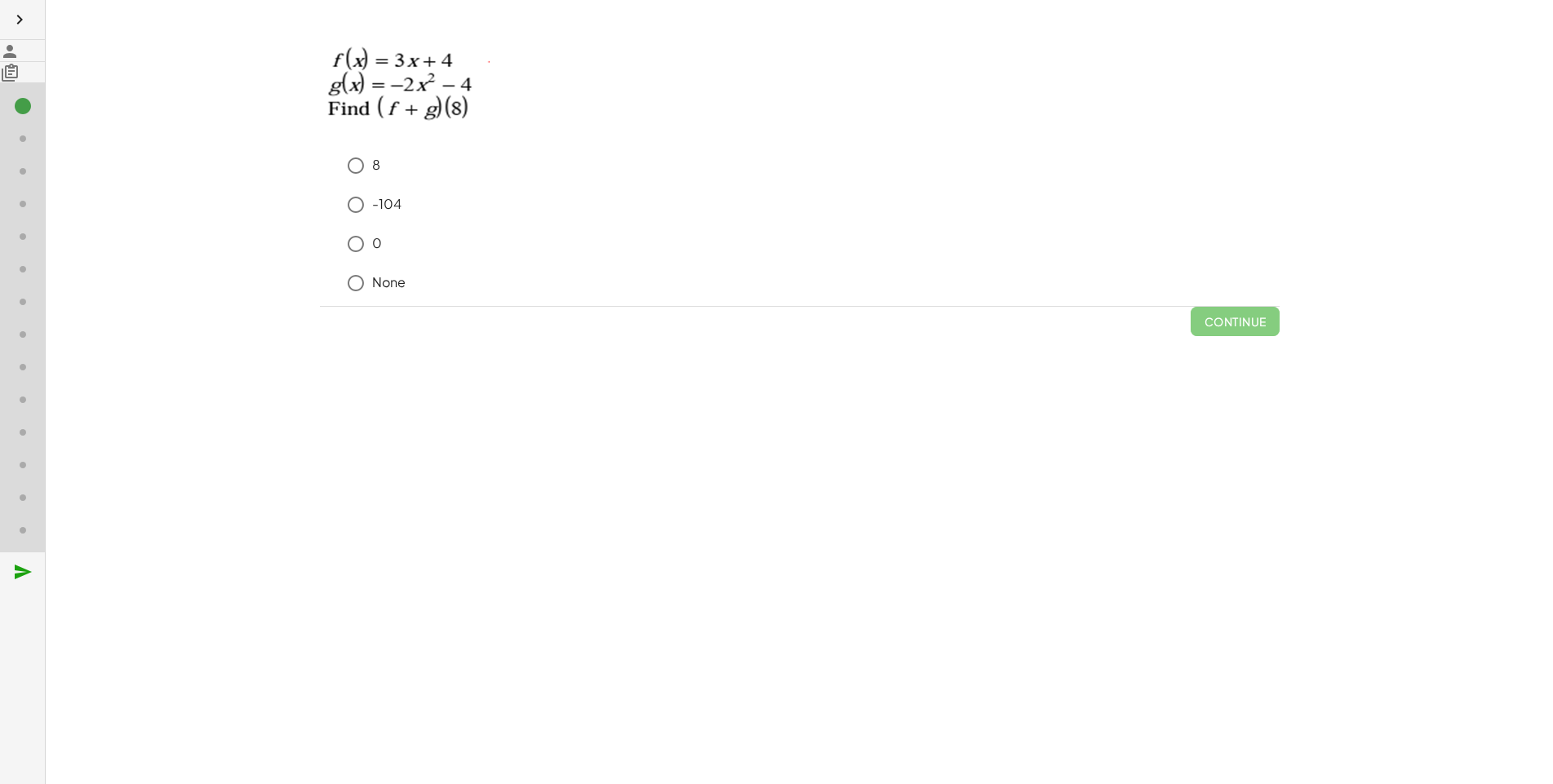
drag, startPoint x: 74, startPoint y: 144, endPoint x: 31, endPoint y: 141, distance: 43.1
click at [33, 155] on main "keyboard keypad undo undo redo redo fullscreen + g + f + g + · 5 · x 2 + 11 × S…" at bounding box center [776, 392] width 1553 height 784
click at [24, 117] on div at bounding box center [29, 106] width 33 height 21
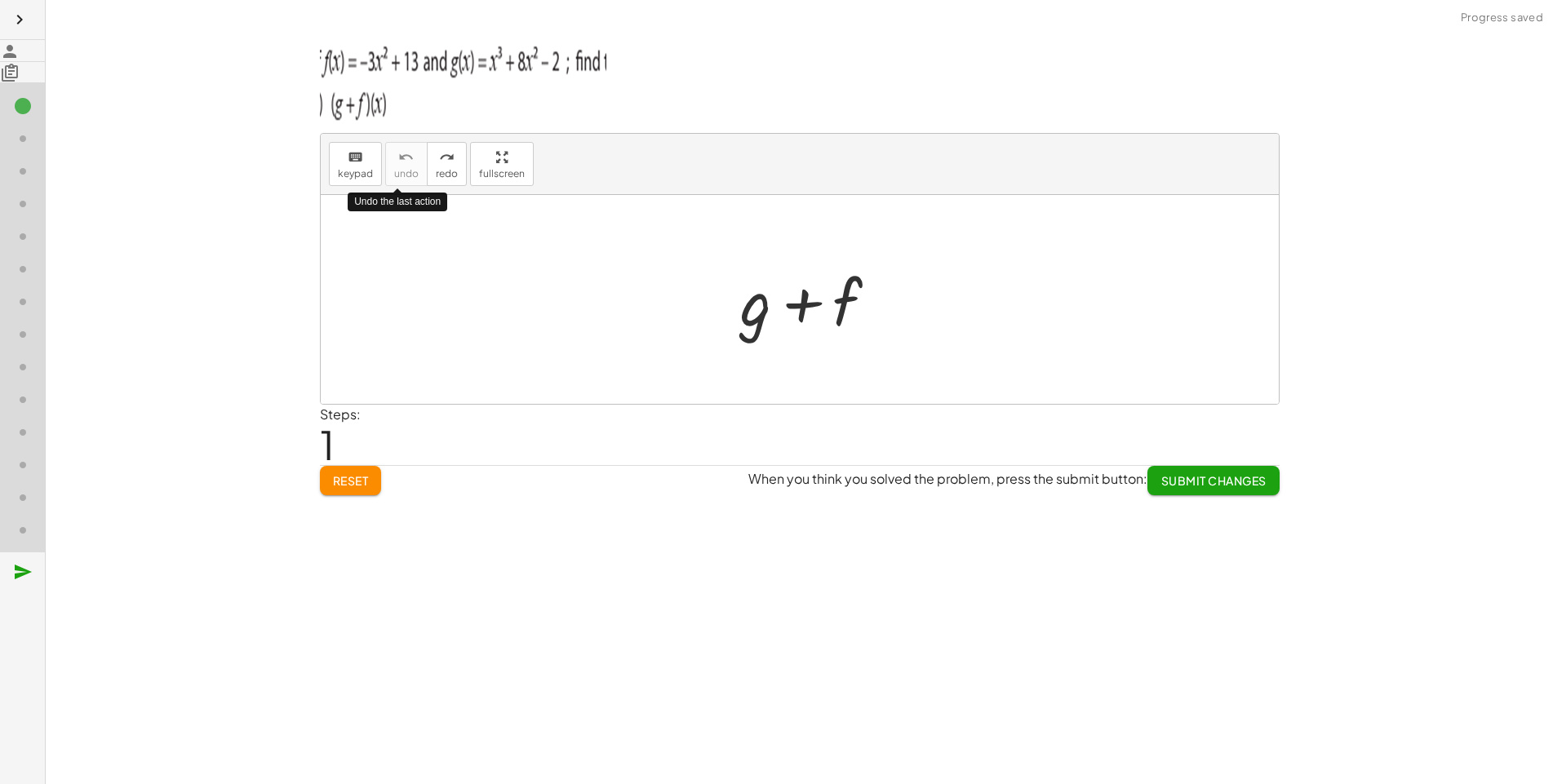
click at [733, 282] on div at bounding box center [815, 299] width 167 height 84
click at [733, 314] on div at bounding box center [815, 299] width 167 height 84
drag, startPoint x: 573, startPoint y: 314, endPoint x: 138, endPoint y: 173, distance: 457.3
click at [321, 173] on div "keyboard keypad undo undo redo redo fullscreen Undo the last action + f + g + f…" at bounding box center [799, 268] width 958 height 270
click at [439, 161] on icon "redo" at bounding box center [447, 157] width 15 height 19
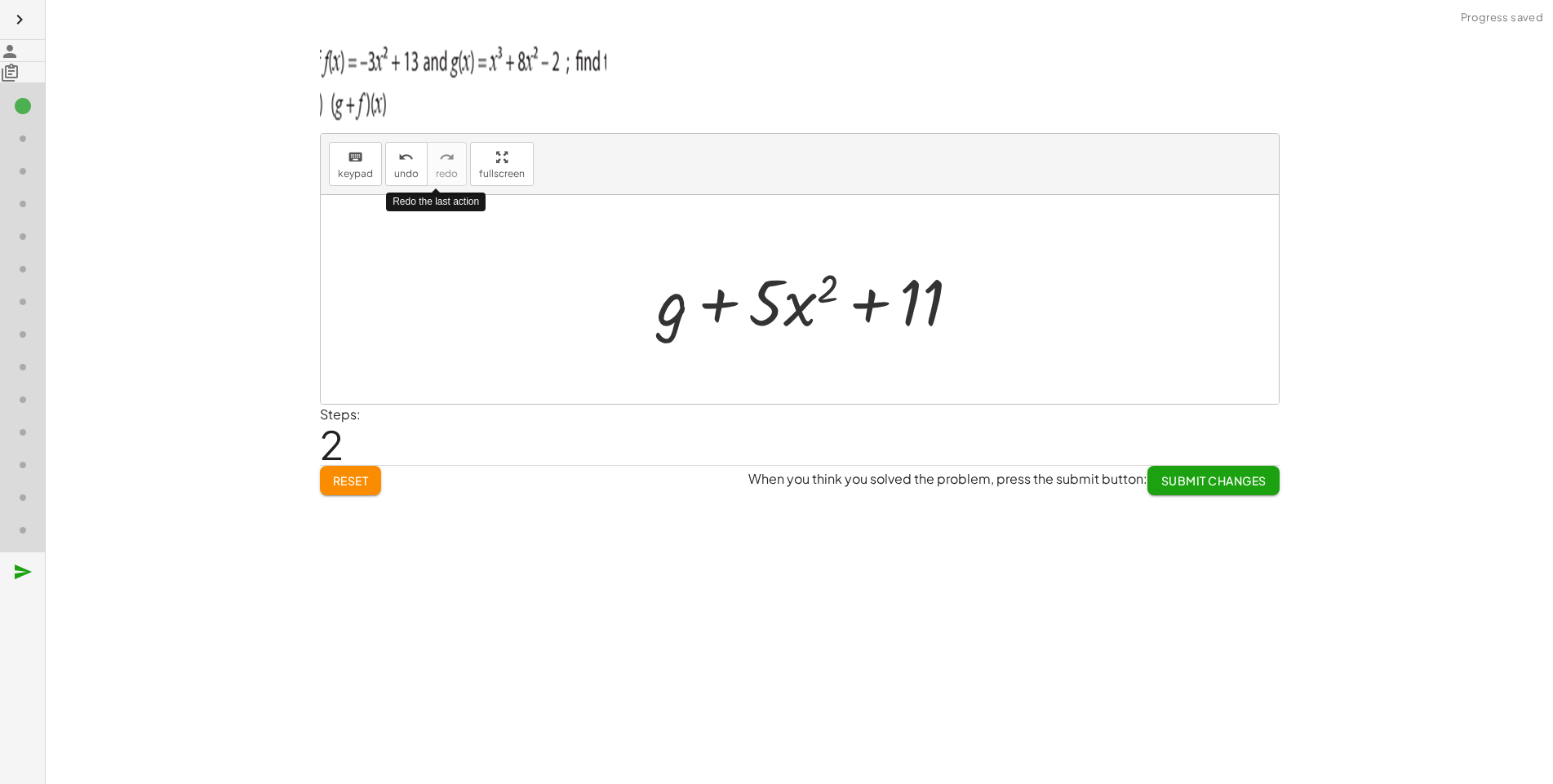
click at [13, 149] on icon at bounding box center [22, 138] width 19 height 19
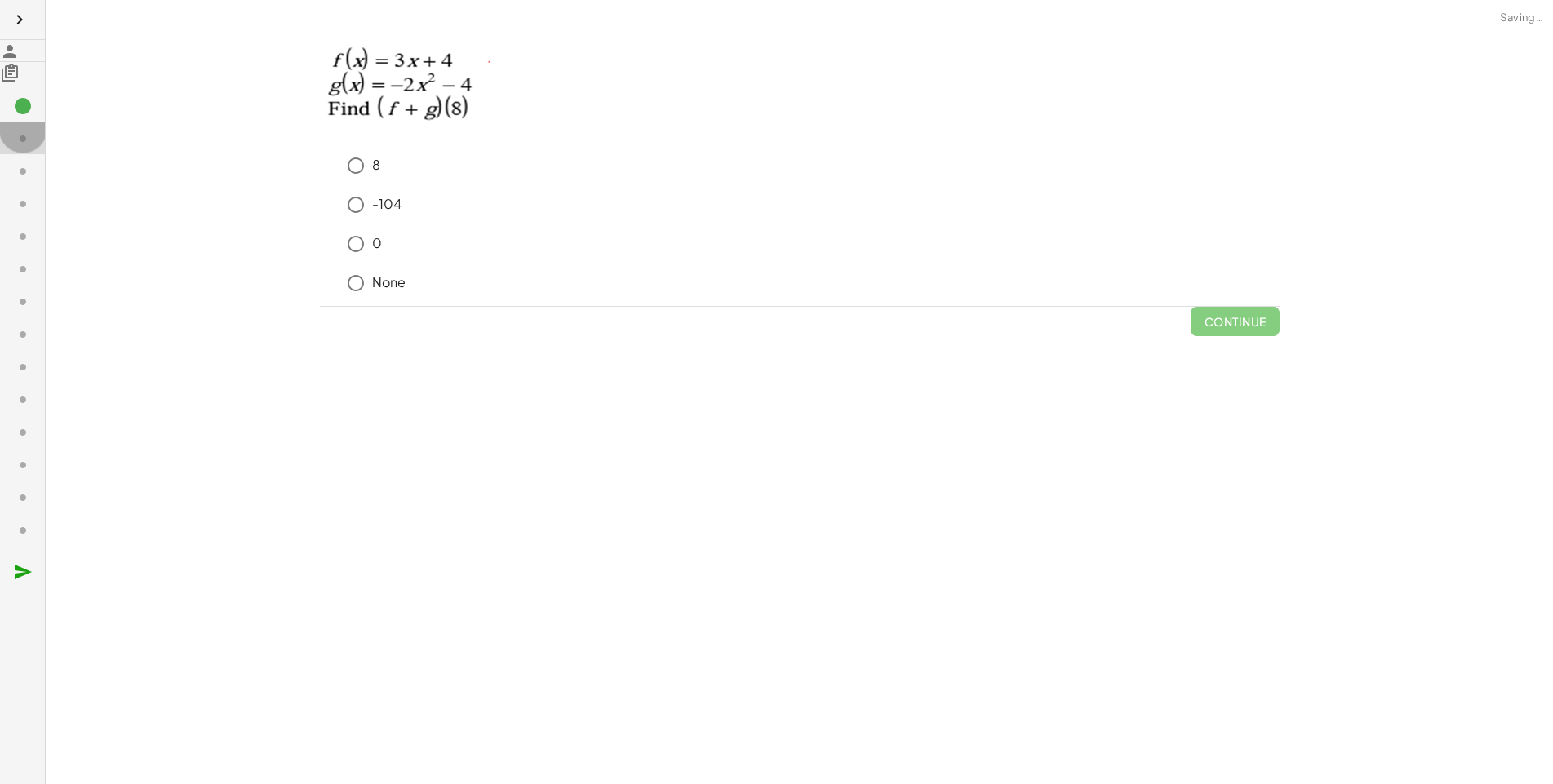
click at [8, 156] on div at bounding box center [22, 317] width 45 height 470
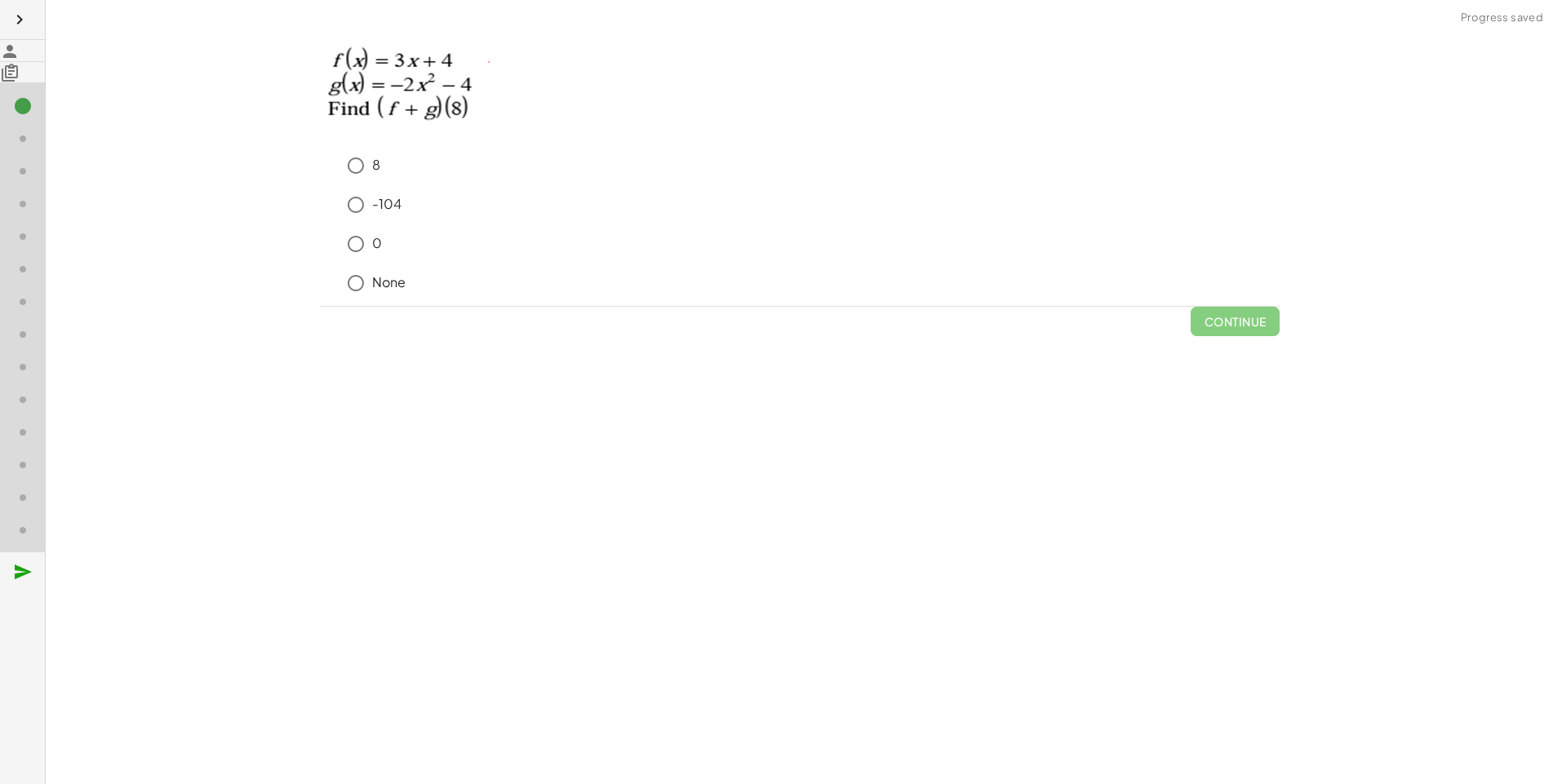
click at [320, 268] on div "8 -104 0 None" at bounding box center [799, 228] width 959 height 156
drag, startPoint x: 129, startPoint y: 209, endPoint x: 331, endPoint y: 361, distance: 252.8
click at [331, 361] on div "keyboard keypad undo undo redo redo fullscreen Redo the last action + g + f + g…" at bounding box center [799, 392] width 1507 height 784
click at [331, 363] on div "keyboard keypad undo undo redo redo fullscreen Redo the last action + g + f + g…" at bounding box center [799, 392] width 1507 height 784
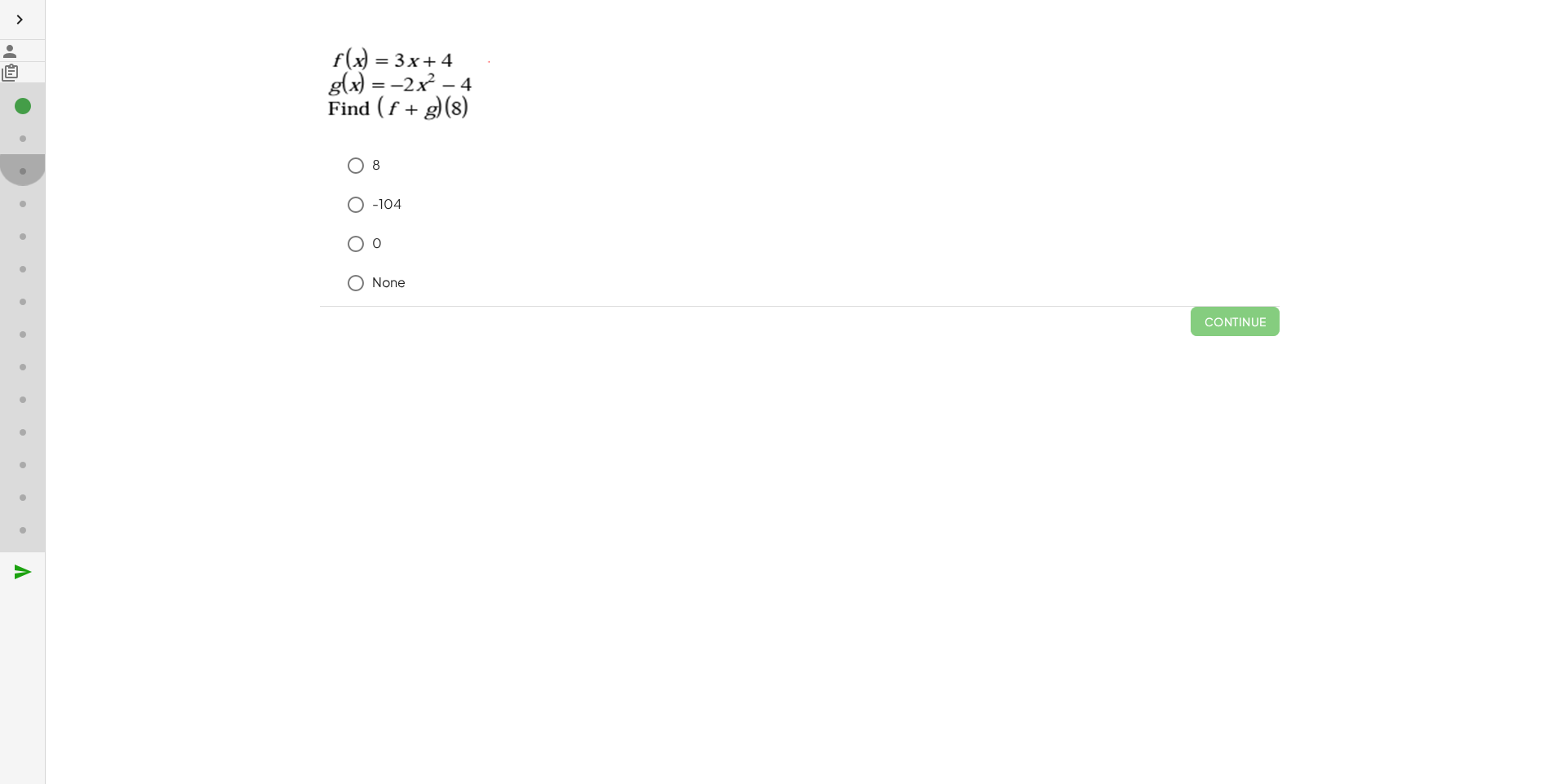
click at [13, 162] on icon at bounding box center [22, 171] width 19 height 19
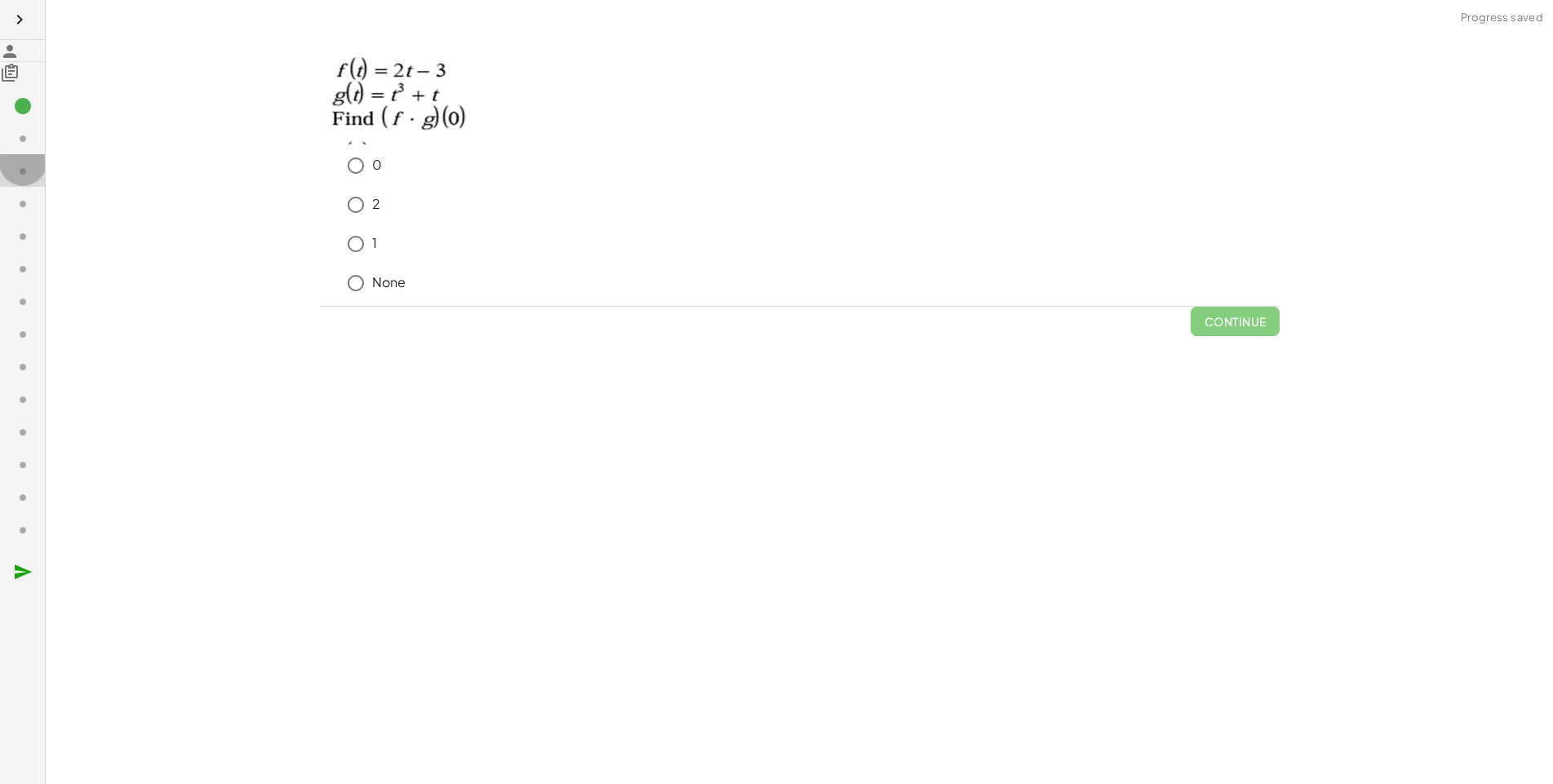
click at [13, 162] on icon at bounding box center [22, 171] width 19 height 19
drag, startPoint x: 3, startPoint y: 134, endPoint x: 9, endPoint y: 151, distance: 18.0
click at [13, 116] on icon at bounding box center [22, 106] width 19 height 19
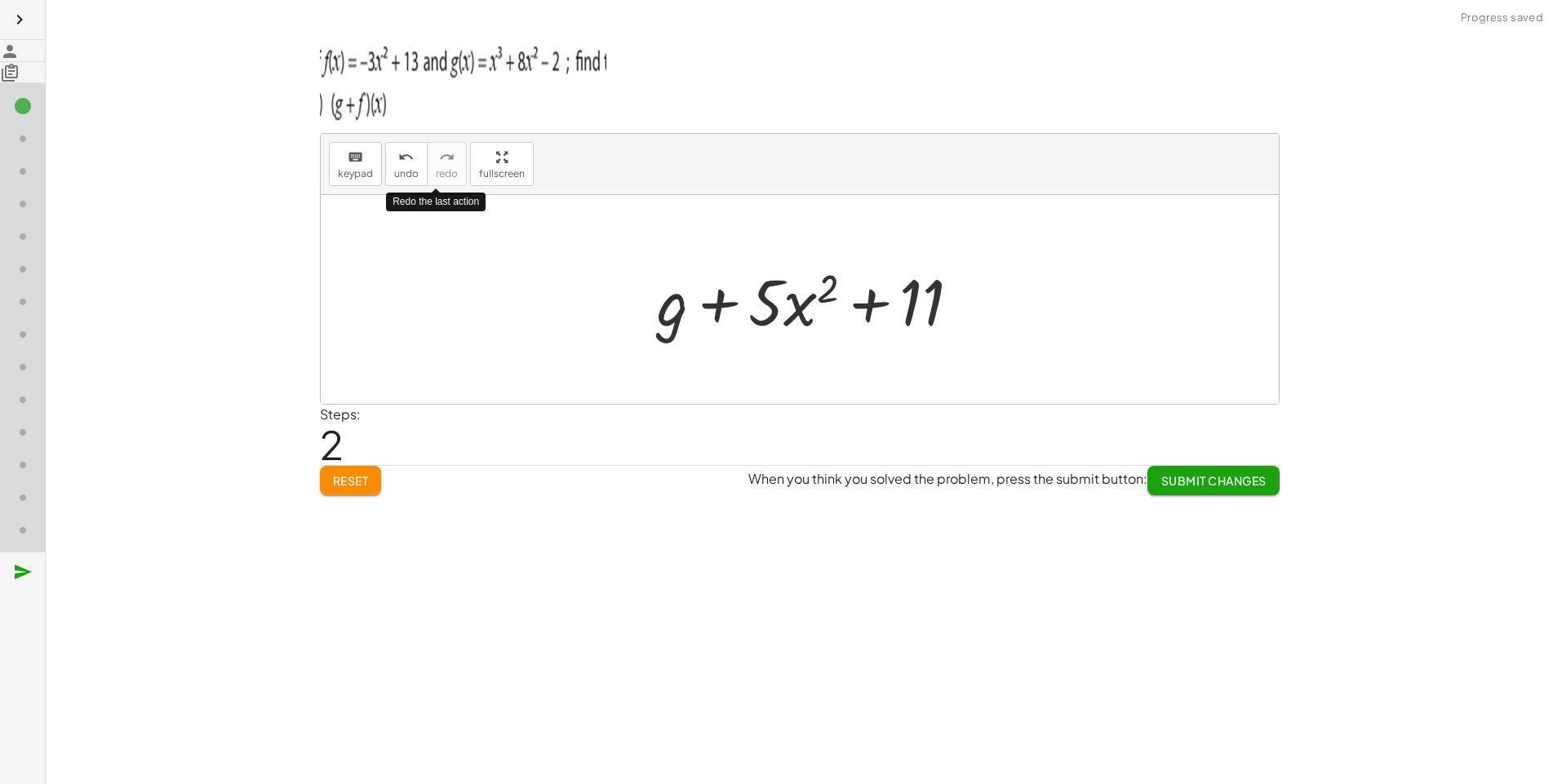
click at [13, 11] on icon "button" at bounding box center [19, 19] width 19 height 19
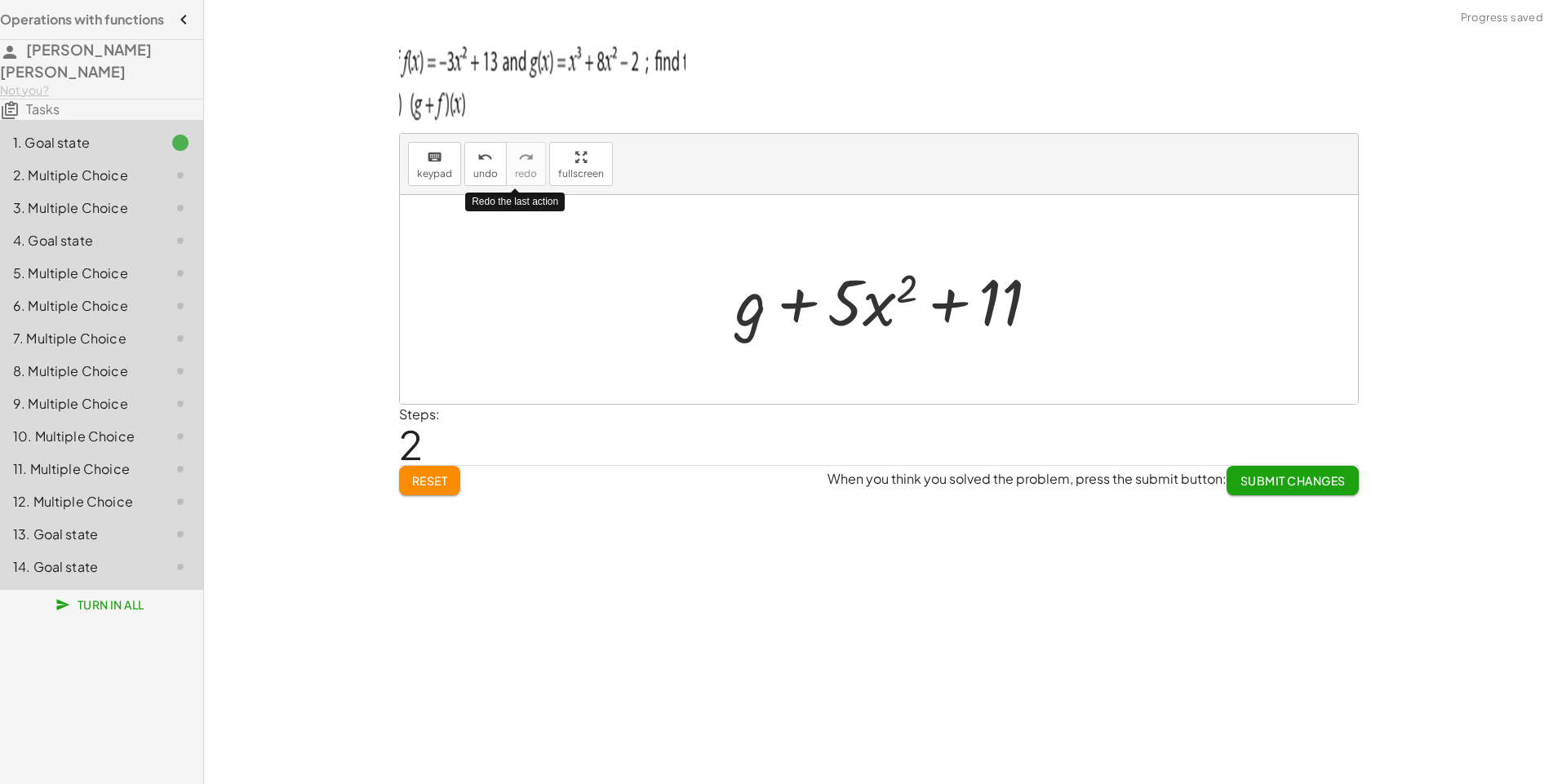
click at [48, 170] on div "Operations with functions [PERSON_NAME] [PERSON_NAME] Not you? Tasks 1. Goal st…" at bounding box center [102, 392] width 203 height 784
click at [14, 185] on div "2. Multiple Choice" at bounding box center [78, 175] width 131 height 19
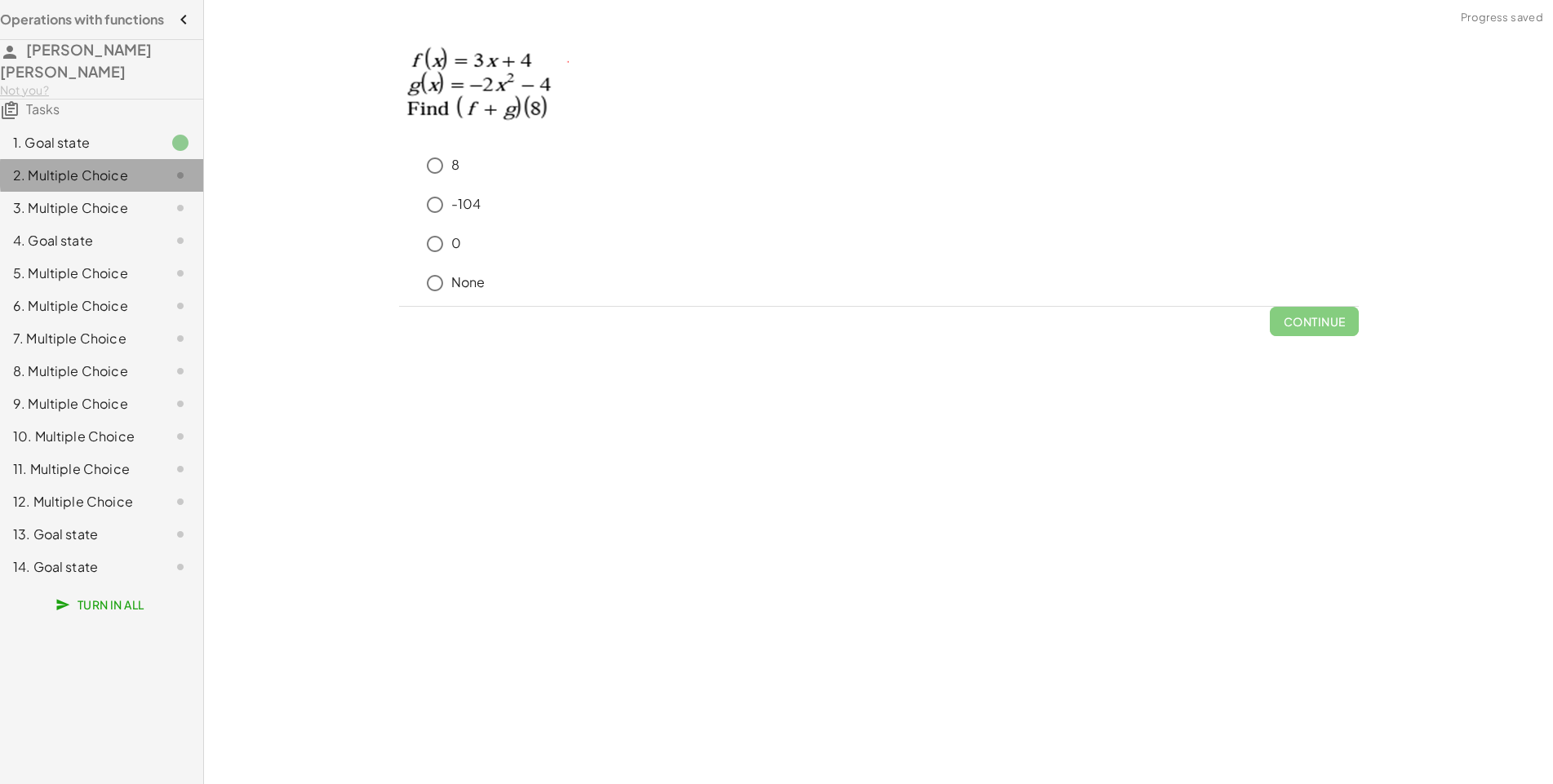
click at [14, 185] on div "2. Multiple Choice" at bounding box center [78, 175] width 131 height 19
click at [145, 218] on div at bounding box center [167, 207] width 46 height 19
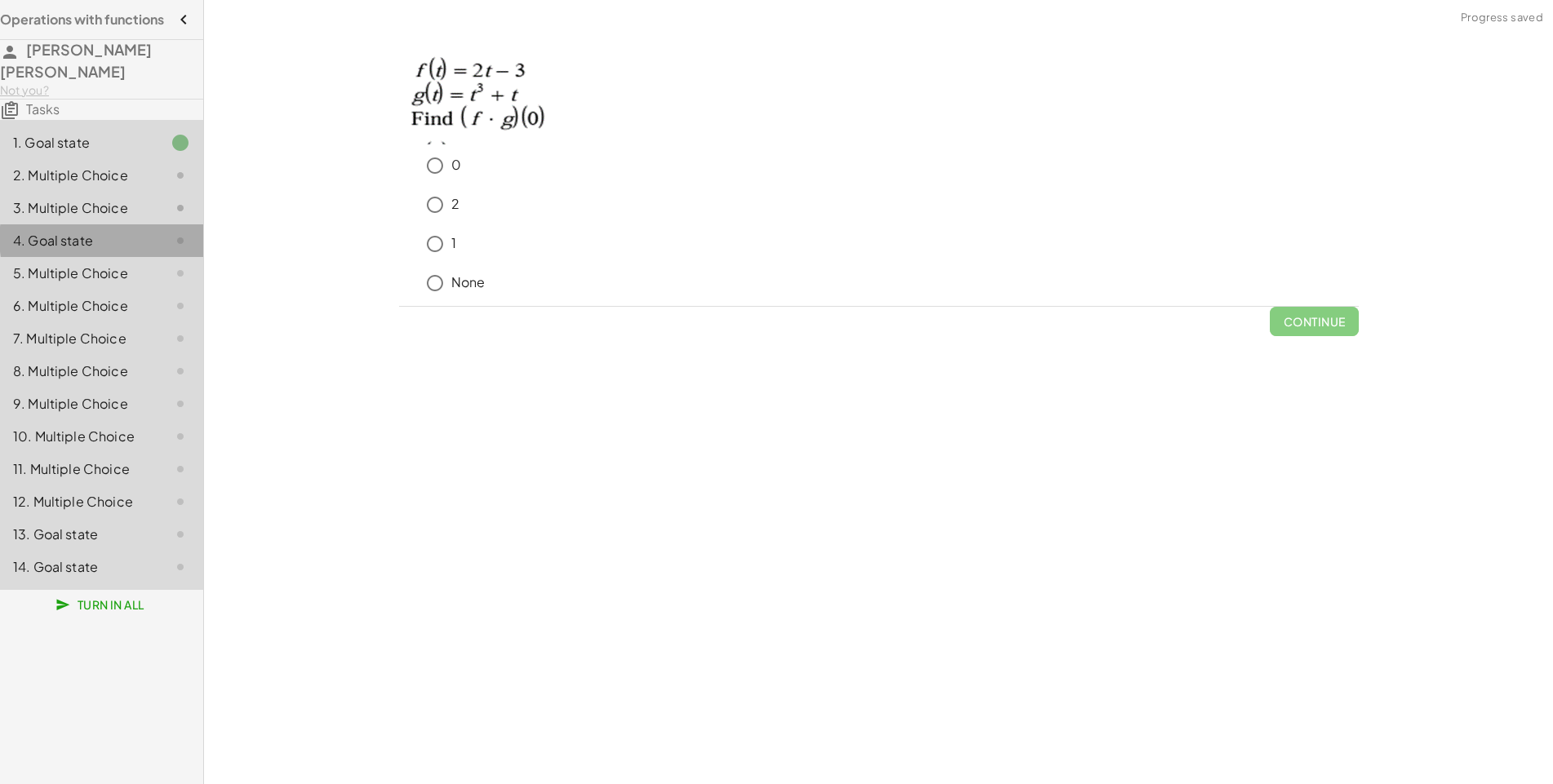
click at [58, 250] on div "4. Goal state" at bounding box center [78, 240] width 131 height 19
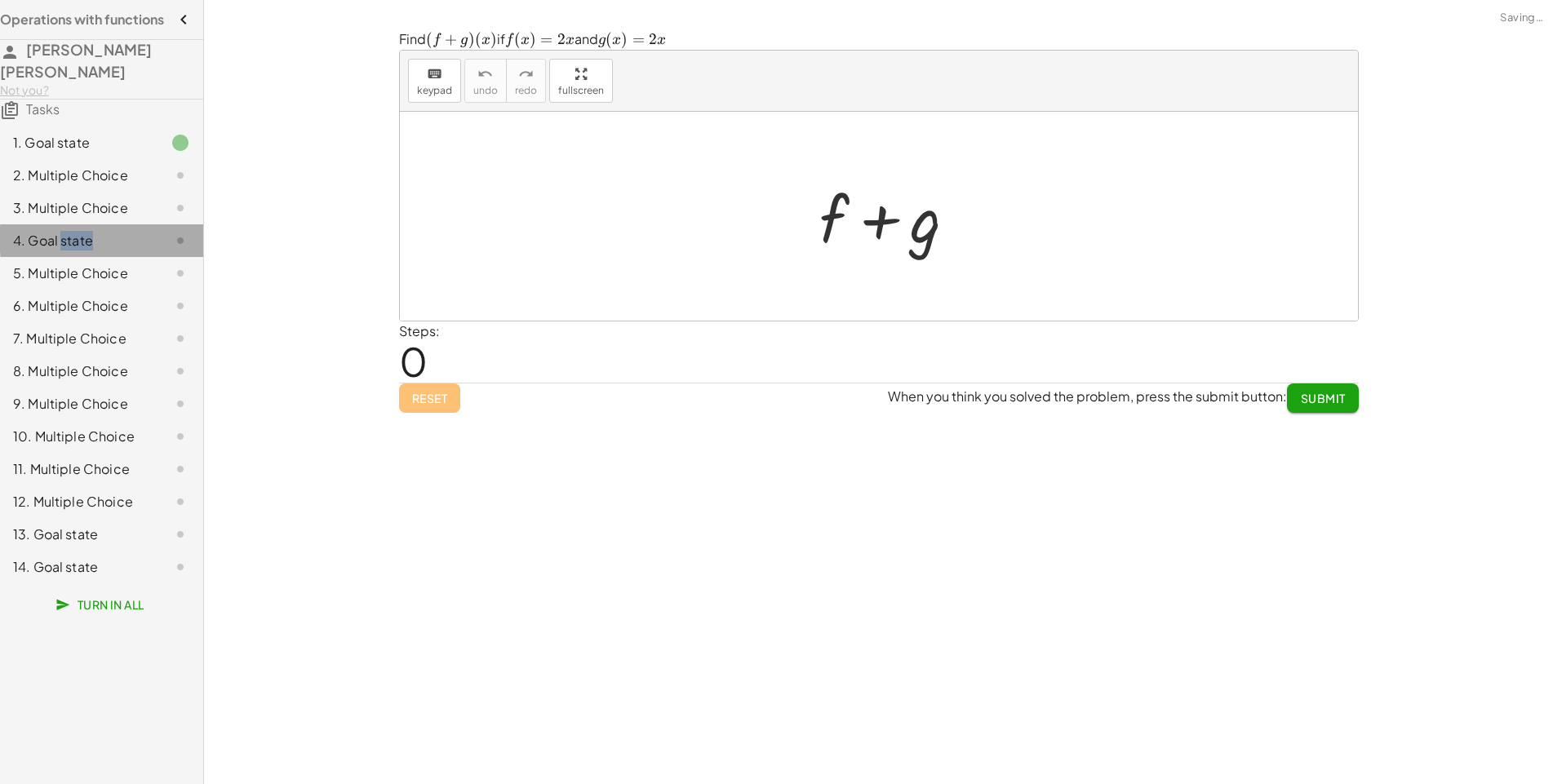
click at [58, 250] on div "4. Goal state" at bounding box center [78, 240] width 131 height 19
click at [82, 283] on div "5. Multiple Choice" at bounding box center [78, 273] width 131 height 19
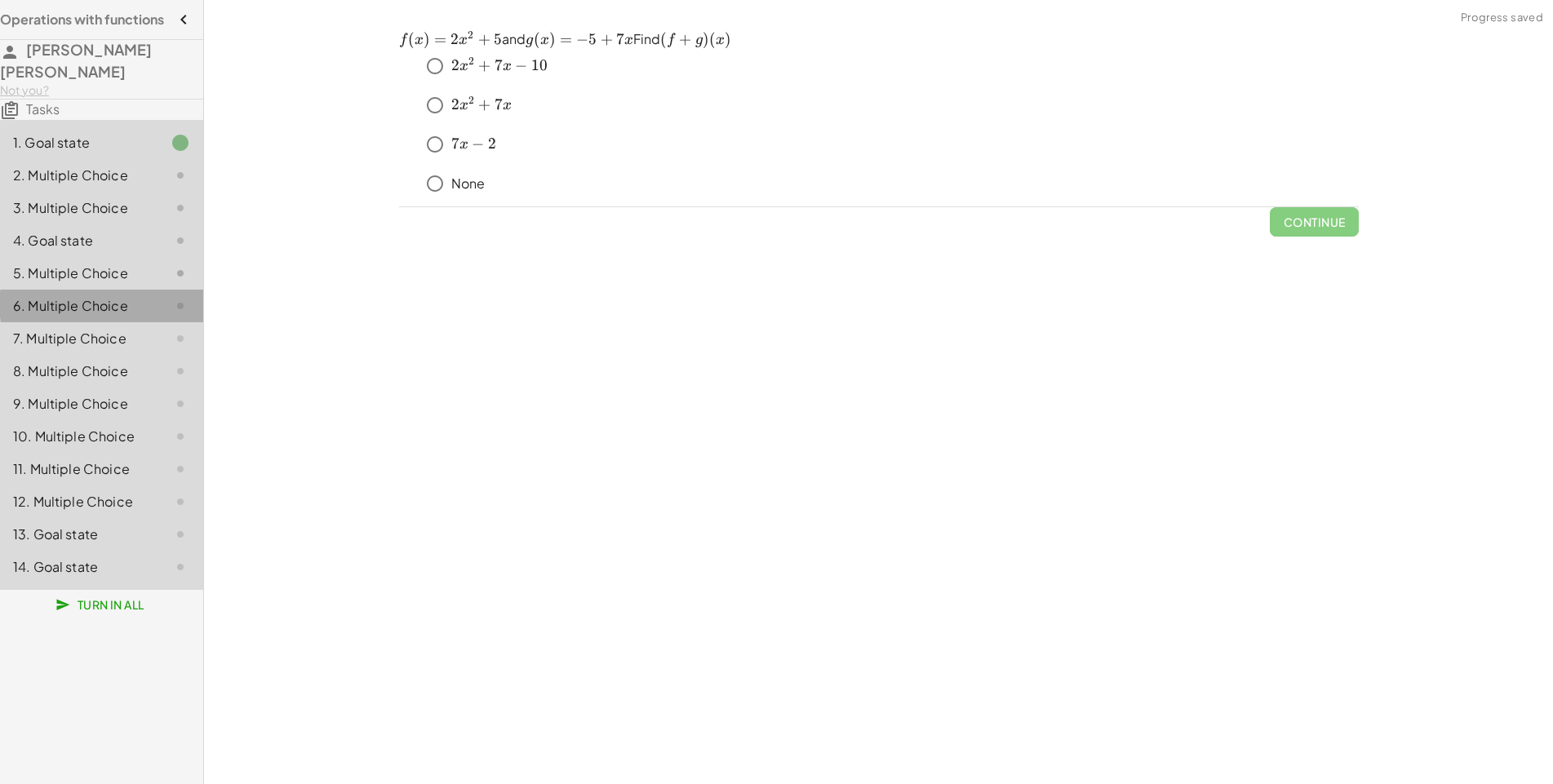
click at [80, 315] on div "6. Multiple Choice" at bounding box center [78, 305] width 131 height 19
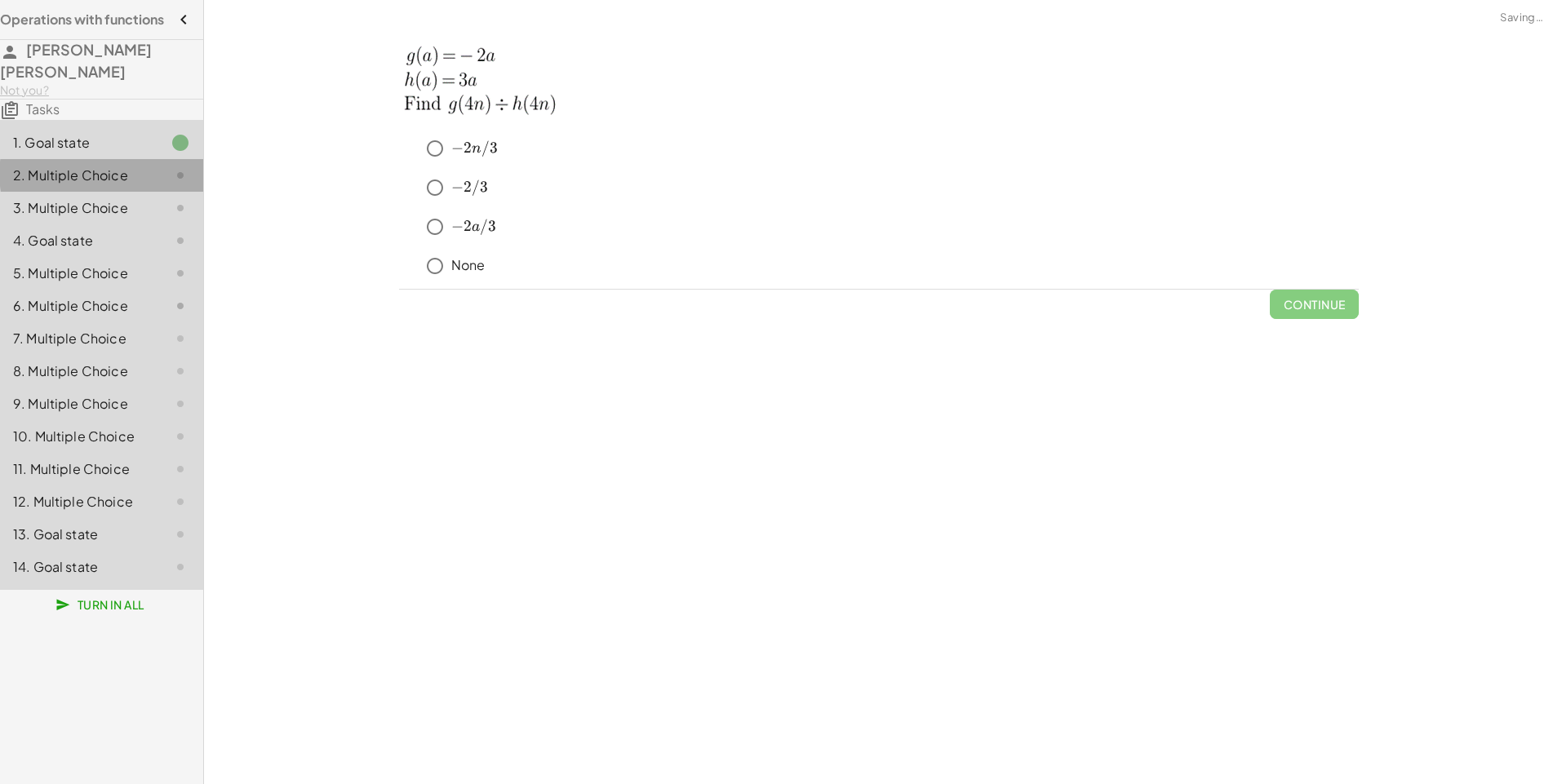
click at [97, 185] on div "2. Multiple Choice" at bounding box center [78, 175] width 131 height 19
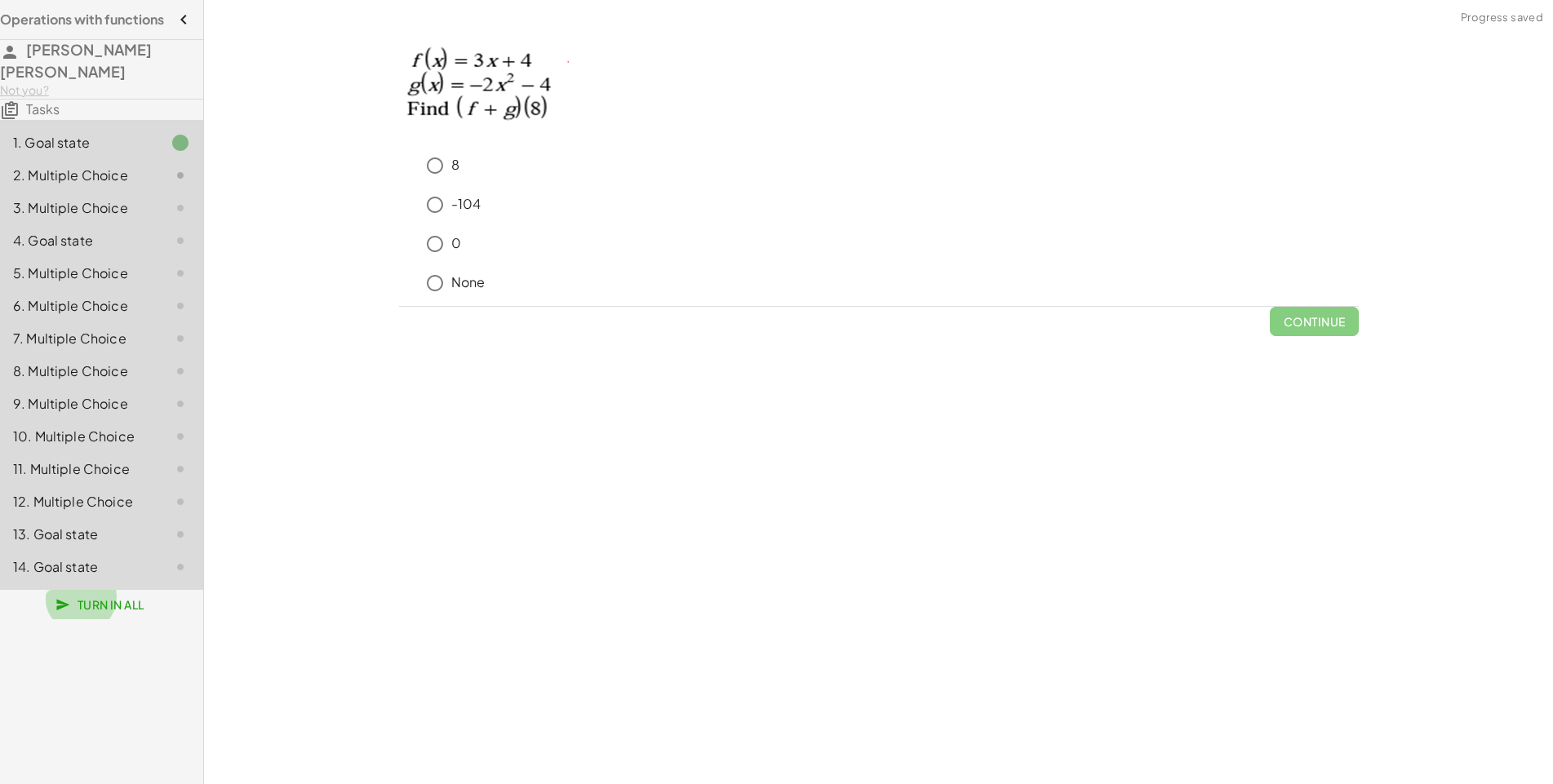
click at [108, 598] on span "Turn In All" at bounding box center [101, 604] width 85 height 14
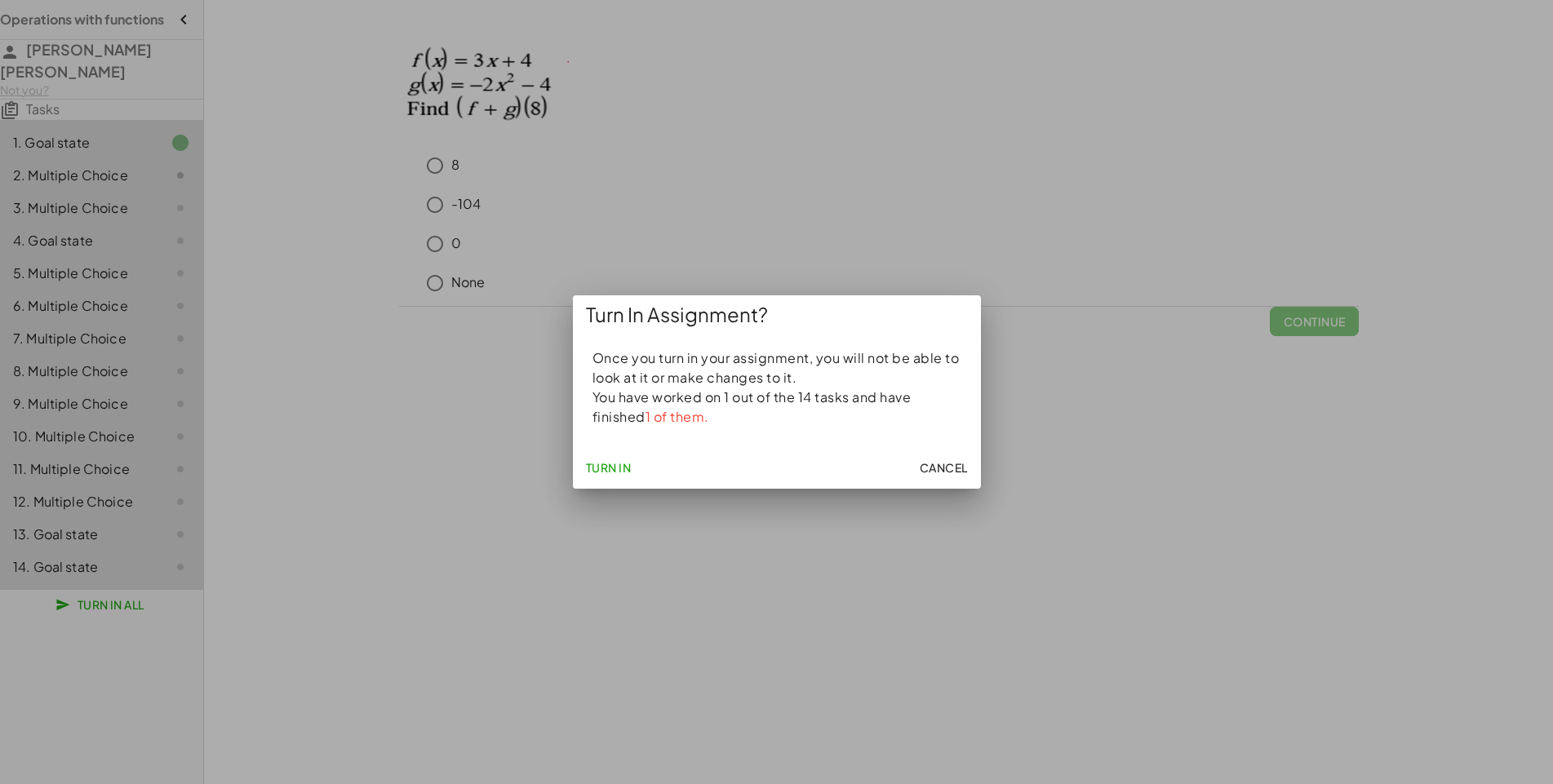
scroll to position [145, 0]
click at [108, 598] on span "Turn In All" at bounding box center [101, 604] width 85 height 14
click at [373, 455] on div "keyboard keypad undo undo redo redo fullscreen Redo the last action + g + f + g…" at bounding box center [878, 392] width 1348 height 784
click at [183, 18] on button "button" at bounding box center [184, 19] width 39 height 39
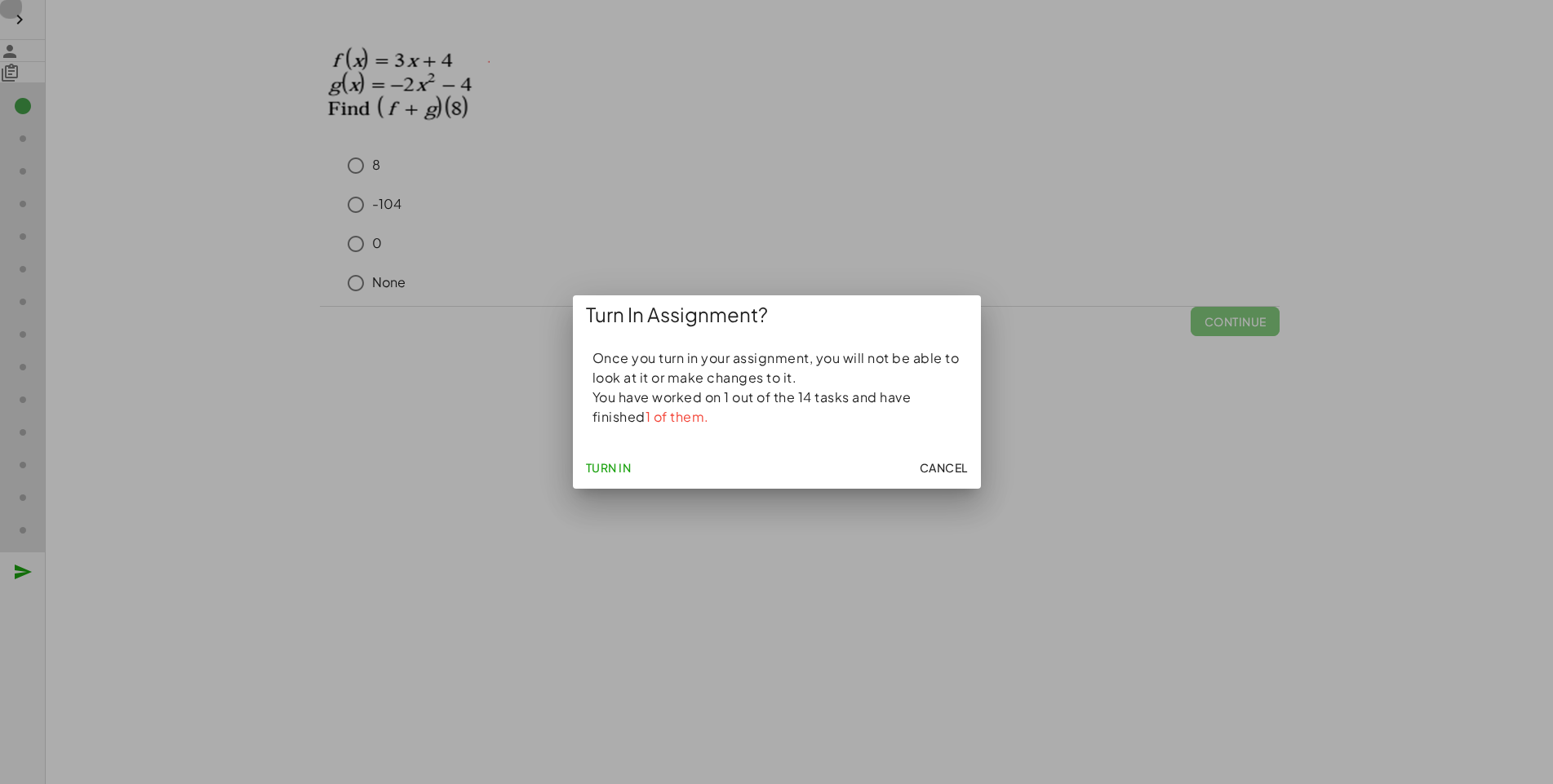
click at [19, 3] on button "button" at bounding box center [19, 19] width 39 height 39
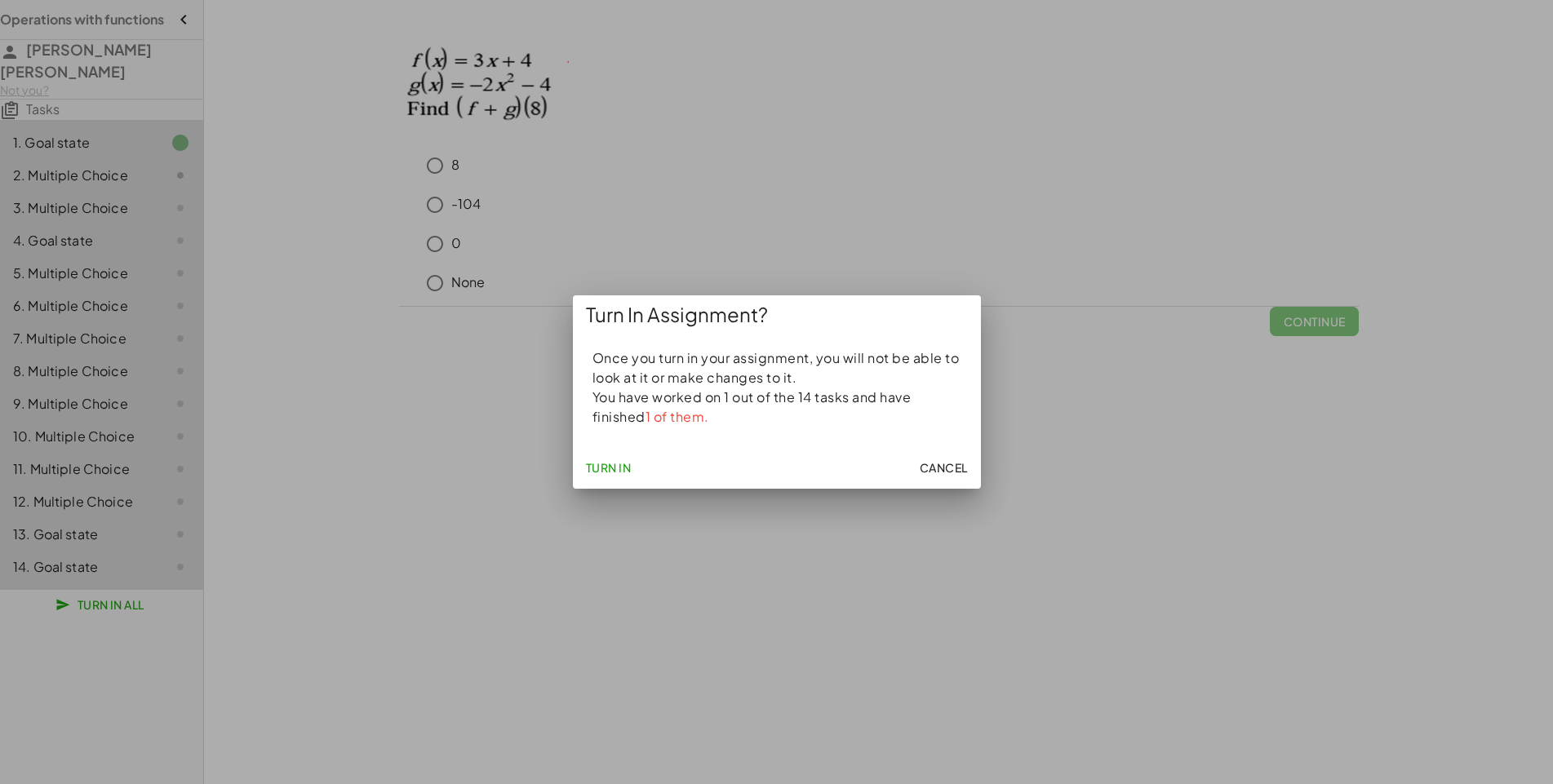
click at [108, 606] on nav "Operations with functions [PERSON_NAME] [PERSON_NAME] Not you? Tasks 1. Goal st…" at bounding box center [102, 392] width 204 height 784
click at [107, 597] on span "Turn In All" at bounding box center [101, 604] width 85 height 14
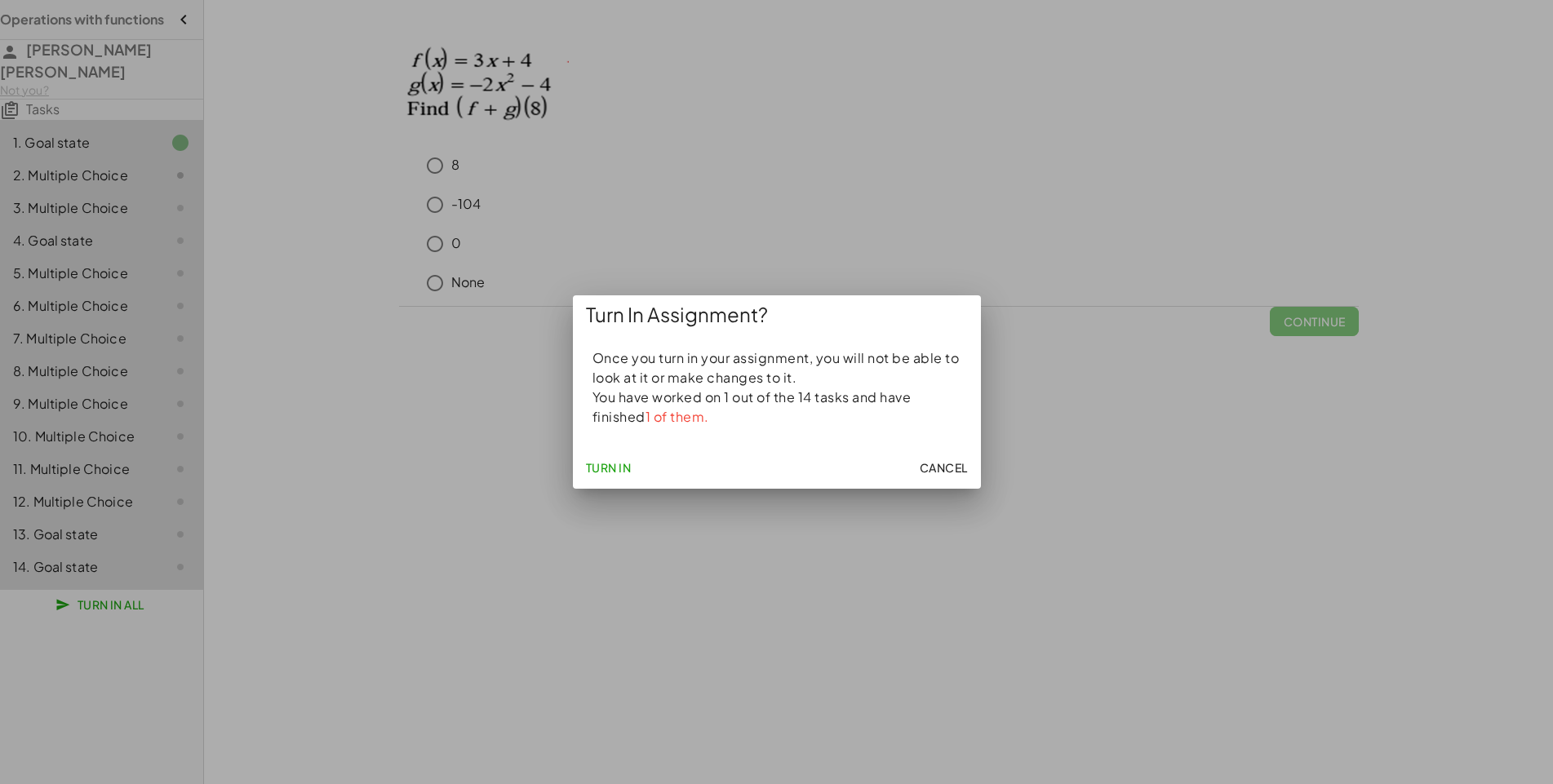
click at [189, 19] on icon "button" at bounding box center [183, 19] width 19 height 19
